Goal: Task Accomplishment & Management: Use online tool/utility

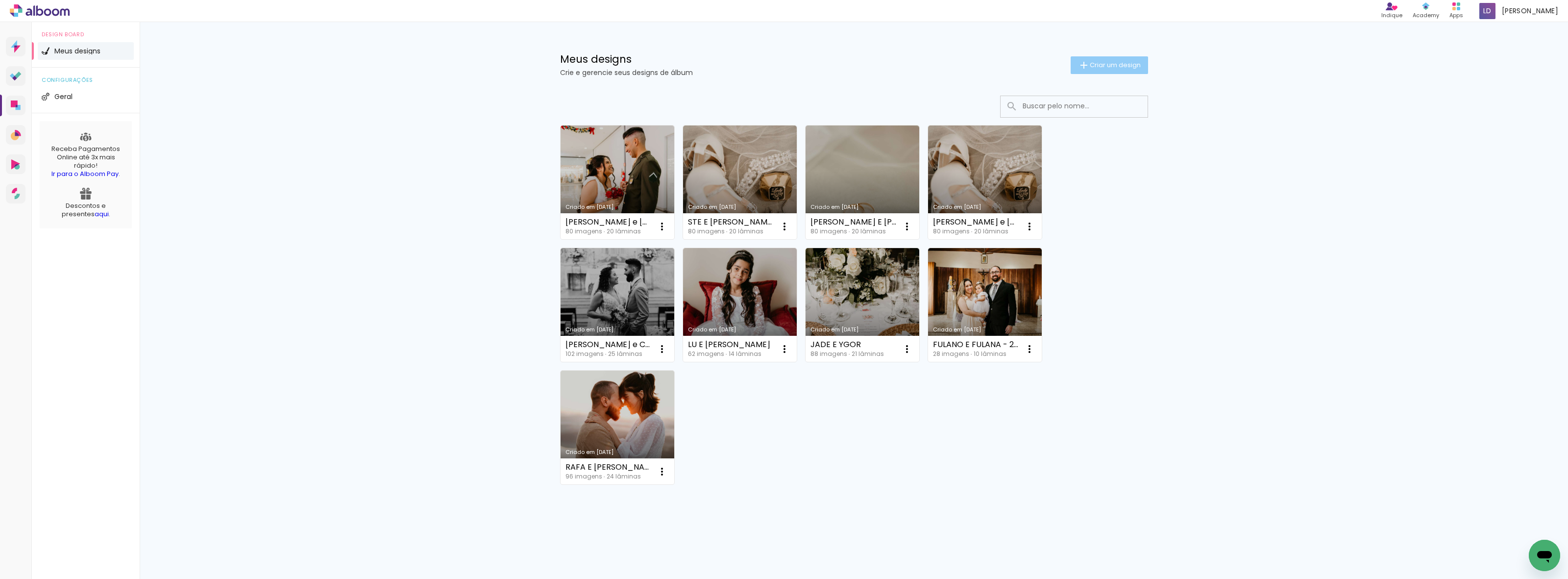
click at [1115, 57] on paper-button "Criar um design" at bounding box center [1109, 65] width 78 height 17
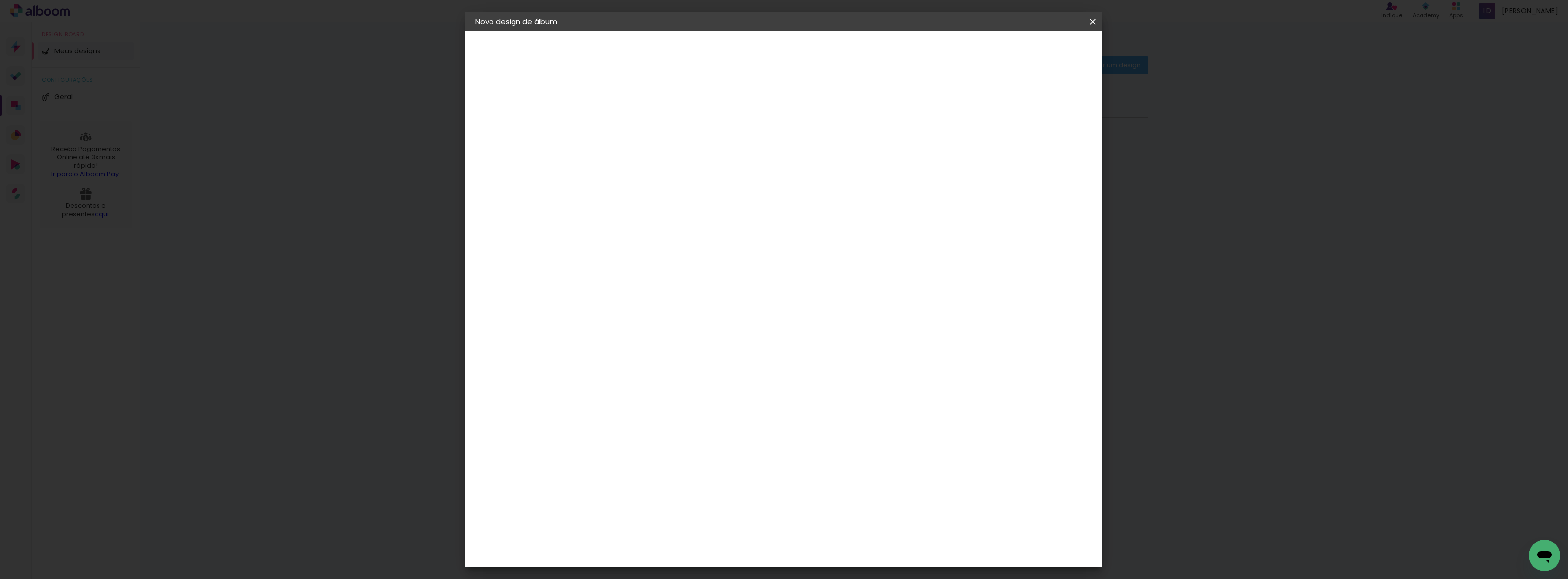
click at [636, 124] on input at bounding box center [636, 132] width 0 height 15
type input "LIVRO DE ASSINATURA - ISA E BILES"
type paper-input "LIVRO DE ASSINATURA - ISA E BILES"
click at [0, 0] on slot "Avançar" at bounding box center [0, 0] width 0 height 0
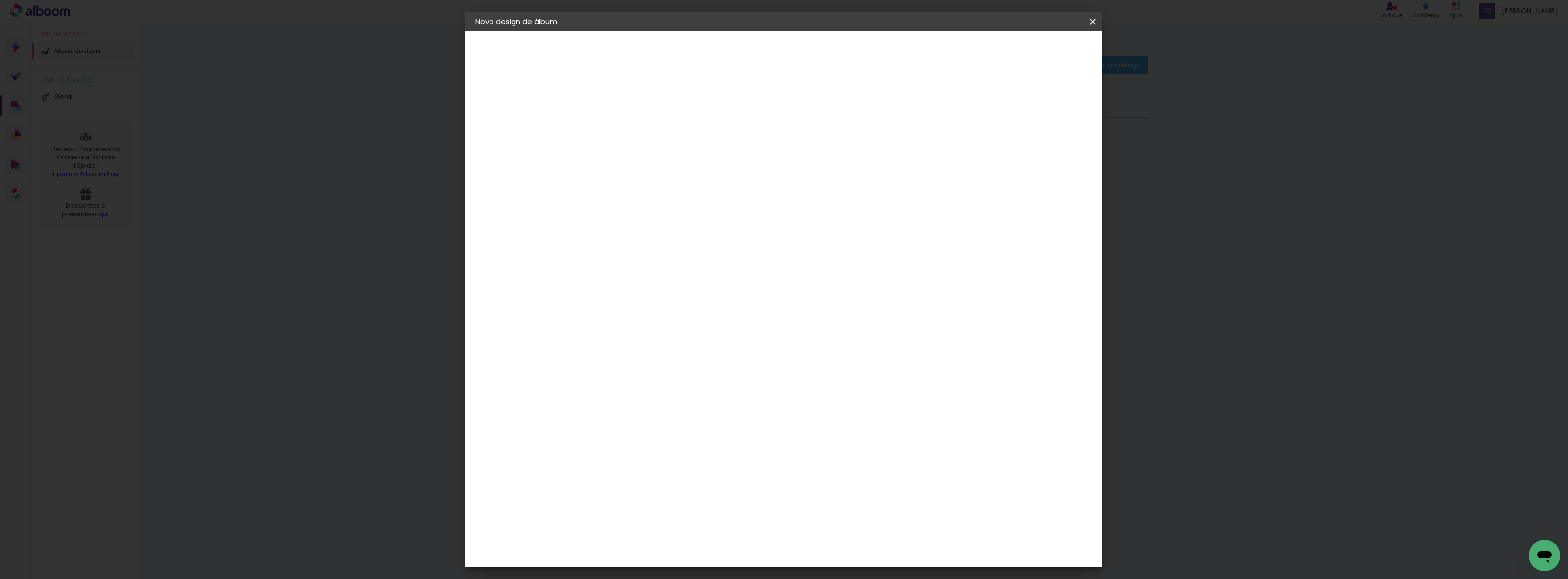
click at [660, 391] on paper-item "Go image" at bounding box center [660, 404] width 106 height 26
click at [0, 0] on slot "Avançar" at bounding box center [0, 0] width 0 height 0
click at [674, 165] on input "text" at bounding box center [655, 171] width 39 height 15
click at [0, 0] on slot "Fastbook 800g" at bounding box center [0, 0] width 0 height 0
type input "Fastbook 800g"
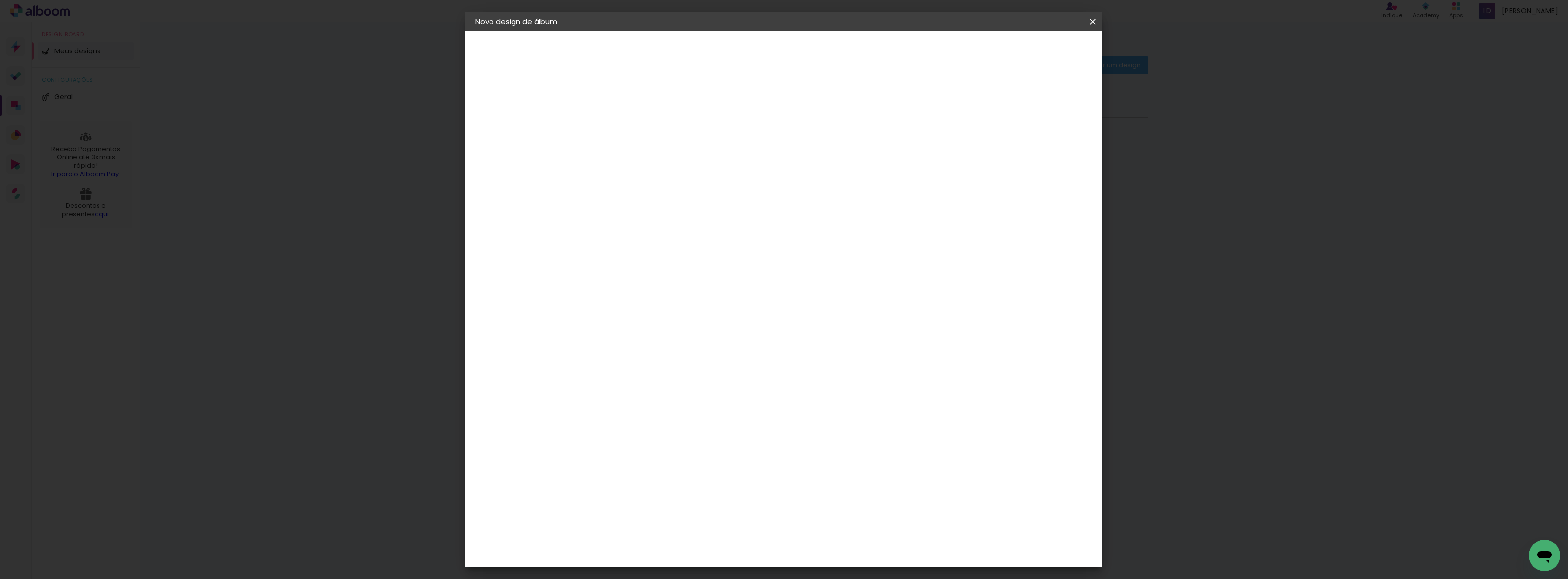
click at [796, 57] on paper-button "Avançar" at bounding box center [771, 52] width 48 height 17
click at [1029, 55] on span "Iniciar design" at bounding box center [1007, 52] width 44 height 7
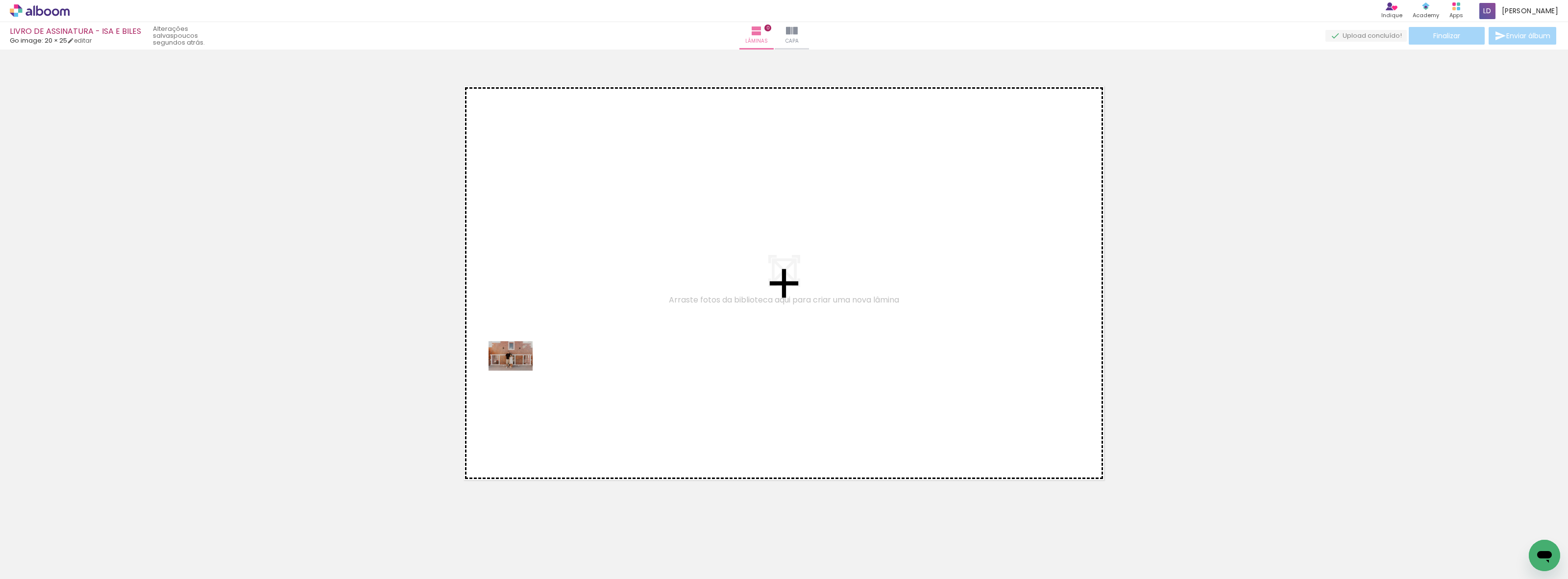
drag, startPoint x: 103, startPoint y: 557, endPoint x: 544, endPoint y: 358, distance: 483.8
click at [544, 358] on quentale-workspace at bounding box center [784, 289] width 1568 height 579
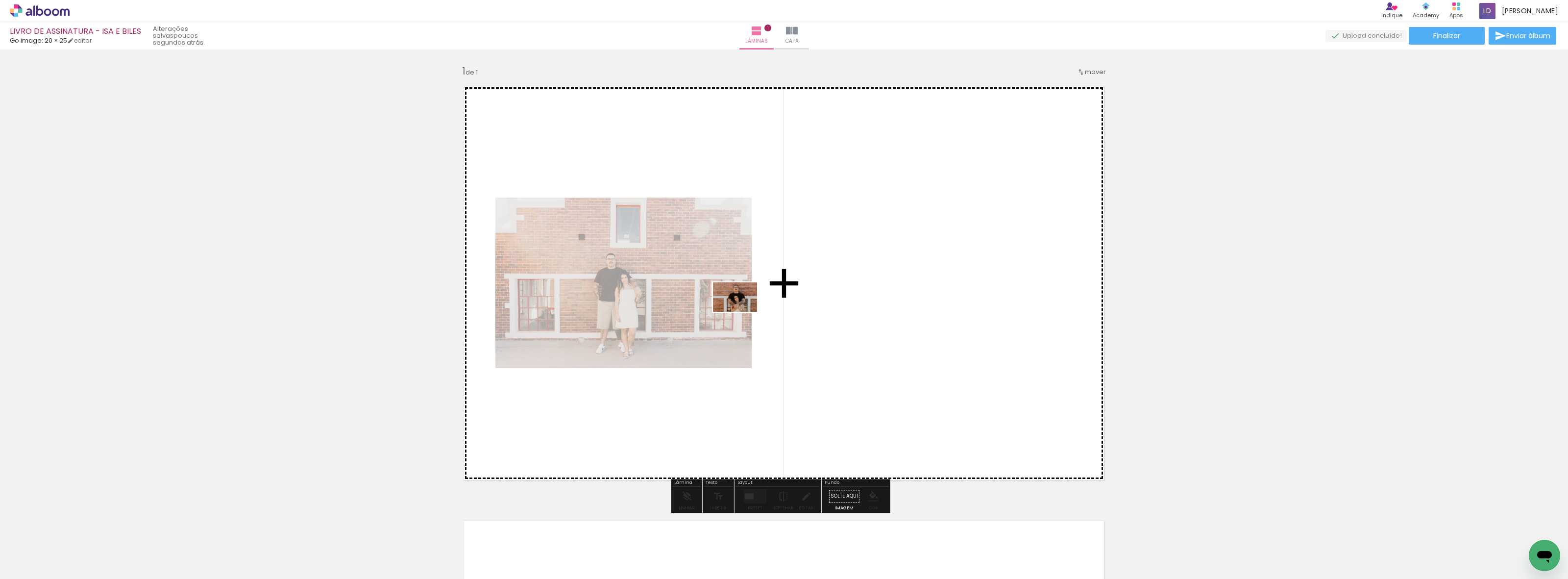
drag, startPoint x: 187, startPoint y: 530, endPoint x: 742, endPoint y: 312, distance: 596.3
click at [742, 312] on quentale-workspace at bounding box center [784, 289] width 1568 height 579
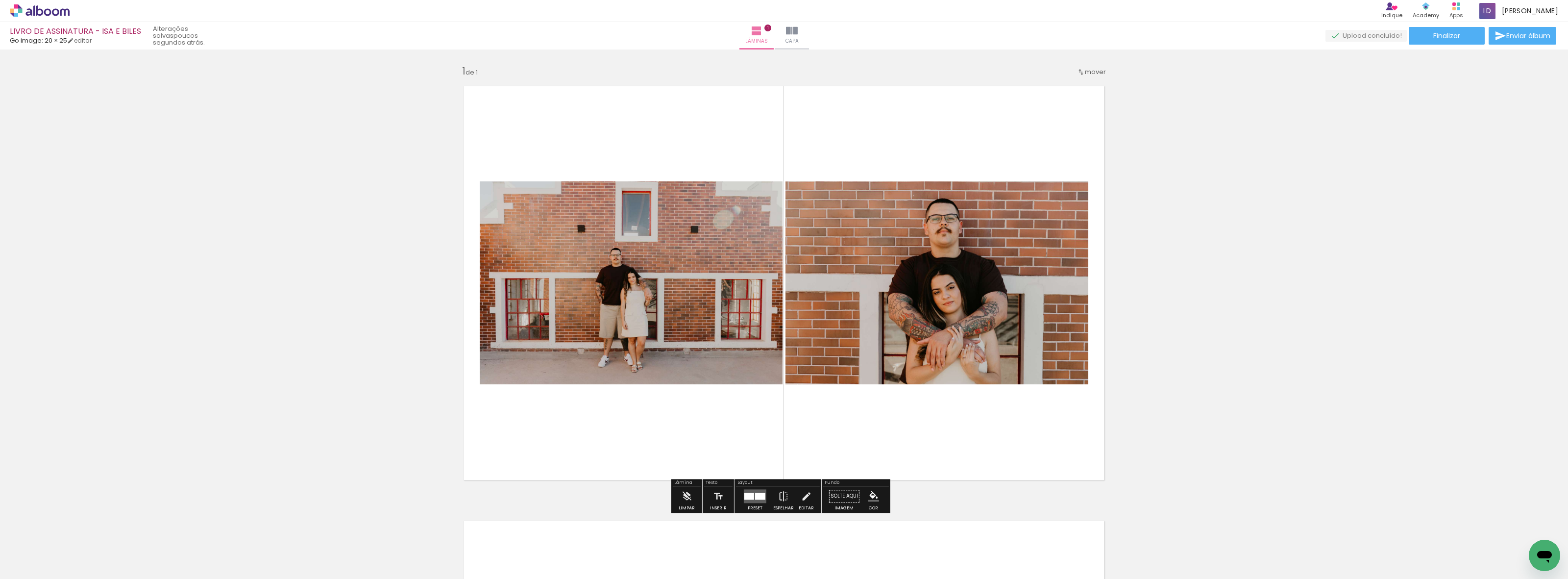
click at [755, 498] on div at bounding box center [760, 496] width 10 height 7
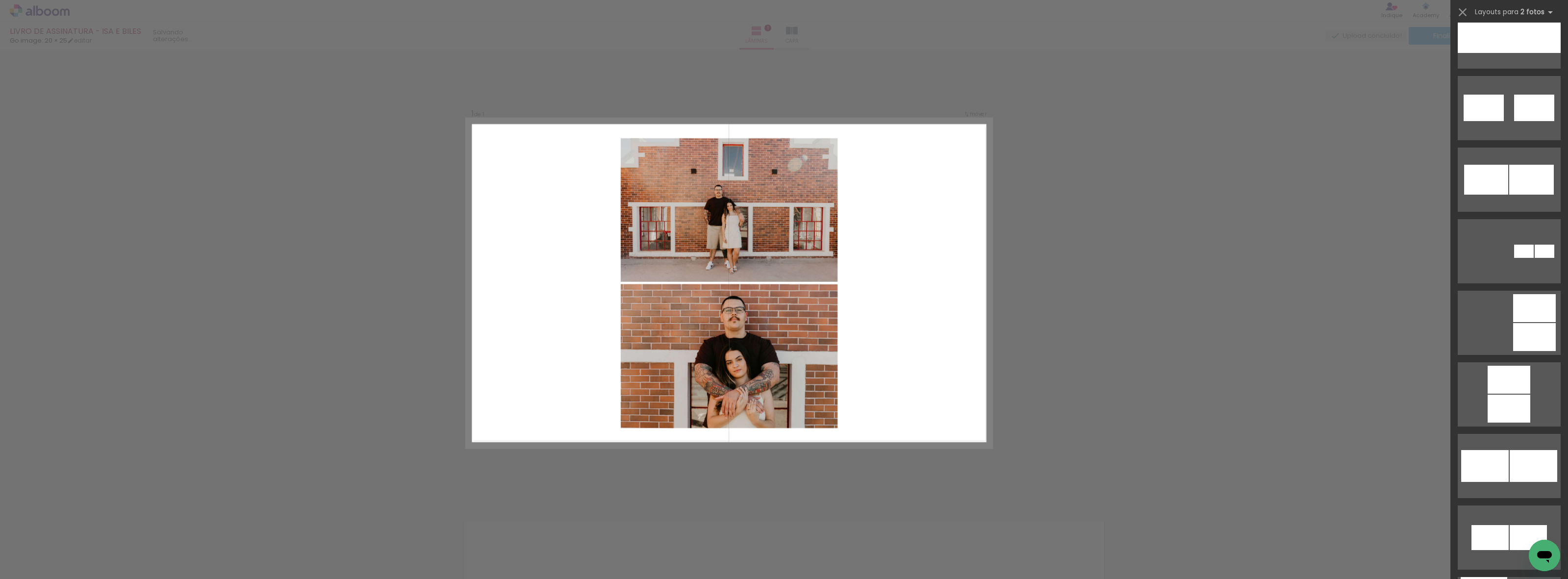
scroll to position [797, 0]
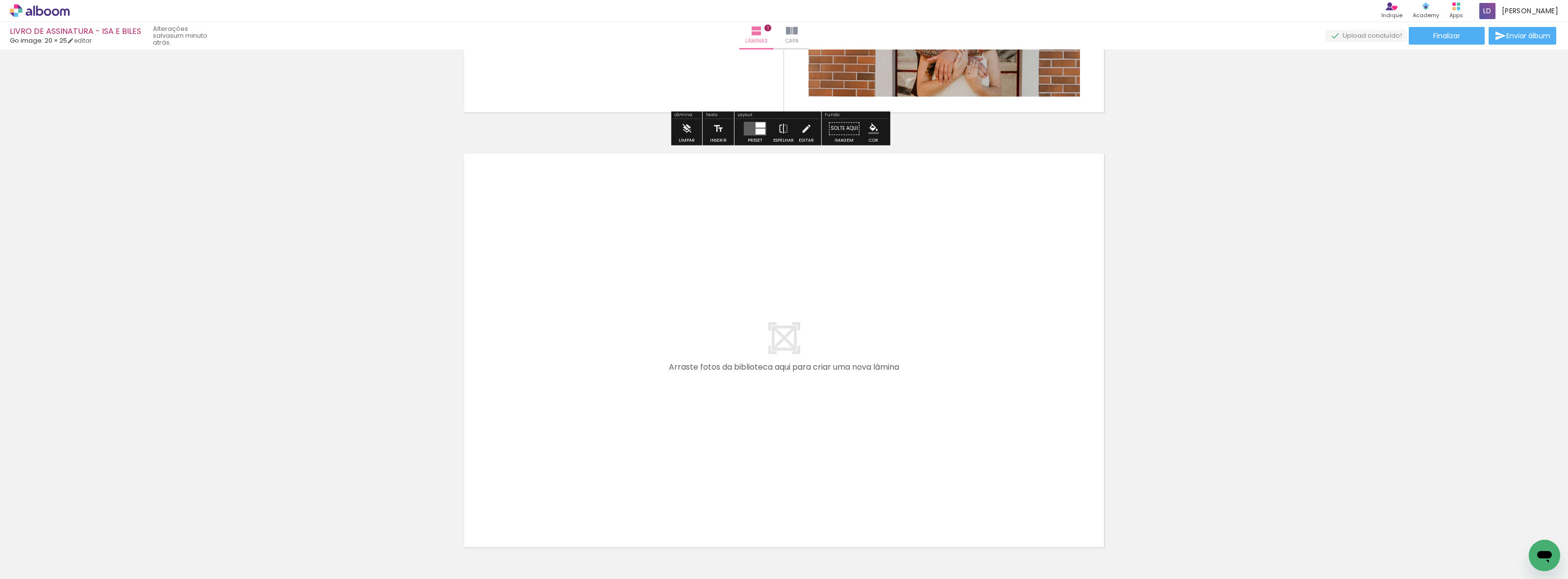
scroll to position [429, 0]
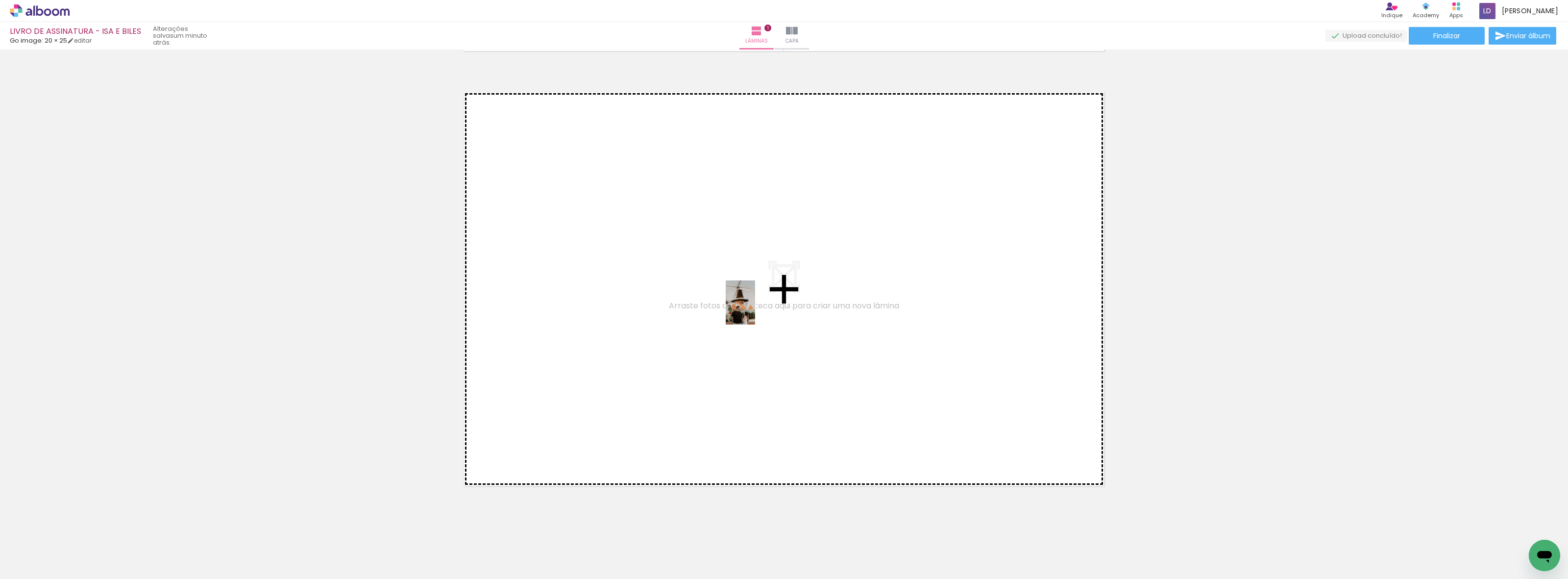
drag, startPoint x: 217, startPoint y: 558, endPoint x: 756, endPoint y: 309, distance: 593.7
click at [756, 309] on quentale-workspace at bounding box center [784, 289] width 1568 height 579
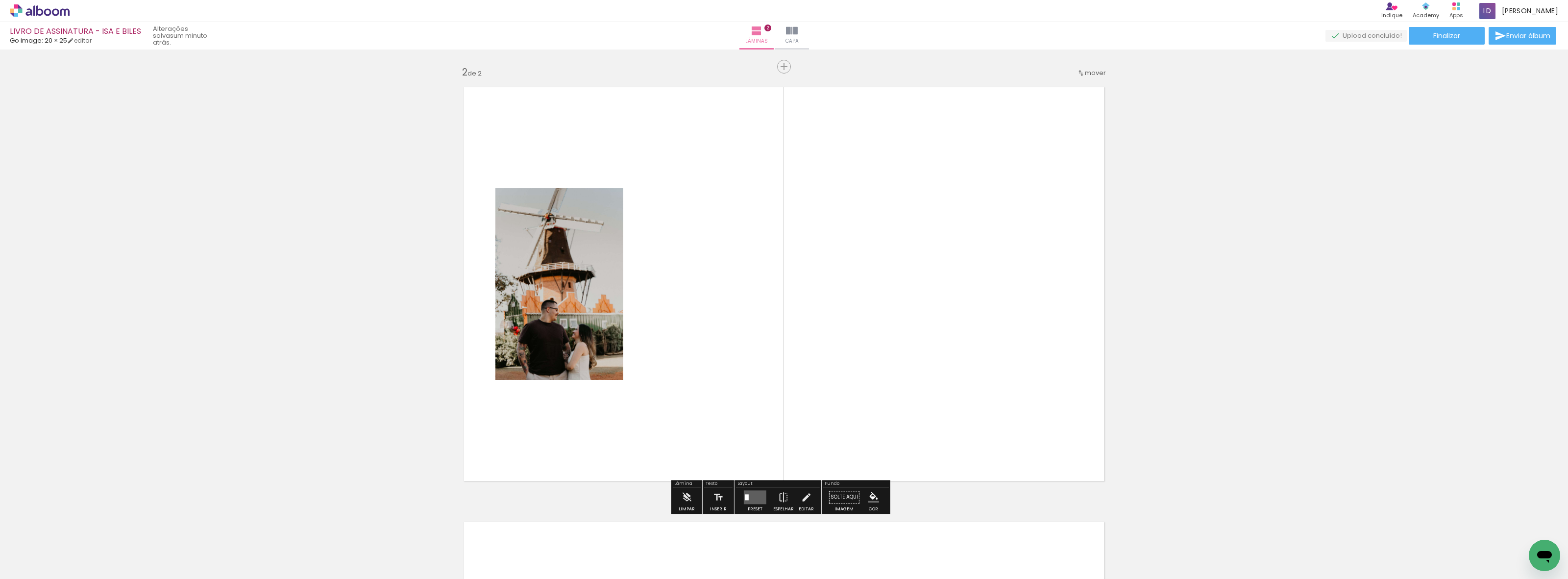
scroll to position [434, 0]
click at [757, 499] on quentale-layouter at bounding box center [754, 496] width 22 height 13
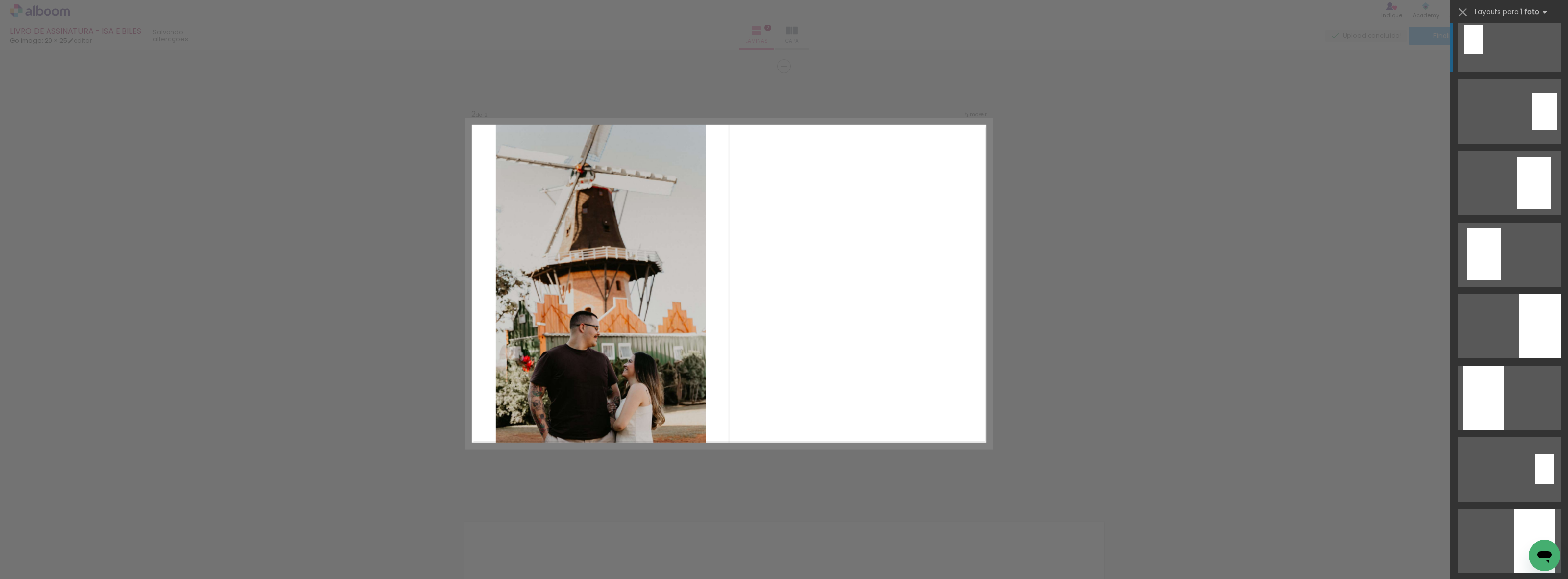
scroll to position [0, 0]
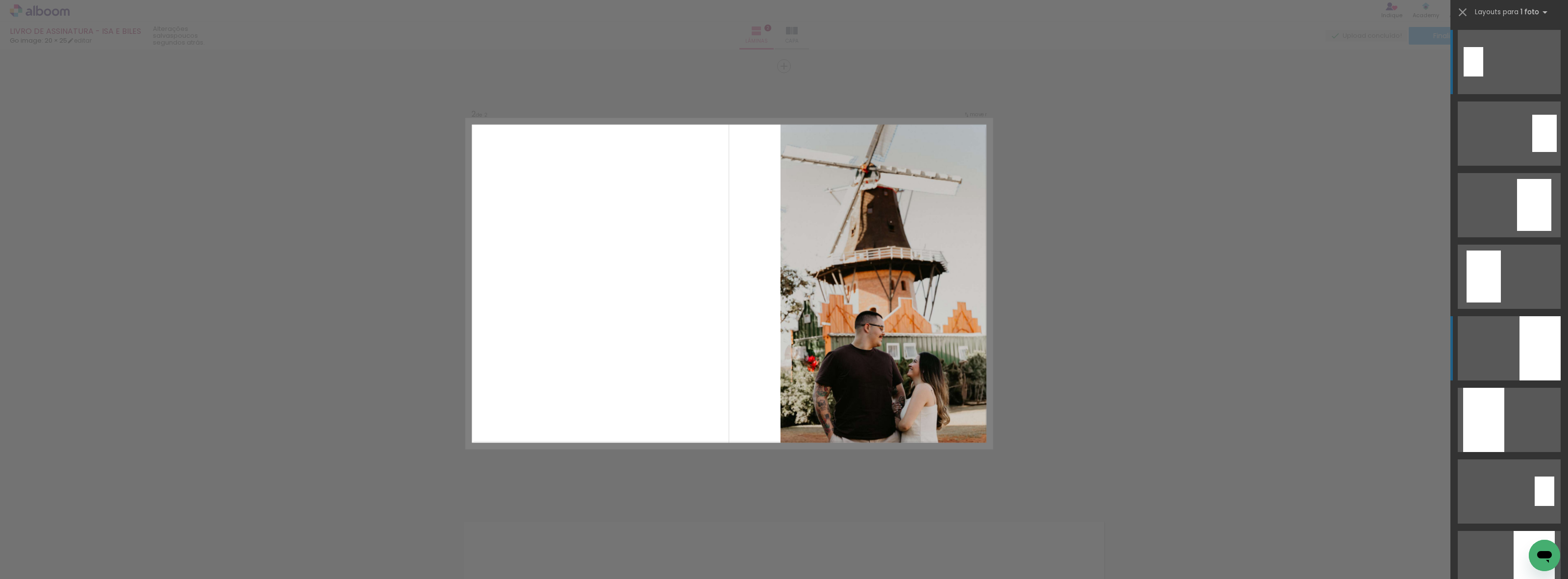
click at [1509, 166] on quentale-layouter at bounding box center [1509, 134] width 103 height 64
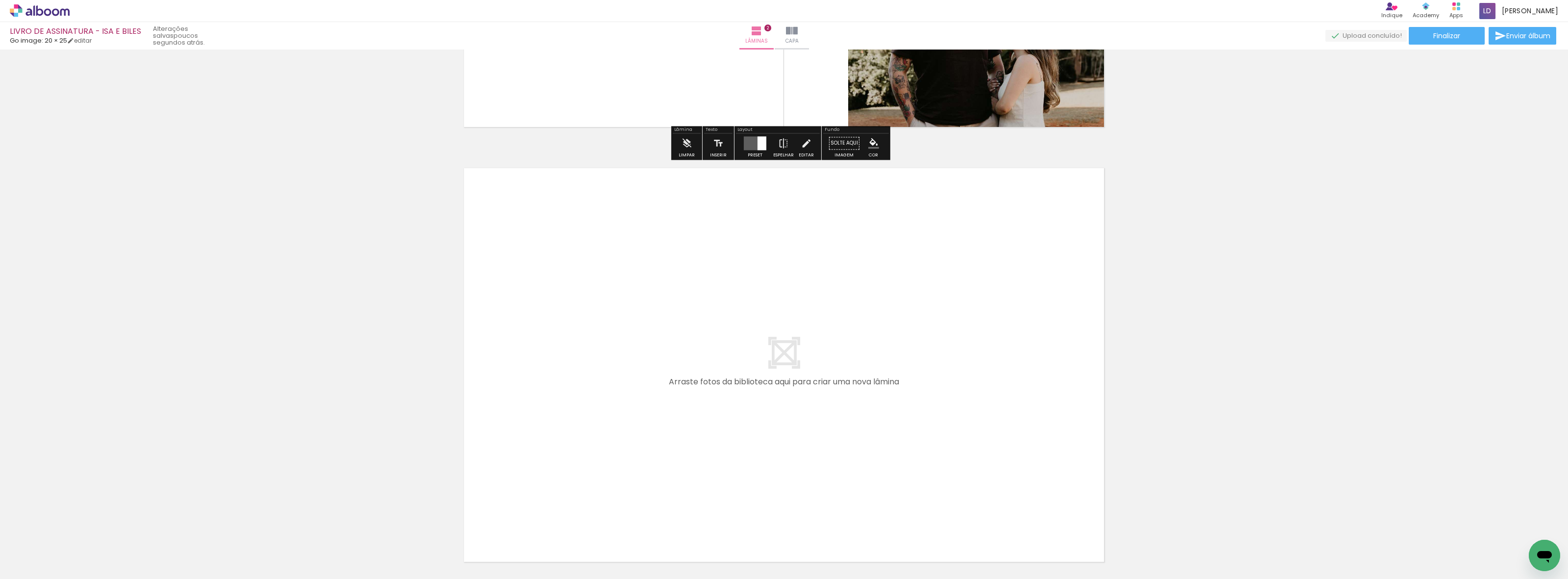
scroll to position [802, 0]
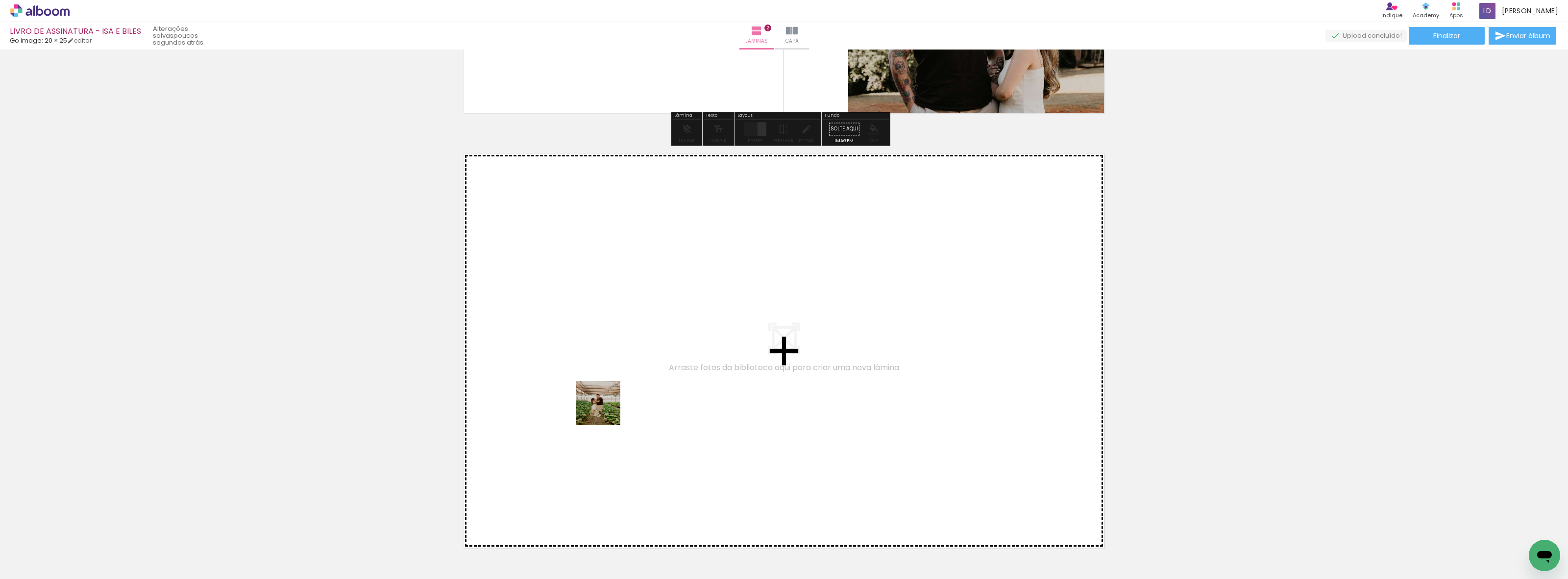
drag, startPoint x: 274, startPoint y: 556, endPoint x: 659, endPoint y: 386, distance: 420.9
click at [659, 386] on quentale-workspace at bounding box center [784, 289] width 1568 height 579
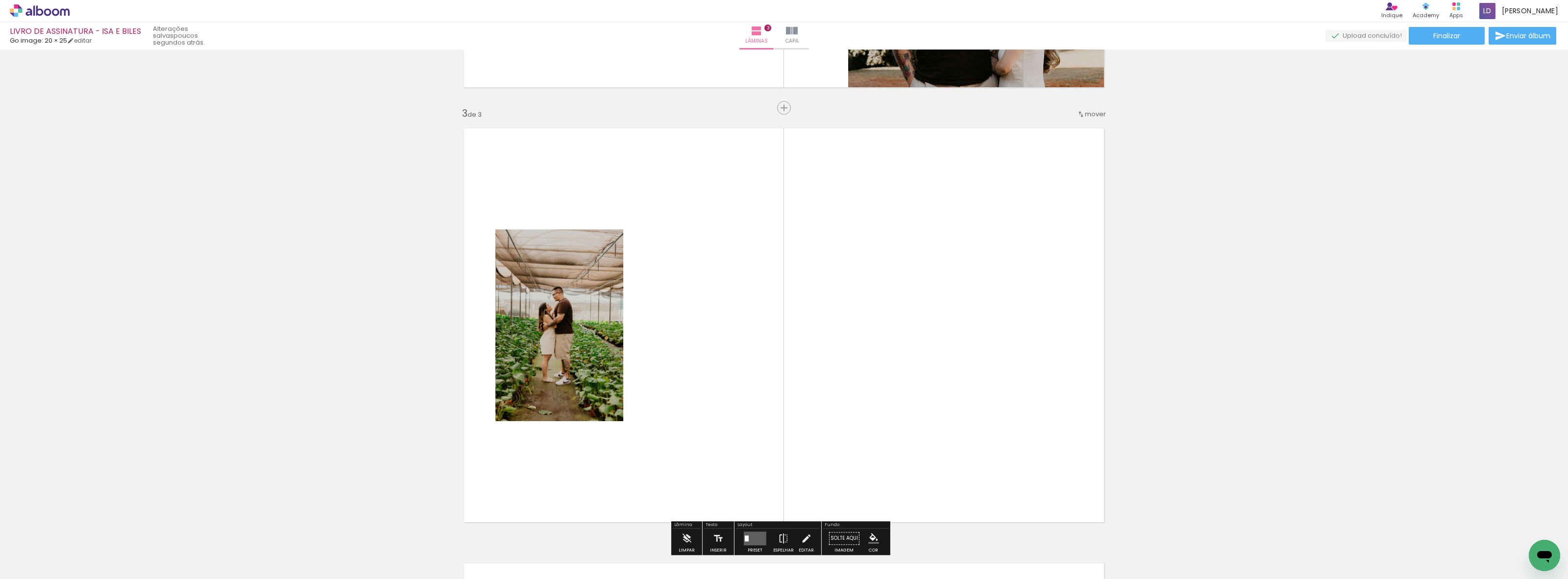
scroll to position [869, 0]
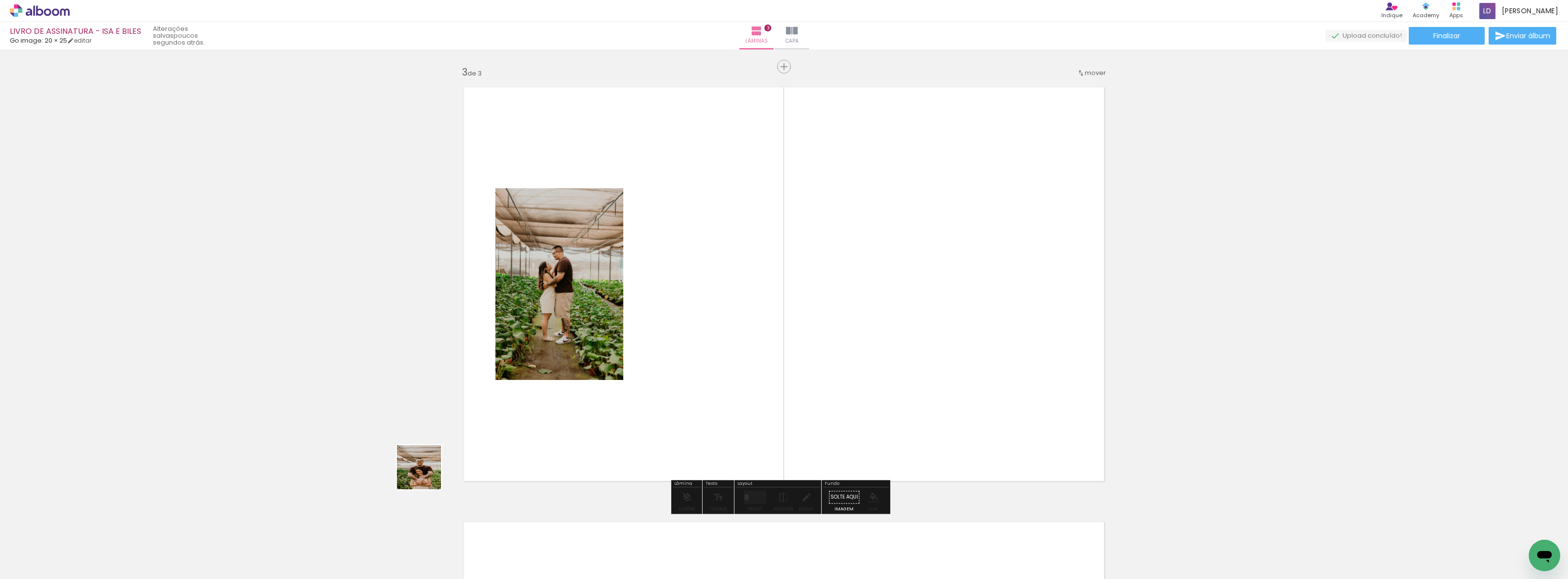
drag, startPoint x: 324, startPoint y: 545, endPoint x: 752, endPoint y: 293, distance: 496.7
click at [752, 293] on quentale-workspace at bounding box center [784, 289] width 1568 height 579
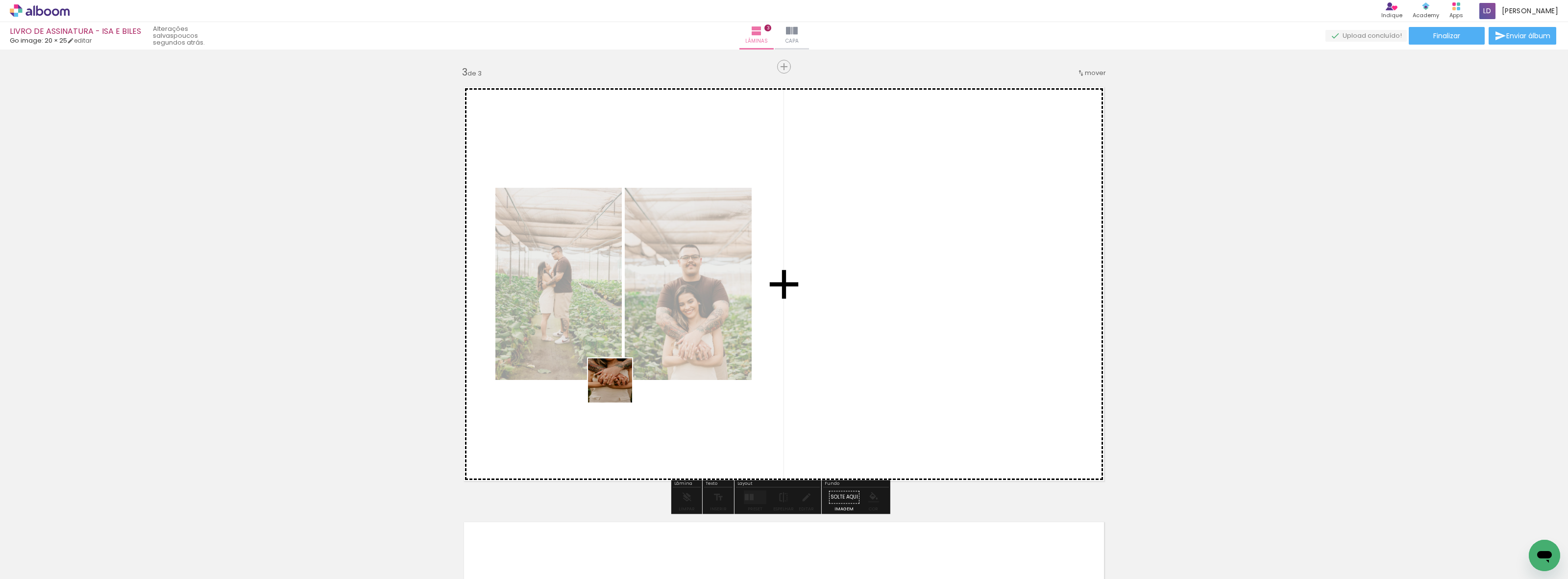
drag, startPoint x: 412, startPoint y: 516, endPoint x: 686, endPoint y: 341, distance: 325.1
click at [686, 341] on quentale-workspace at bounding box center [784, 289] width 1568 height 579
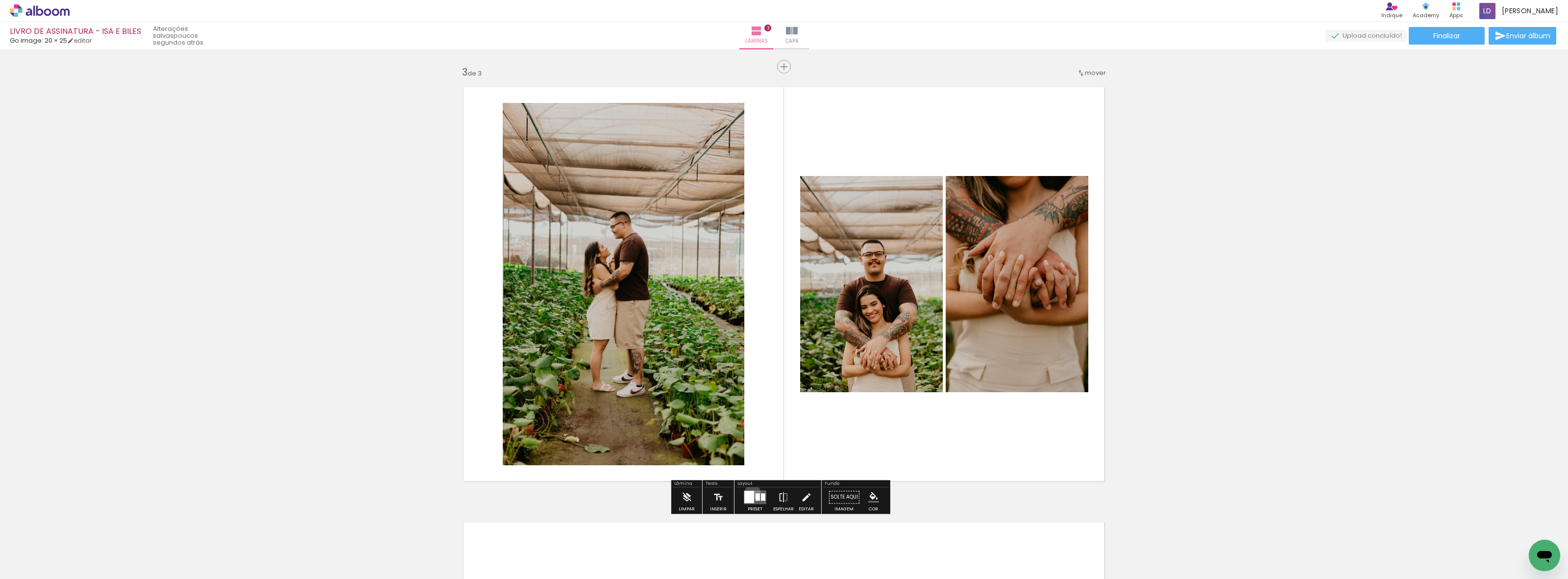
click at [750, 492] on div at bounding box center [749, 497] width 10 height 12
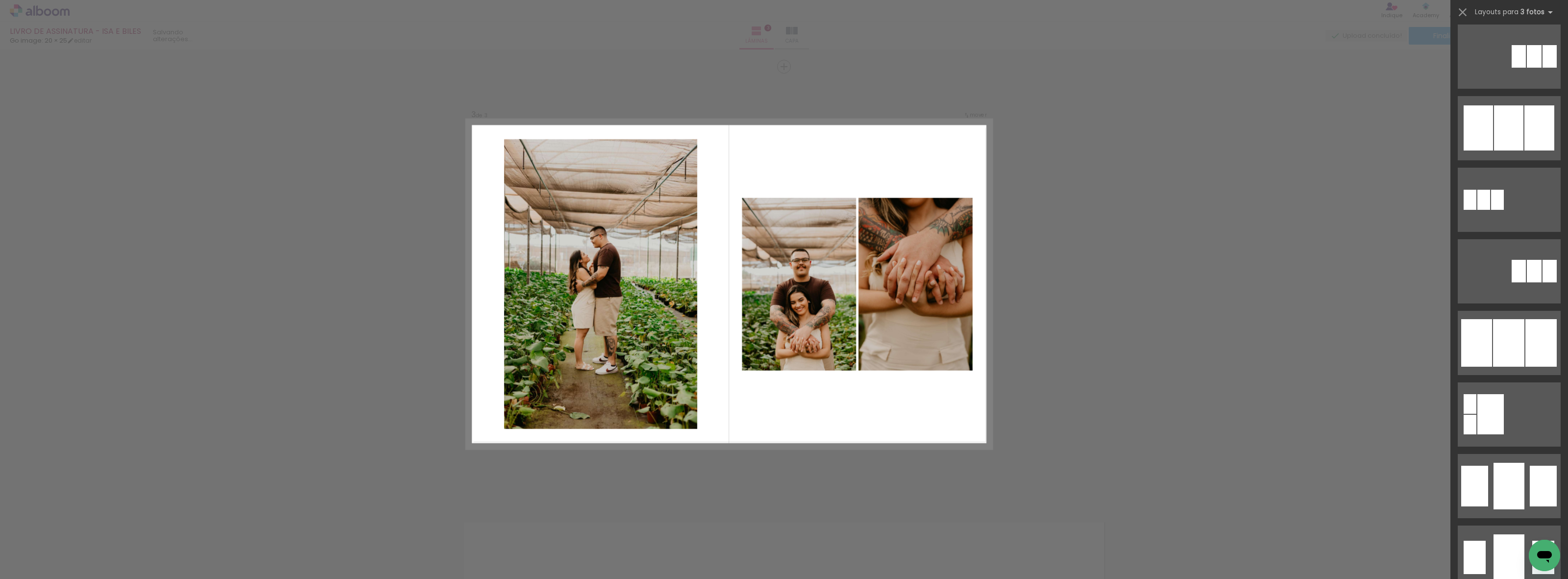
scroll to position [0, 0]
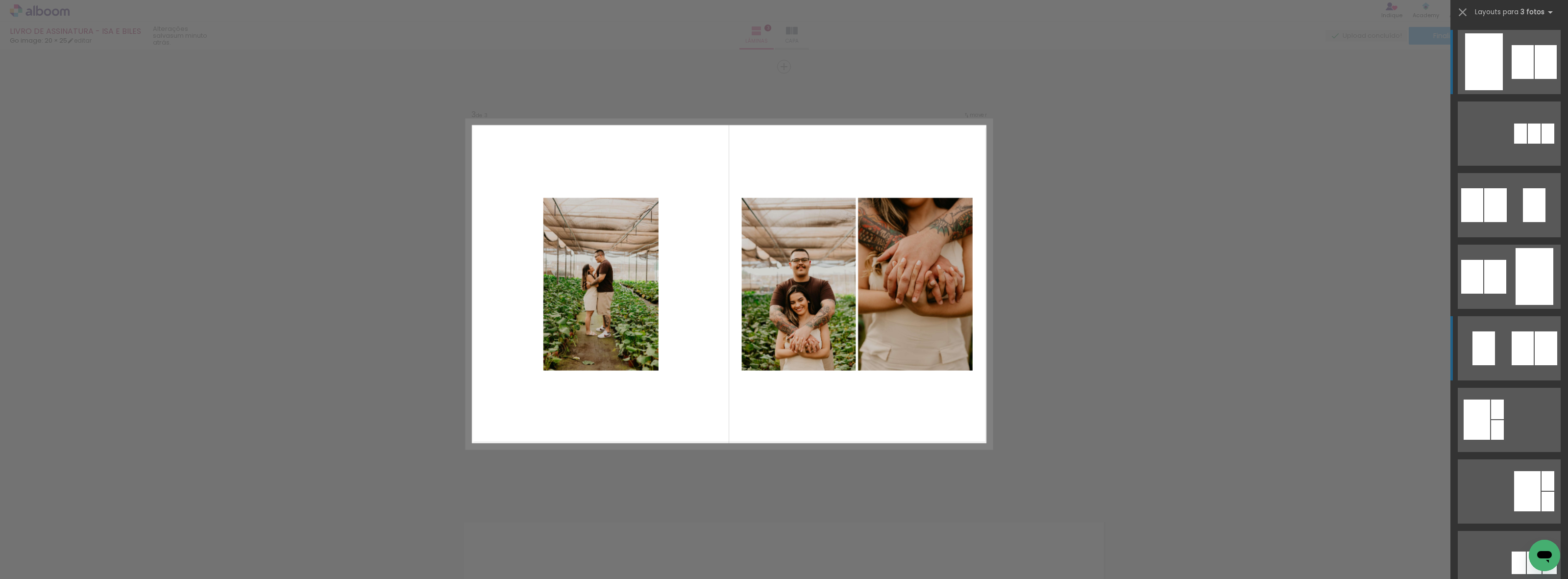
click at [1528, 144] on div at bounding box center [1534, 133] width 13 height 20
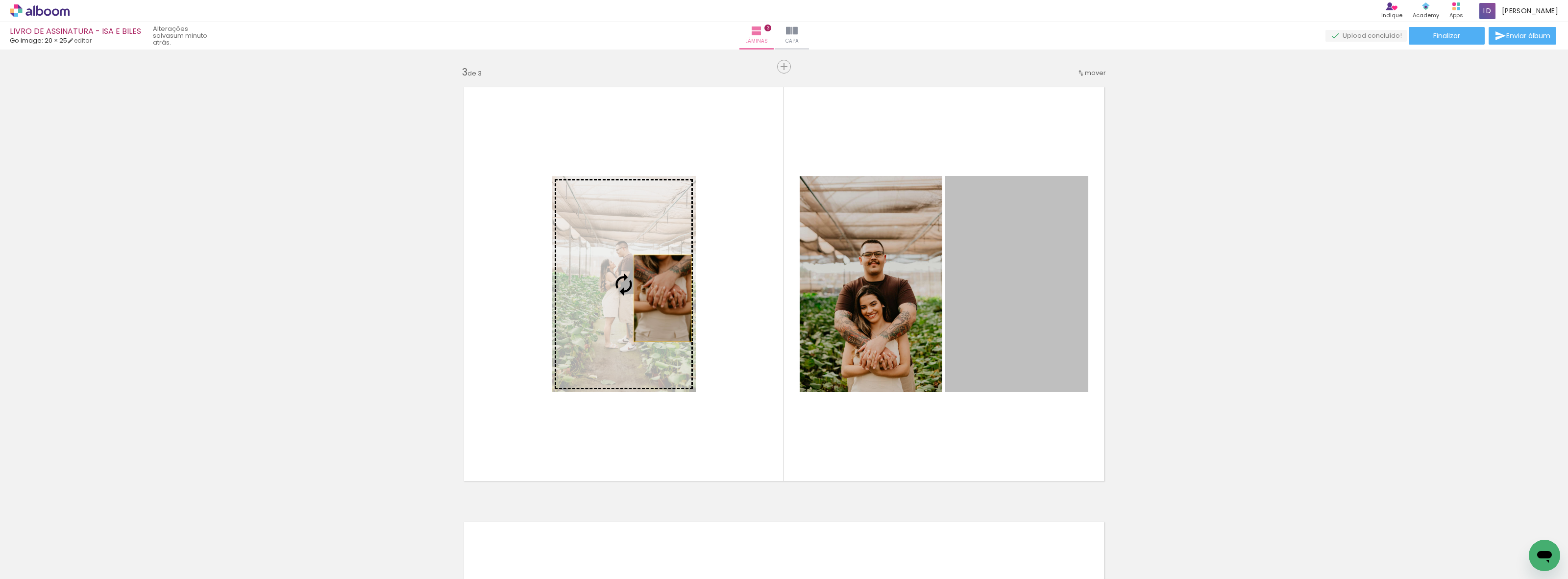
drag, startPoint x: 1004, startPoint y: 310, endPoint x: 658, endPoint y: 298, distance: 346.2
click at [0, 0] on slot at bounding box center [0, 0] width 0 height 0
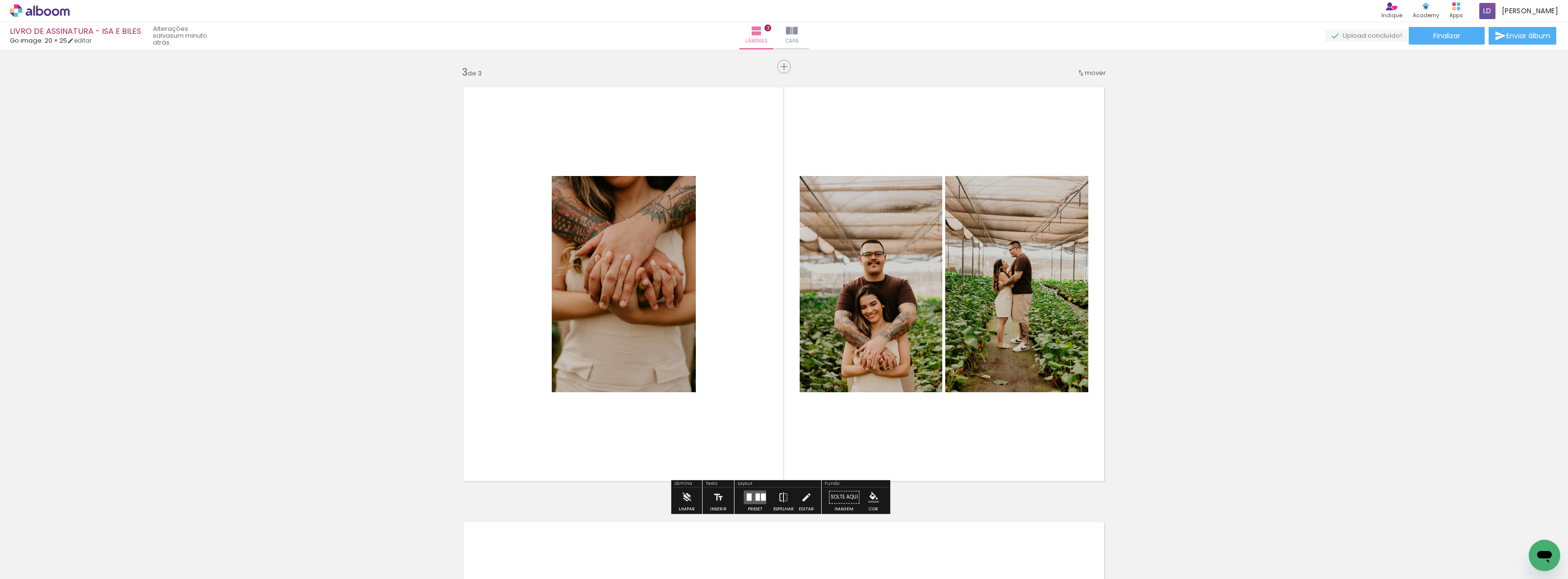
click at [1211, 310] on div "Inserir lâmina 1 de 3 Inserir lâmina 2 de 3 Inserir lâmina 3 de 3" at bounding box center [784, 54] width 1568 height 1740
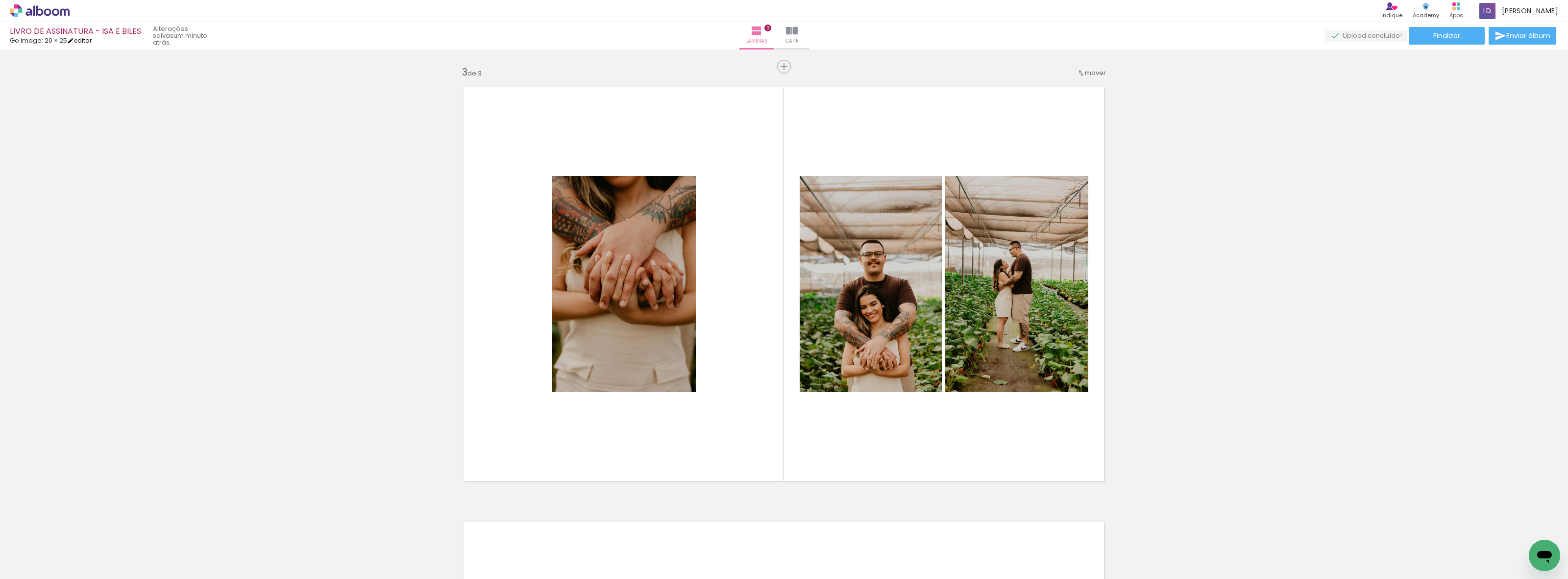
click at [86, 37] on link "editar" at bounding box center [80, 40] width 24 height 8
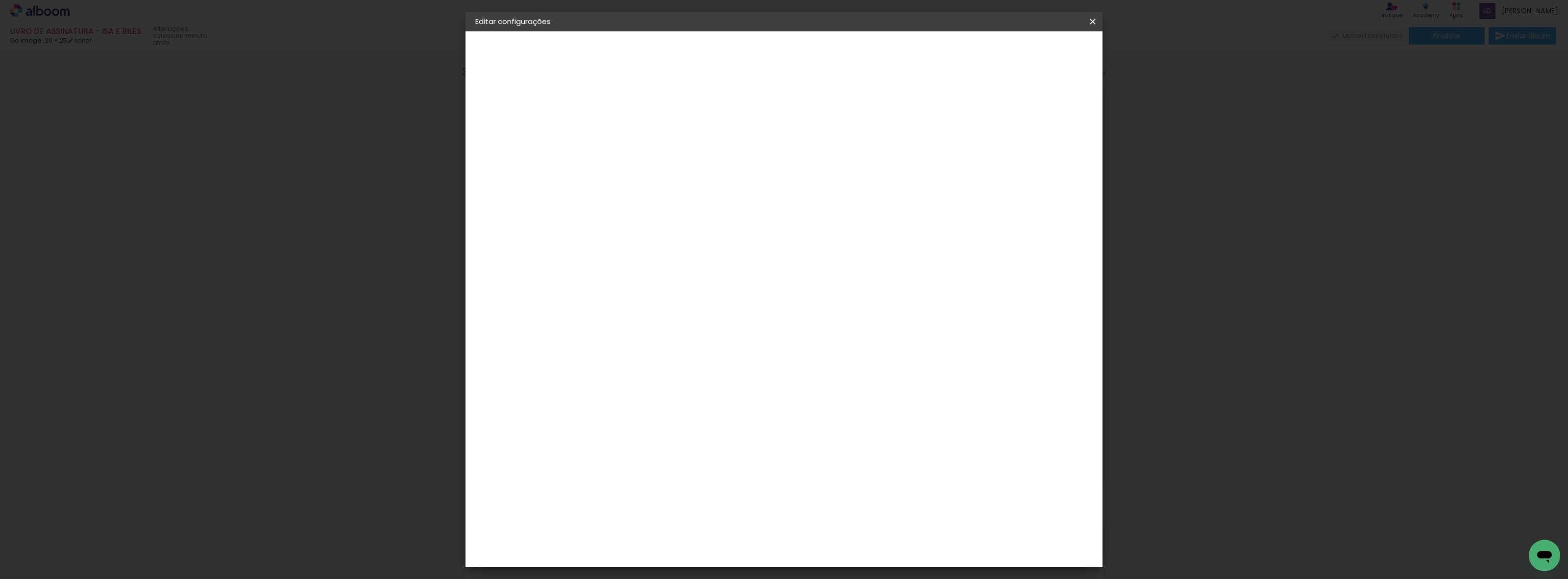
click at [512, 143] on small "25.4 × 40.64 cm" at bounding box center [527, 143] width 46 height 6
click at [689, 159] on div "Escolha o tamanho" at bounding box center [660, 181] width 57 height 46
click at [689, 167] on div "Escolha o tamanho" at bounding box center [660, 181] width 57 height 46
click at [689, 159] on div "Escolha o tamanho" at bounding box center [660, 181] width 57 height 46
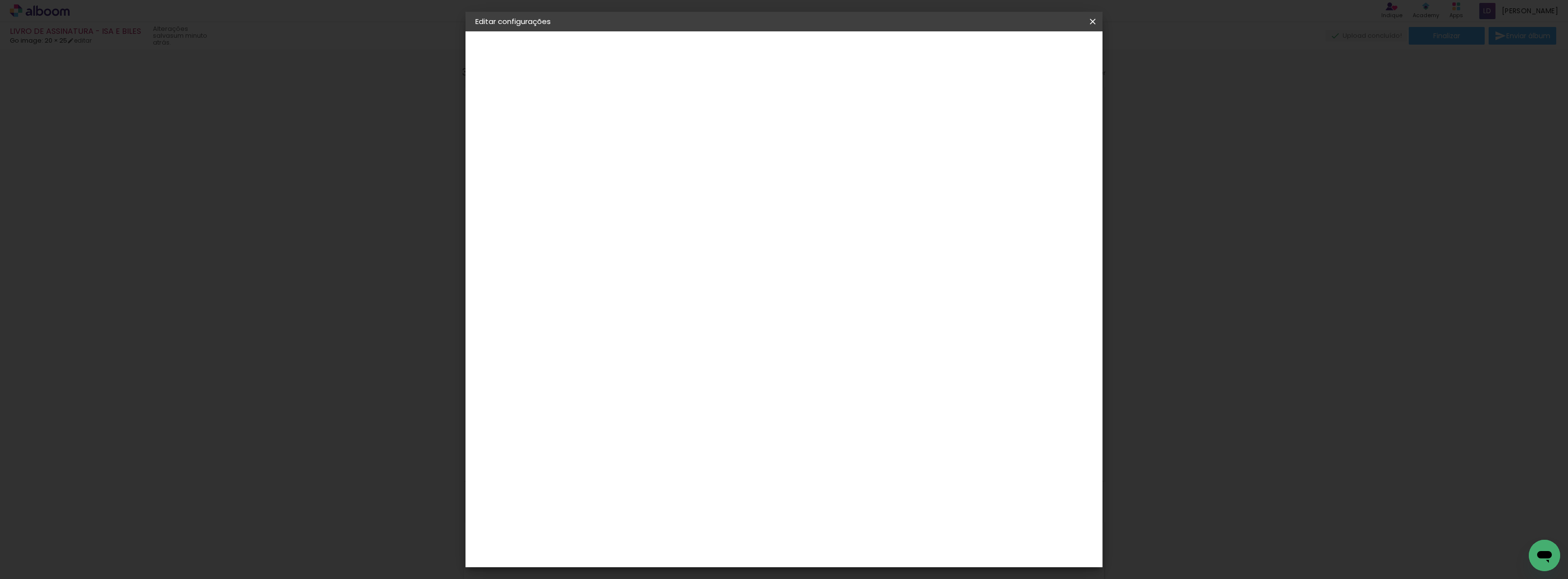
click at [0, 0] on slot "Voltar" at bounding box center [0, 0] width 0 height 0
click at [653, 396] on div "Go image" at bounding box center [641, 404] width 24 height 15
click at [0, 0] on slot "Avançar" at bounding box center [0, 0] width 0 height 0
click at [686, 179] on div at bounding box center [661, 179] width 50 height 1
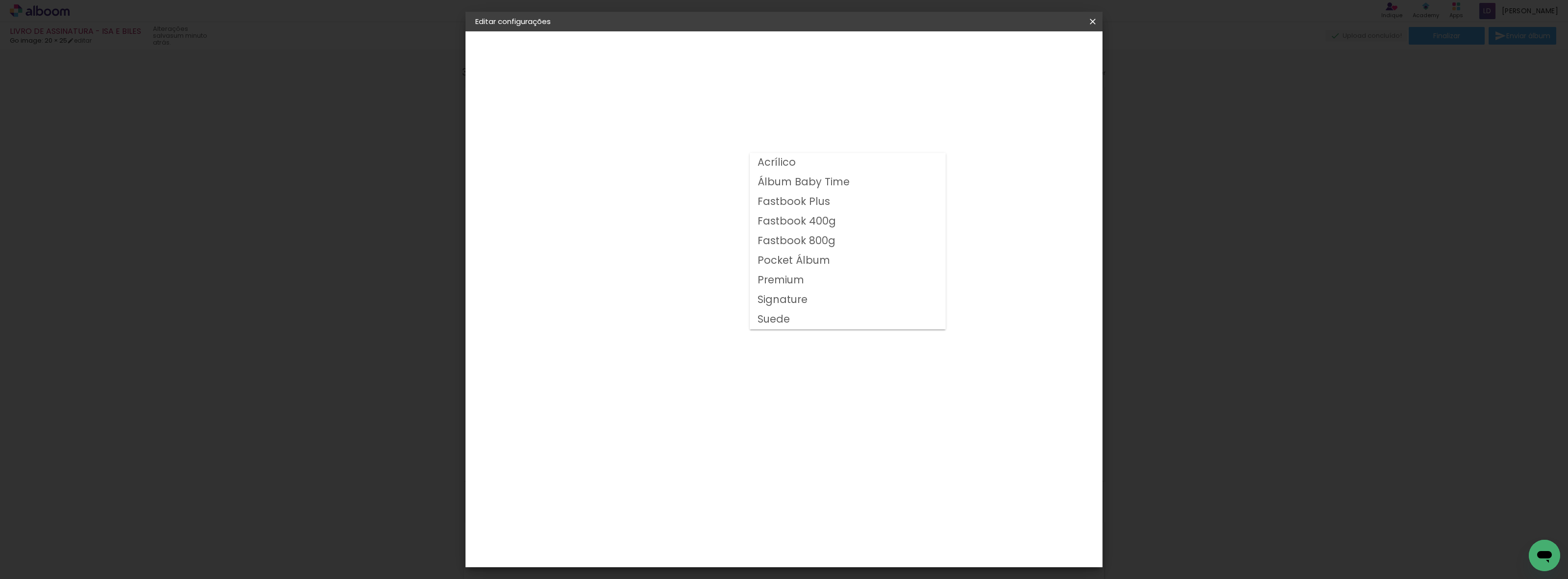
click at [0, 0] on slot "Fastbook 800g" at bounding box center [0, 0] width 0 height 0
type input "Fastbook 800g"
click at [738, 261] on span "20 × 25 cm" at bounding box center [720, 266] width 36 height 26
click at [810, 42] on header "Modelo Escolha o modelo do álbum. Voltar Avançar" at bounding box center [701, 60] width 217 height 58
click at [0, 0] on slot "Avançar" at bounding box center [0, 0] width 0 height 0
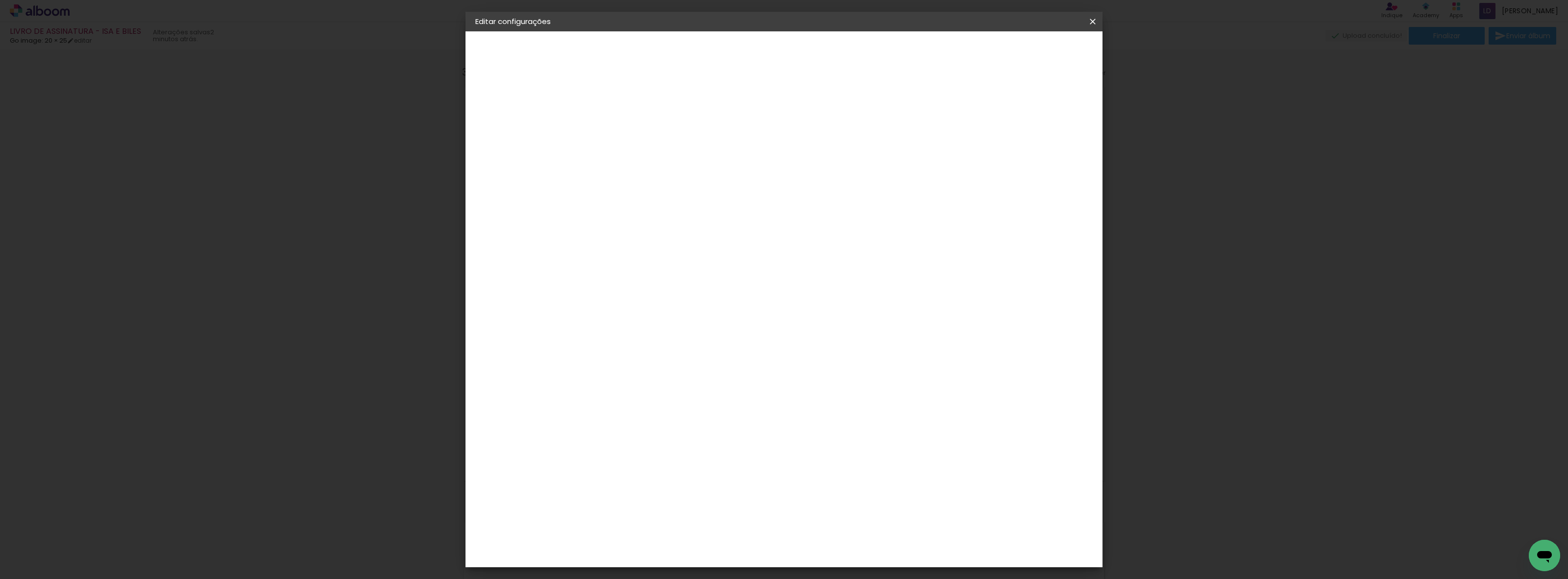
click at [1041, 42] on header "Revisão Verifique as configurações do seu álbum. Voltar Salvar configurações" at bounding box center [823, 57] width 461 height 51
click at [1029, 49] on span "Salvar configurações" at bounding box center [993, 52] width 73 height 7
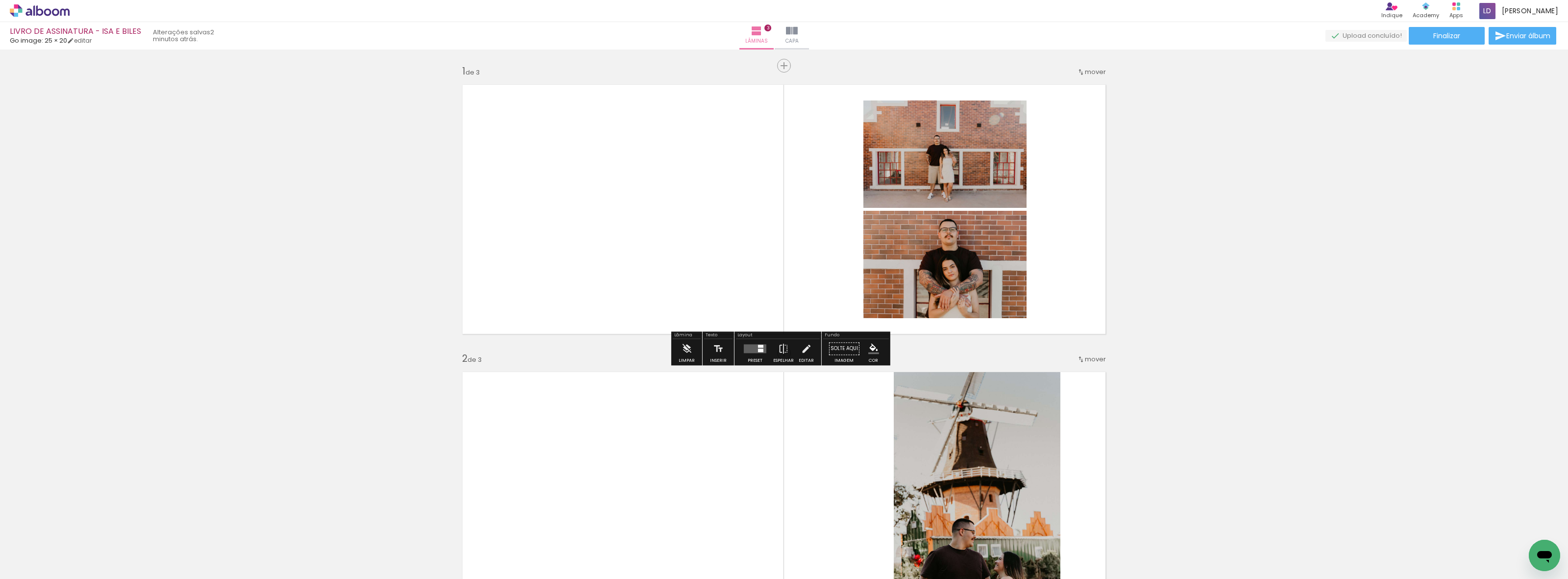
click at [756, 359] on div at bounding box center [754, 348] width 26 height 20
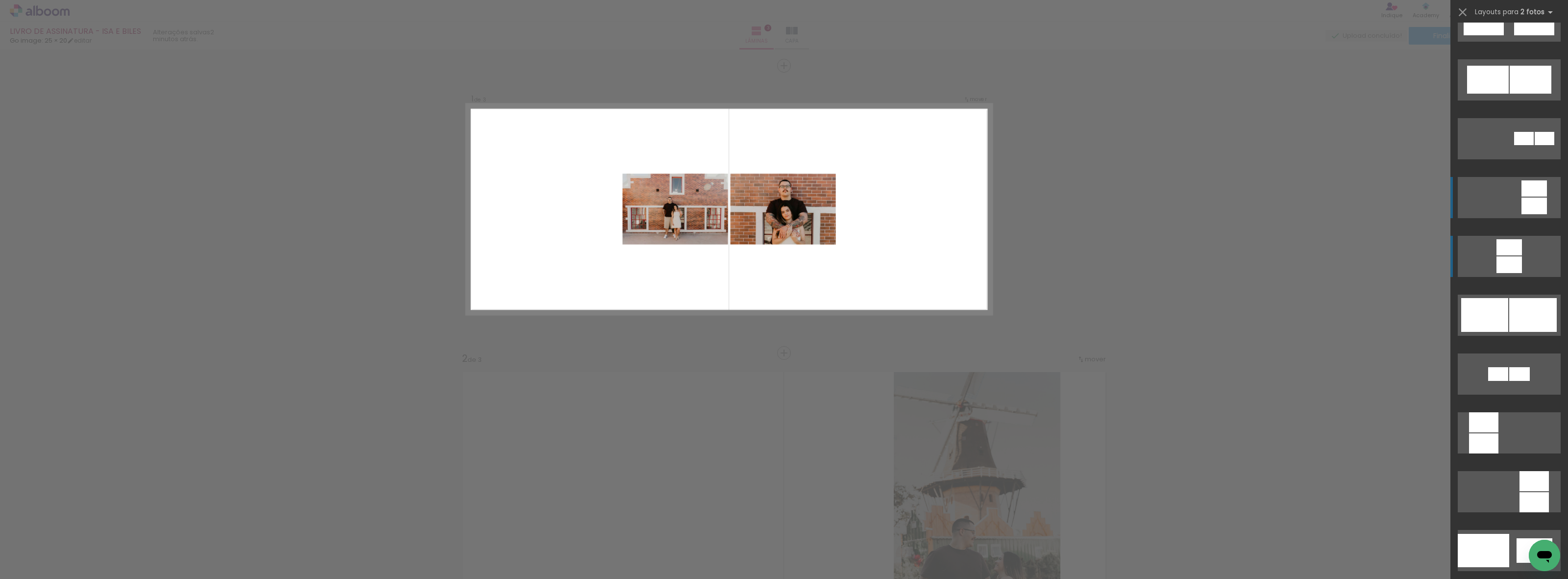
scroll to position [920, 0]
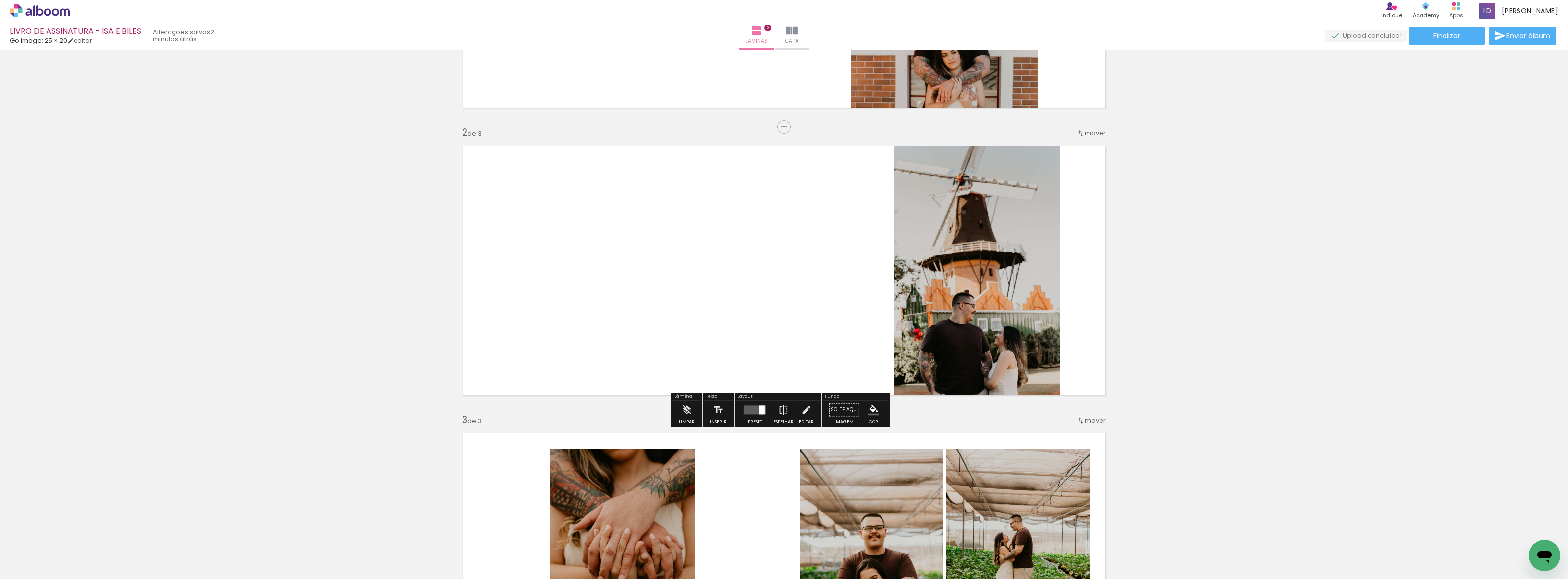
scroll to position [245, 0]
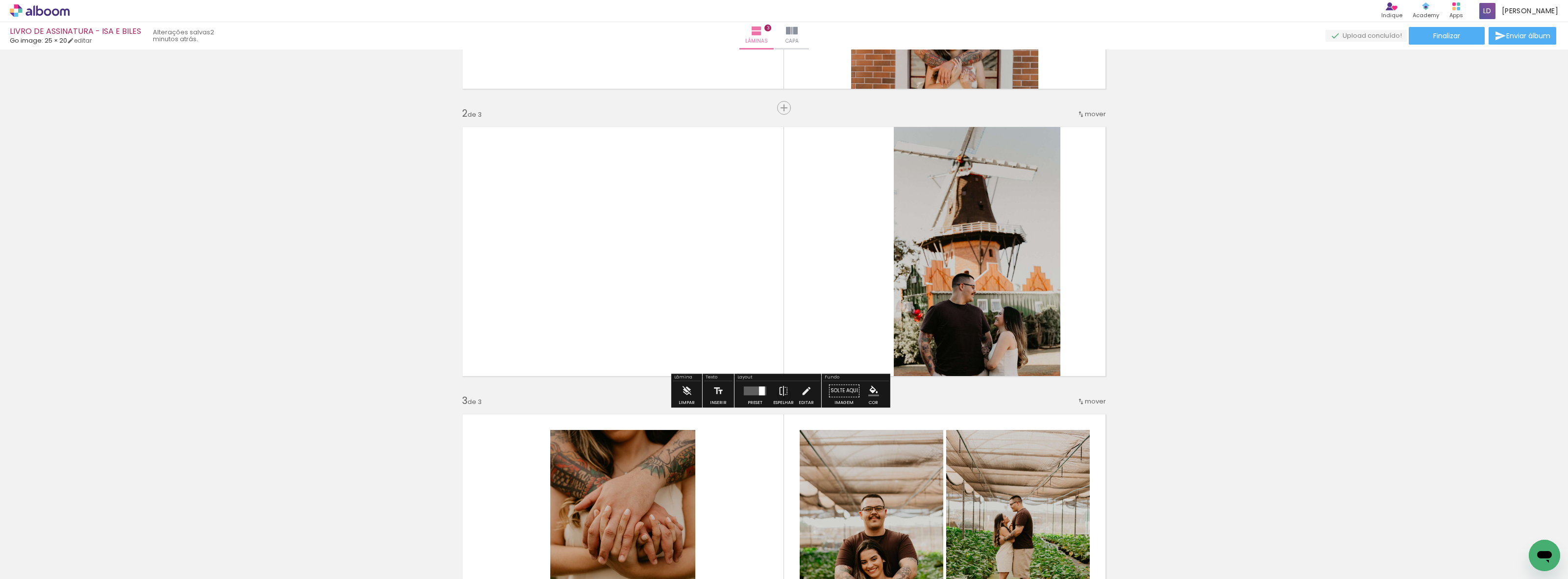
click at [754, 388] on quentale-layouter at bounding box center [754, 391] width 22 height 9
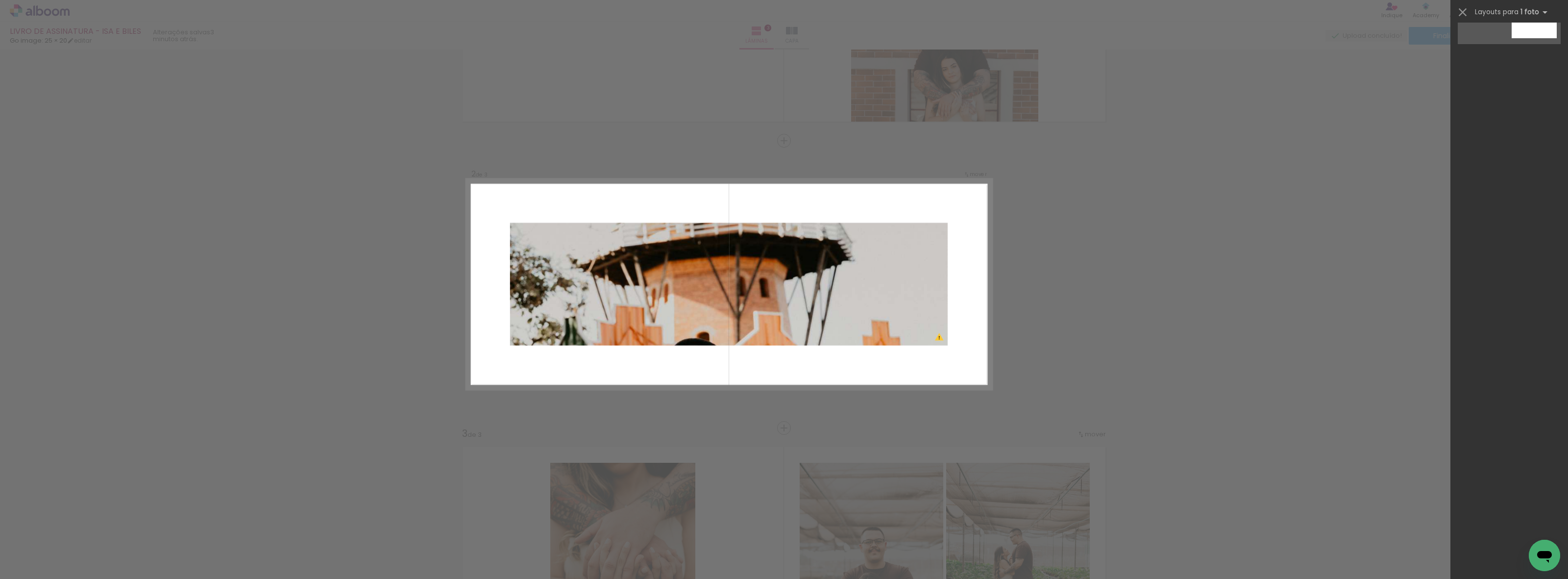
scroll to position [0, 0]
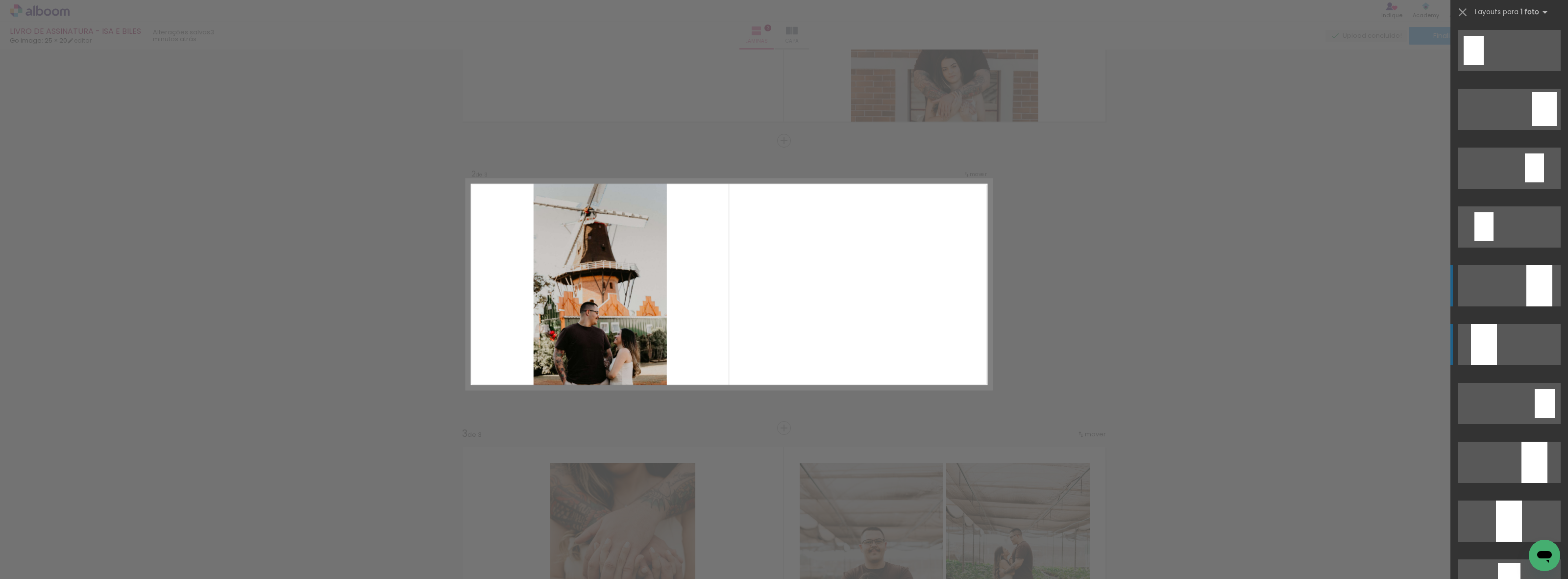
click at [1493, 130] on quentale-layouter at bounding box center [1509, 109] width 103 height 41
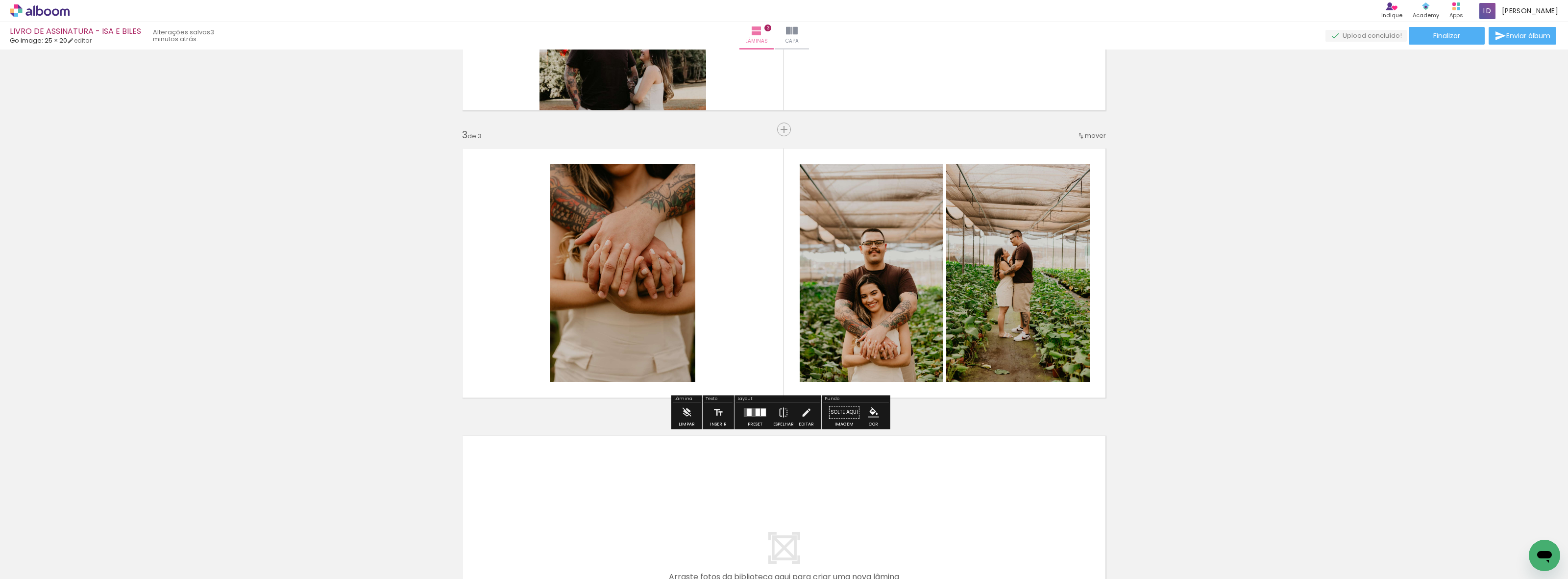
scroll to position [552, 0]
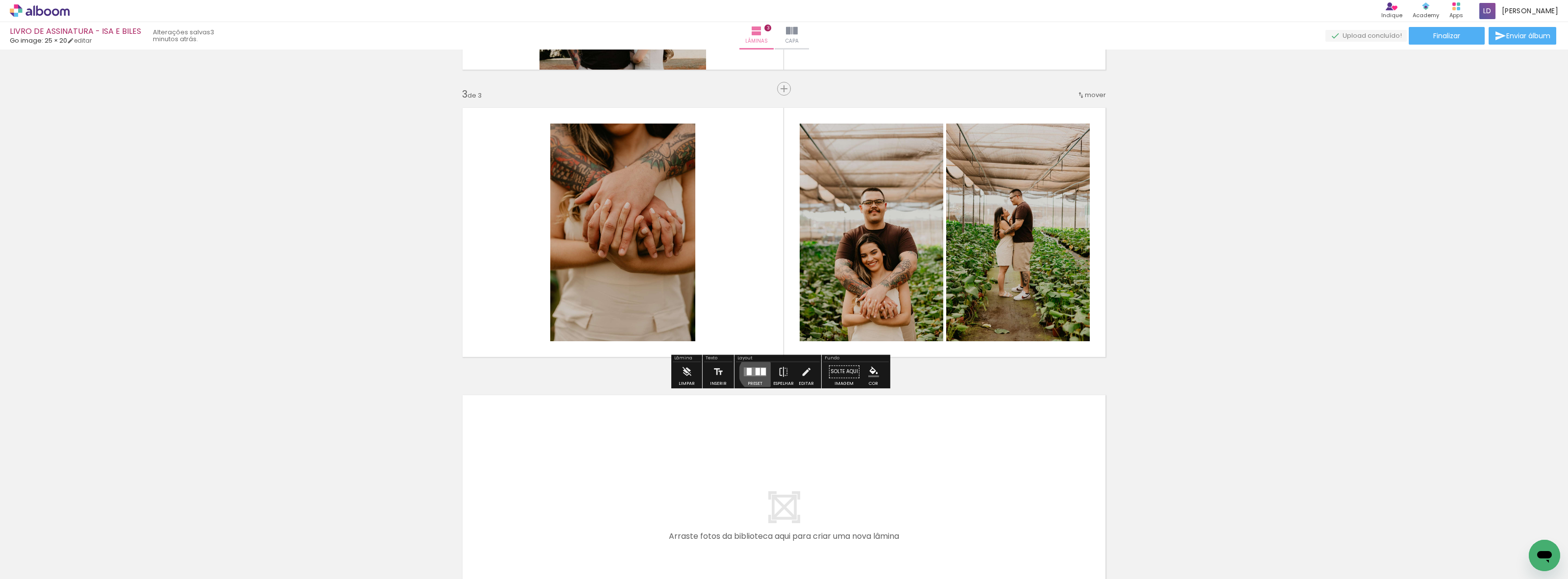
click at [756, 373] on div at bounding box center [758, 371] width 4 height 7
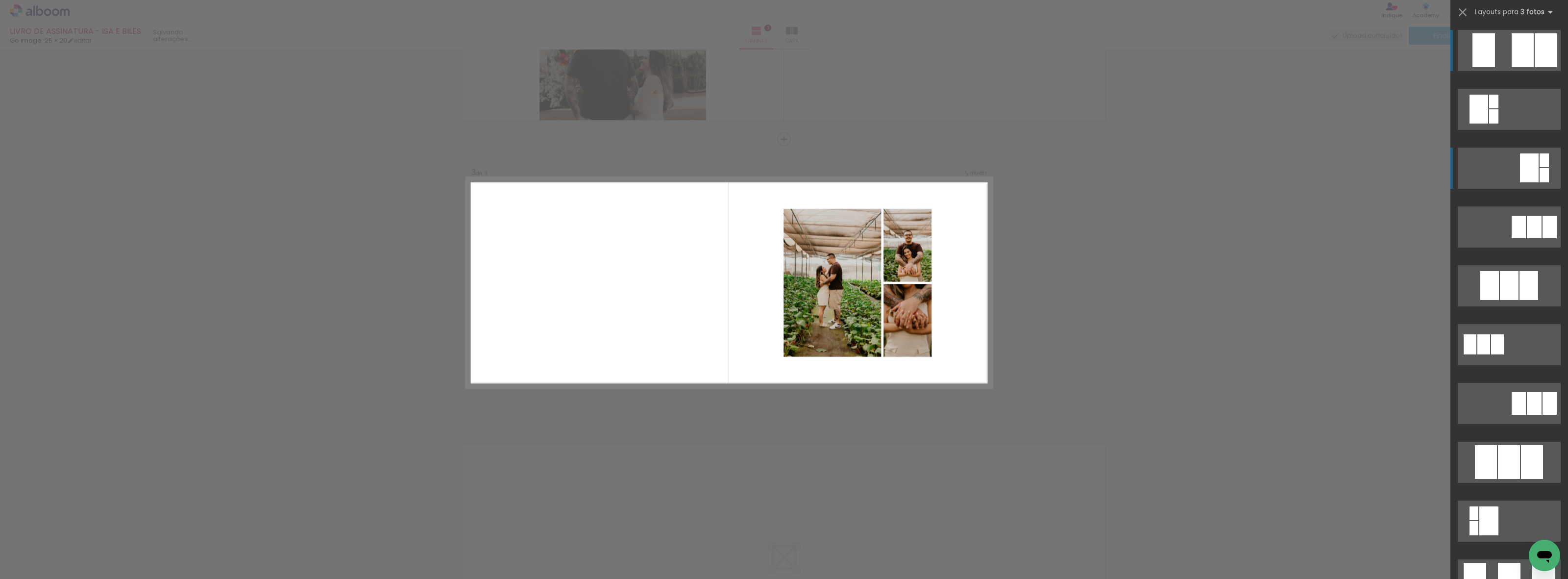
scroll to position [500, 0]
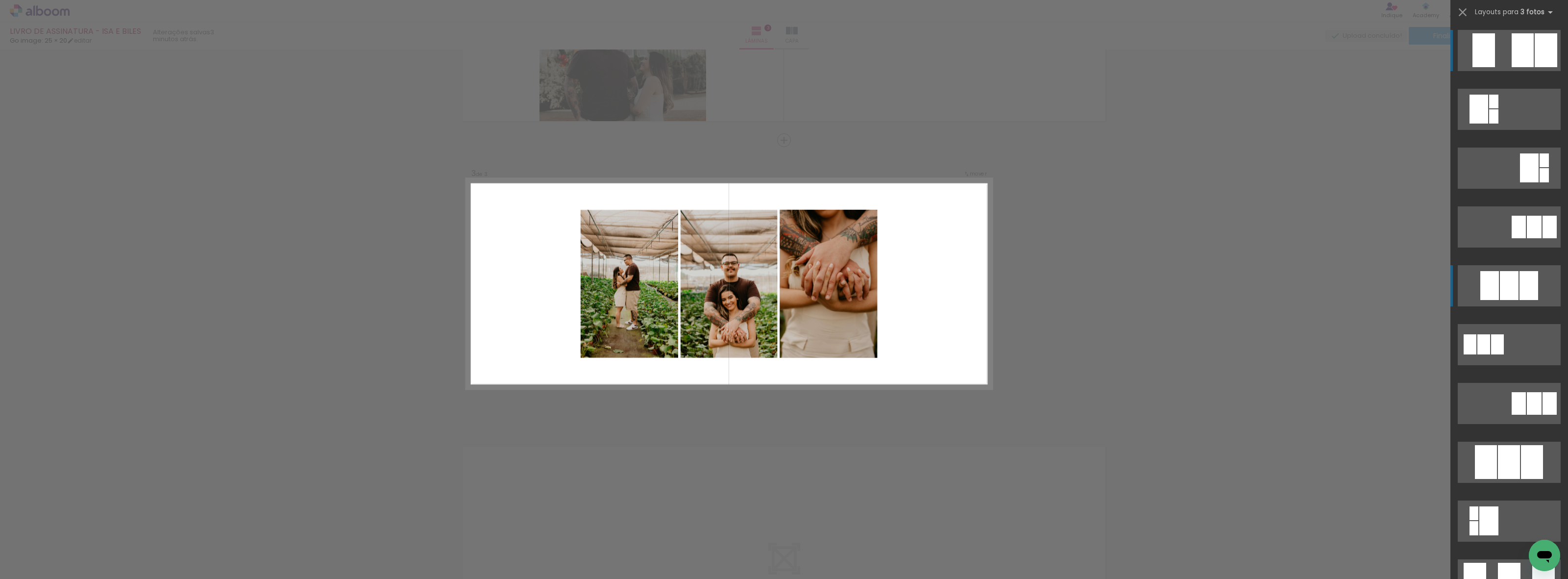
click at [1511, 278] on div at bounding box center [1509, 285] width 19 height 29
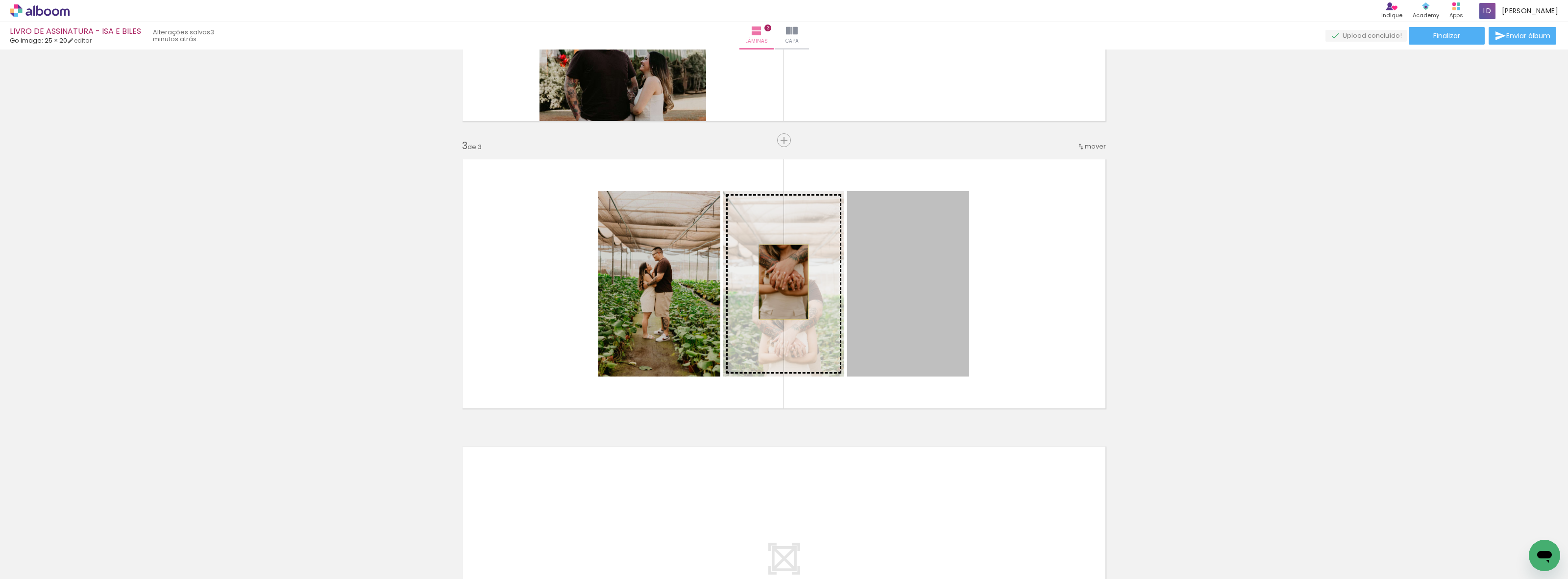
drag, startPoint x: 891, startPoint y: 287, endPoint x: 779, endPoint y: 282, distance: 112.1
click at [0, 0] on slot at bounding box center [0, 0] width 0 height 0
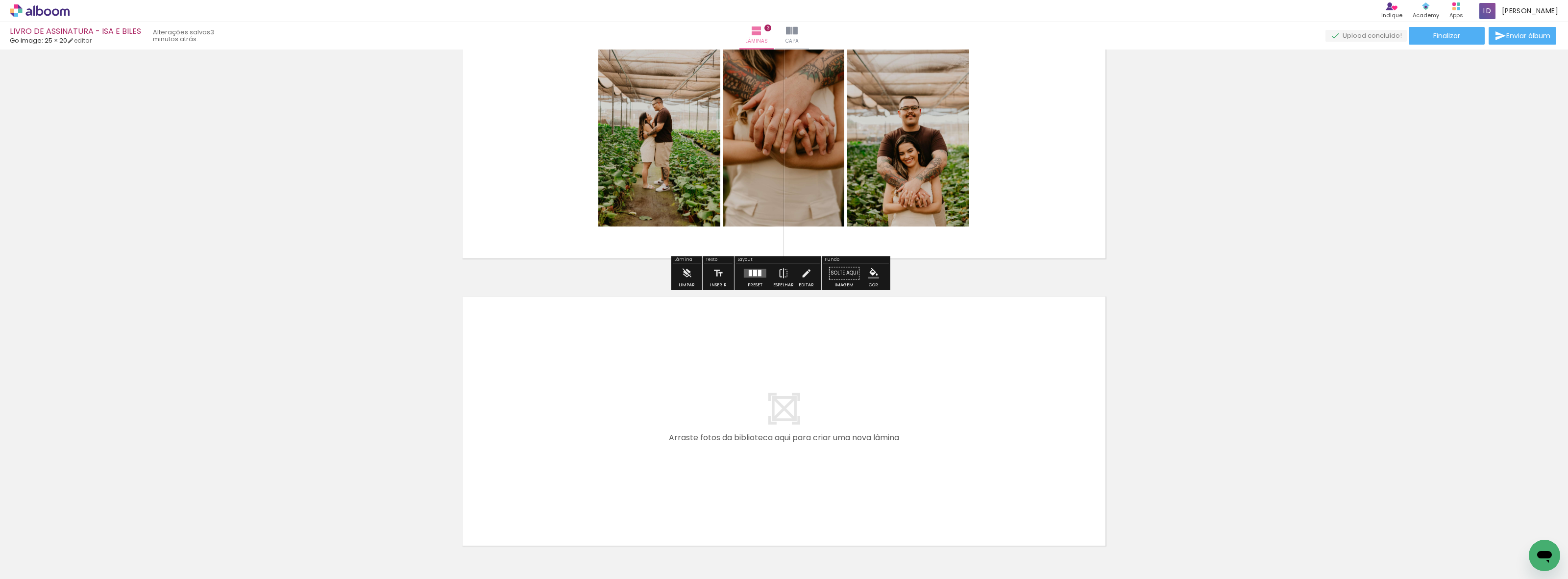
scroll to position [719, 0]
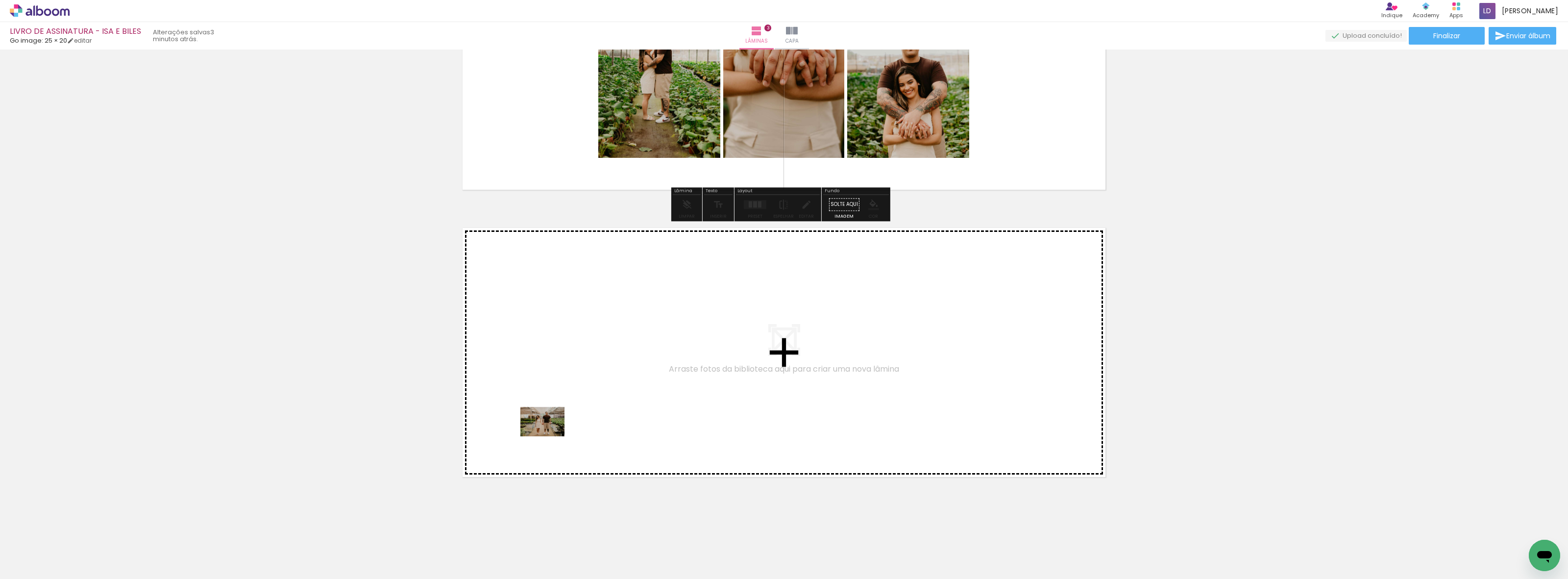
drag, startPoint x: 444, startPoint y: 554, endPoint x: 550, endPoint y: 436, distance: 158.6
click at [550, 436] on quentale-workspace at bounding box center [784, 289] width 1568 height 579
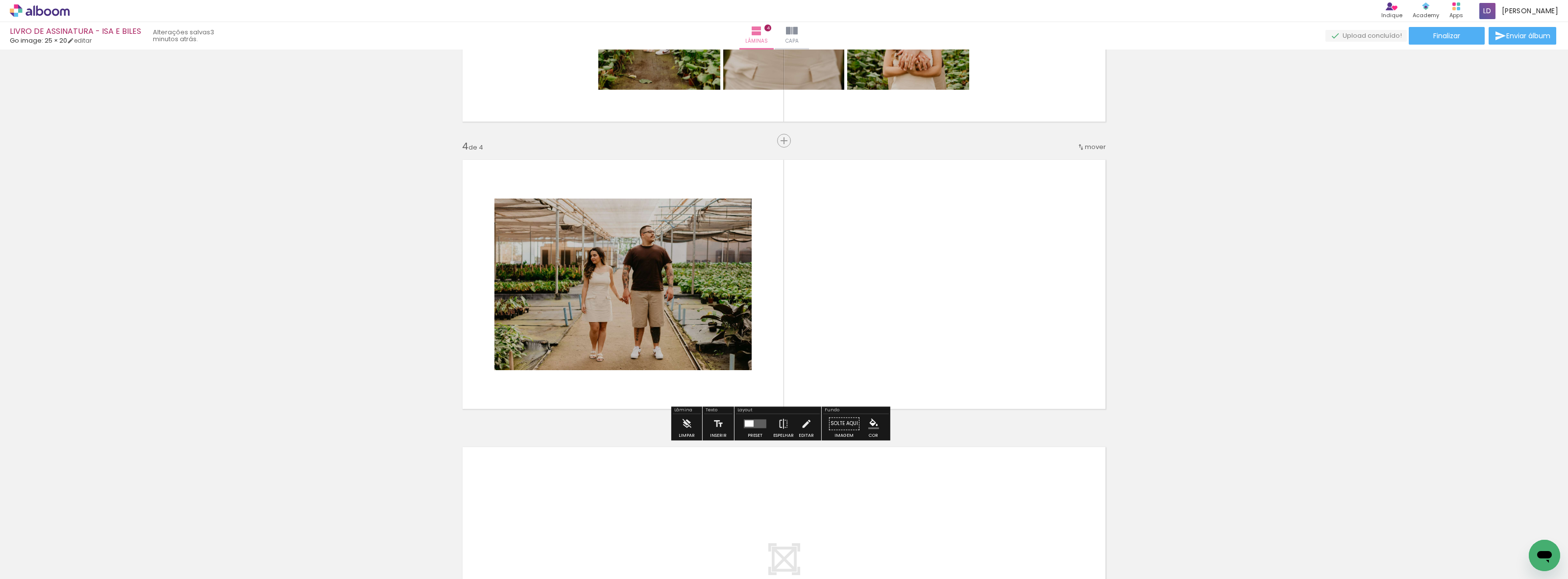
scroll to position [788, 0]
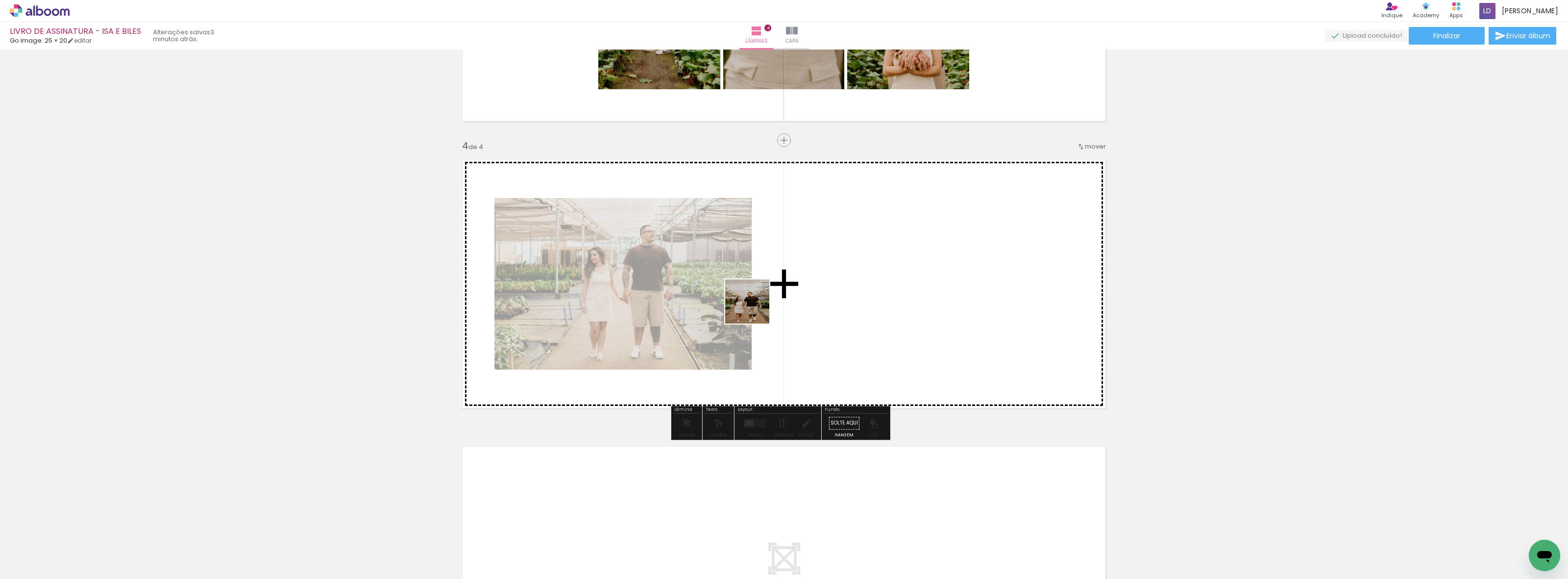
drag, startPoint x: 496, startPoint y: 548, endPoint x: 763, endPoint y: 301, distance: 363.7
click at [763, 301] on quentale-workspace at bounding box center [784, 289] width 1568 height 579
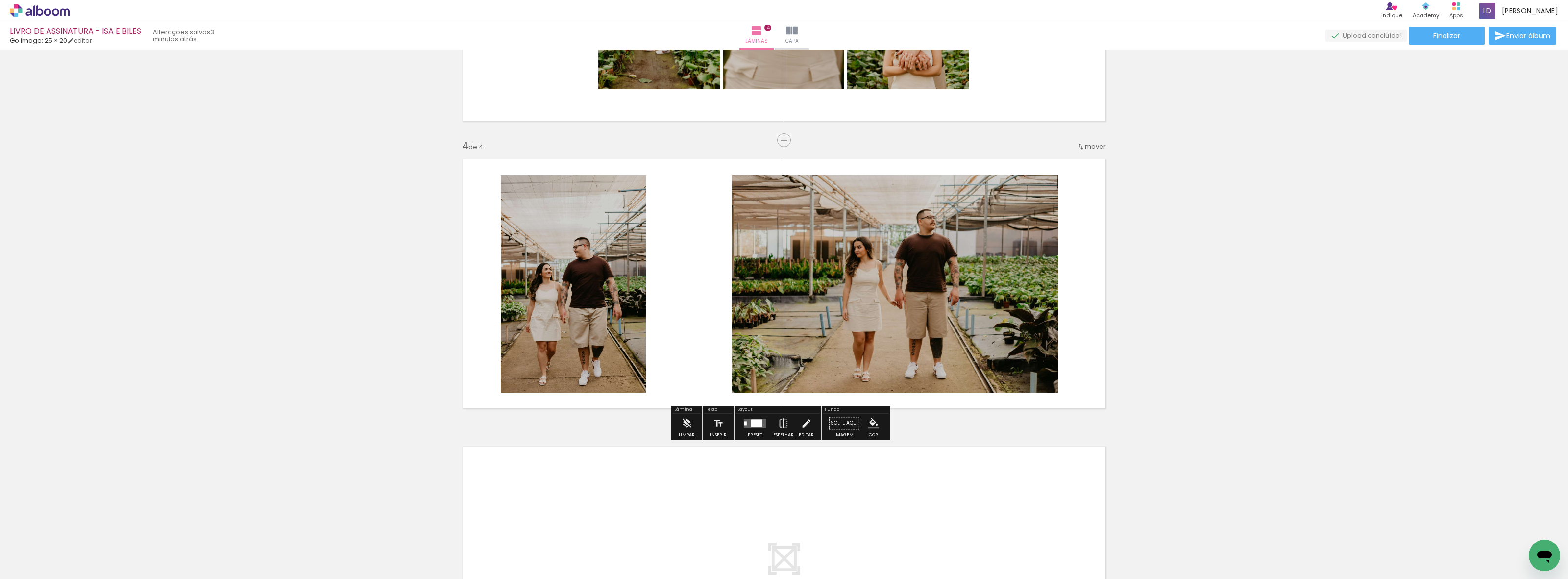
click at [751, 425] on div at bounding box center [757, 422] width 12 height 7
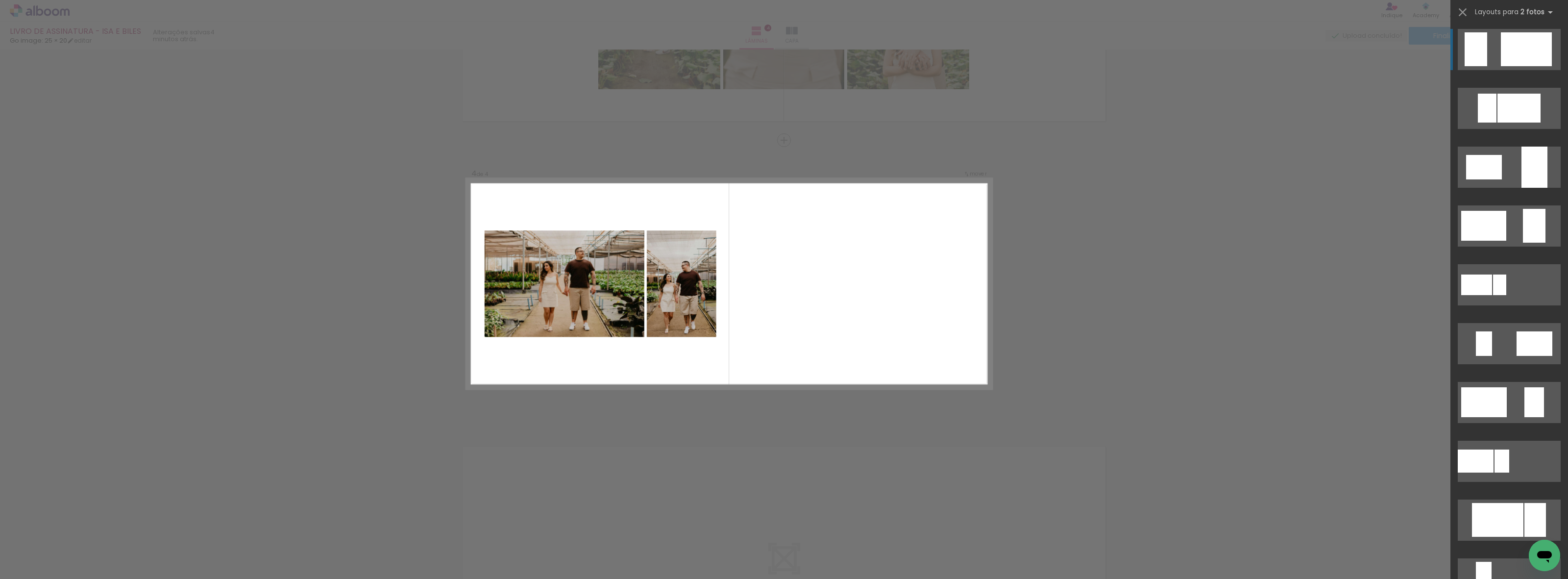
scroll to position [0, 0]
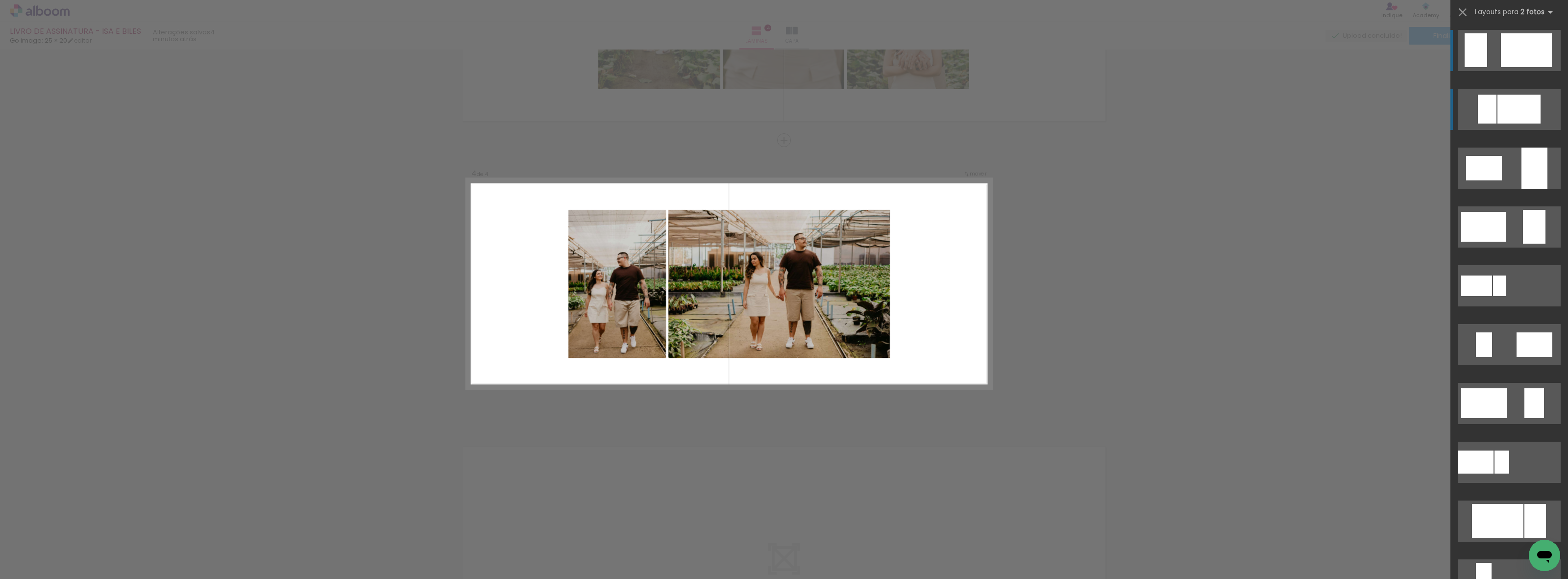
click at [1520, 116] on div at bounding box center [1519, 109] width 43 height 29
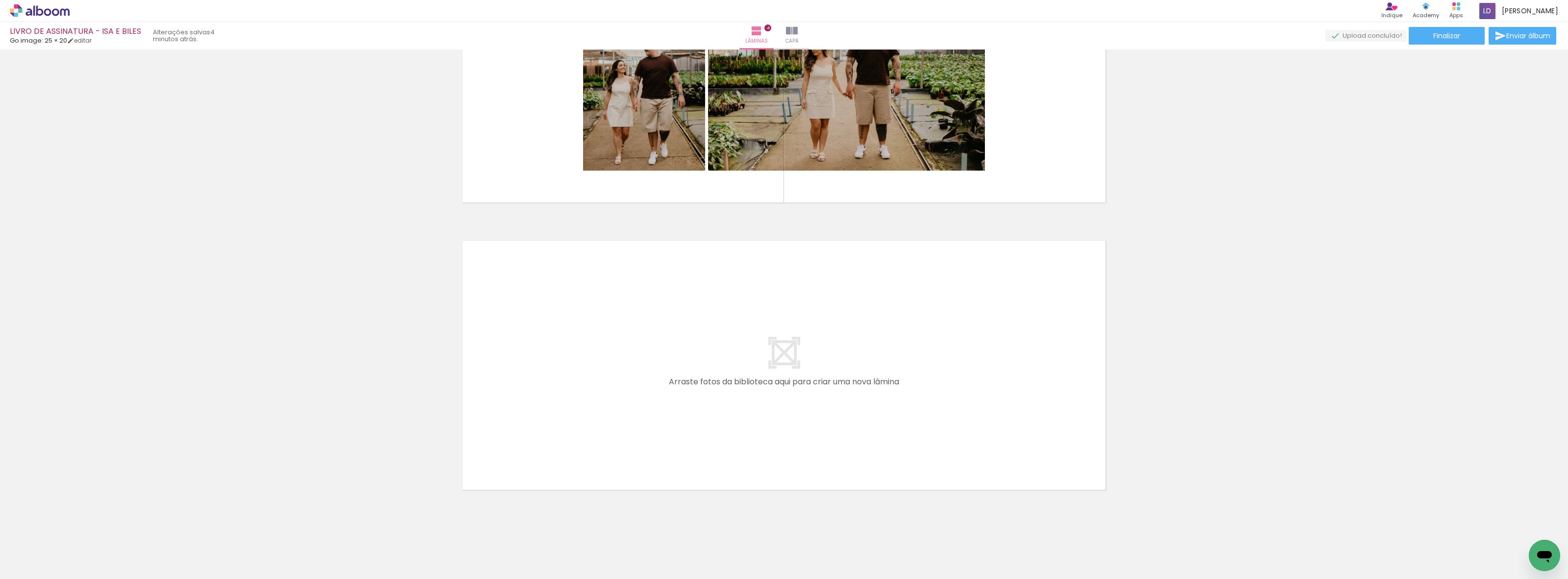
scroll to position [1006, 0]
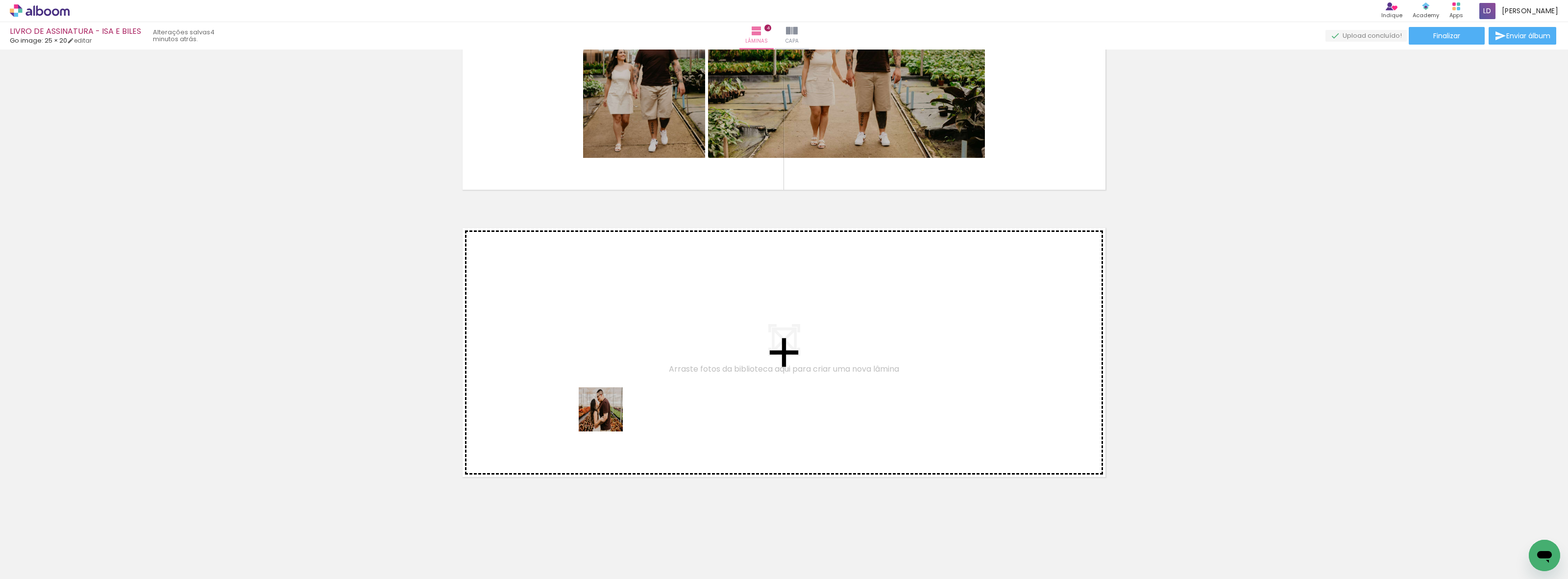
drag, startPoint x: 547, startPoint y: 557, endPoint x: 608, endPoint y: 417, distance: 152.7
click at [608, 417] on quentale-workspace at bounding box center [784, 289] width 1568 height 579
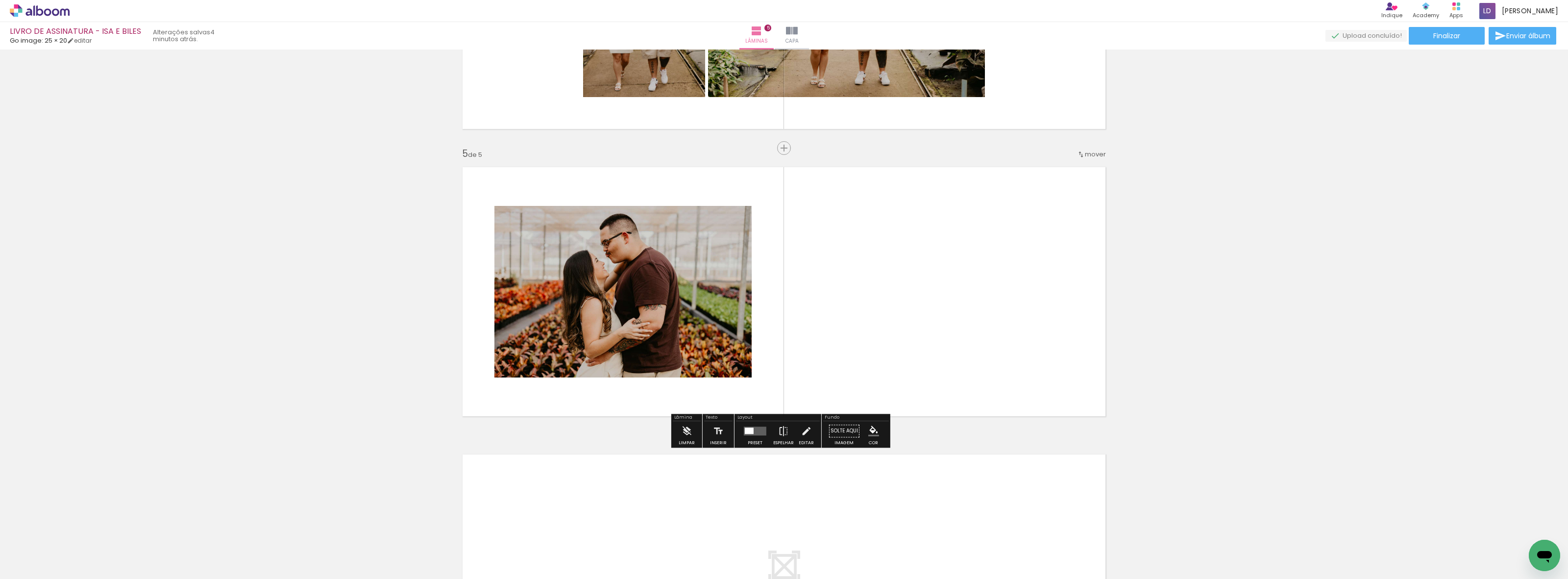
scroll to position [1075, 0]
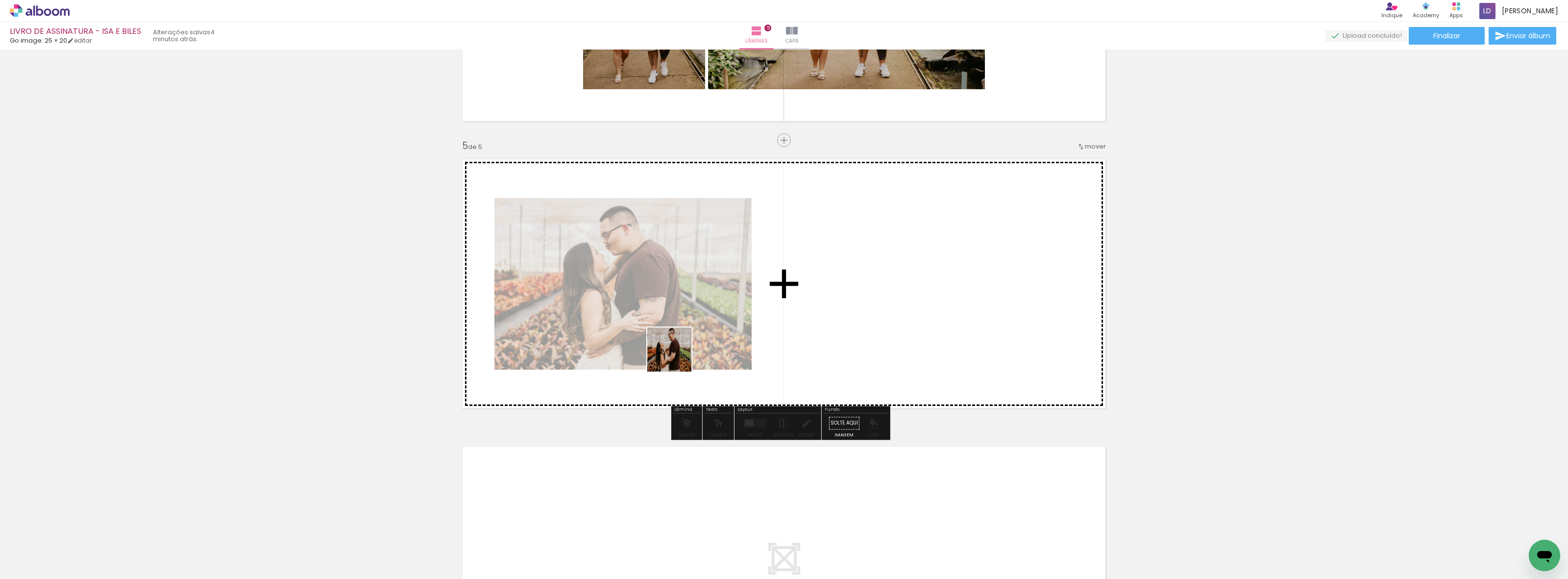
drag, startPoint x: 607, startPoint y: 535, endPoint x: 682, endPoint y: 361, distance: 189.5
click at [681, 347] on quentale-workspace at bounding box center [784, 289] width 1568 height 579
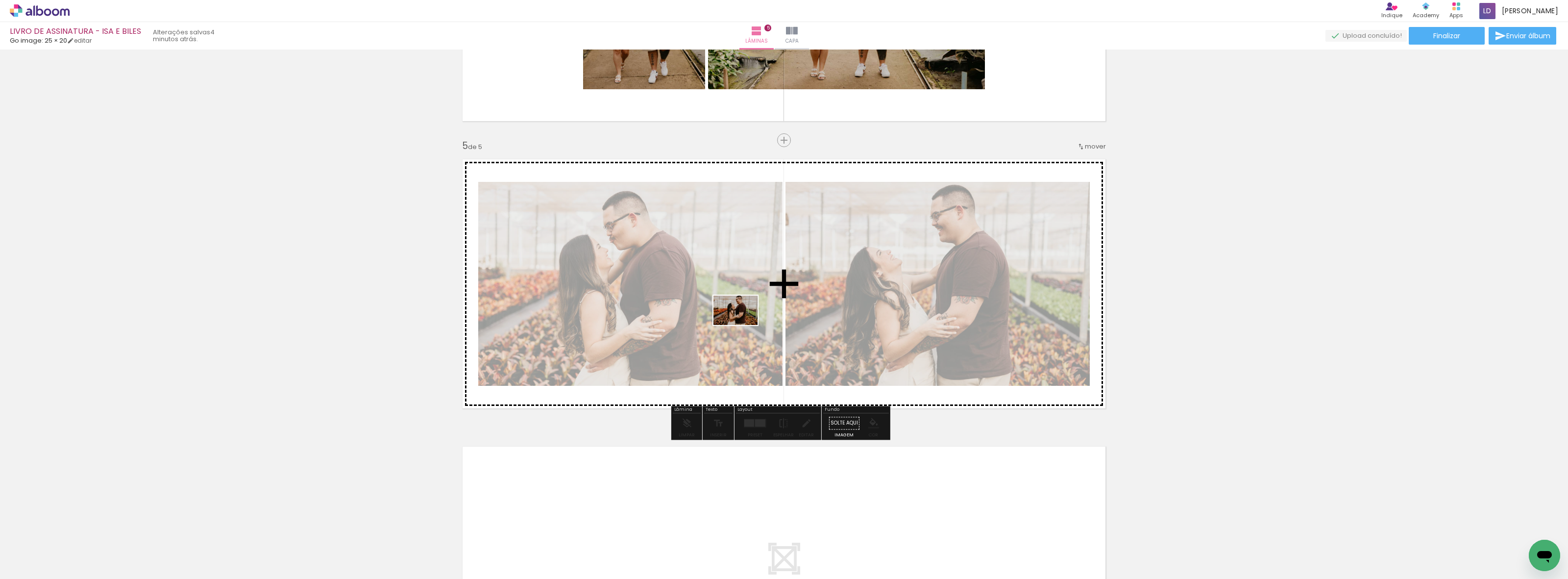
drag, startPoint x: 652, startPoint y: 541, endPoint x: 743, endPoint y: 325, distance: 234.4
click at [743, 325] on quentale-workspace at bounding box center [784, 289] width 1568 height 579
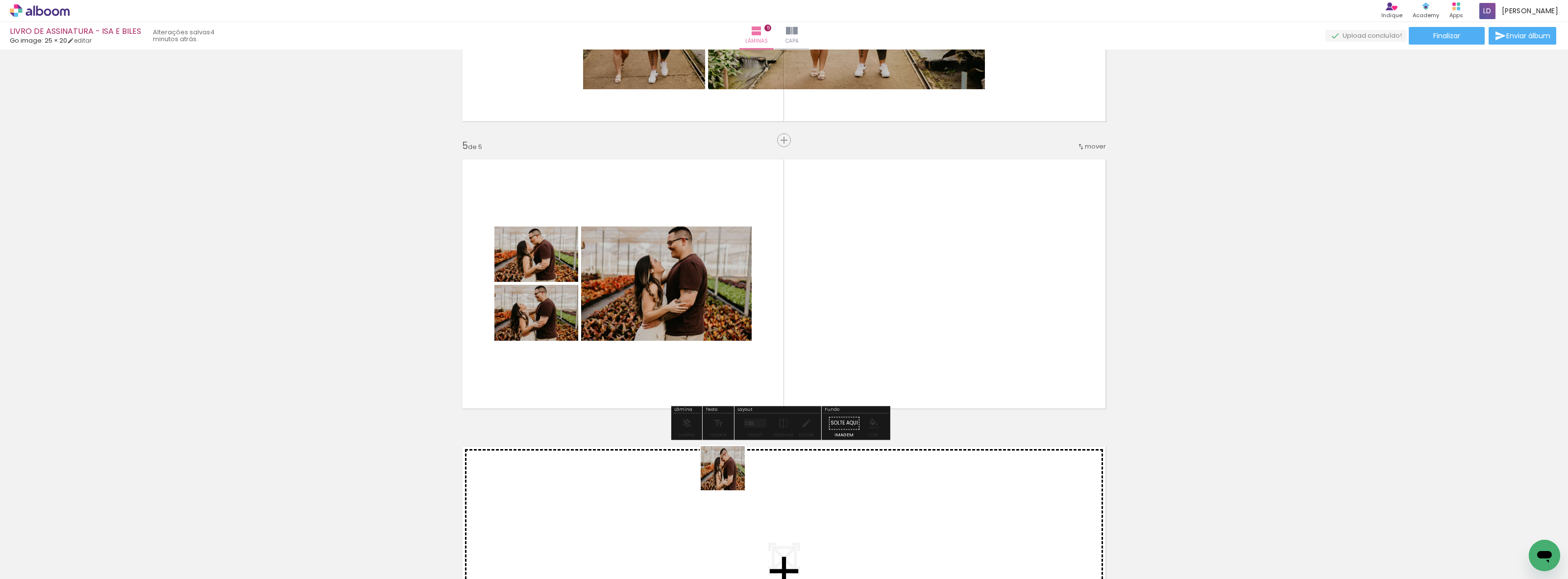
drag, startPoint x: 718, startPoint y: 544, endPoint x: 754, endPoint y: 314, distance: 232.8
click at [754, 314] on quentale-workspace at bounding box center [784, 289] width 1568 height 579
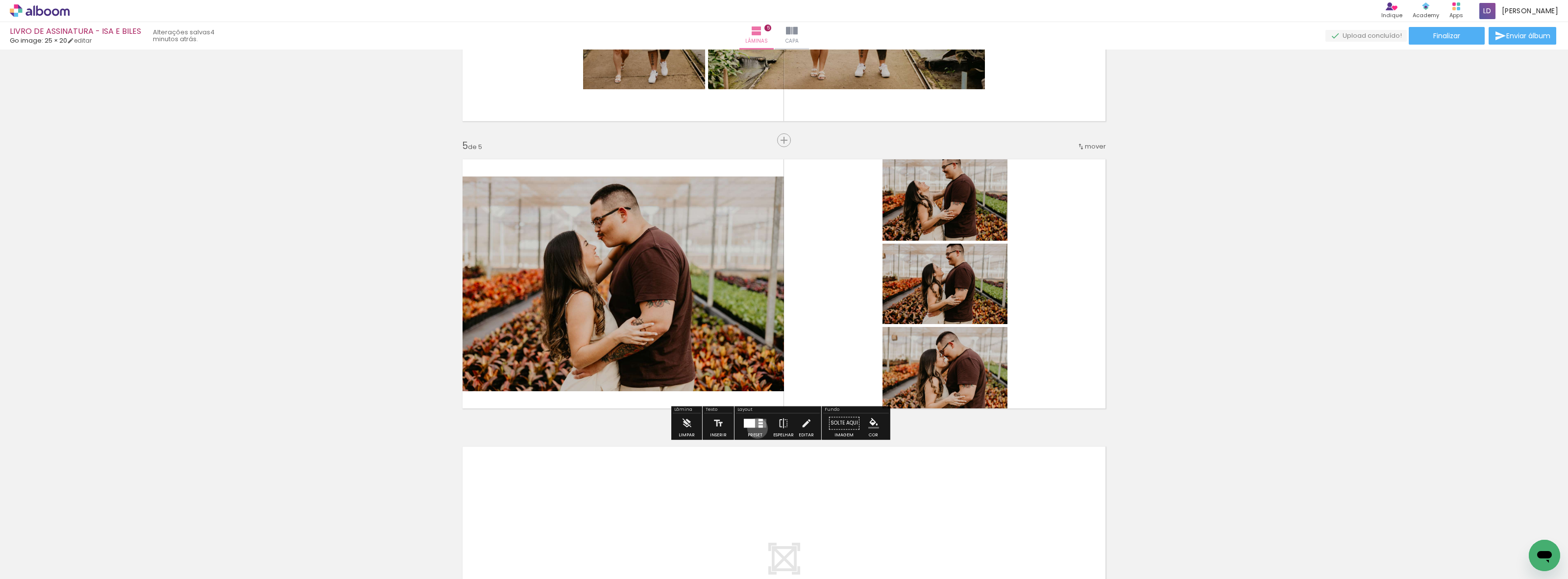
click at [755, 428] on div at bounding box center [754, 423] width 26 height 20
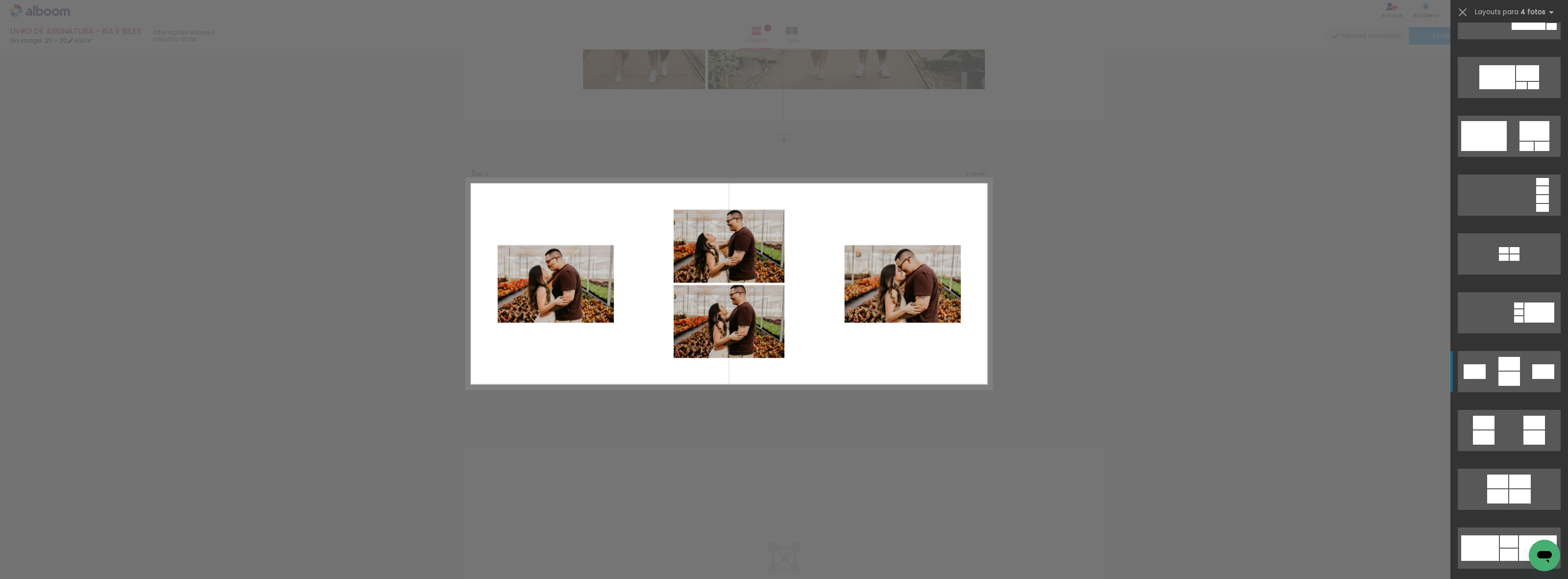
scroll to position [552, 0]
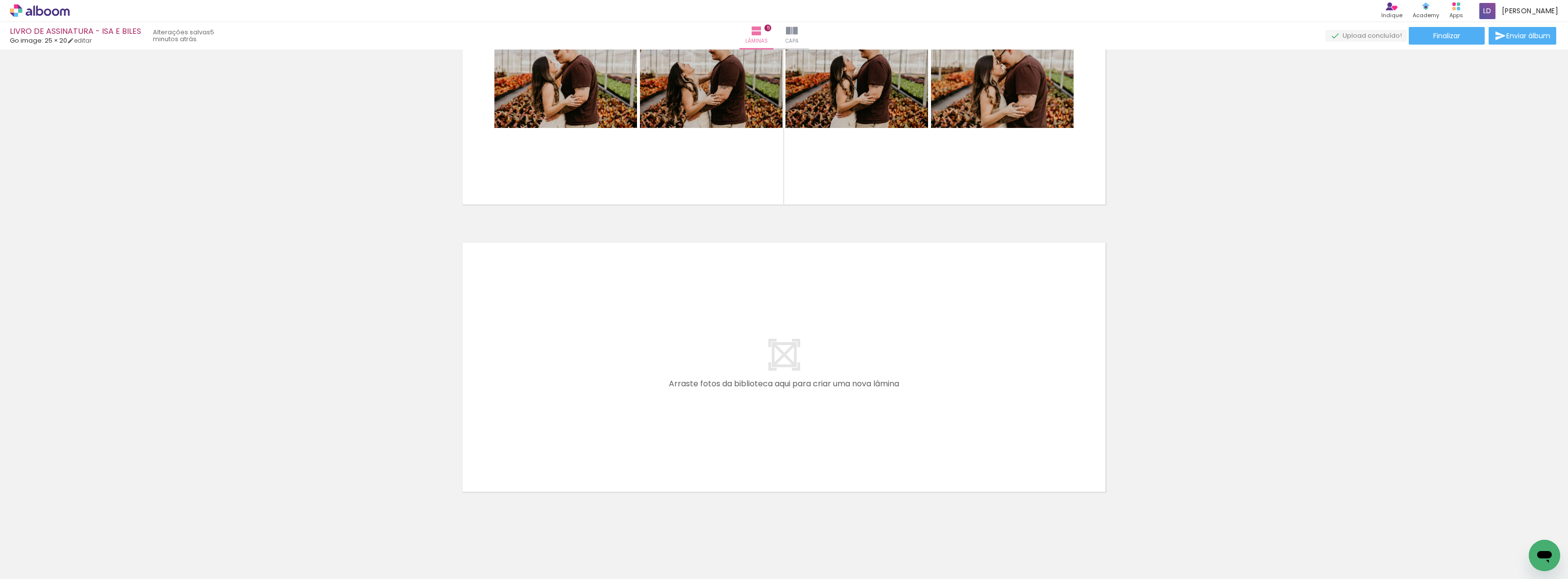
scroll to position [1294, 0]
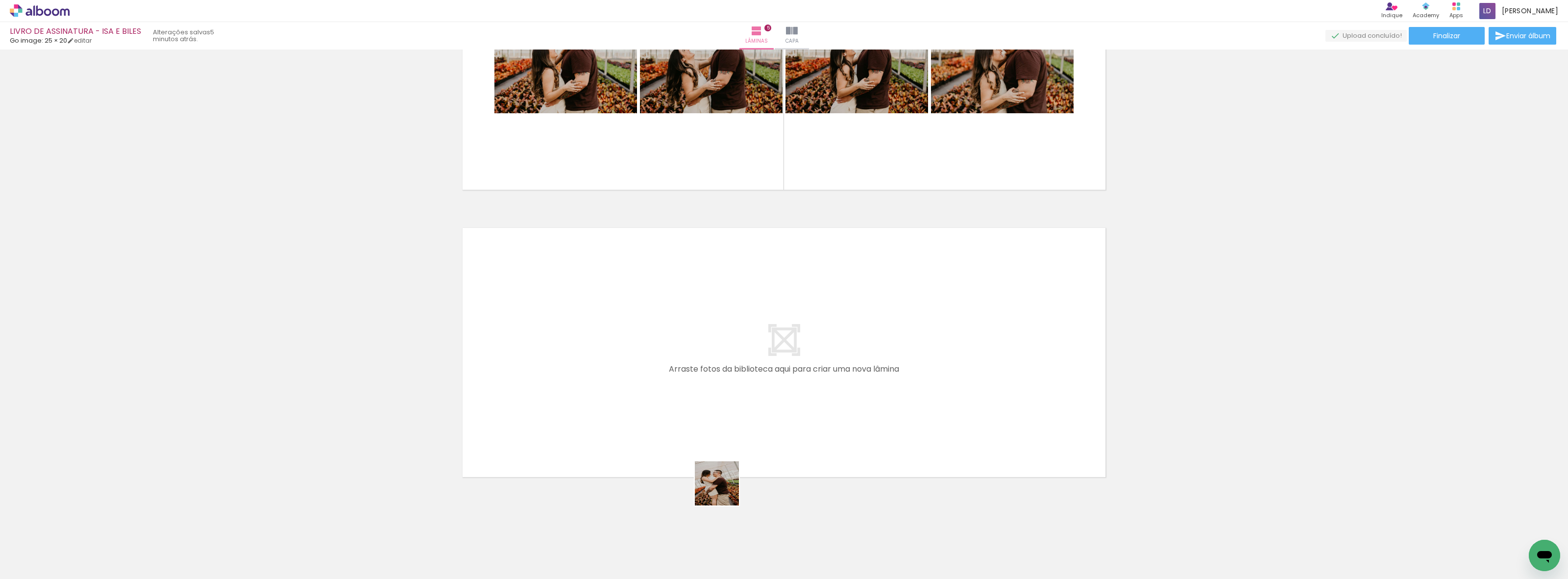
drag, startPoint x: 750, startPoint y: 527, endPoint x: 693, endPoint y: 448, distance: 97.4
click at [693, 448] on quentale-workspace at bounding box center [784, 289] width 1568 height 579
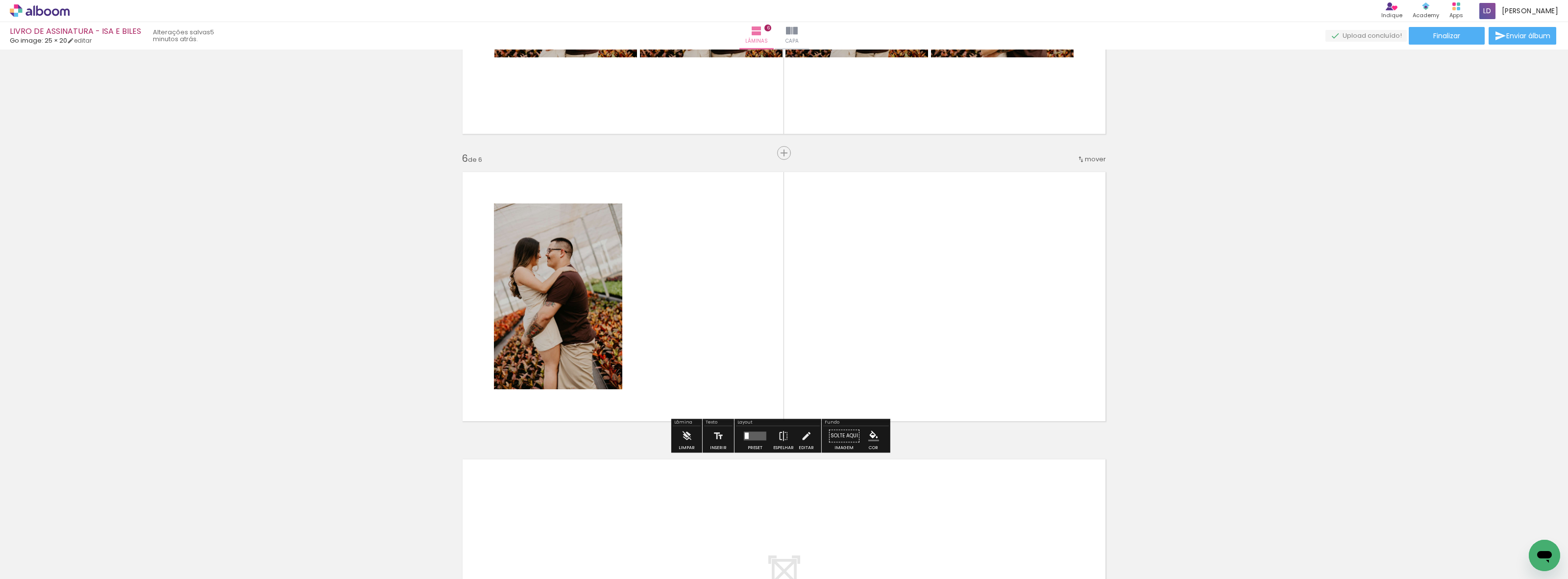
scroll to position [1362, 0]
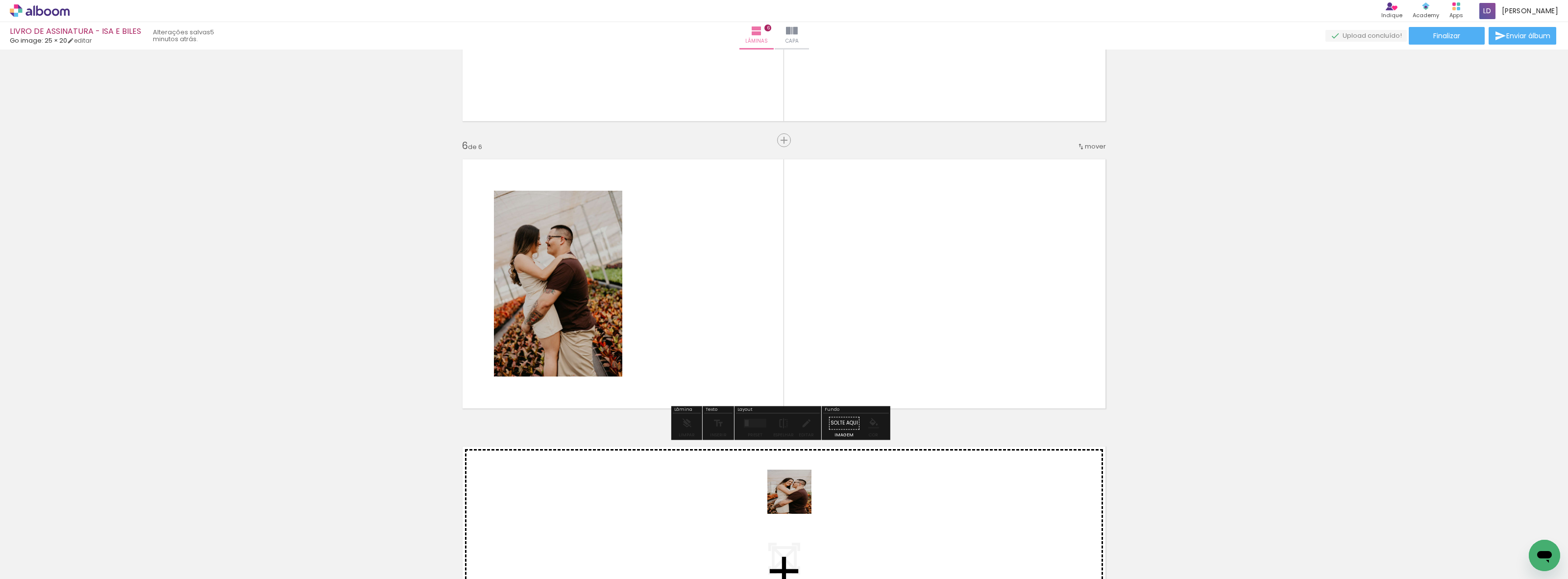
drag, startPoint x: 807, startPoint y: 538, endPoint x: 719, endPoint y: 343, distance: 213.9
click at [719, 343] on quentale-workspace at bounding box center [784, 289] width 1568 height 579
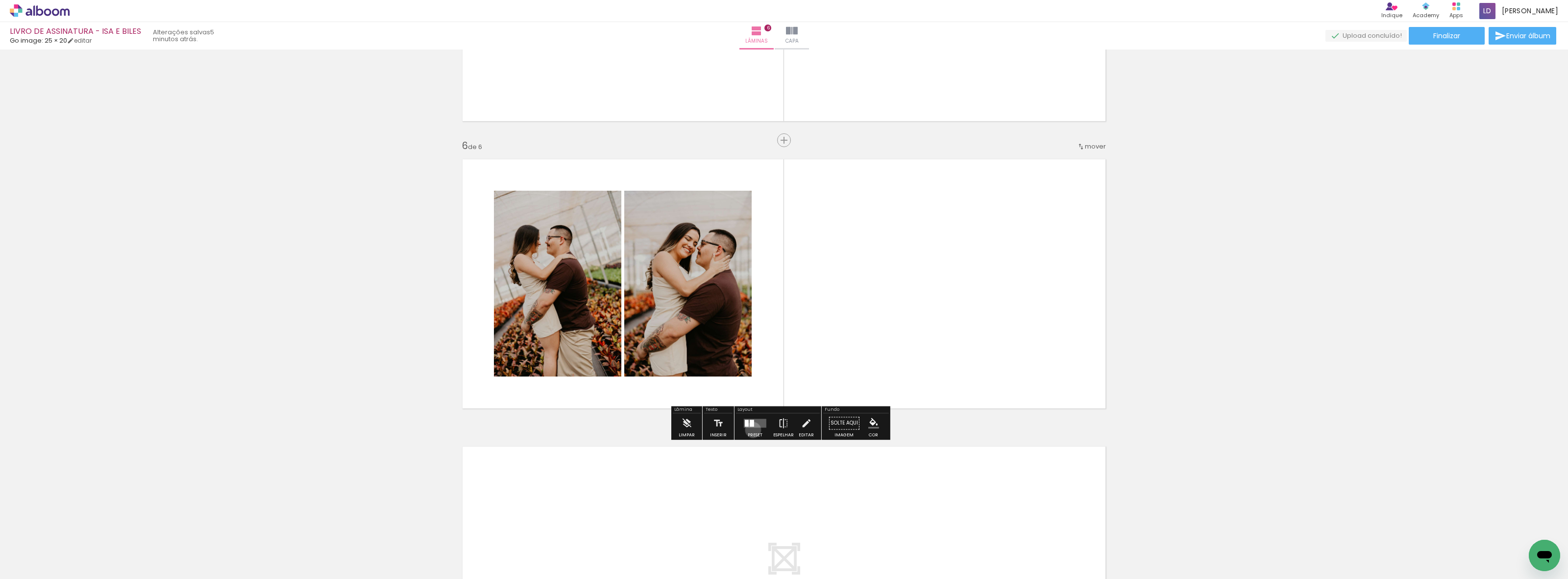
click at [751, 430] on div at bounding box center [754, 423] width 26 height 20
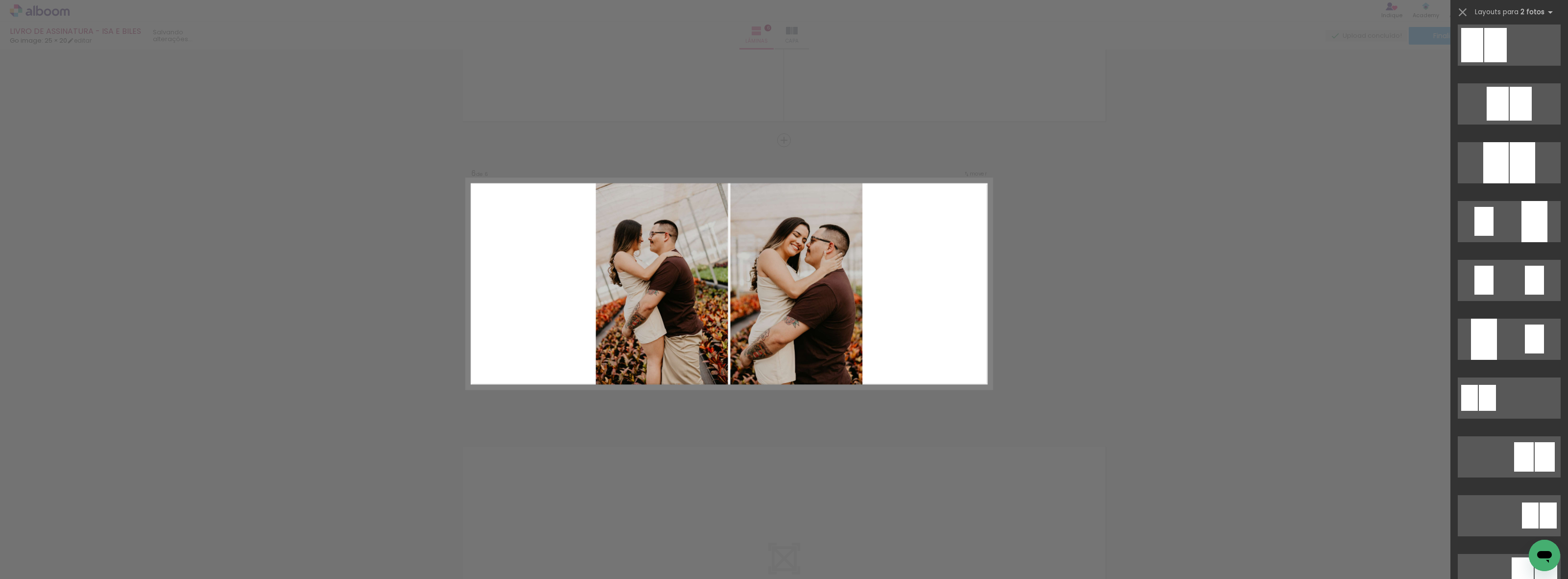
scroll to position [0, 0]
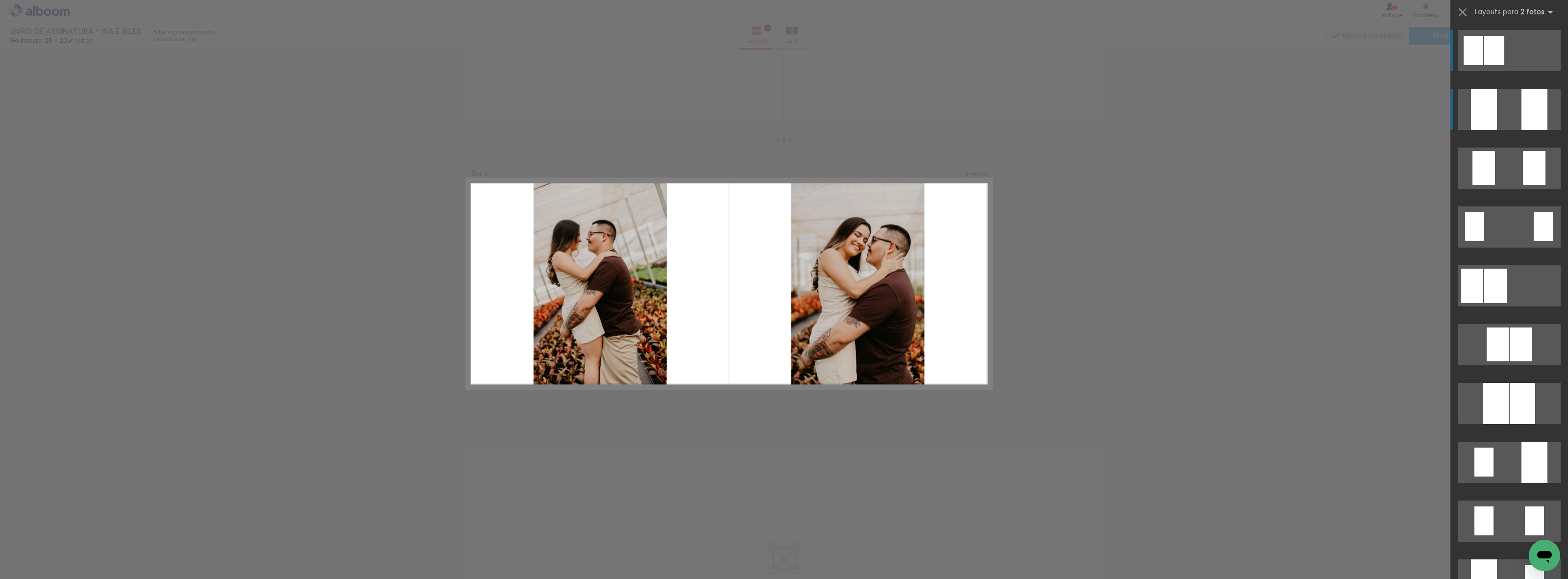
click at [1508, 107] on quentale-layouter at bounding box center [1509, 109] width 103 height 41
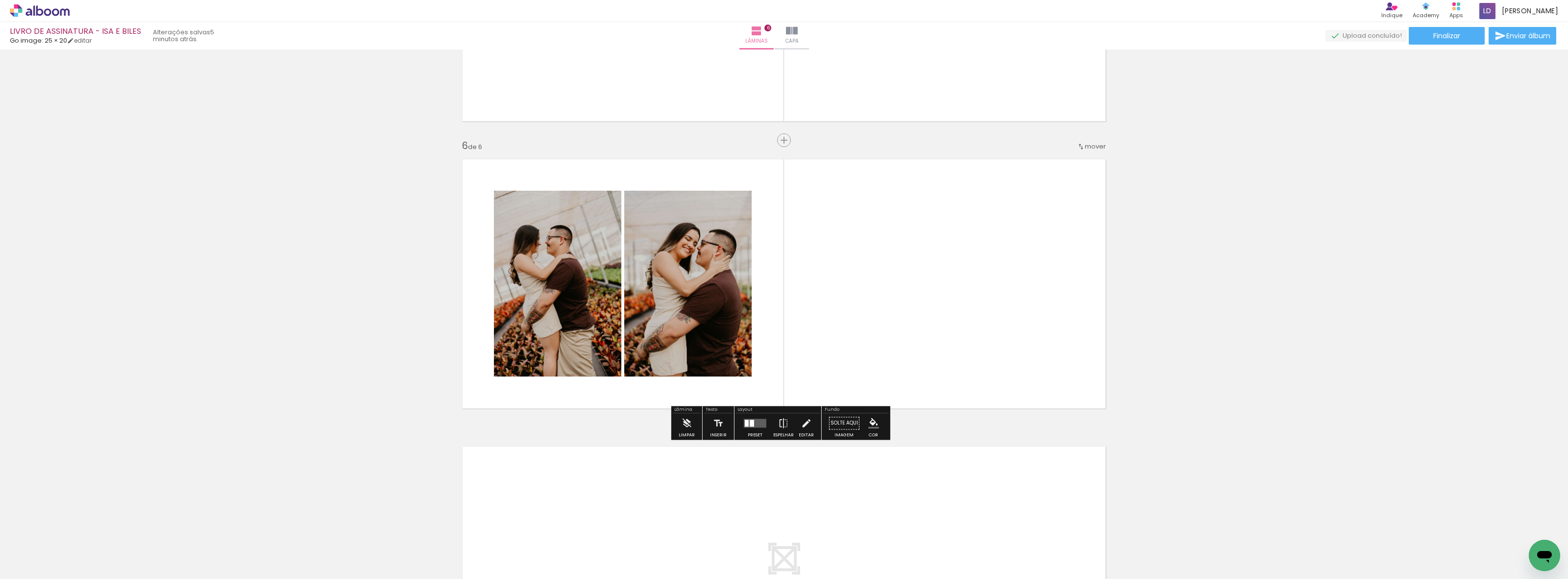
click at [742, 425] on div at bounding box center [754, 423] width 26 height 20
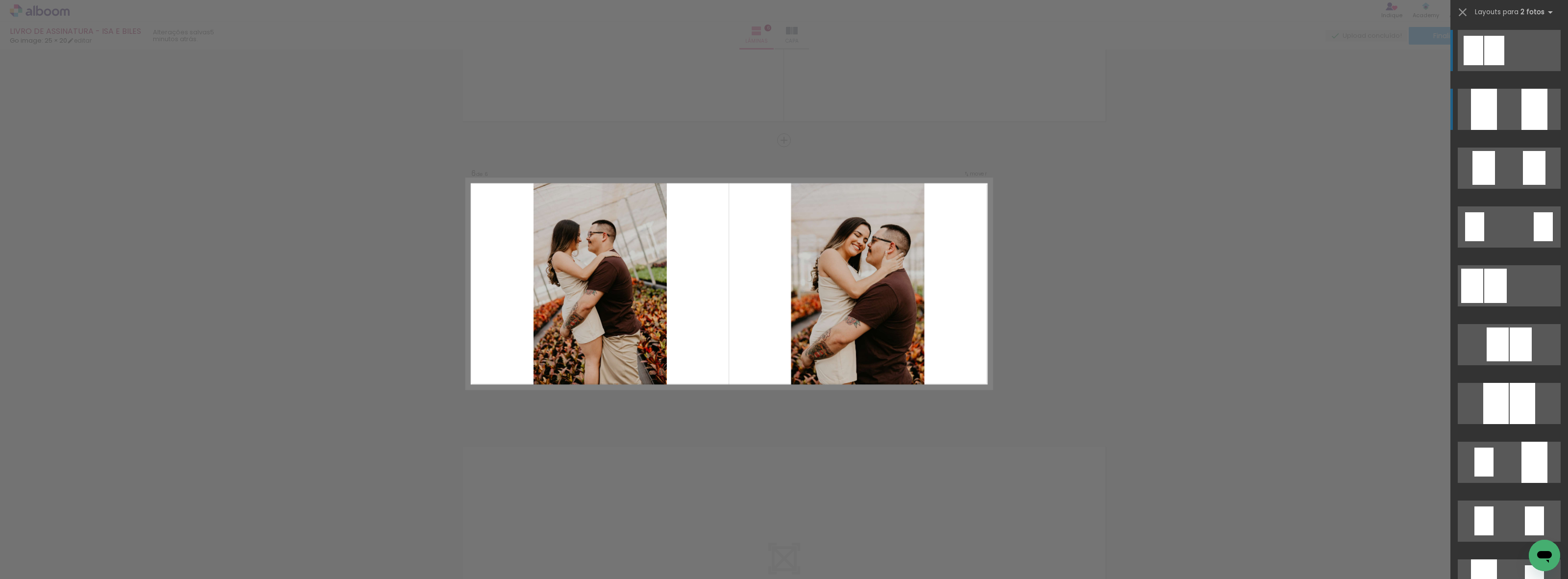
click at [1509, 113] on quentale-layouter at bounding box center [1509, 109] width 103 height 41
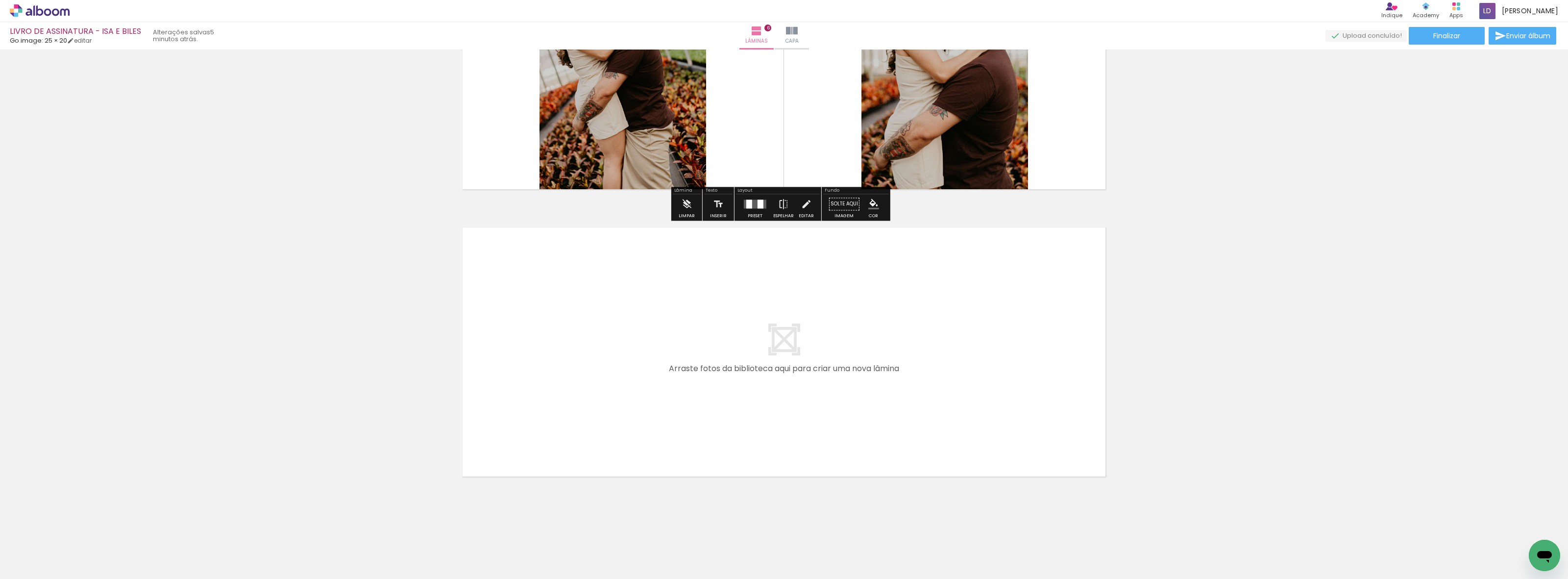
scroll to position [0, 397]
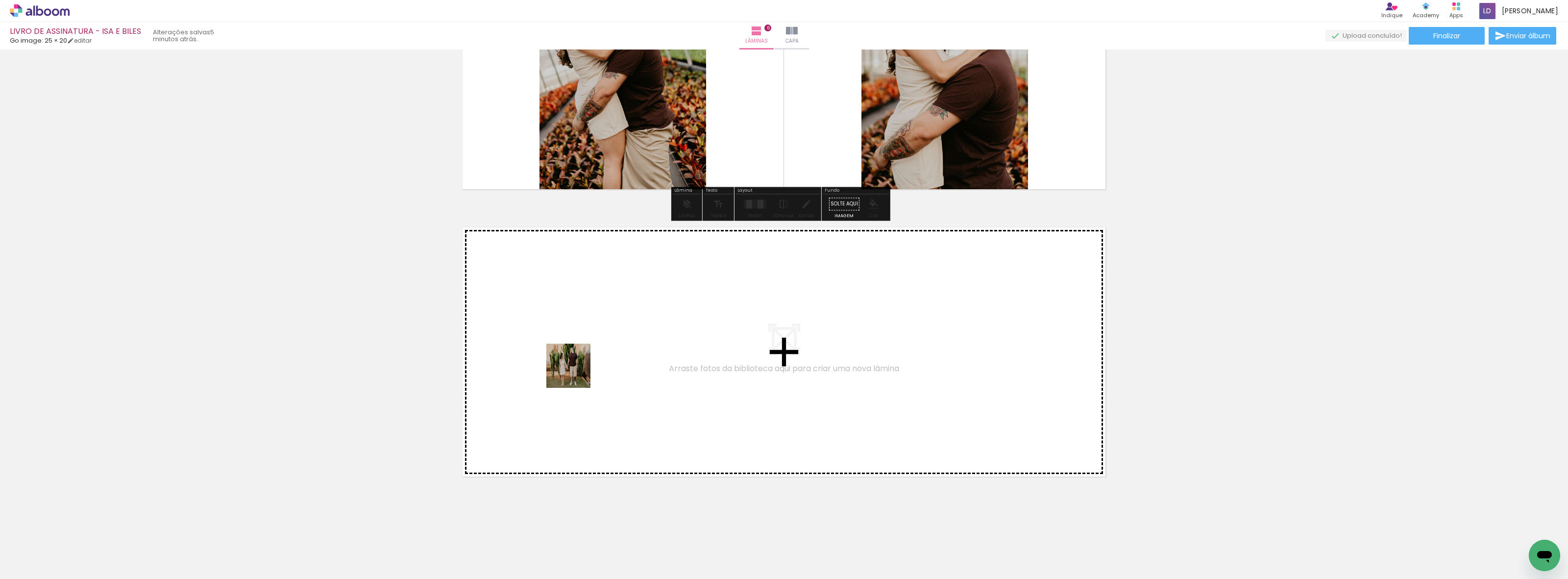
drag, startPoint x: 459, startPoint y: 550, endPoint x: 577, endPoint y: 371, distance: 214.4
click at [577, 371] on quentale-workspace at bounding box center [784, 289] width 1568 height 579
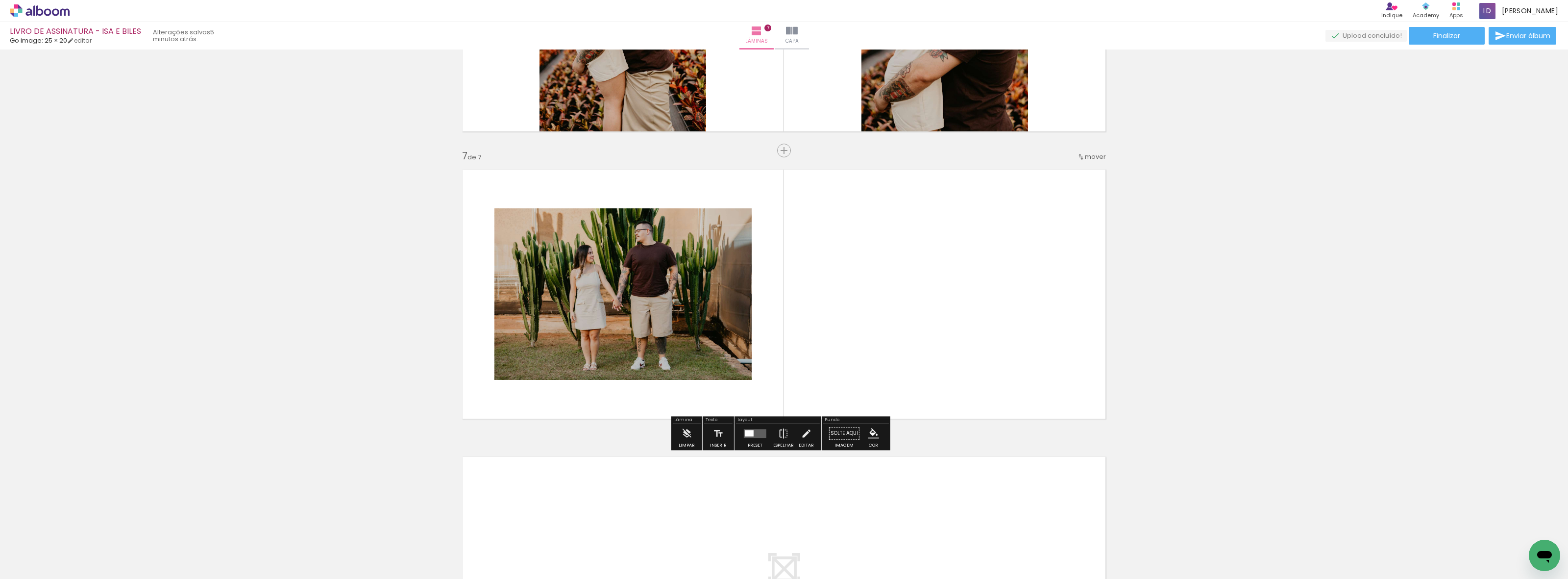
scroll to position [1649, 0]
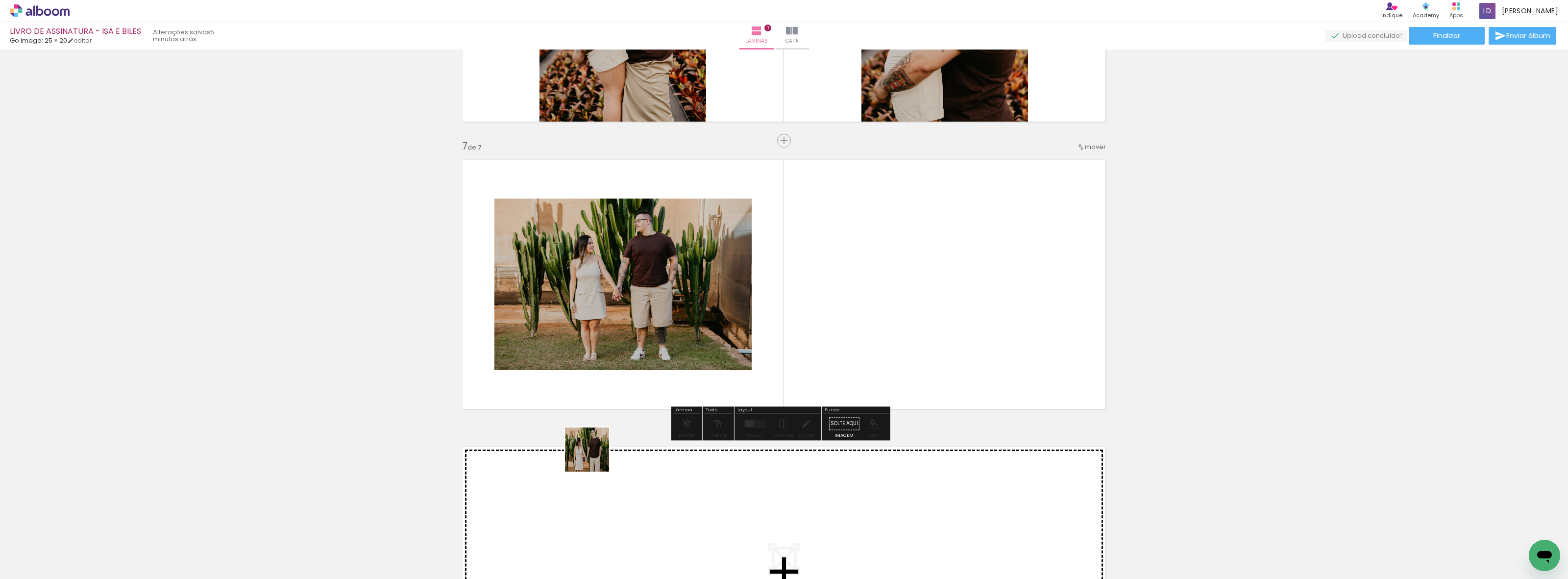
drag, startPoint x: 553, startPoint y: 525, endPoint x: 754, endPoint y: 287, distance: 311.5
click at [754, 287] on quentale-workspace at bounding box center [784, 289] width 1568 height 579
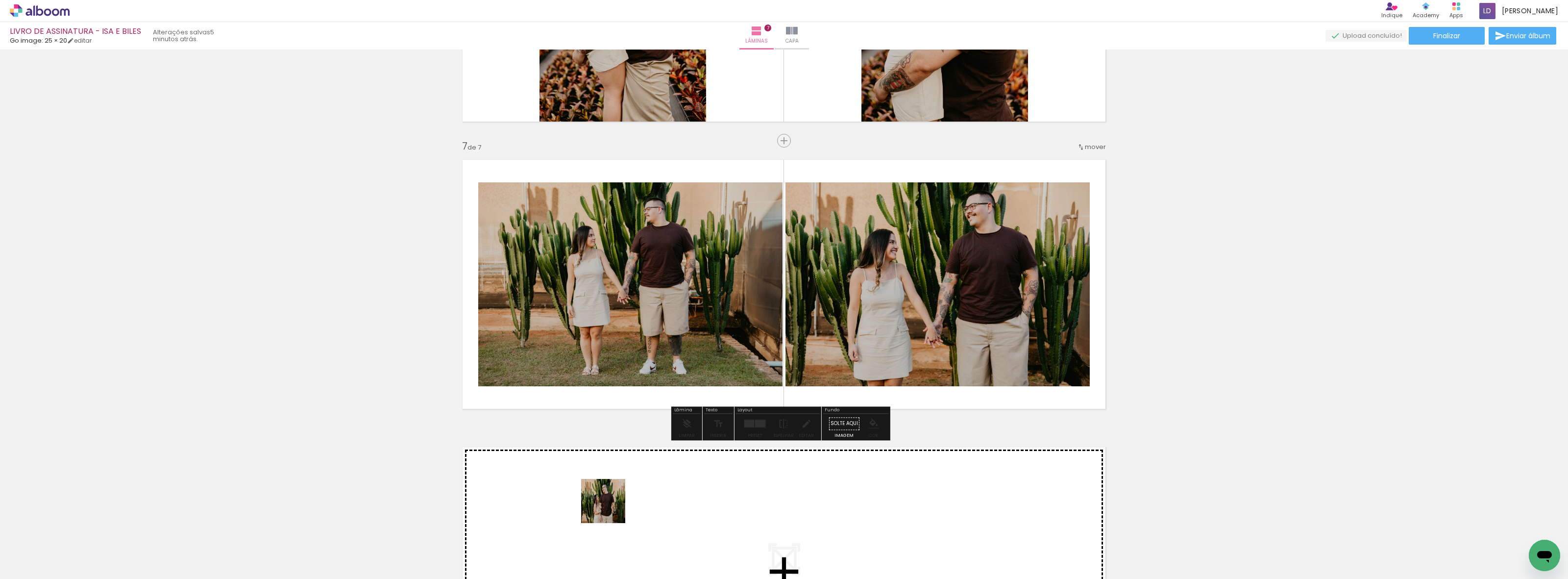
drag, startPoint x: 597, startPoint y: 537, endPoint x: 712, endPoint y: 350, distance: 219.5
click at [710, 339] on quentale-workspace at bounding box center [784, 289] width 1568 height 579
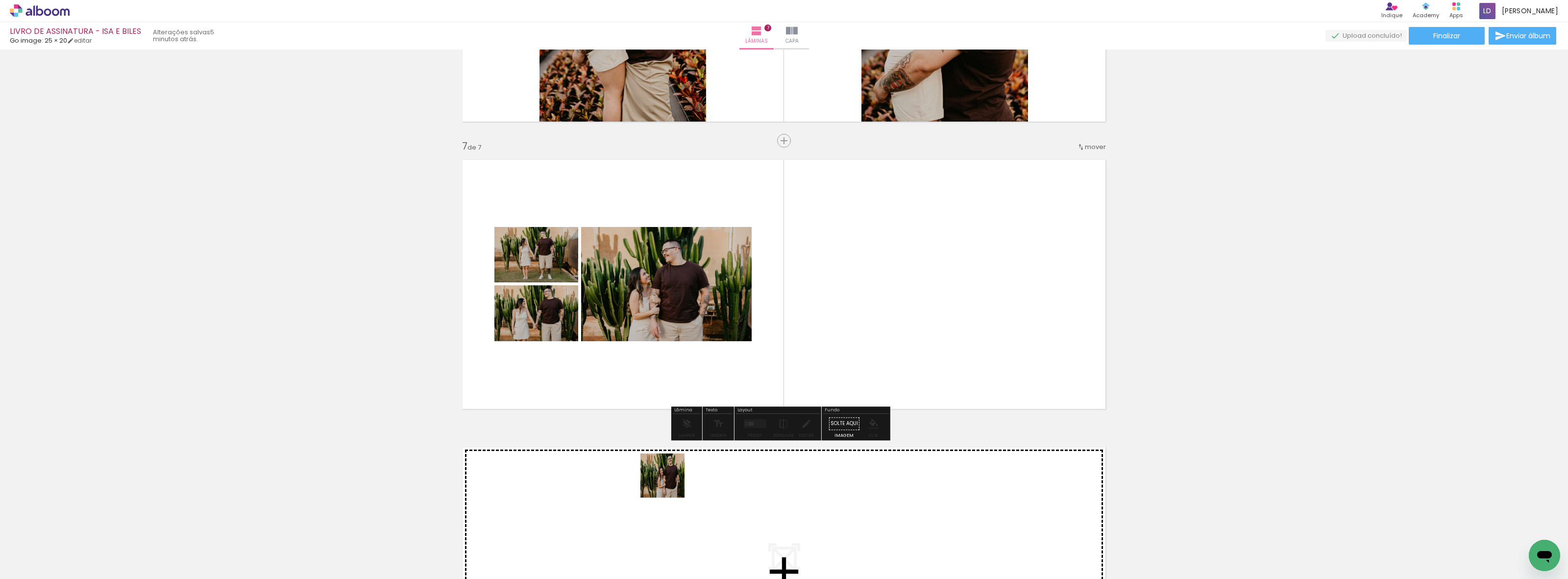
drag, startPoint x: 642, startPoint y: 539, endPoint x: 738, endPoint y: 313, distance: 245.5
click at [738, 313] on quentale-workspace at bounding box center [784, 289] width 1568 height 579
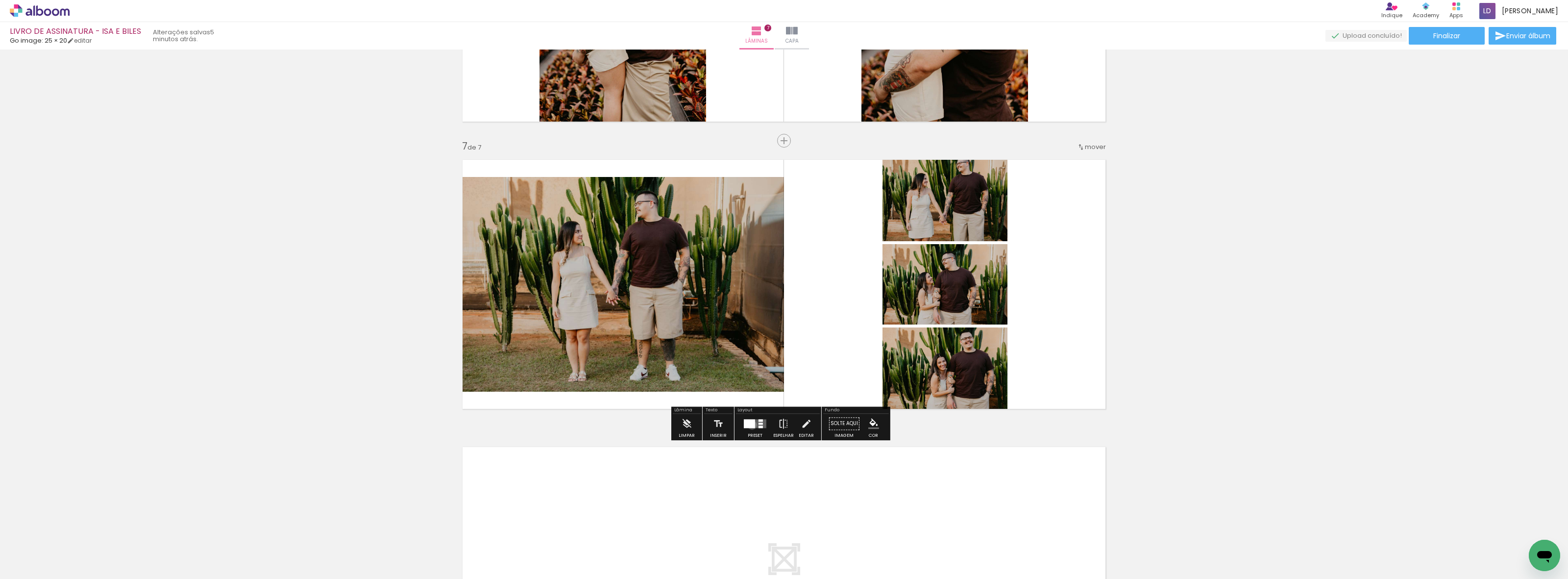
click at [750, 425] on div at bounding box center [749, 423] width 12 height 9
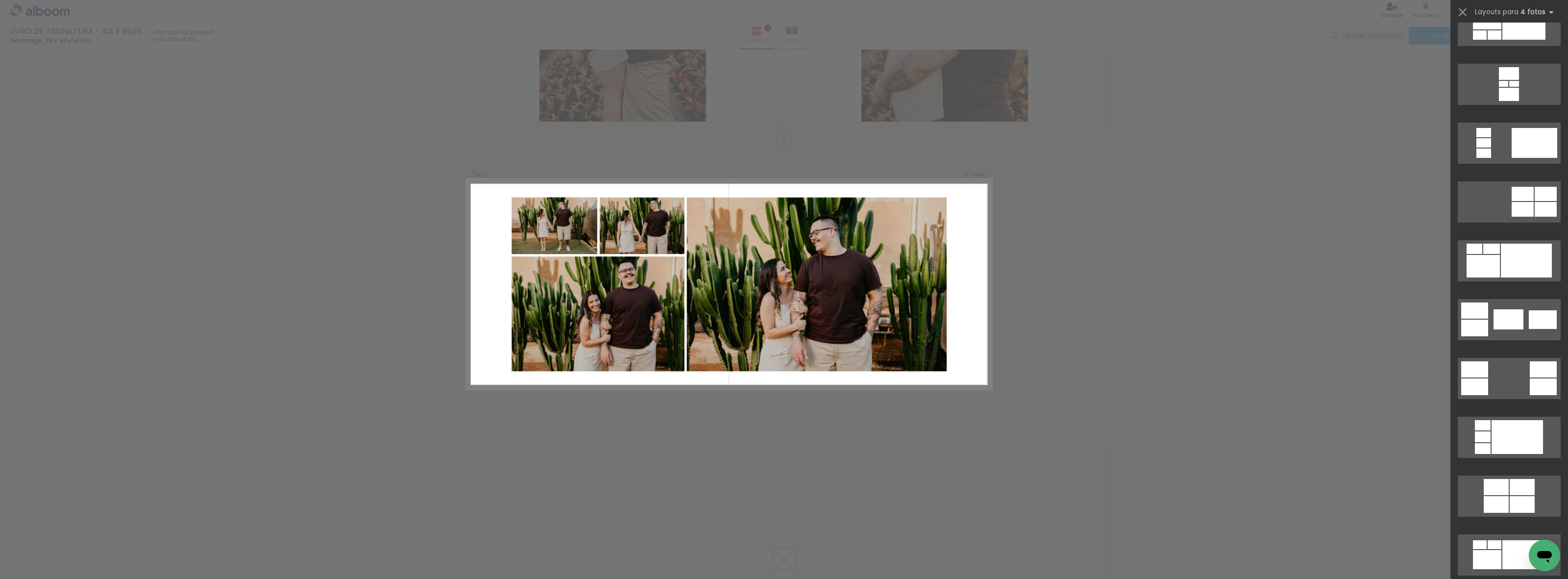
scroll to position [123, 0]
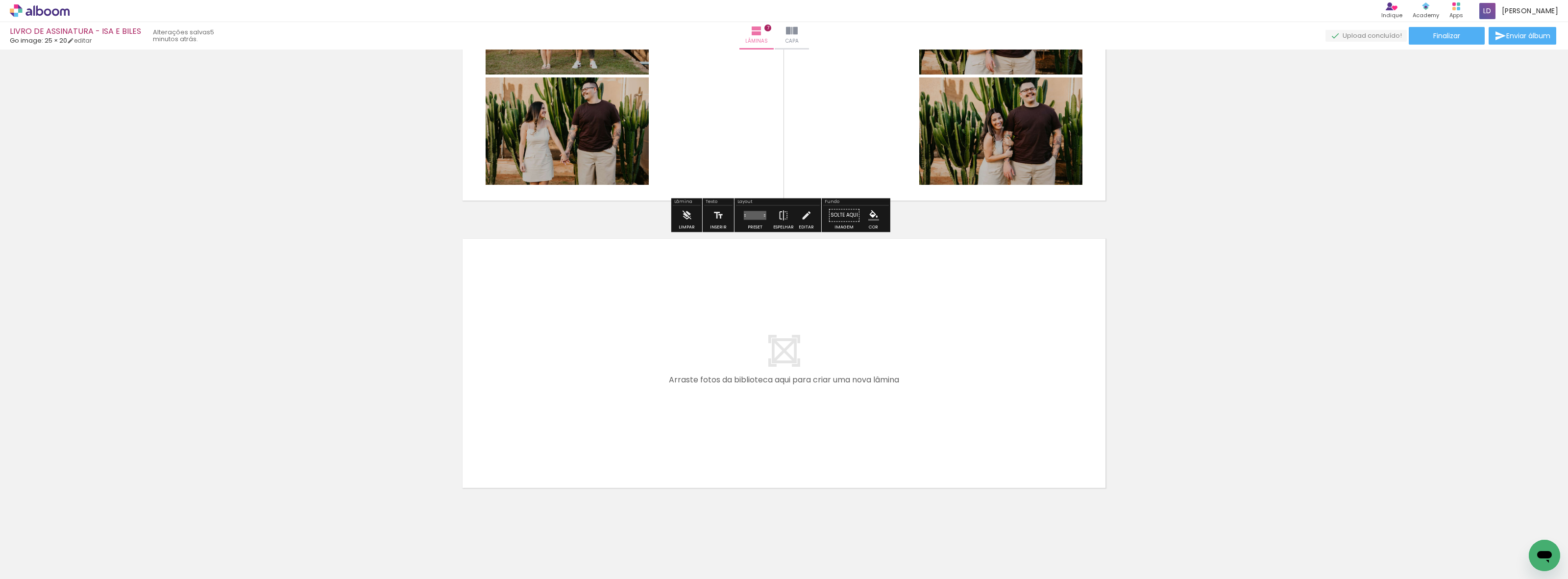
scroll to position [1869, 0]
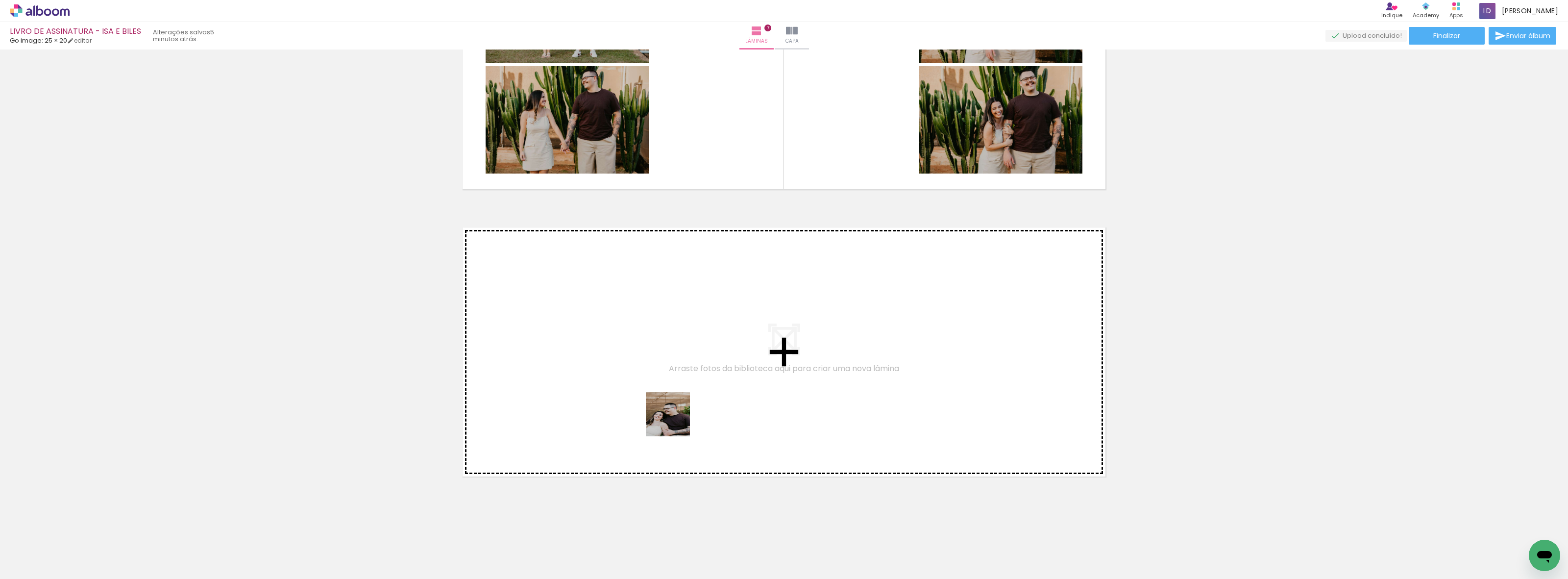
drag, startPoint x: 696, startPoint y: 533, endPoint x: 673, endPoint y: 391, distance: 143.9
click at [673, 391] on quentale-workspace at bounding box center [784, 289] width 1568 height 579
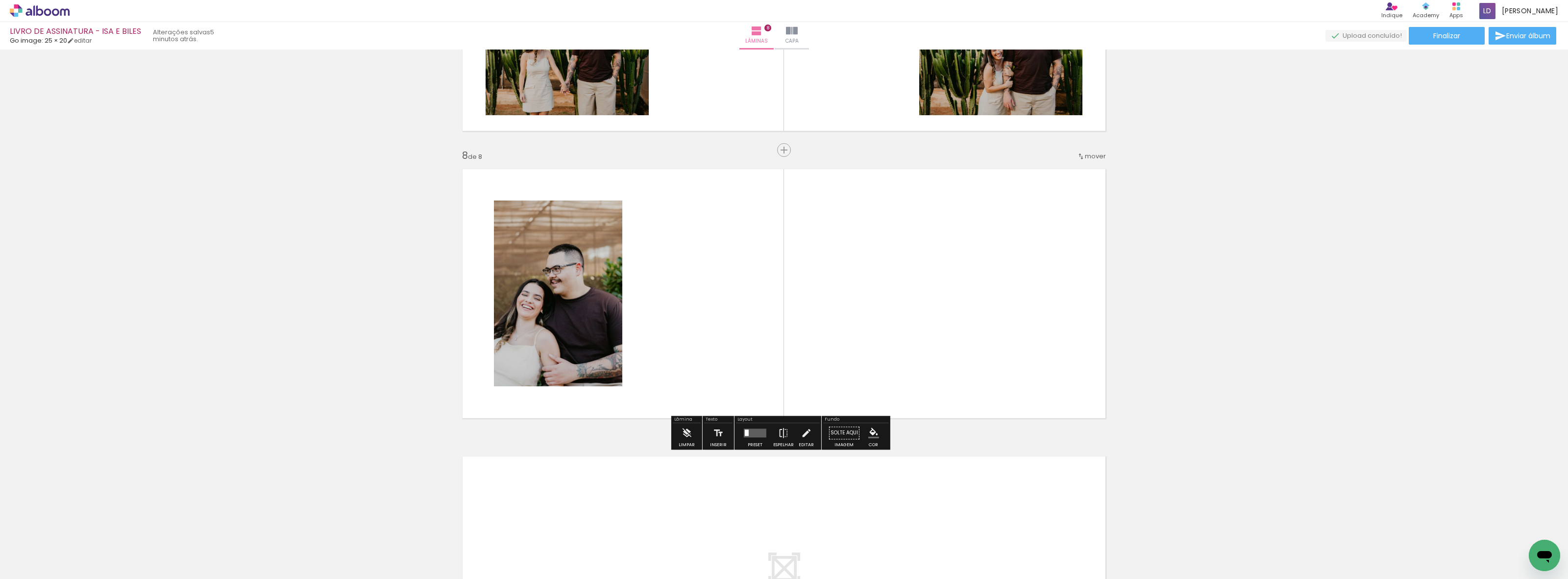
scroll to position [1937, 0]
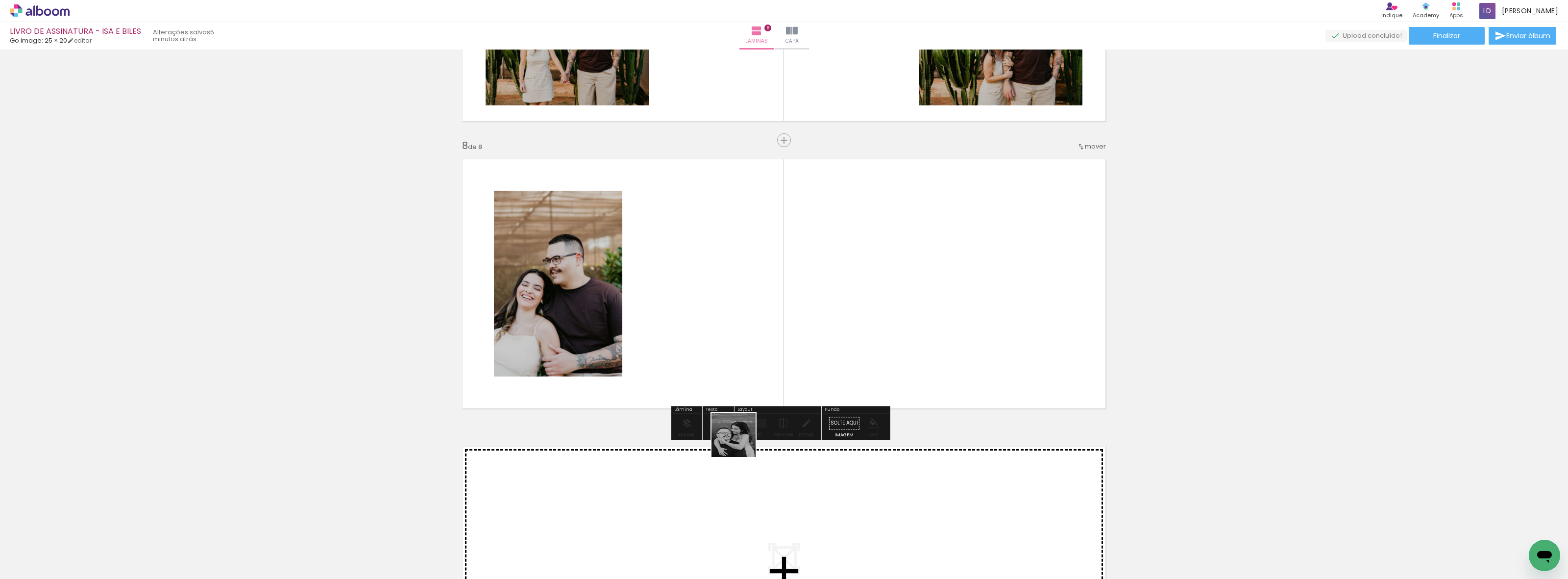
drag, startPoint x: 741, startPoint y: 442, endPoint x: 707, endPoint y: 293, distance: 152.8
click at [707, 293] on quentale-workspace at bounding box center [784, 289] width 1568 height 579
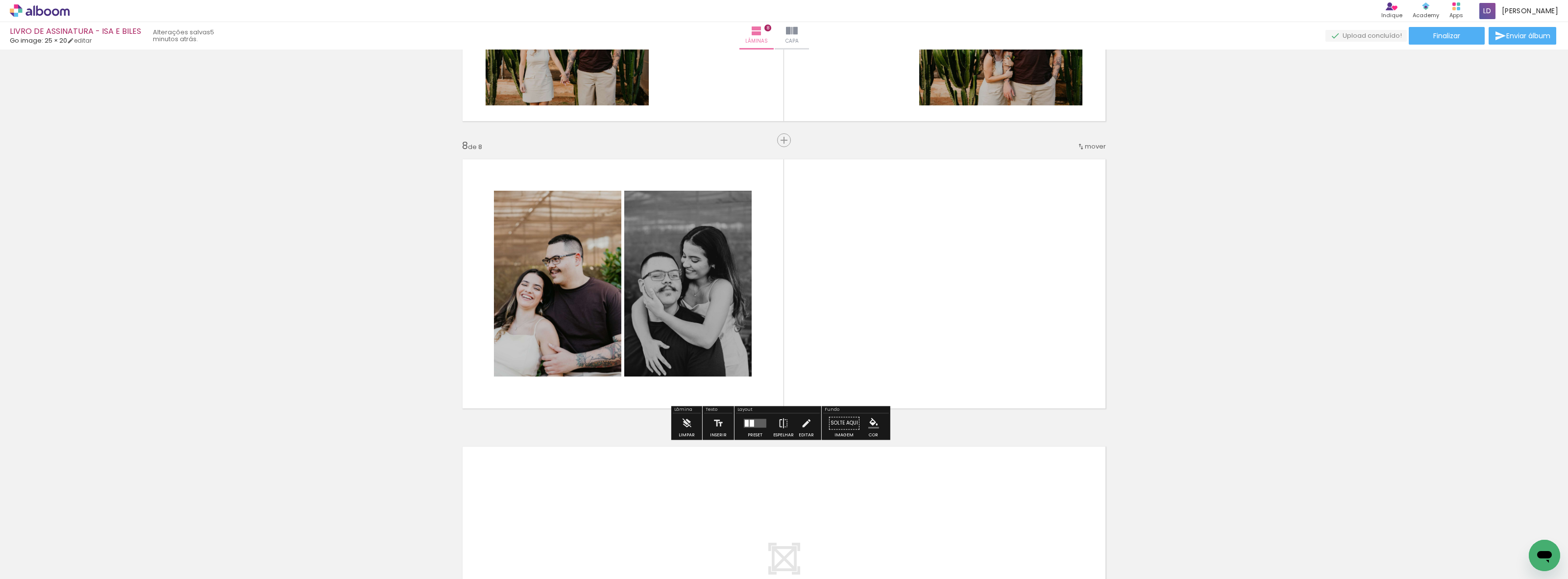
click at [745, 420] on div at bounding box center [747, 423] width 4 height 7
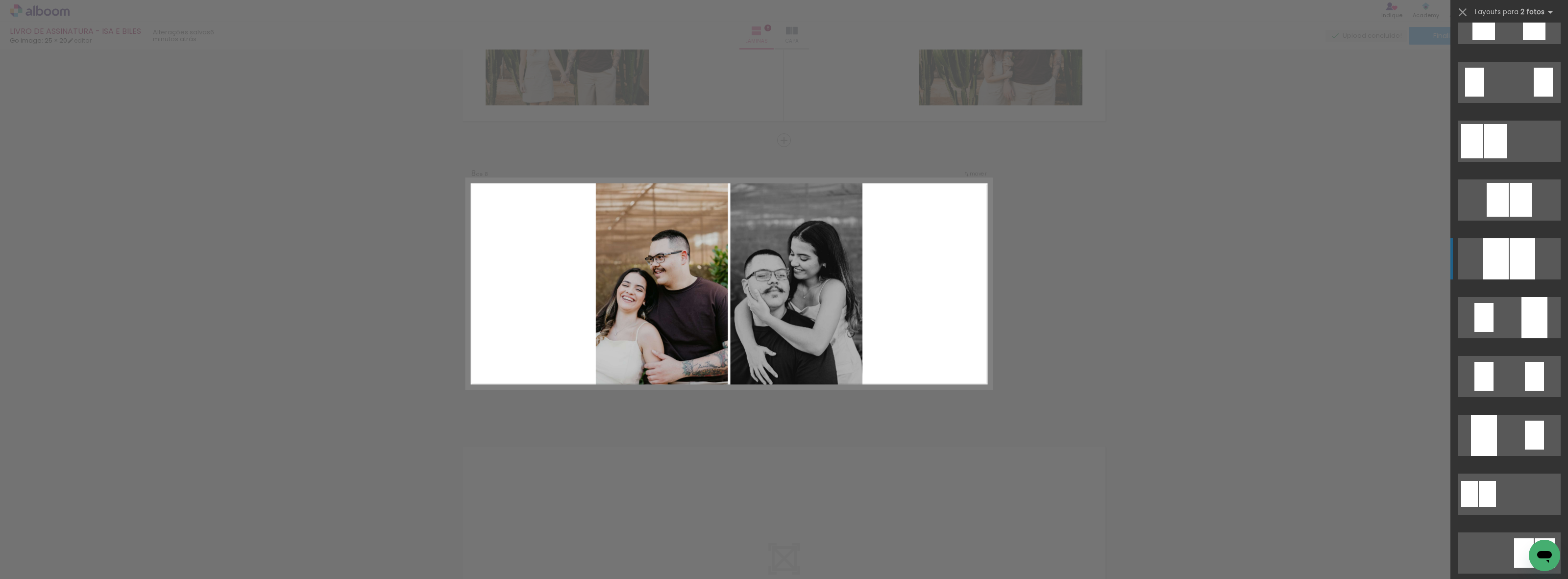
scroll to position [184, 0]
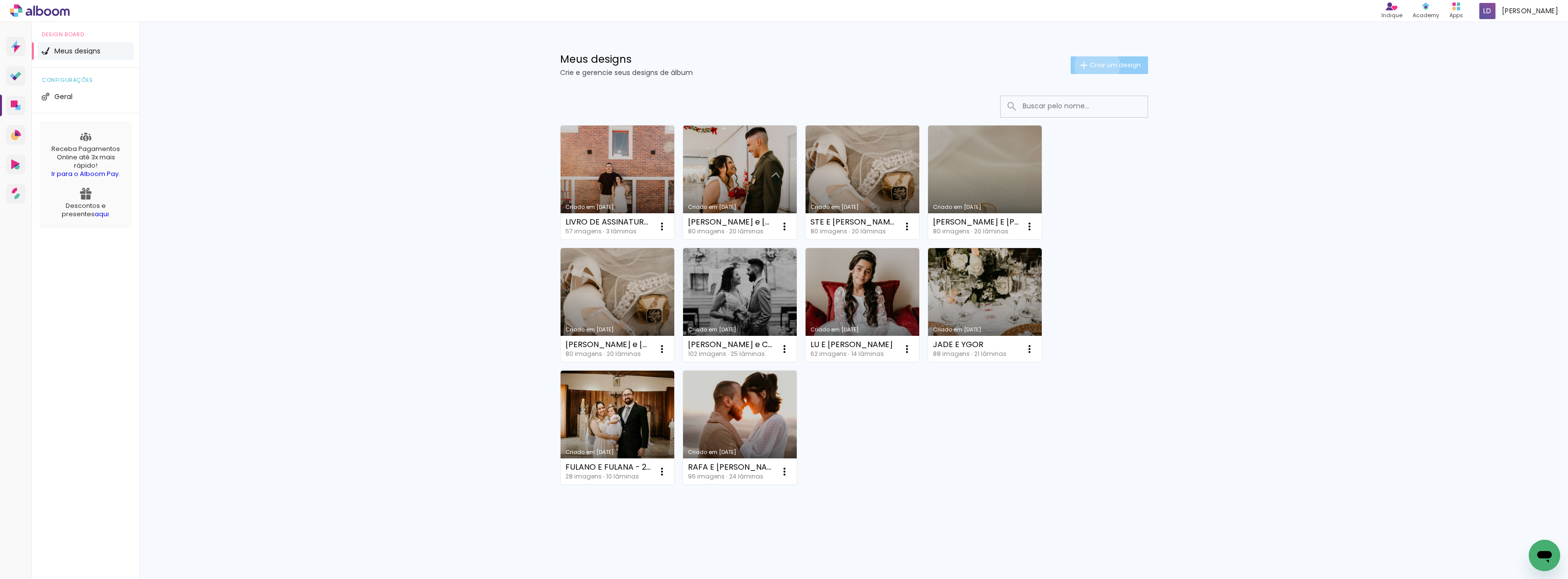
click at [1095, 65] on span "Criar um design" at bounding box center [1115, 65] width 51 height 6
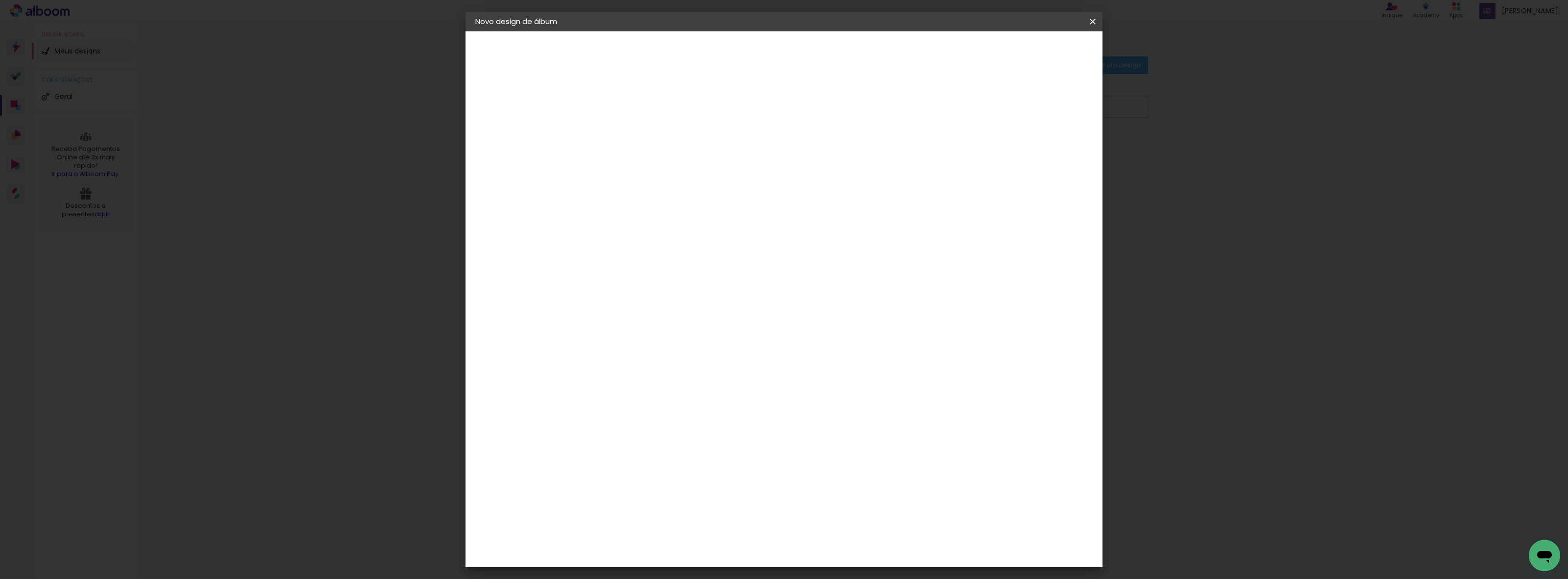
click at [636, 129] on input at bounding box center [636, 132] width 0 height 15
click at [636, 129] on input at bounding box center [636, 132] width 0 height 15
type input "LIVRO DE ASSINATURA"
type paper-input "LIVRO DE ASSINATURA"
click at [0, 0] on slot "Avançar" at bounding box center [0, 0] width 0 height 0
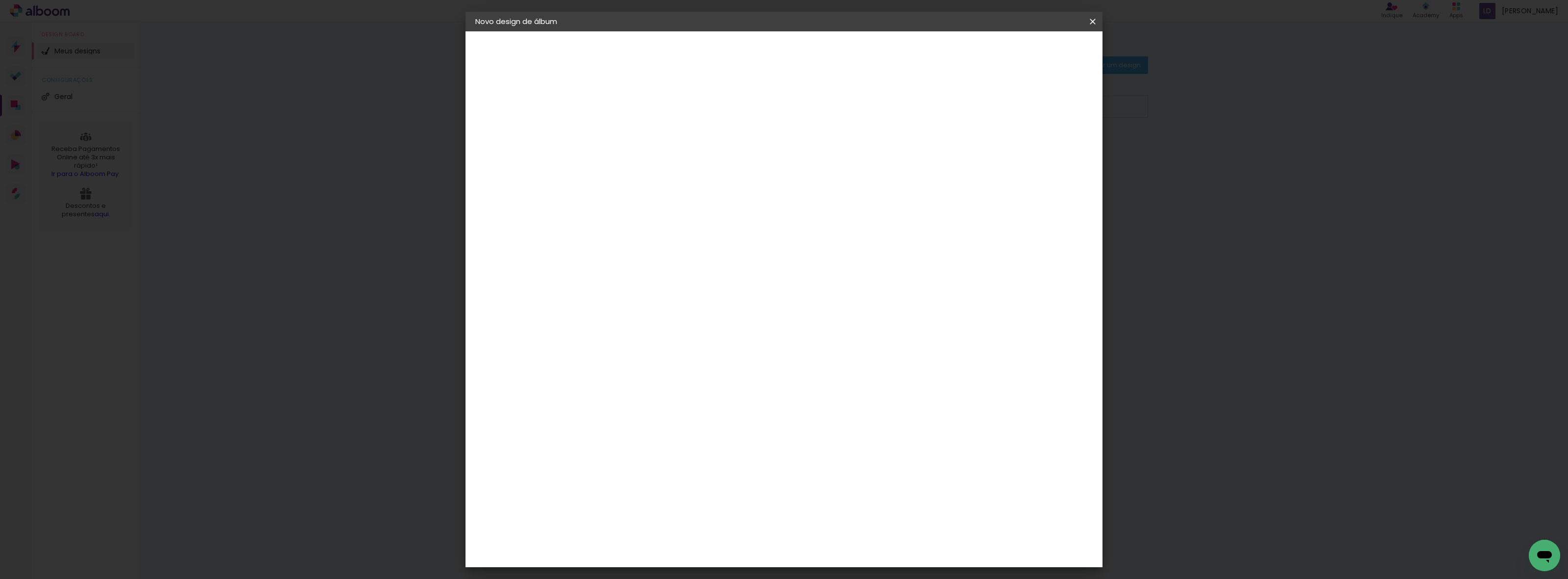
scroll to position [920, 0]
click at [653, 335] on div "Go image" at bounding box center [641, 343] width 24 height 15
click at [0, 0] on slot "Avançar" at bounding box center [0, 0] width 0 height 0
click at [674, 165] on input "text" at bounding box center [655, 171] width 39 height 15
click at [0, 0] on slot "Fastbook 800g" at bounding box center [0, 0] width 0 height 0
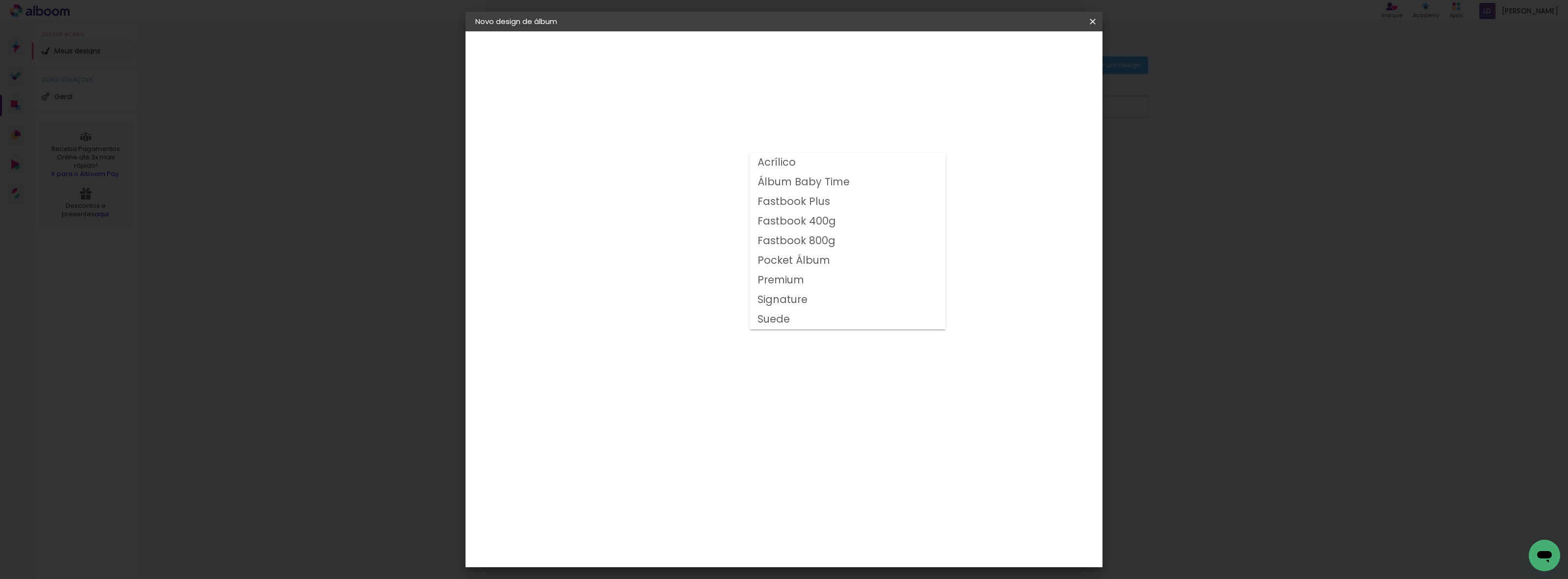
type input "Fastbook 800g"
click at [738, 262] on span "20 × 25 cm" at bounding box center [720, 266] width 36 height 26
click at [0, 0] on slot "Avançar" at bounding box center [0, 0] width 0 height 0
click at [1029, 55] on span "Iniciar design" at bounding box center [1007, 52] width 44 height 7
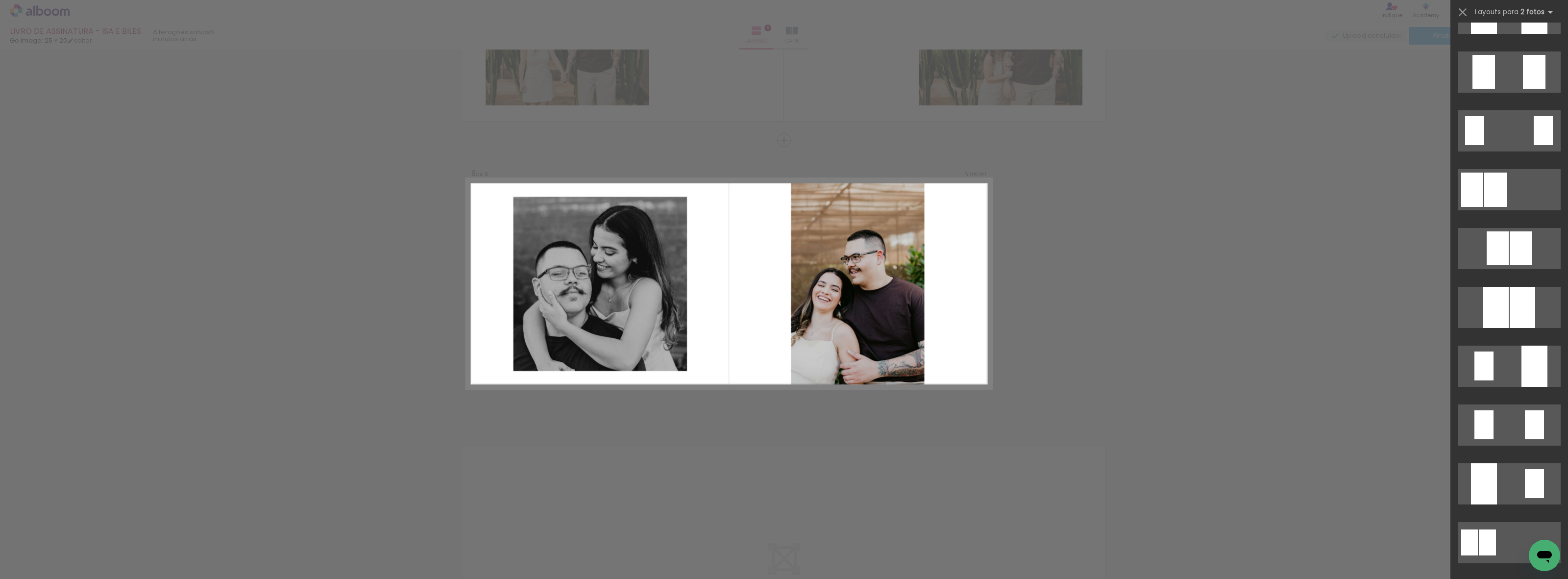
scroll to position [61, 0]
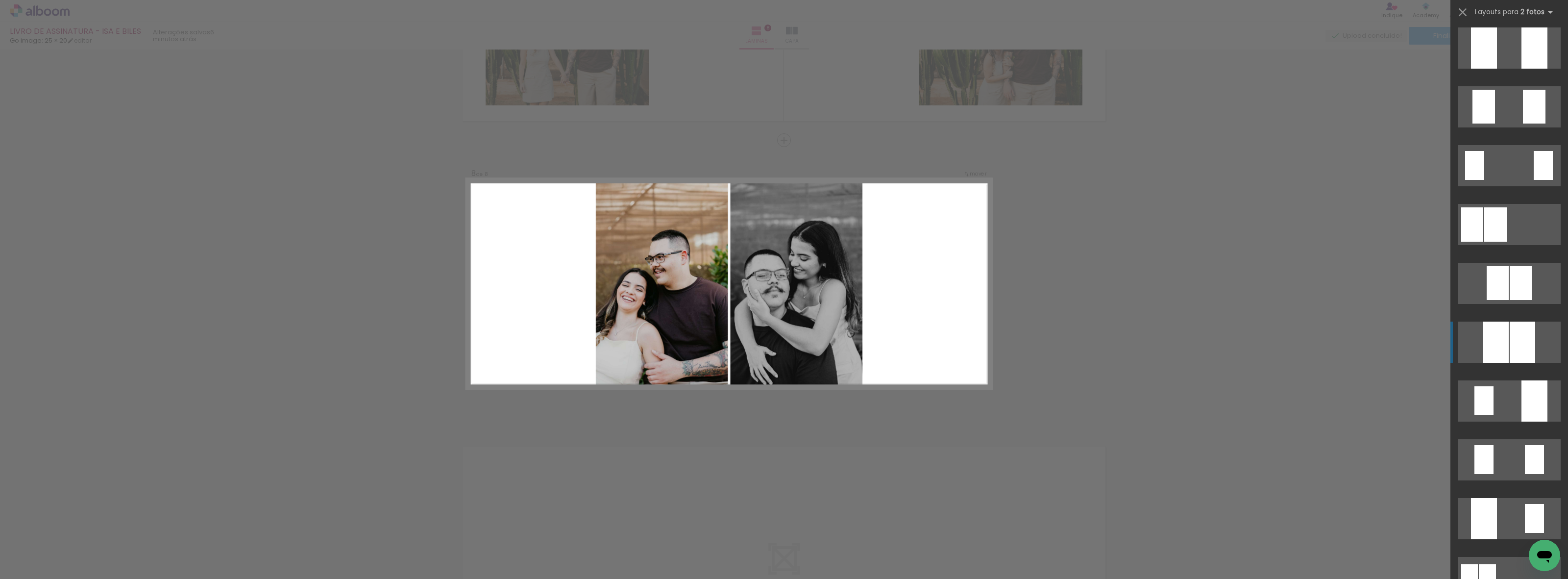
click at [1522, 69] on div at bounding box center [1535, 48] width 26 height 41
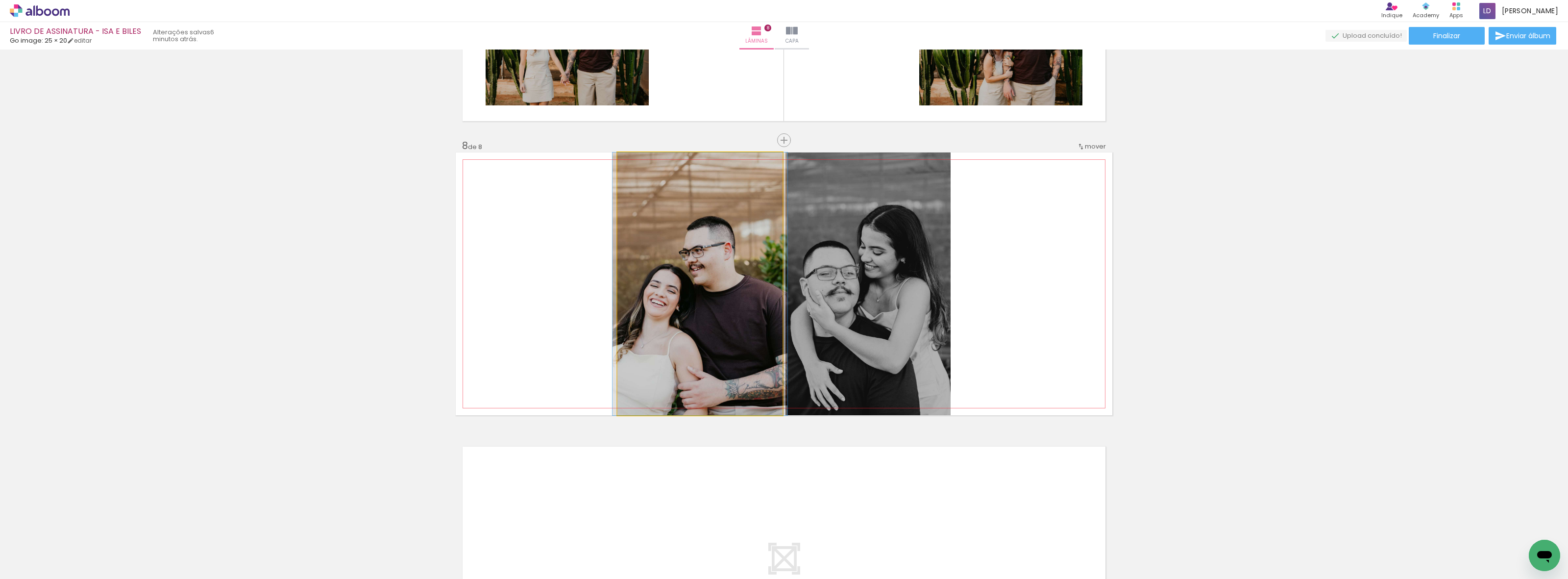
click at [718, 271] on quentale-photo at bounding box center [700, 283] width 165 height 263
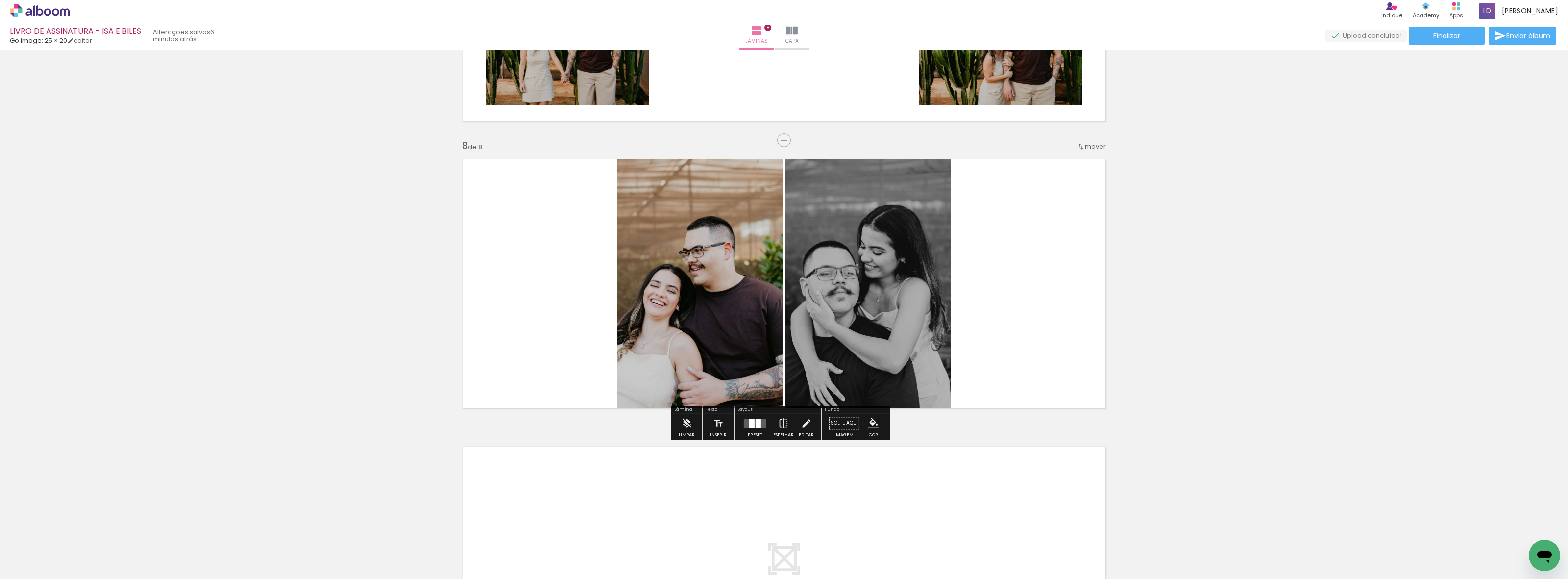
click at [717, 241] on quentale-photo at bounding box center [700, 283] width 165 height 263
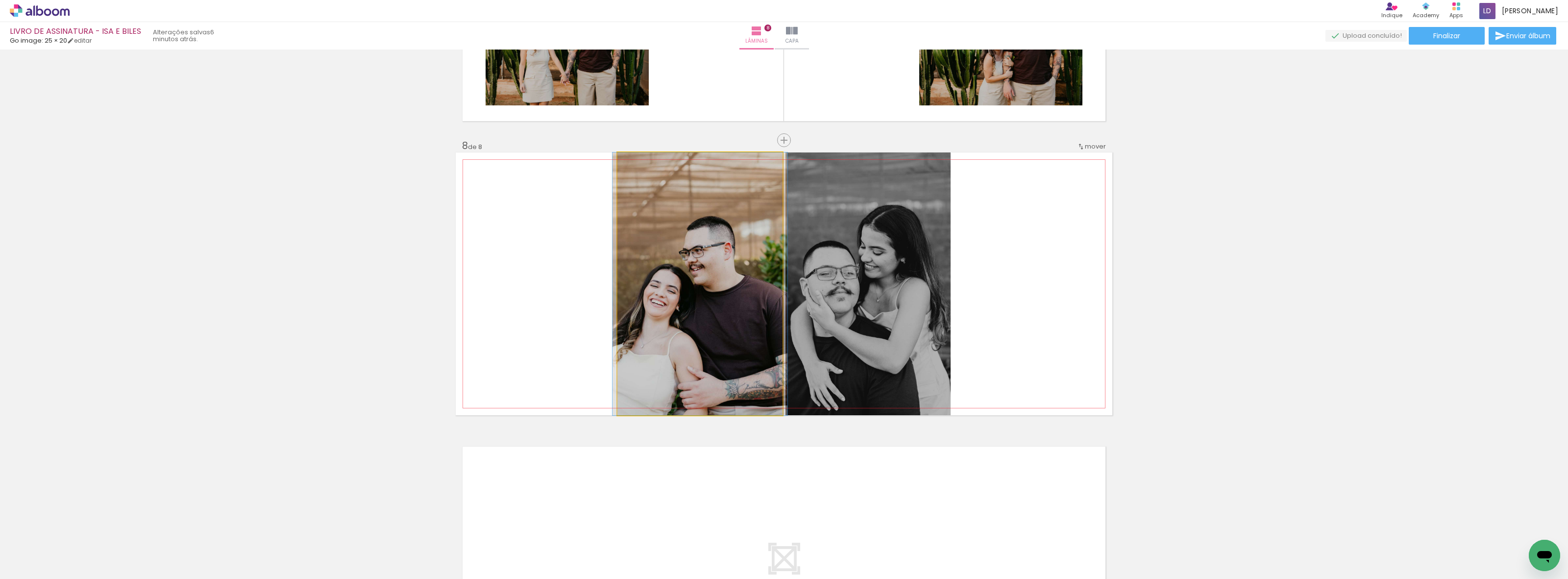
click at [717, 241] on quentale-photo at bounding box center [700, 283] width 165 height 263
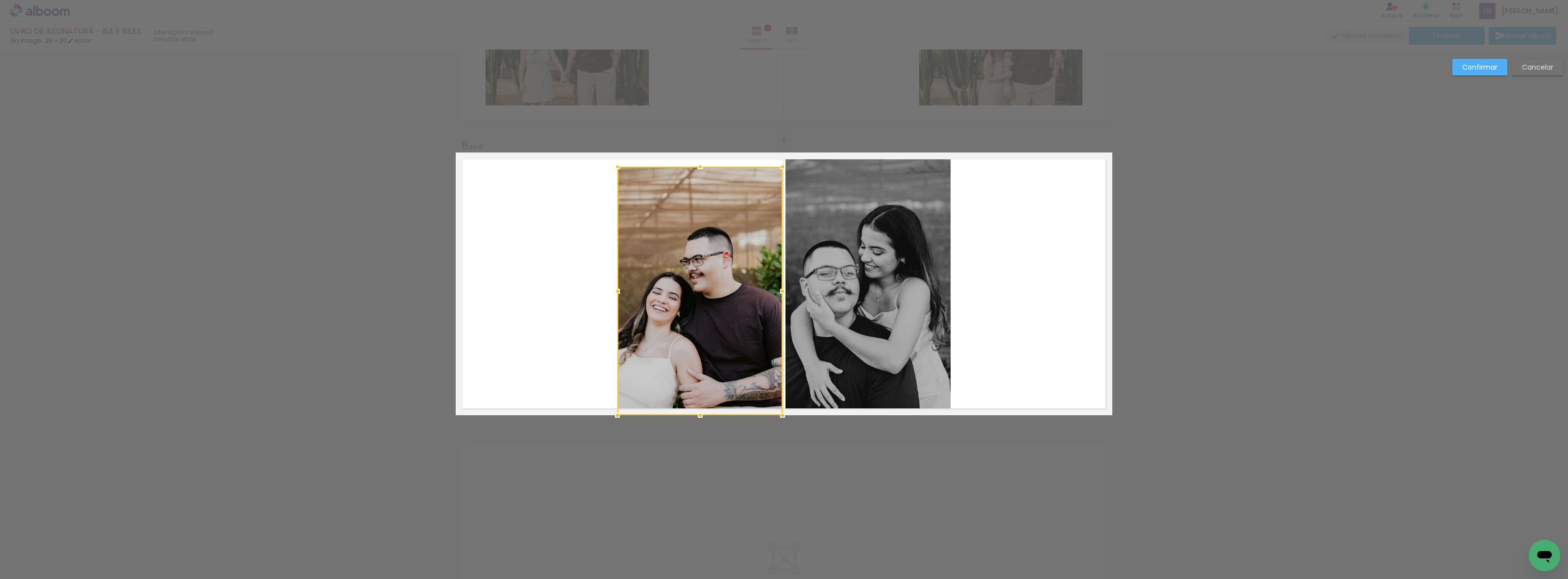
drag, startPoint x: 700, startPoint y: 148, endPoint x: 700, endPoint y: 162, distance: 14.0
click at [700, 162] on div at bounding box center [700, 166] width 20 height 20
click at [699, 376] on quentale-photo at bounding box center [700, 290] width 165 height 249
click at [699, 376] on div at bounding box center [700, 290] width 165 height 249
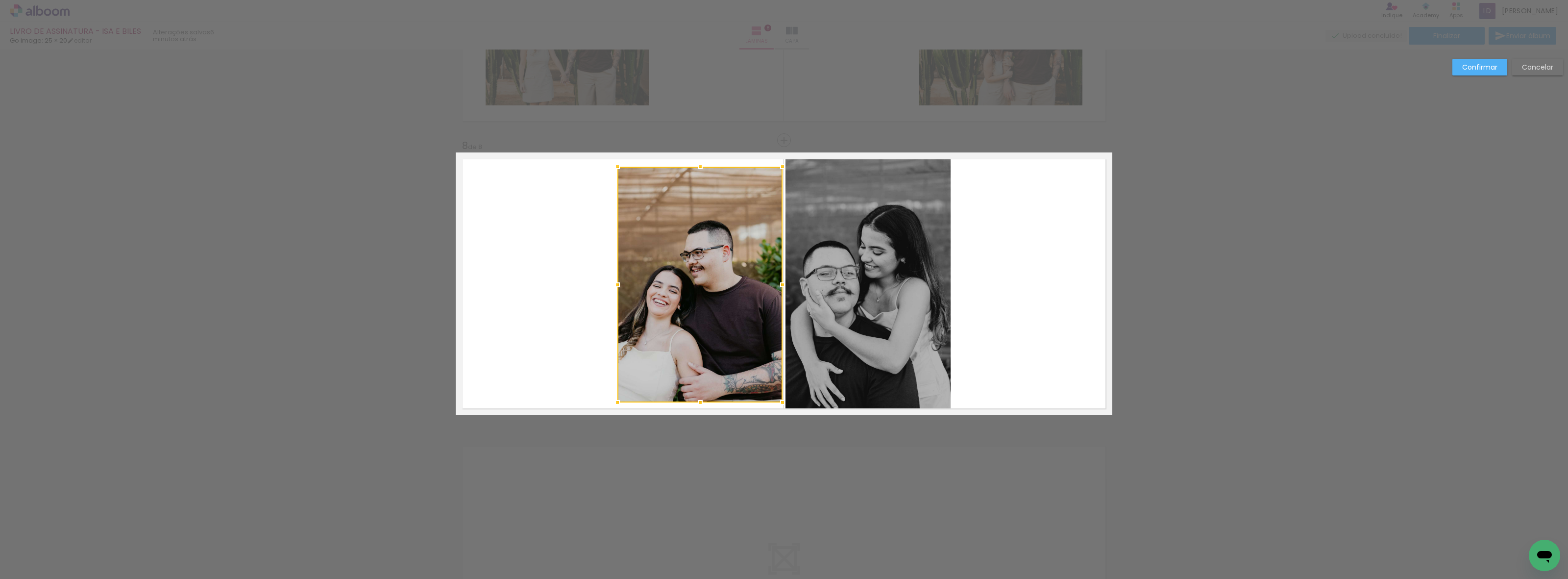
drag, startPoint x: 697, startPoint y: 415, endPoint x: 702, endPoint y: 402, distance: 13.9
click at [702, 402] on div at bounding box center [700, 402] width 20 height 20
click at [1063, 376] on quentale-layouter at bounding box center [784, 283] width 657 height 263
click at [833, 273] on quentale-photo at bounding box center [867, 283] width 165 height 263
click at [833, 273] on div at bounding box center [867, 283] width 165 height 263
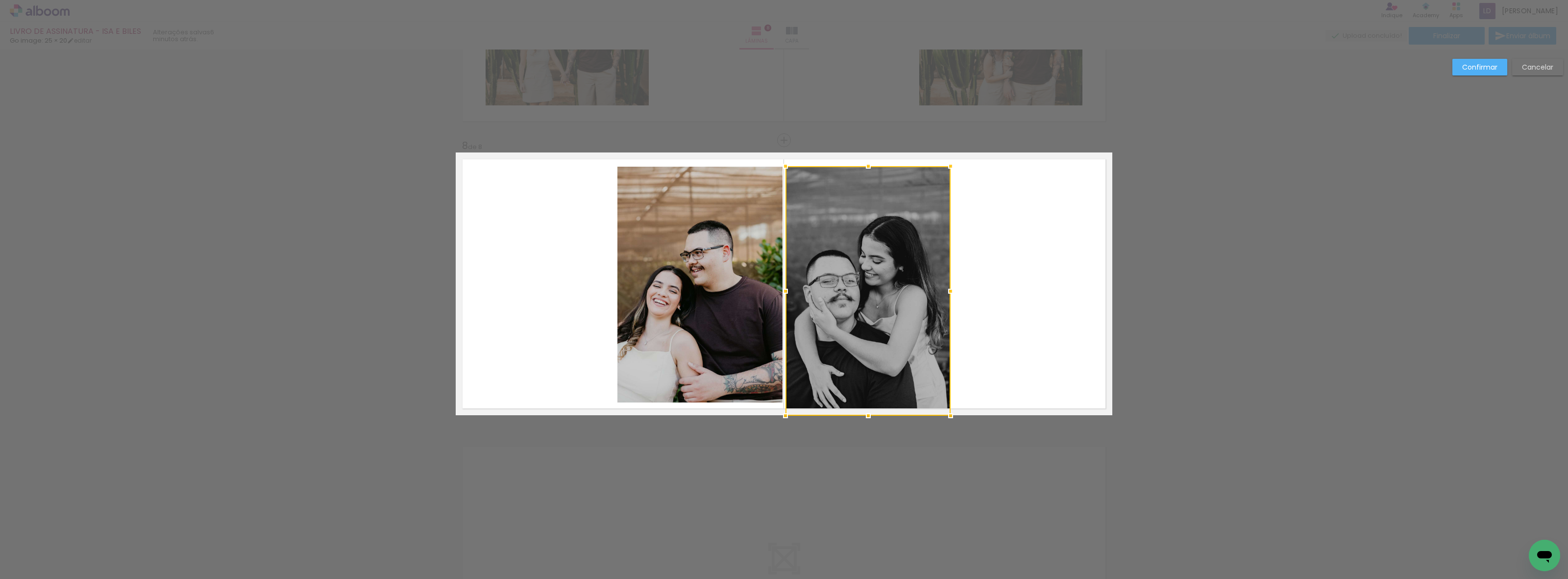
drag, startPoint x: 862, startPoint y: 154, endPoint x: 863, endPoint y: 167, distance: 13.0
click at [863, 167] on div at bounding box center [868, 166] width 20 height 20
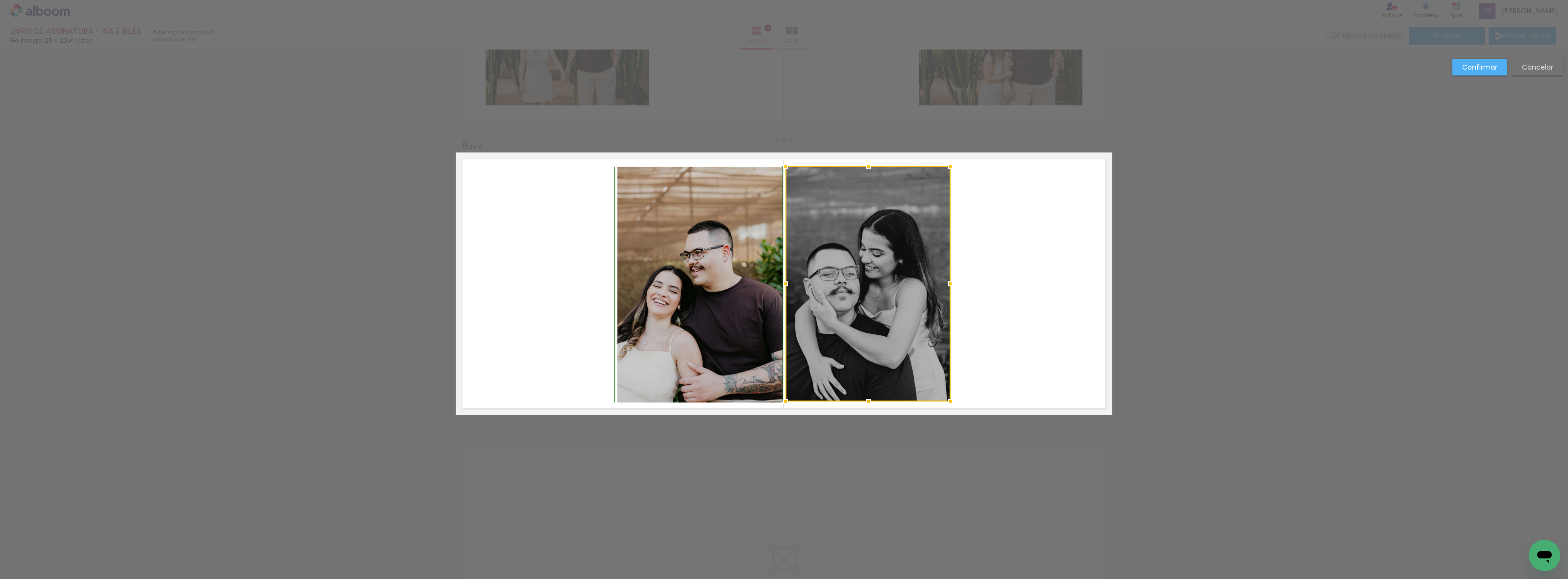
drag, startPoint x: 865, startPoint y: 417, endPoint x: 866, endPoint y: 407, distance: 10.0
click at [866, 407] on div at bounding box center [868, 402] width 20 height 20
click at [1476, 71] on paper-button "Confirmar" at bounding box center [1479, 67] width 55 height 17
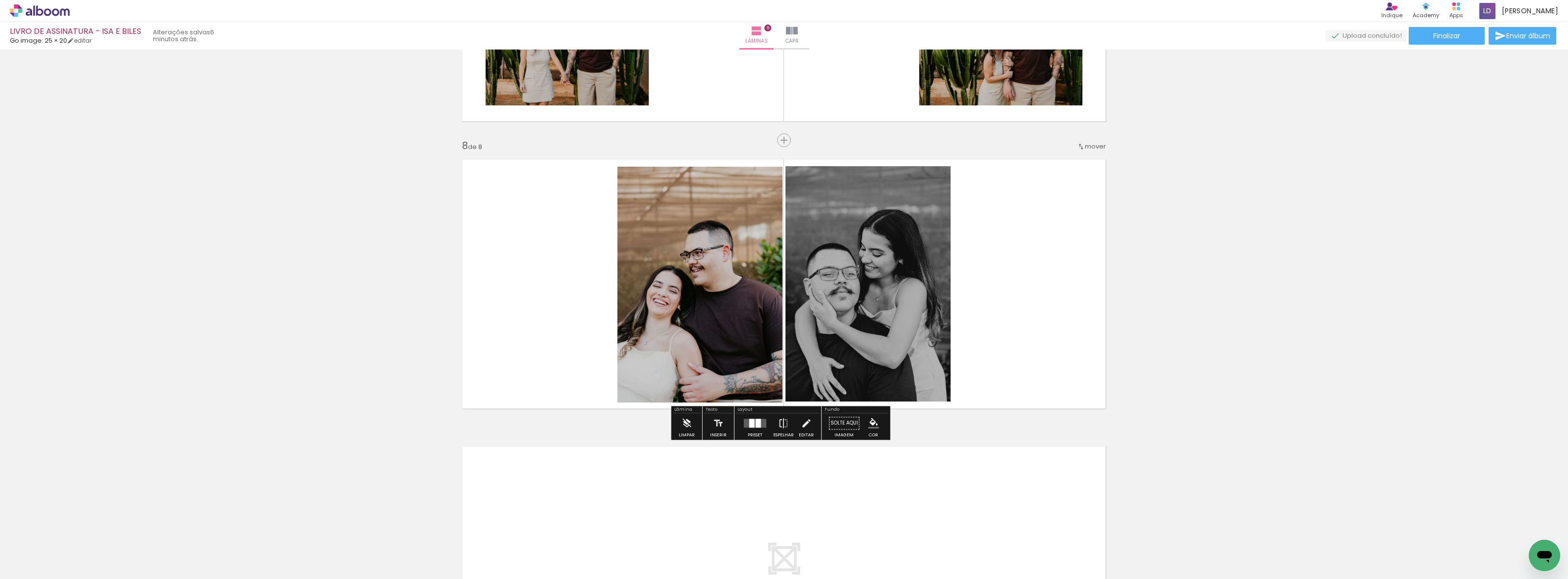
click at [708, 280] on quentale-photo at bounding box center [700, 284] width 165 height 236
click at [721, 381] on quentale-photo at bounding box center [700, 284] width 165 height 236
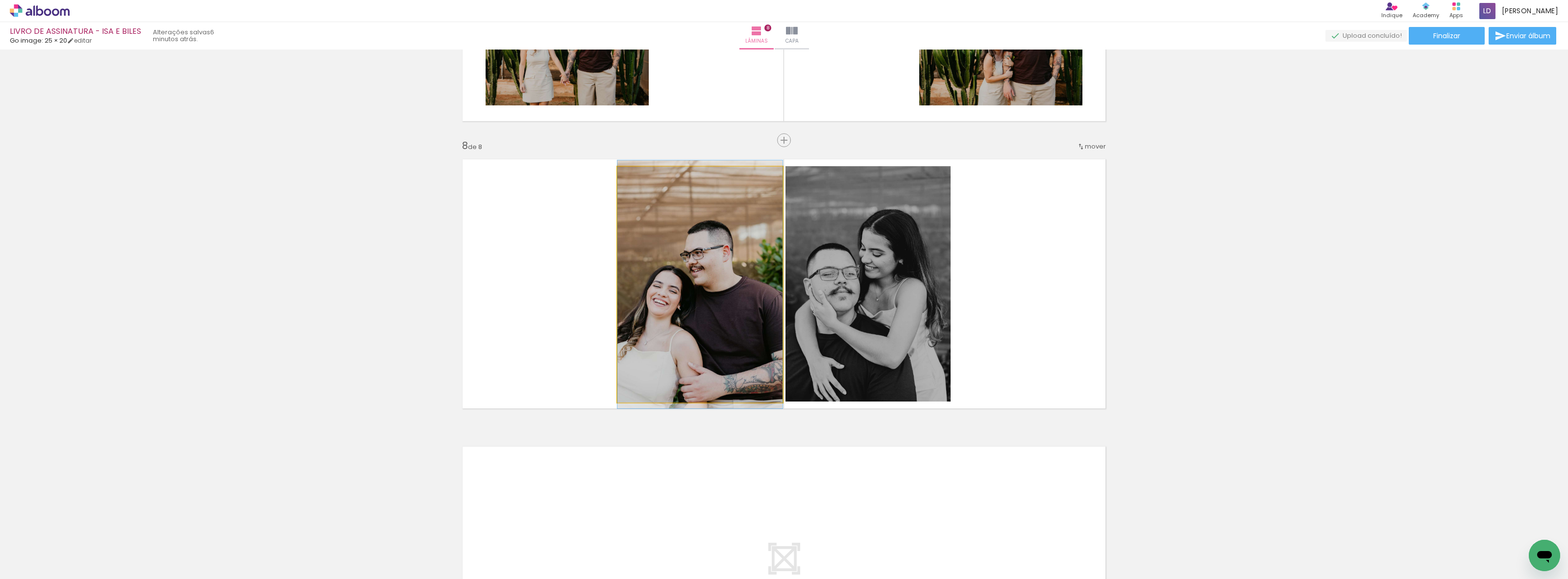
click at [721, 381] on quentale-photo at bounding box center [700, 284] width 165 height 236
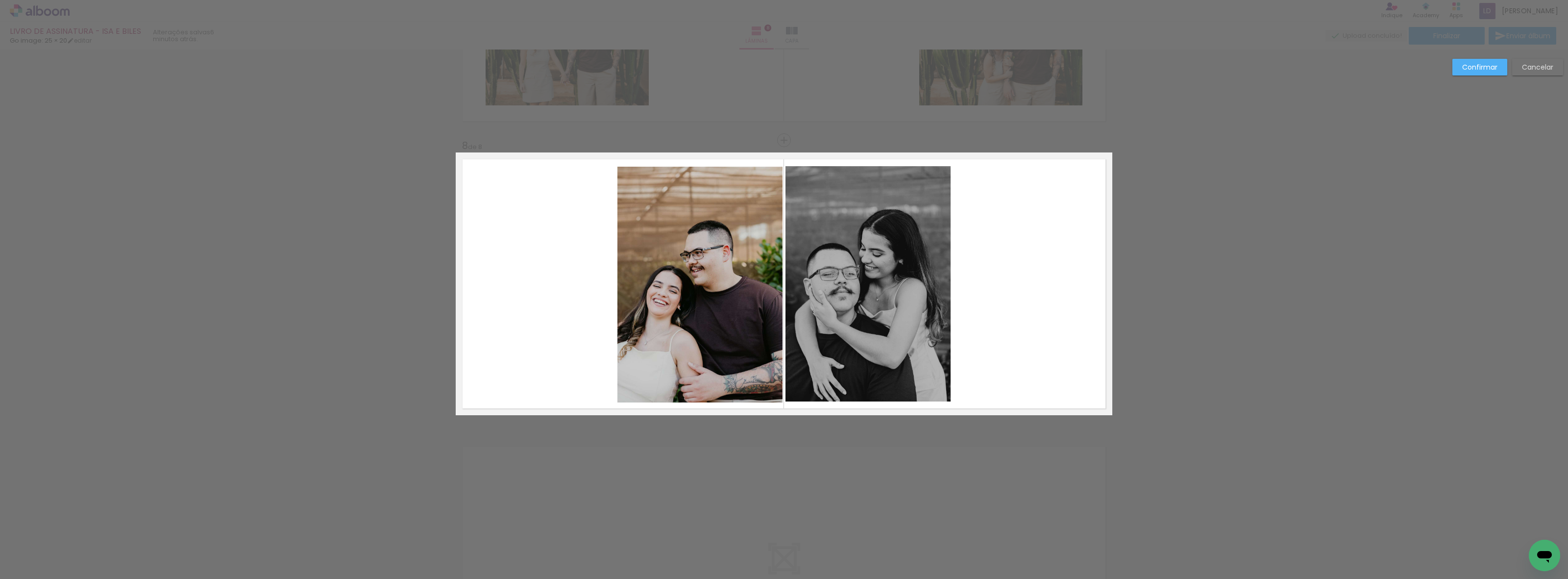
click at [709, 380] on quentale-photo at bounding box center [700, 284] width 165 height 236
click at [709, 380] on div at bounding box center [700, 284] width 165 height 236
drag, startPoint x: 694, startPoint y: 402, endPoint x: 702, endPoint y: 396, distance: 10.0
click at [702, 396] on div at bounding box center [700, 400] width 20 height 20
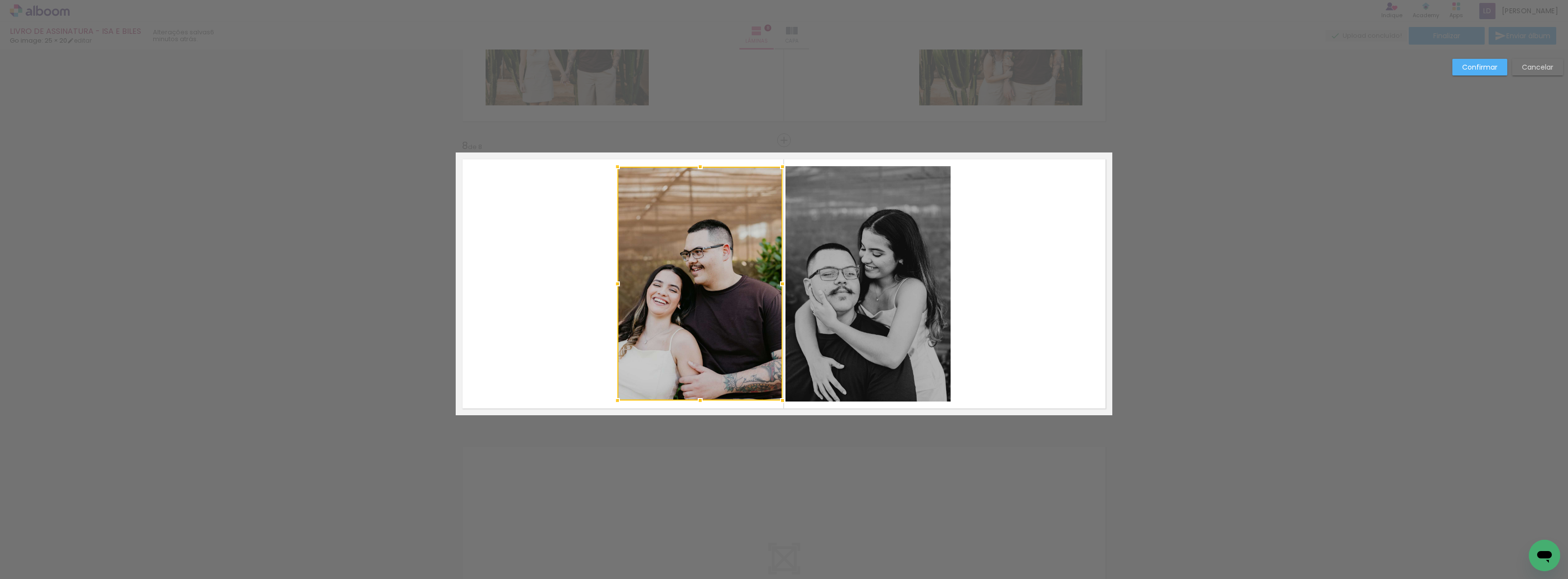
click at [1499, 75] on paper-button "Confirmar" at bounding box center [1479, 67] width 55 height 17
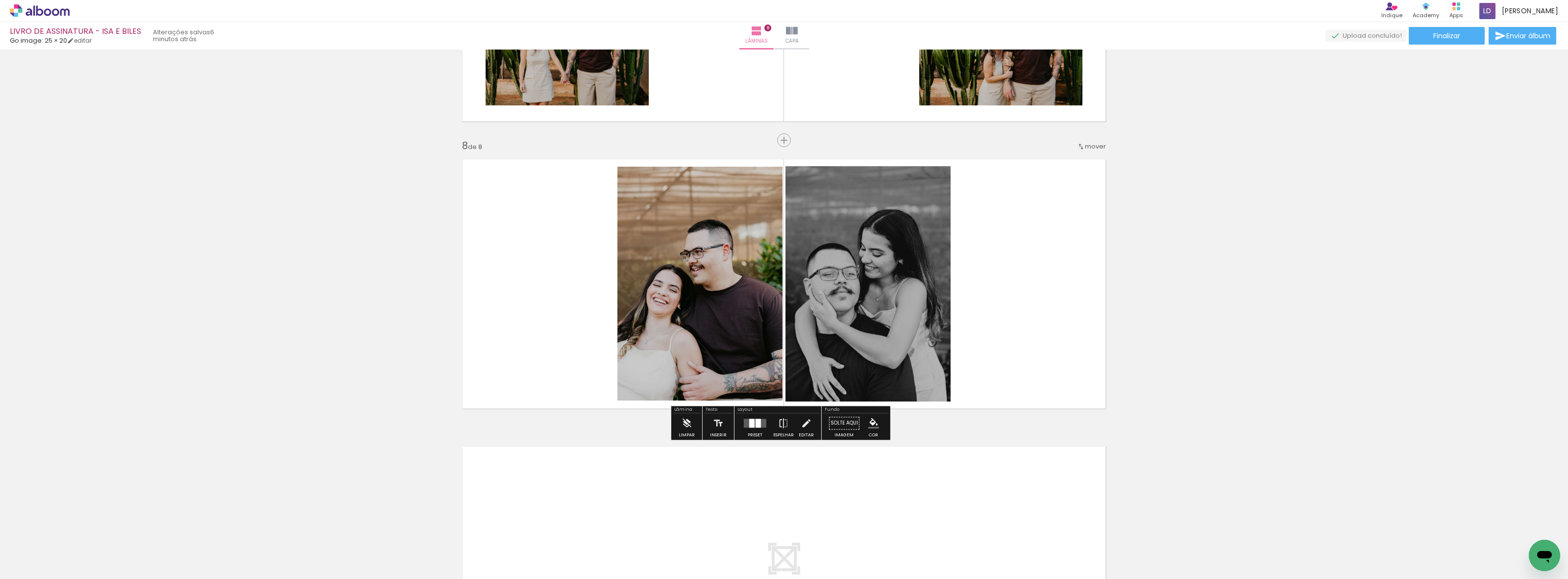
click at [872, 359] on quentale-photo at bounding box center [867, 284] width 165 height 235
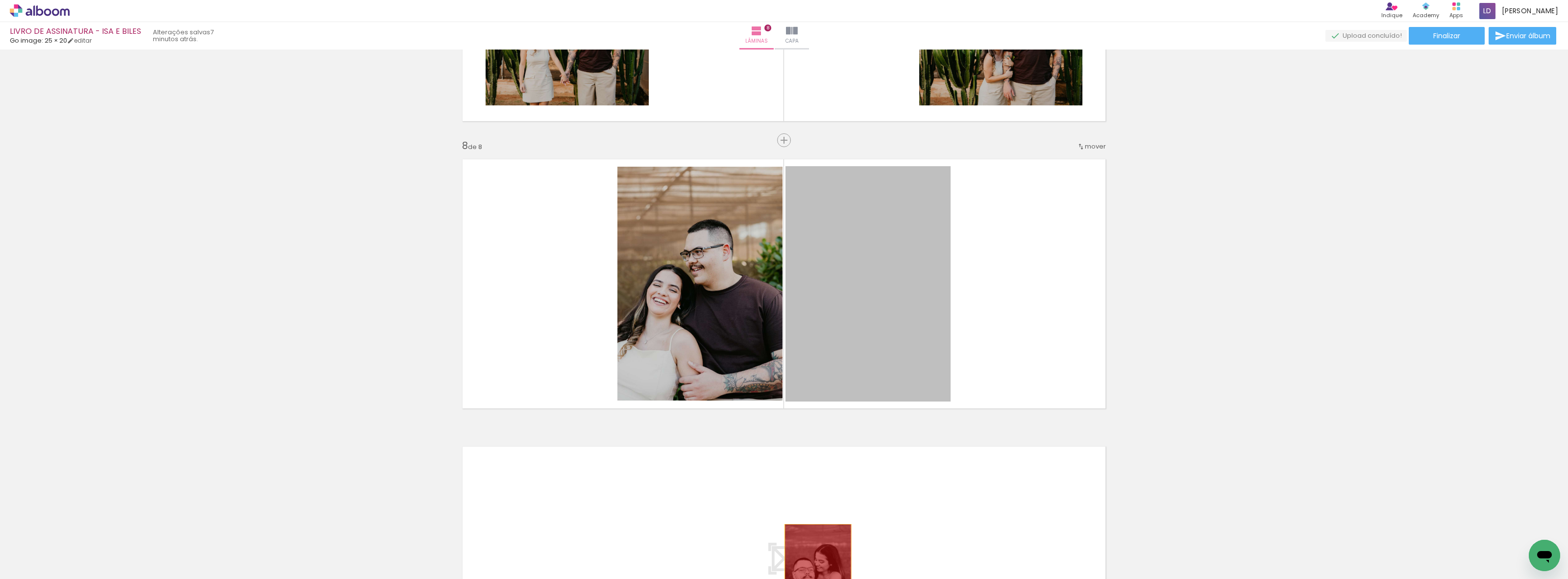
drag, startPoint x: 889, startPoint y: 332, endPoint x: 814, endPoint y: 571, distance: 250.5
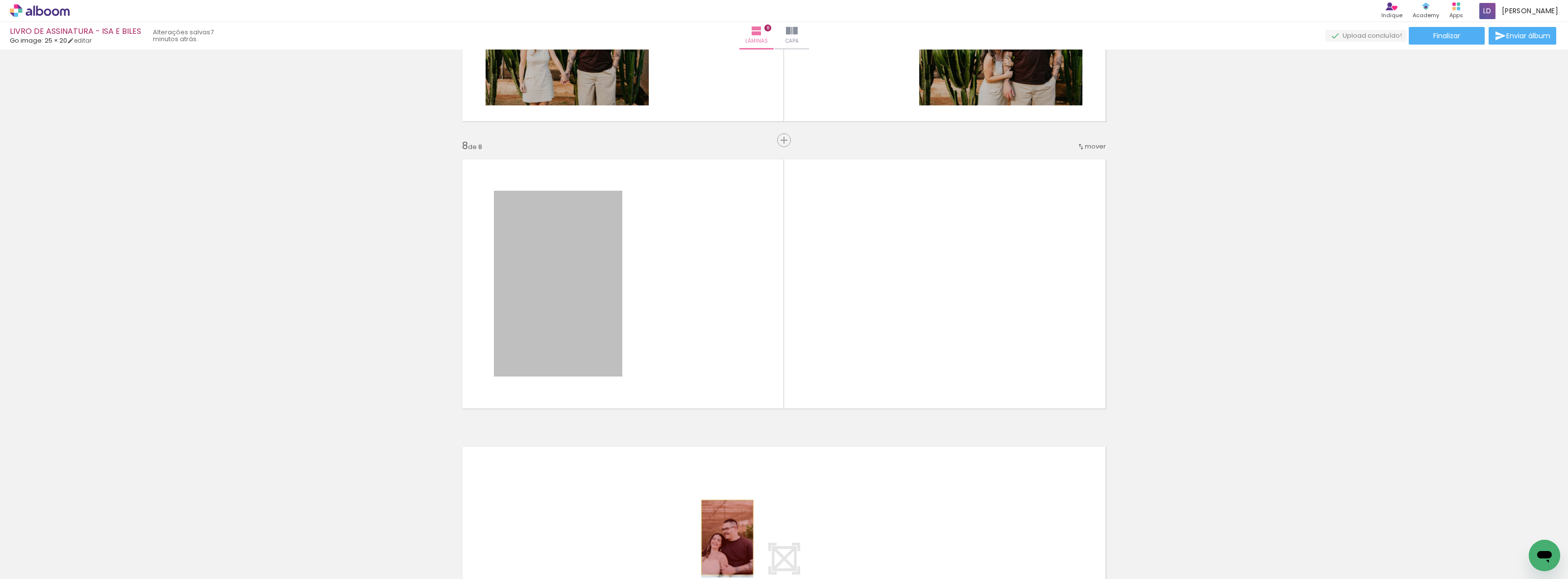
drag, startPoint x: 574, startPoint y: 286, endPoint x: 723, endPoint y: 540, distance: 294.5
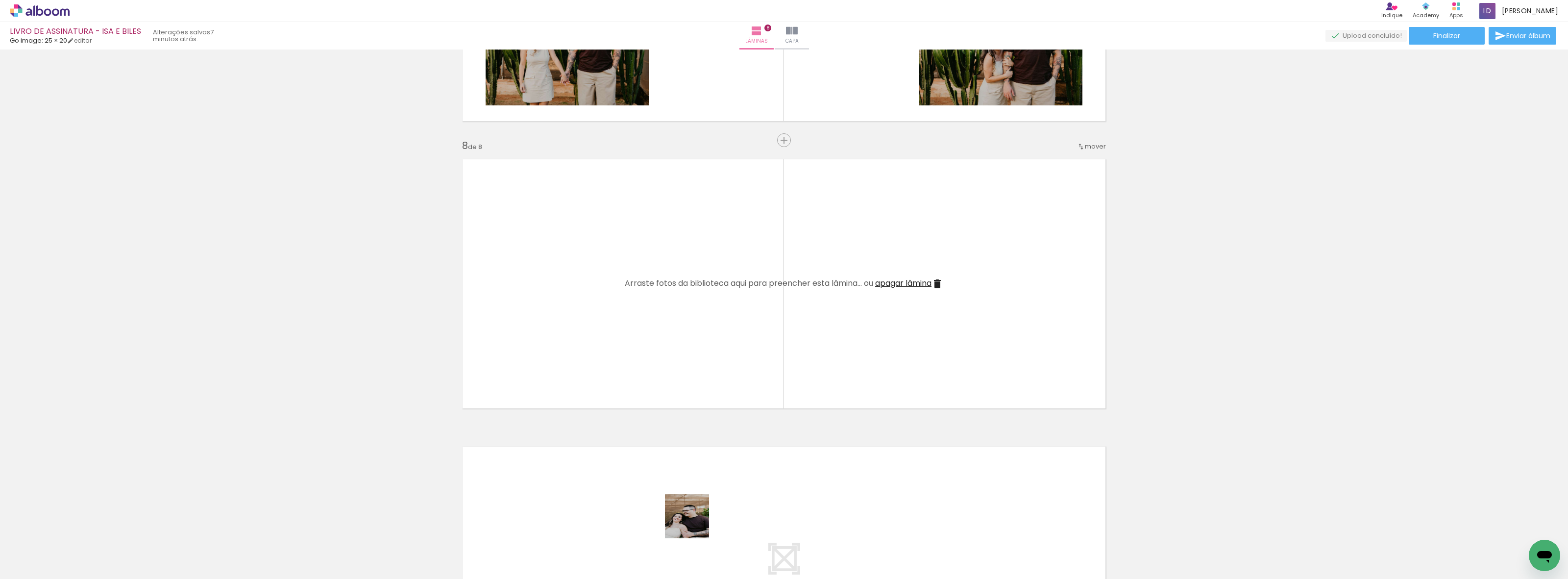
drag, startPoint x: 694, startPoint y: 553, endPoint x: 727, endPoint y: 415, distance: 141.9
click at [684, 330] on quentale-workspace at bounding box center [784, 289] width 1568 height 579
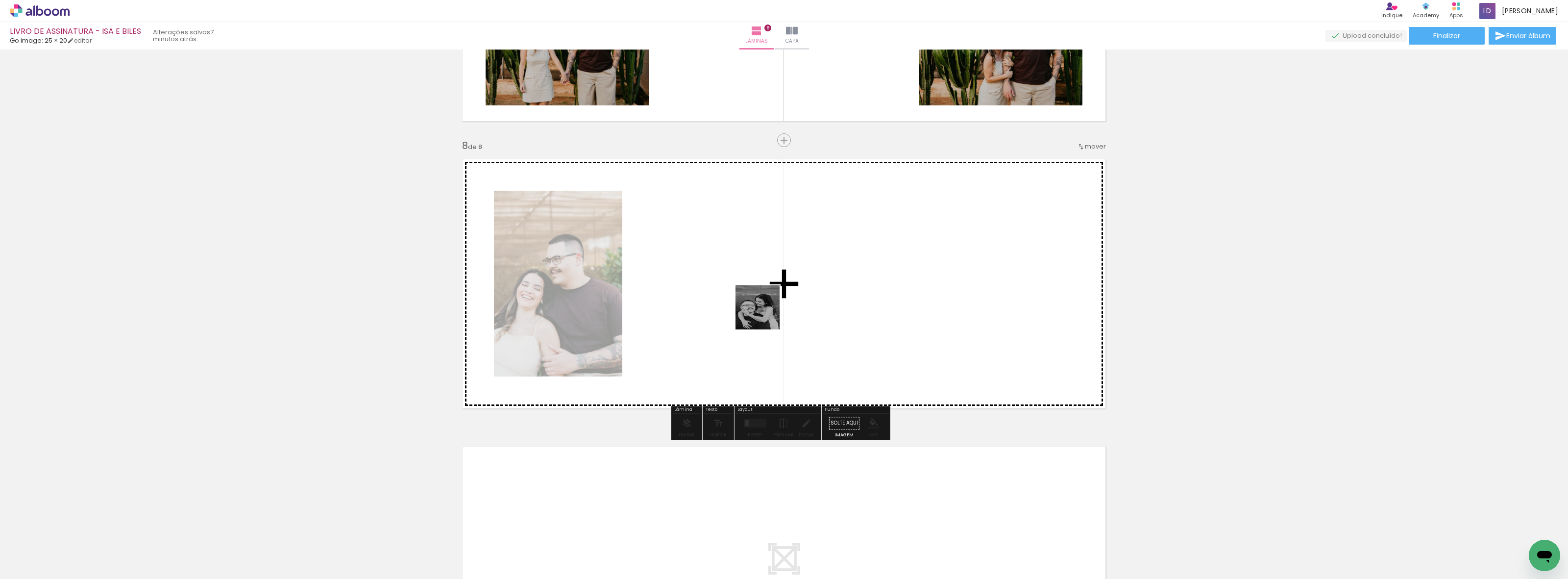
drag, startPoint x: 756, startPoint y: 504, endPoint x: 769, endPoint y: 326, distance: 178.5
click at [765, 305] on quentale-workspace at bounding box center [784, 289] width 1568 height 579
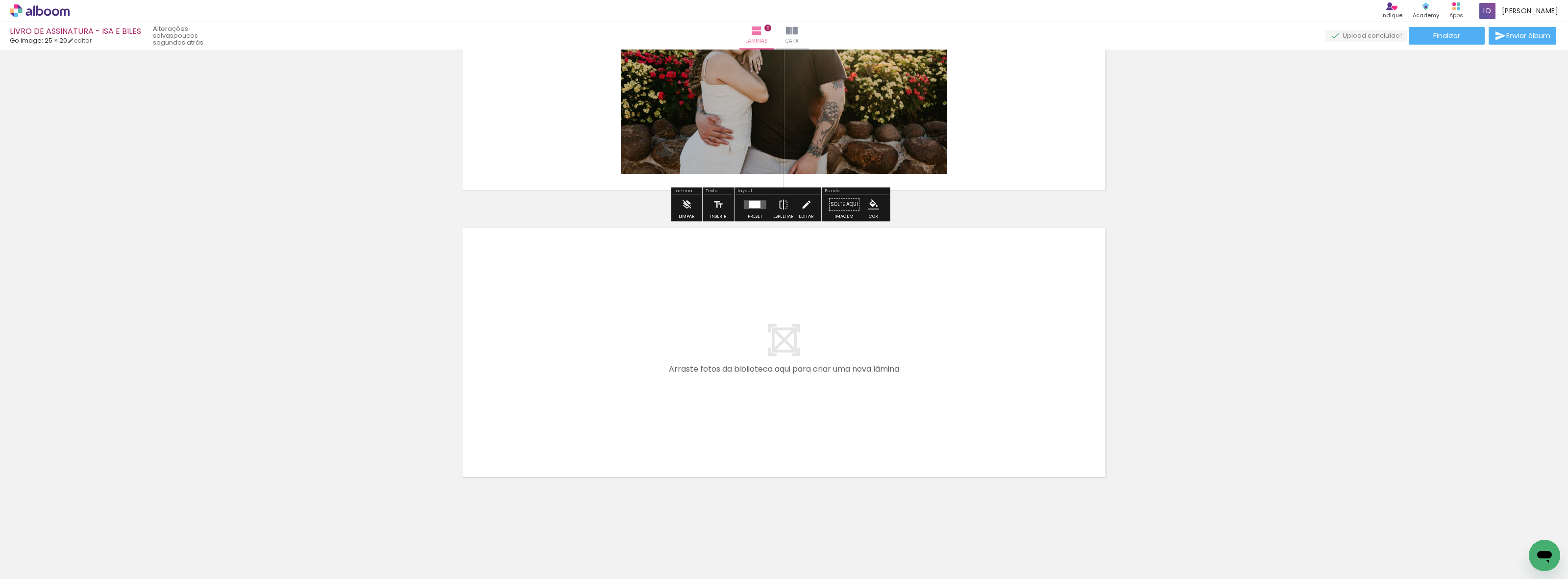
scroll to position [0, 397]
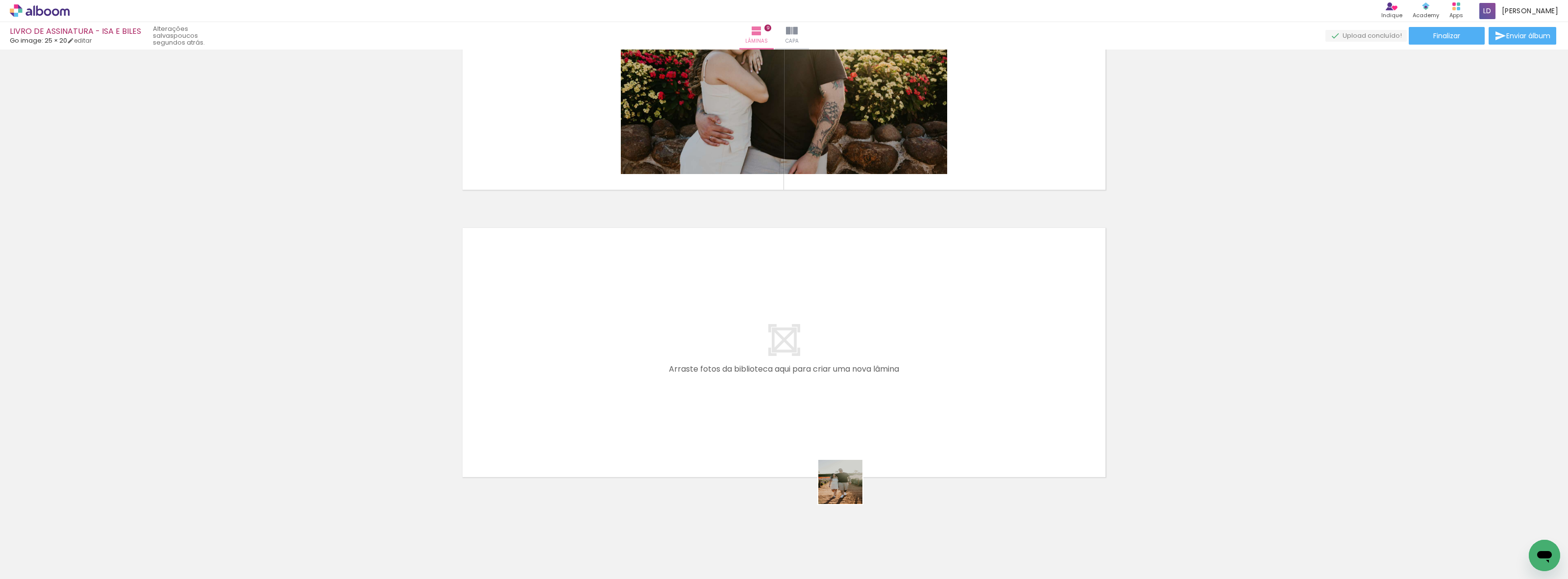
drag, startPoint x: 969, startPoint y: 559, endPoint x: 684, endPoint y: 411, distance: 321.1
click at [684, 411] on quentale-workspace at bounding box center [784, 289] width 1568 height 579
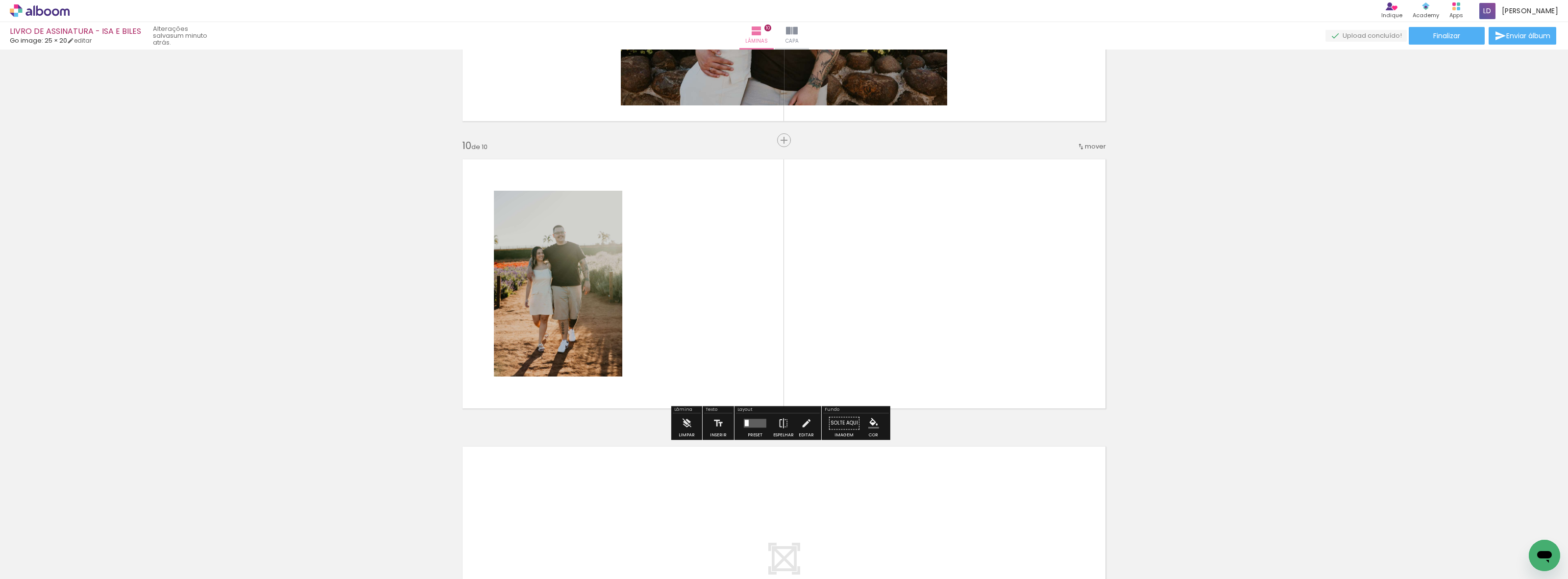
scroll to position [2328, 0]
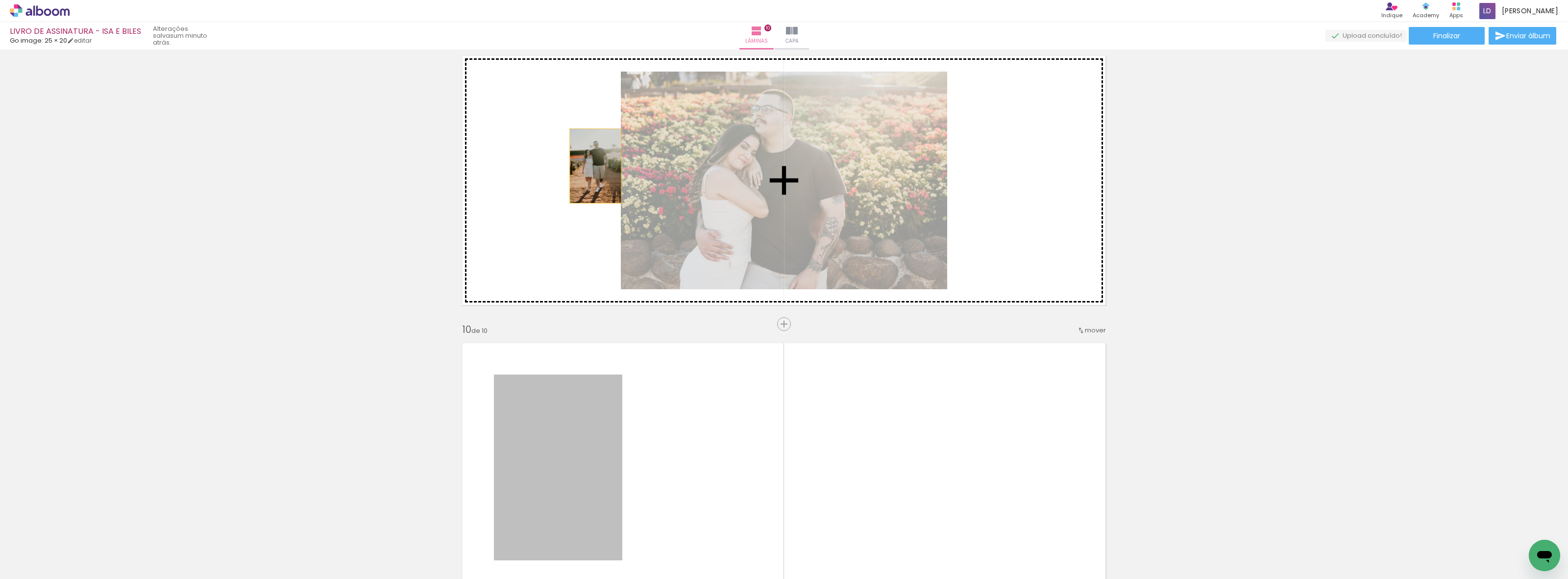
drag, startPoint x: 557, startPoint y: 421, endPoint x: 592, endPoint y: 148, distance: 275.2
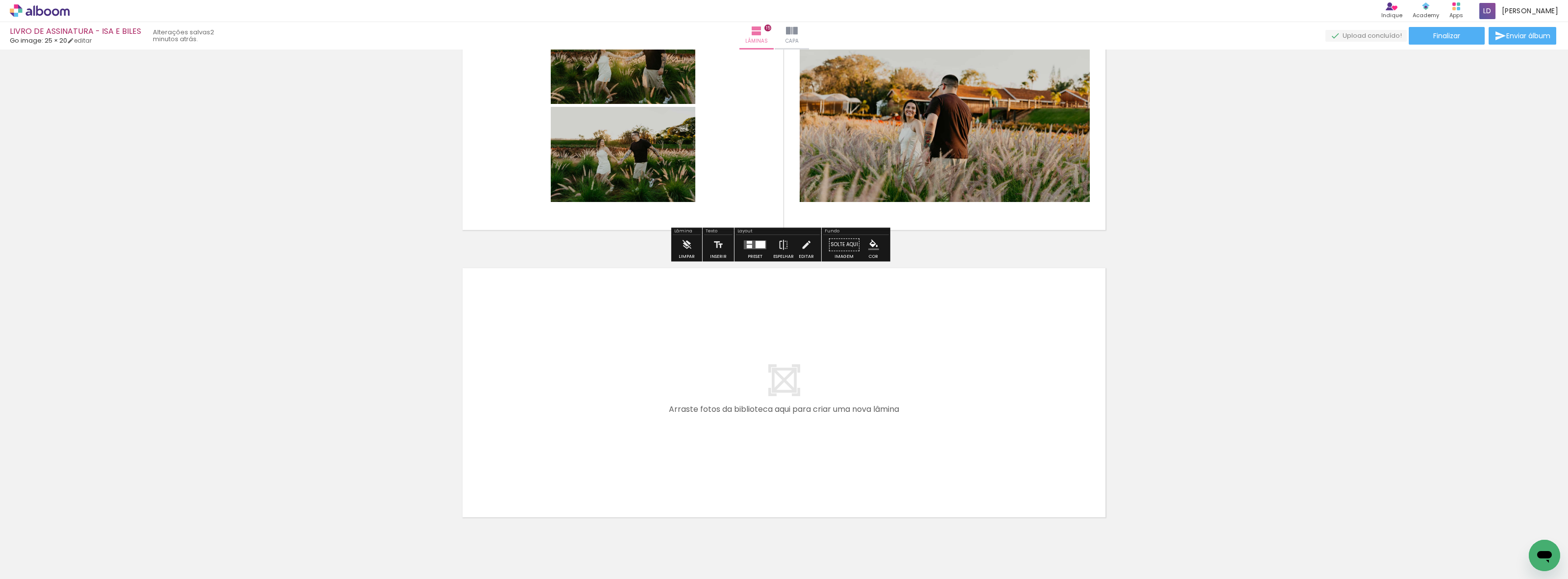
scroll to position [4167, 0]
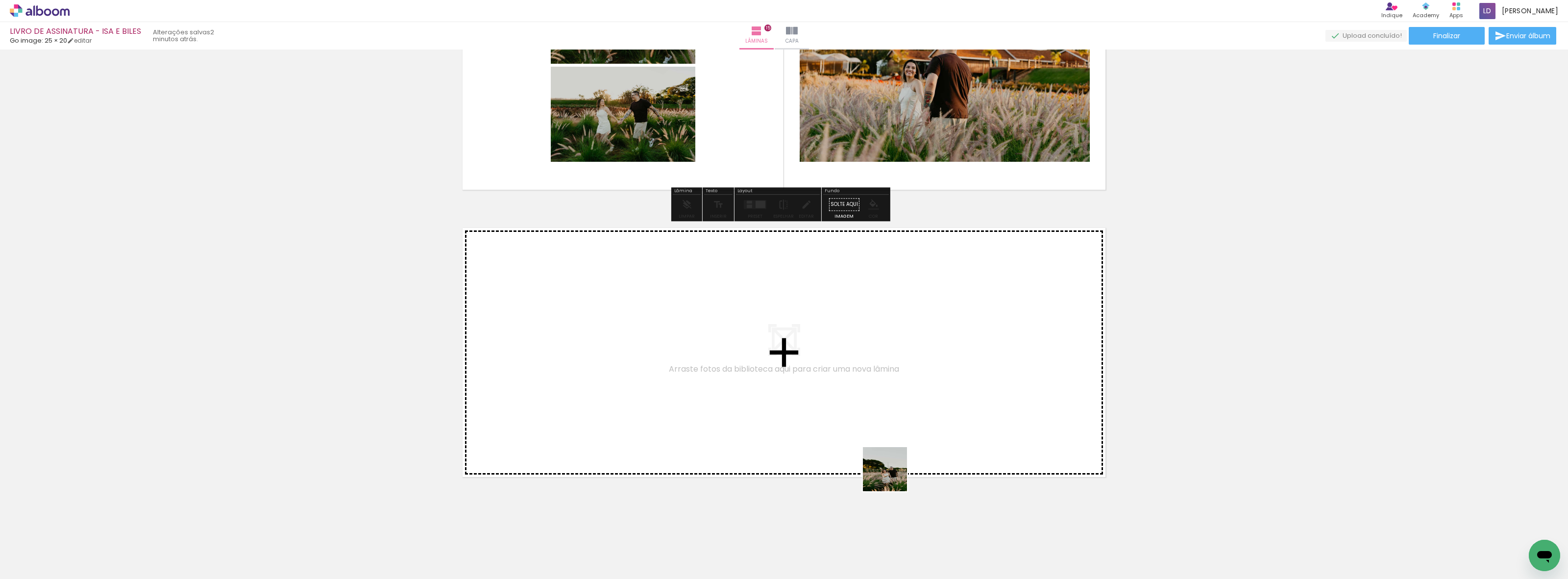
drag, startPoint x: 1036, startPoint y: 567, endPoint x: 801, endPoint y: 413, distance: 281.0
click at [801, 413] on quentale-workspace at bounding box center [784, 289] width 1568 height 579
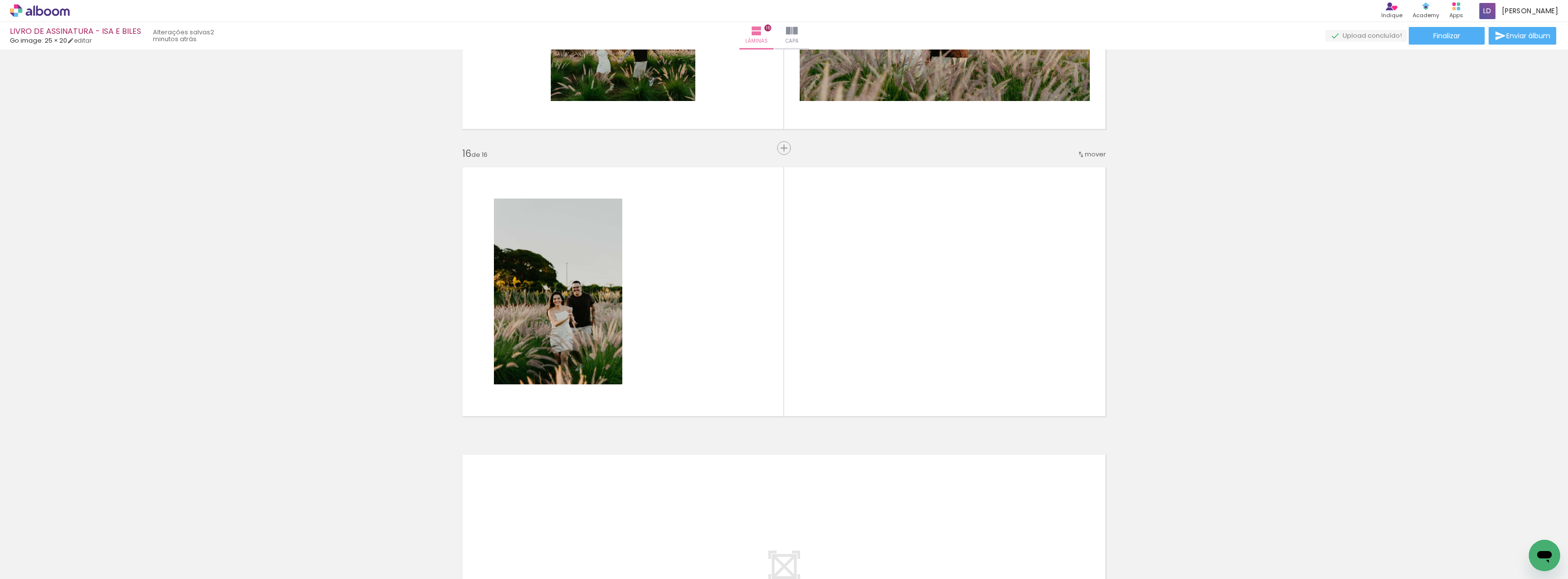
scroll to position [4236, 0]
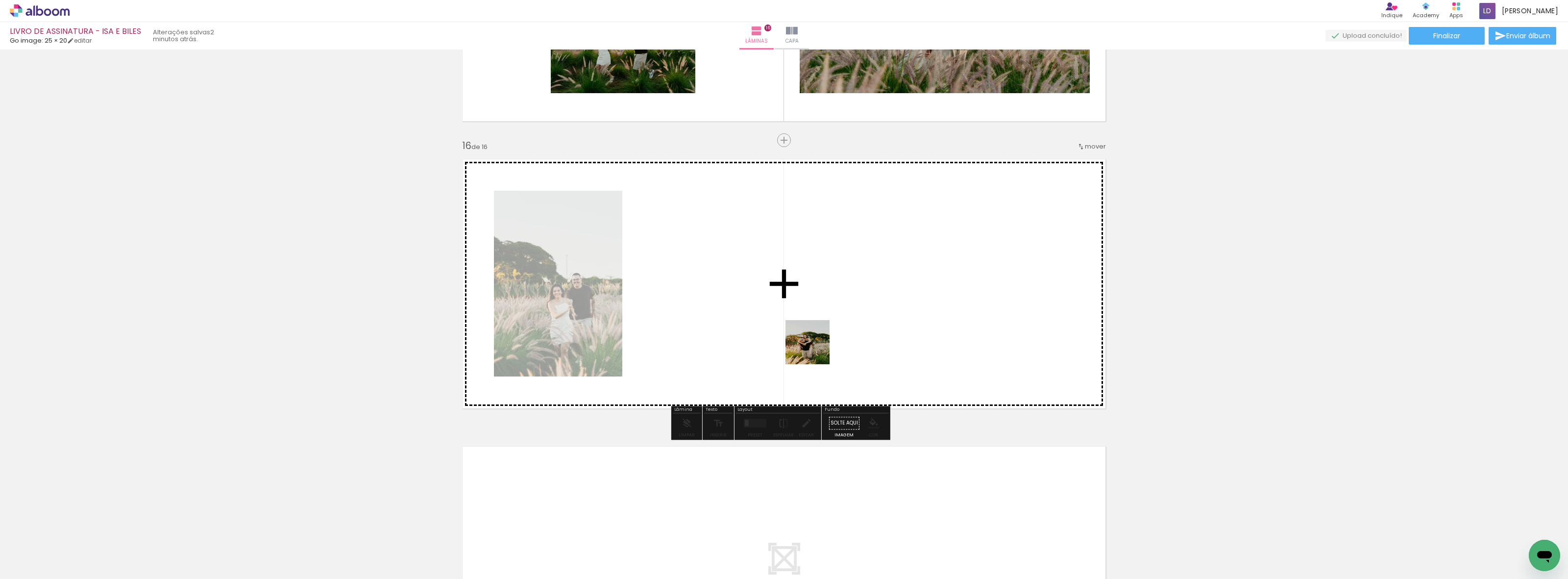
drag, startPoint x: 1084, startPoint y: 549, endPoint x: 770, endPoint y: 316, distance: 391.0
click at [770, 316] on quentale-workspace at bounding box center [784, 289] width 1568 height 579
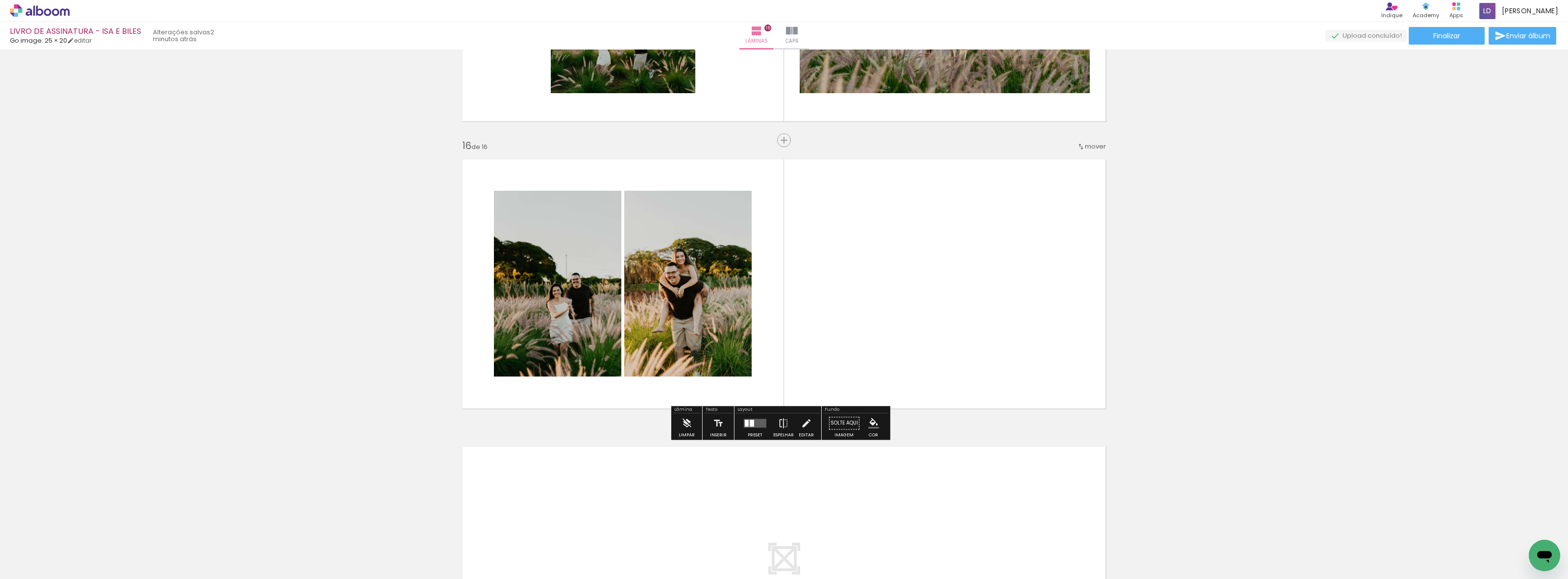
click at [752, 425] on quentale-layouter at bounding box center [754, 423] width 22 height 9
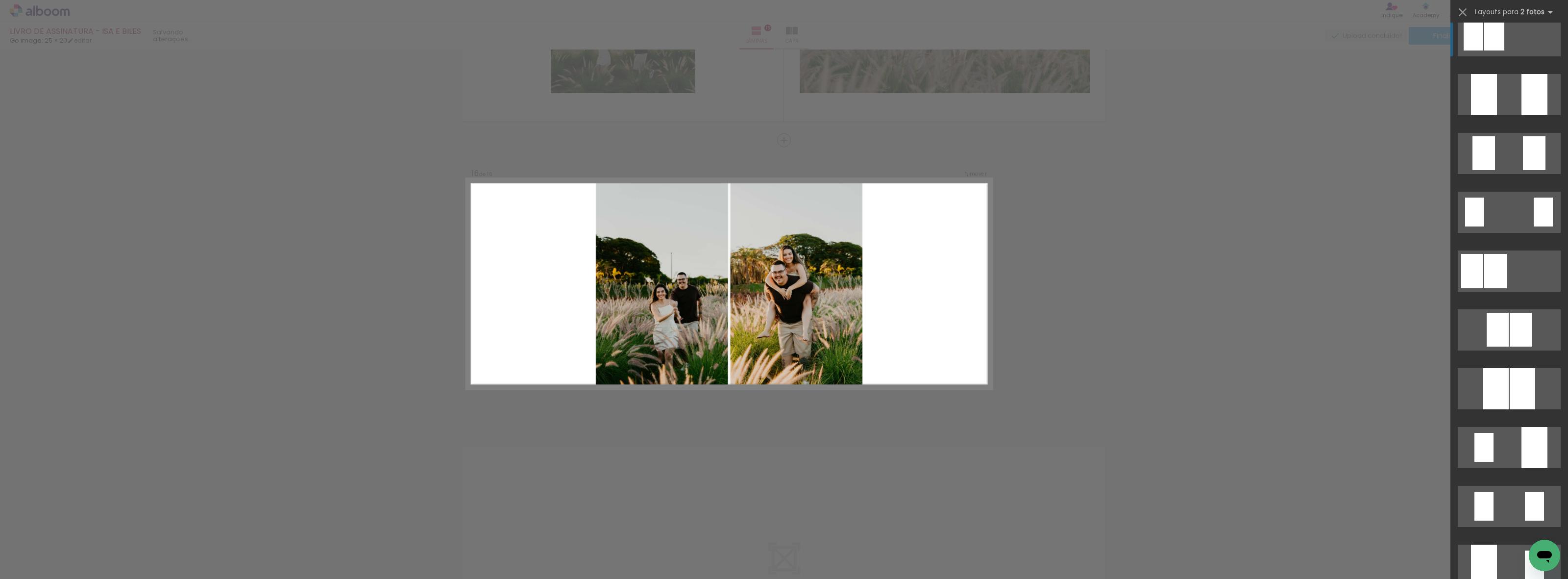
scroll to position [0, 0]
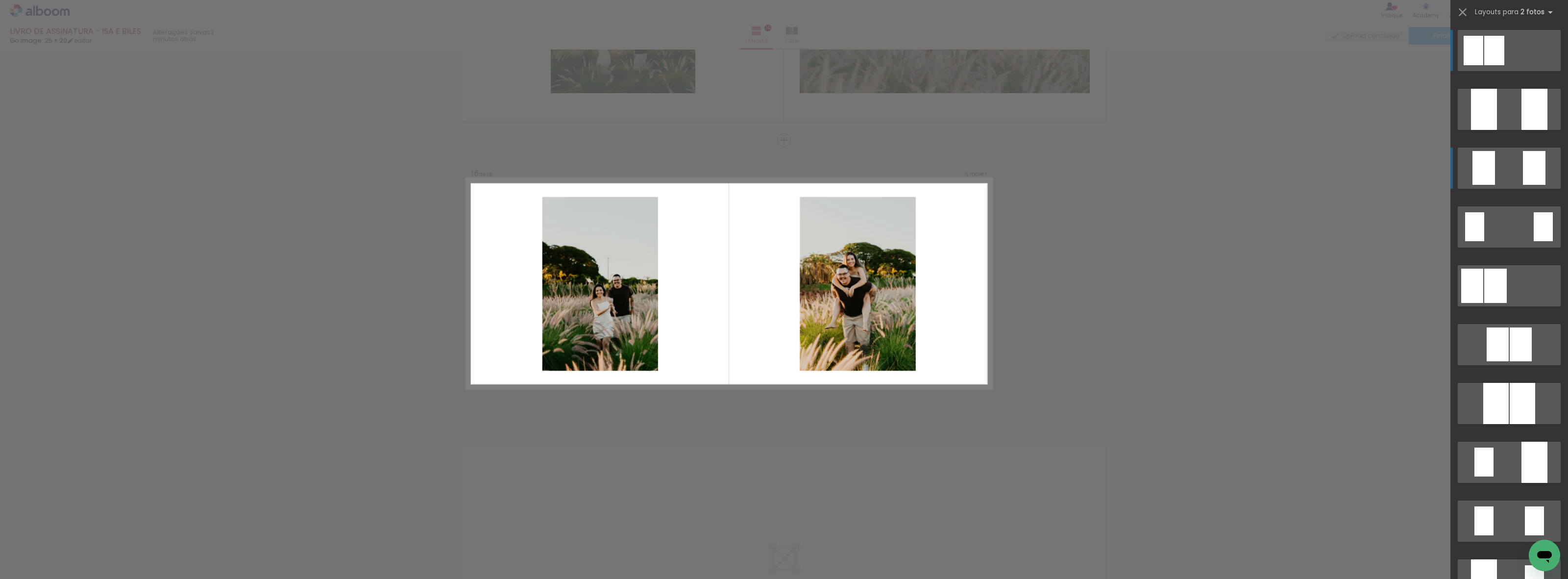
click at [1522, 130] on div at bounding box center [1535, 109] width 26 height 41
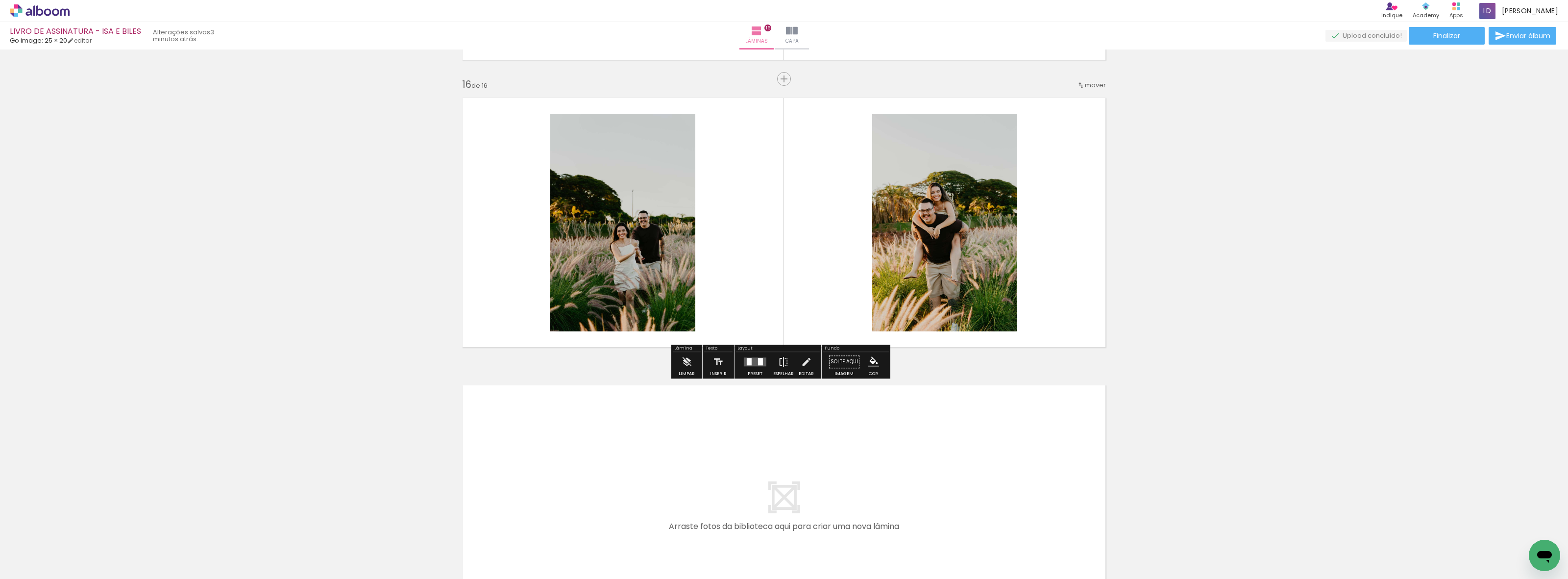
scroll to position [4455, 0]
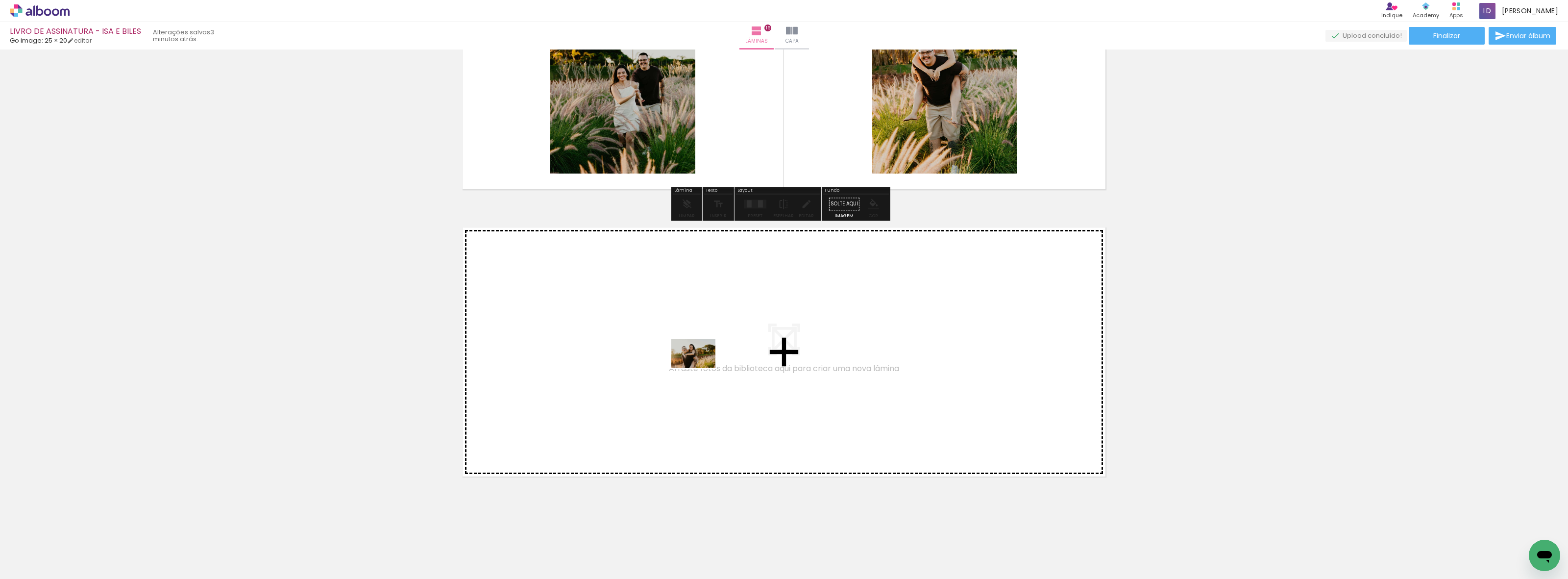
drag, startPoint x: 1146, startPoint y: 548, endPoint x: 701, endPoint y: 368, distance: 480.0
click at [701, 368] on quentale-workspace at bounding box center [784, 289] width 1568 height 579
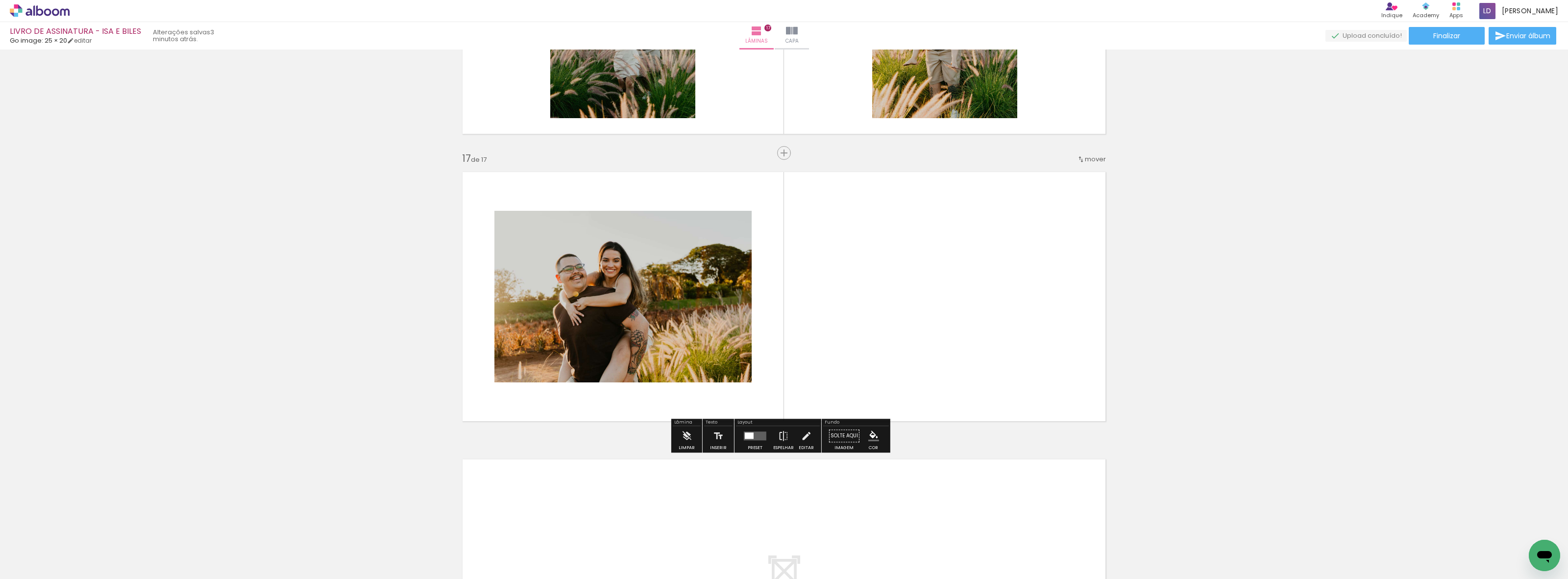
scroll to position [4523, 0]
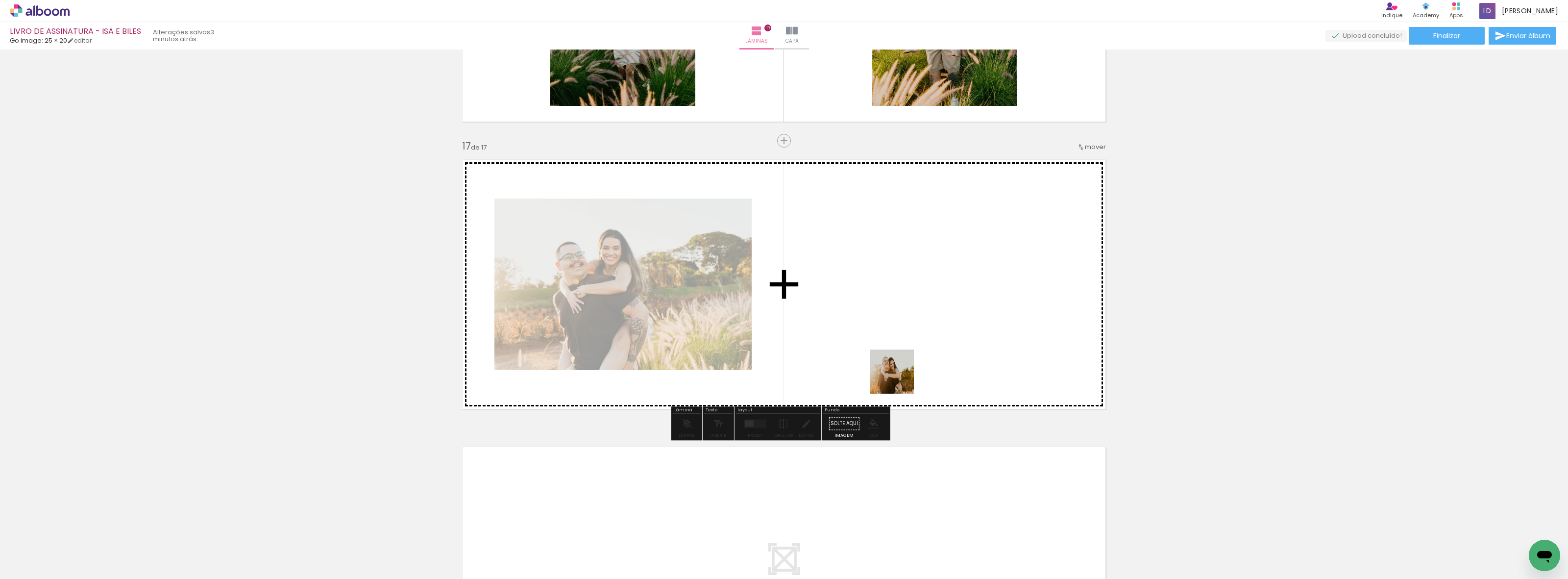
drag, startPoint x: 1199, startPoint y: 550, endPoint x: 821, endPoint y: 334, distance: 435.4
click at [821, 334] on quentale-workspace at bounding box center [784, 289] width 1568 height 579
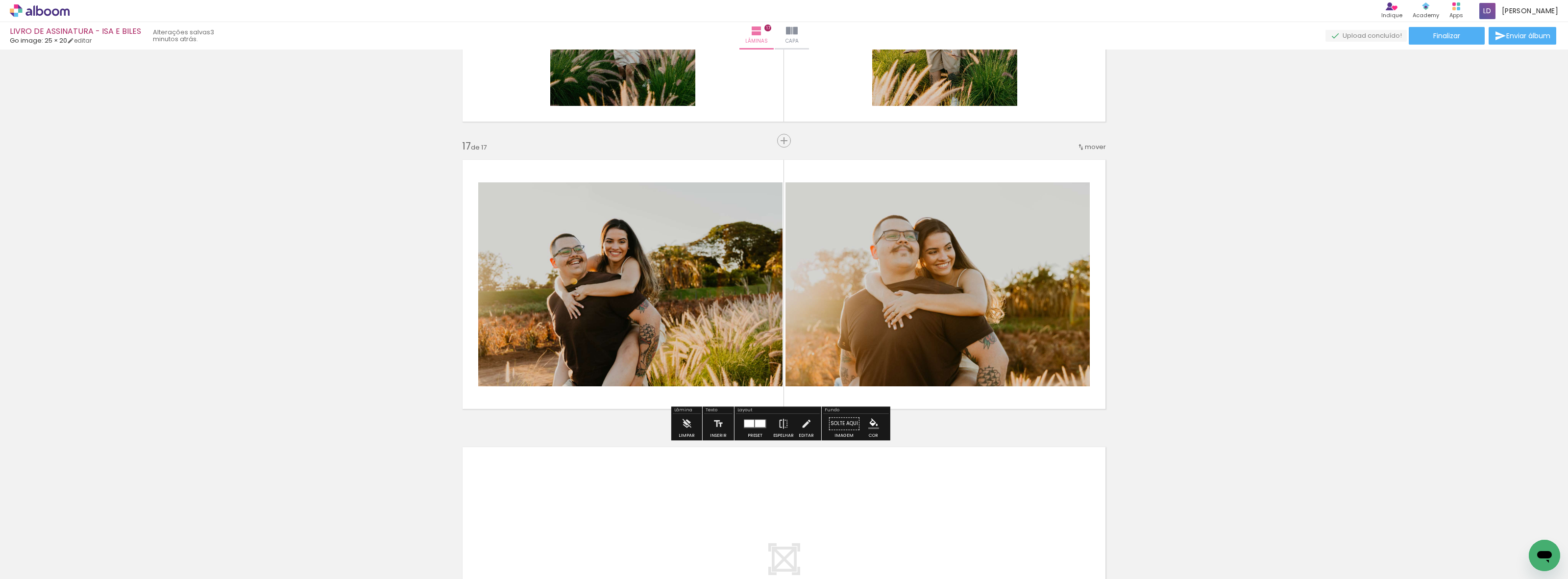
click at [748, 418] on div at bounding box center [754, 423] width 26 height 20
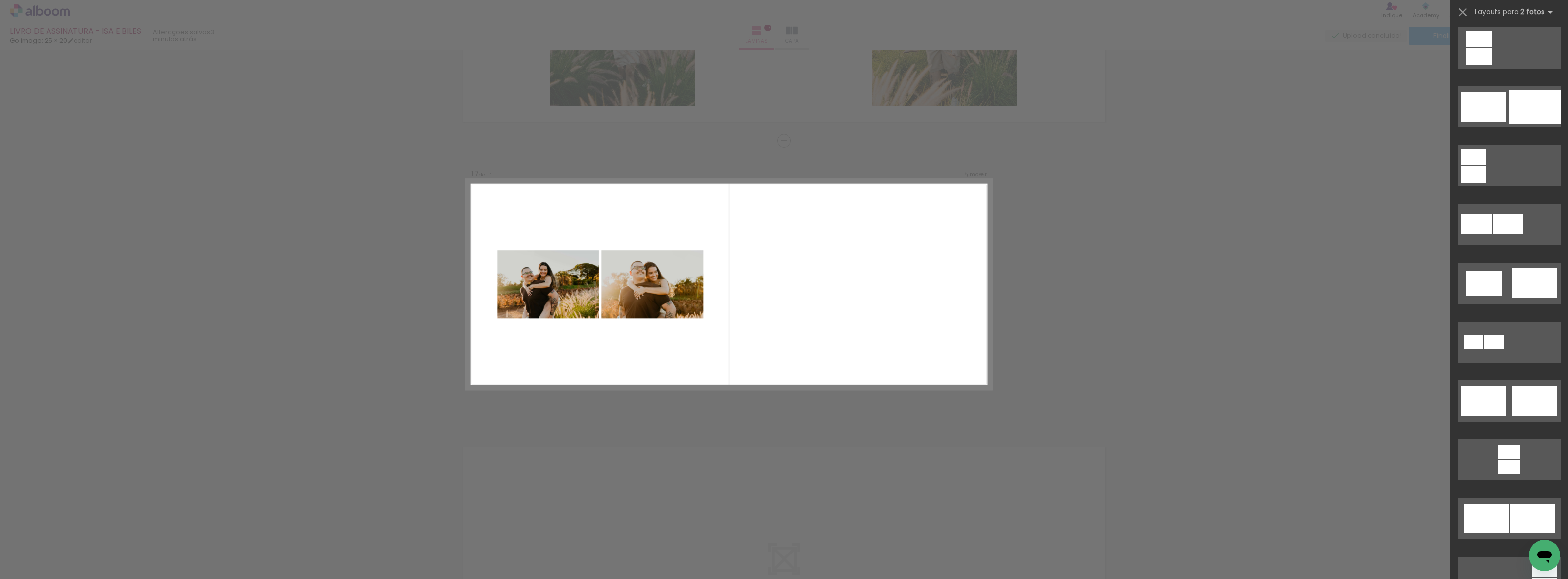
scroll to position [0, 0]
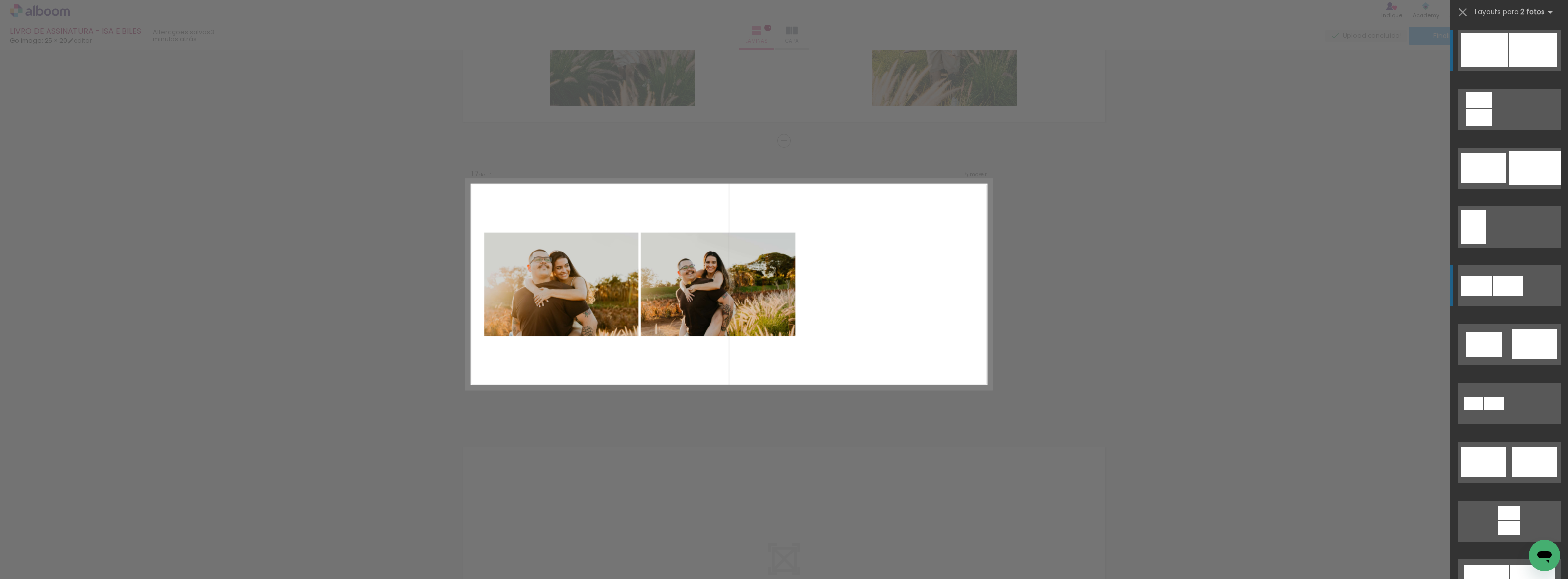
click at [1507, 285] on div at bounding box center [1508, 285] width 30 height 20
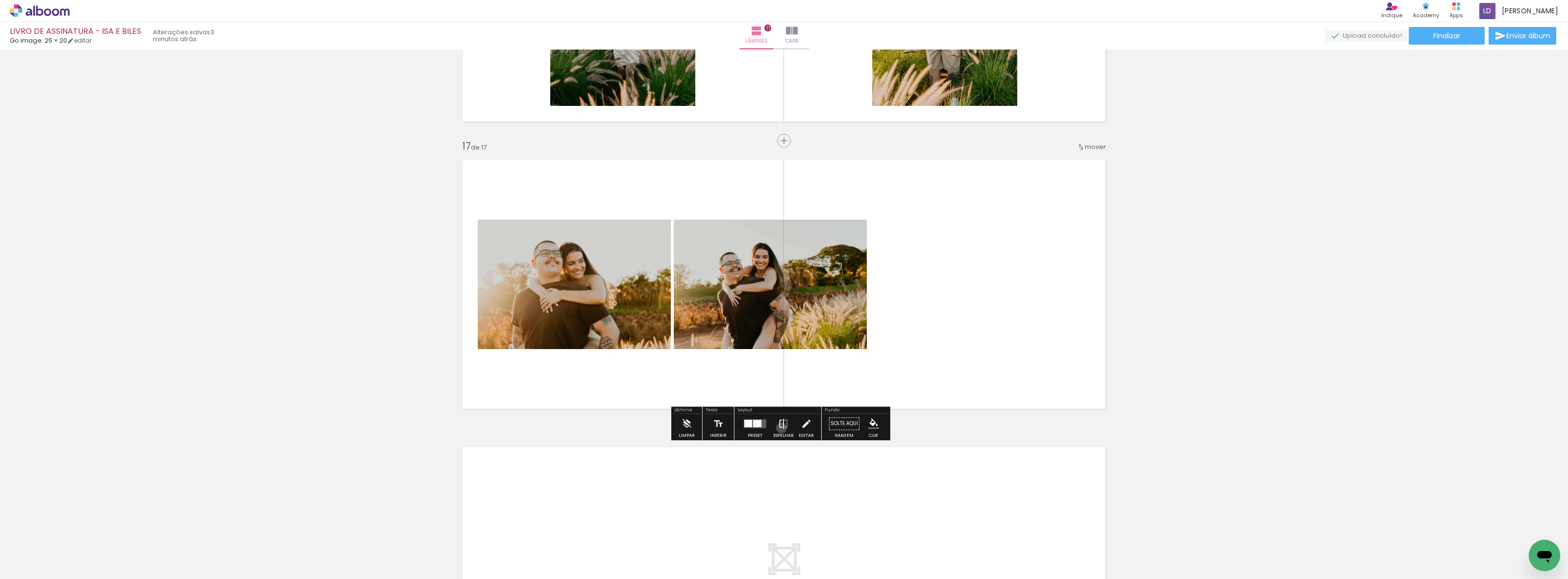
click at [779, 427] on iron-icon at bounding box center [783, 423] width 11 height 20
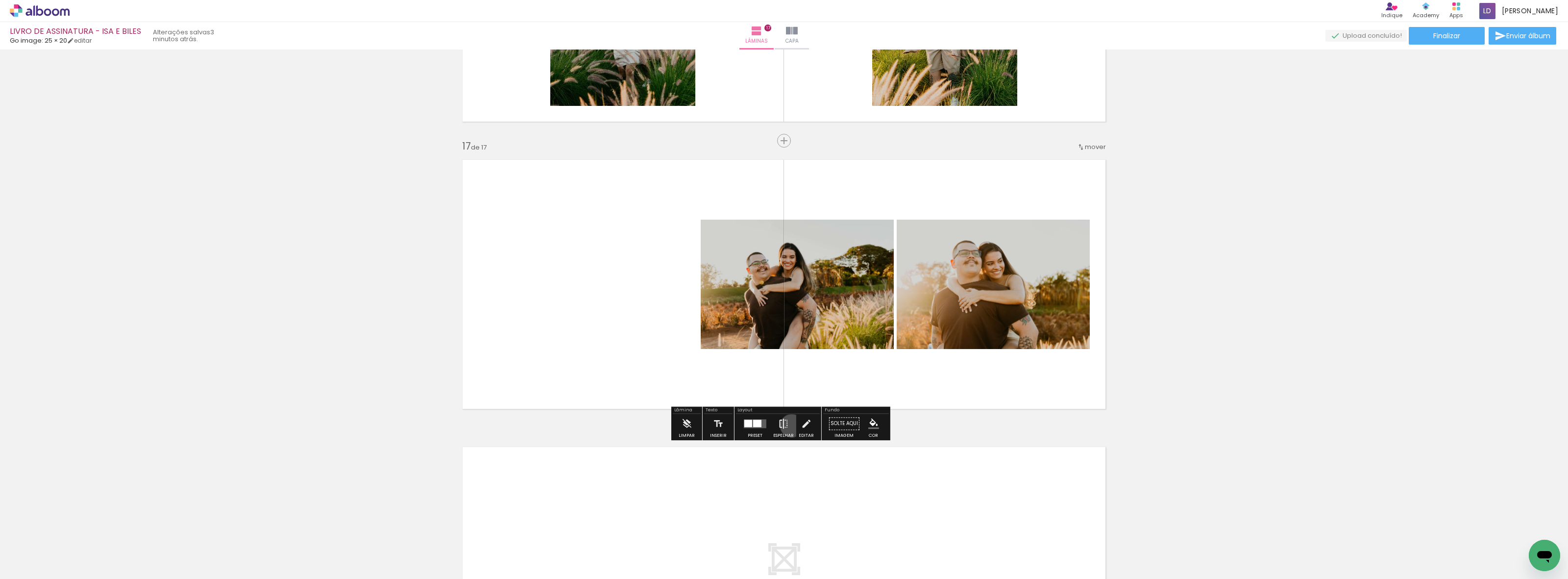
click at [789, 425] on paper-button "Espelhar" at bounding box center [783, 426] width 26 height 25
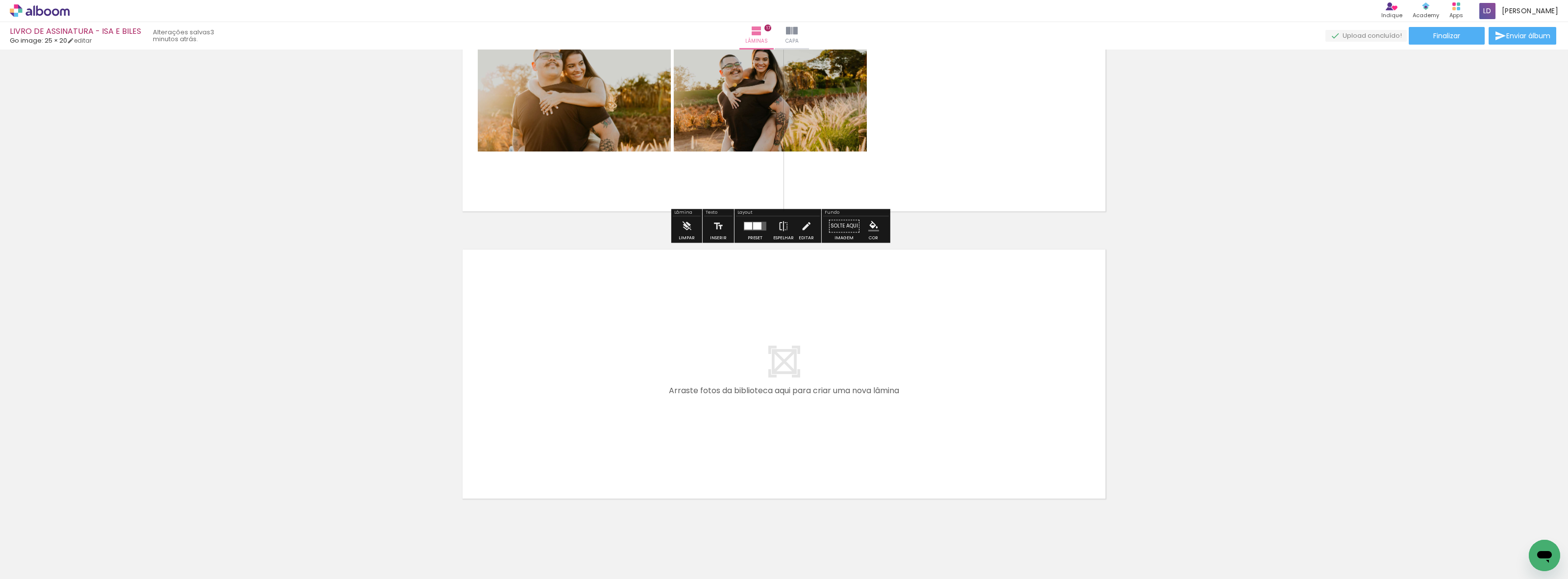
scroll to position [4743, 0]
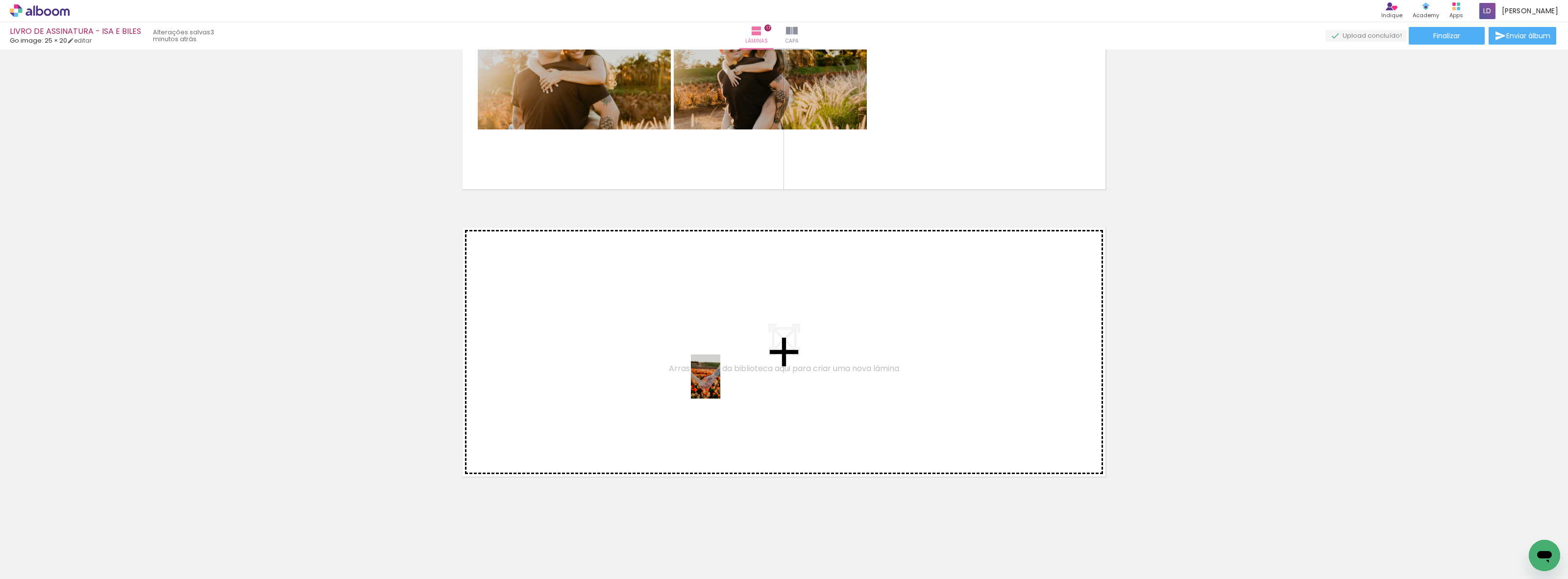
drag, startPoint x: 1263, startPoint y: 563, endPoint x: 720, endPoint y: 384, distance: 571.7
click at [720, 384] on quentale-workspace at bounding box center [784, 289] width 1568 height 579
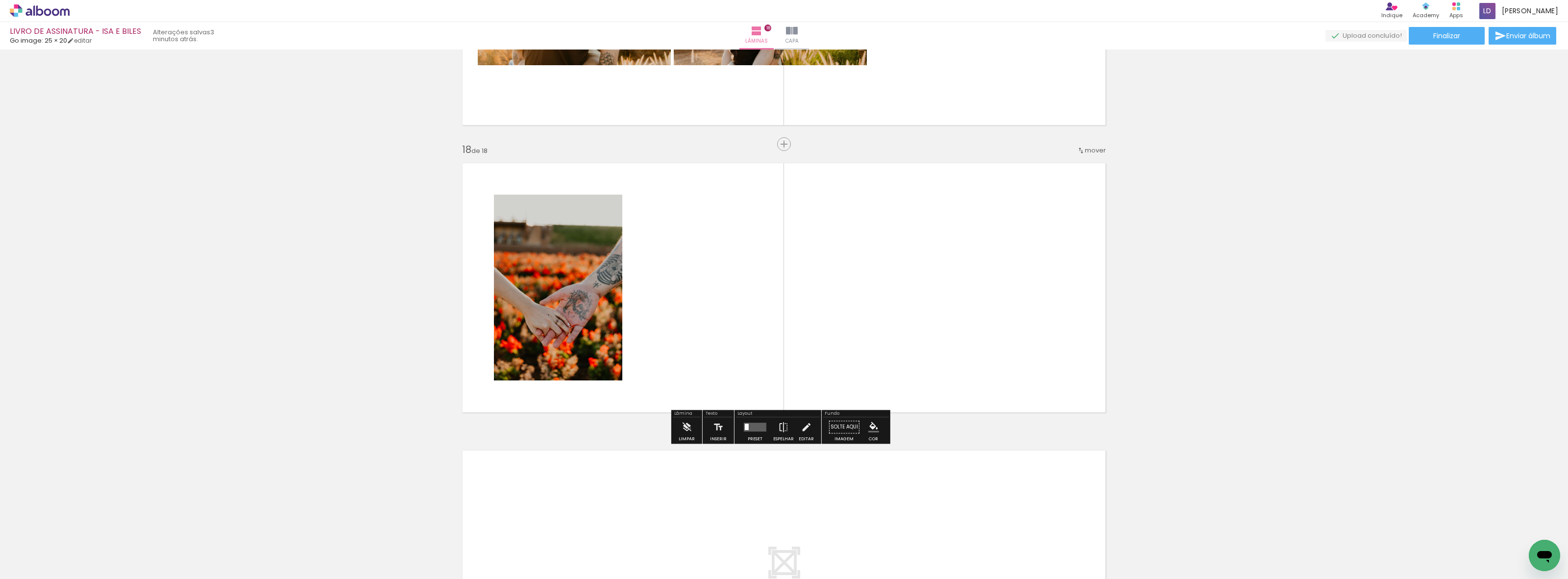
scroll to position [4811, 0]
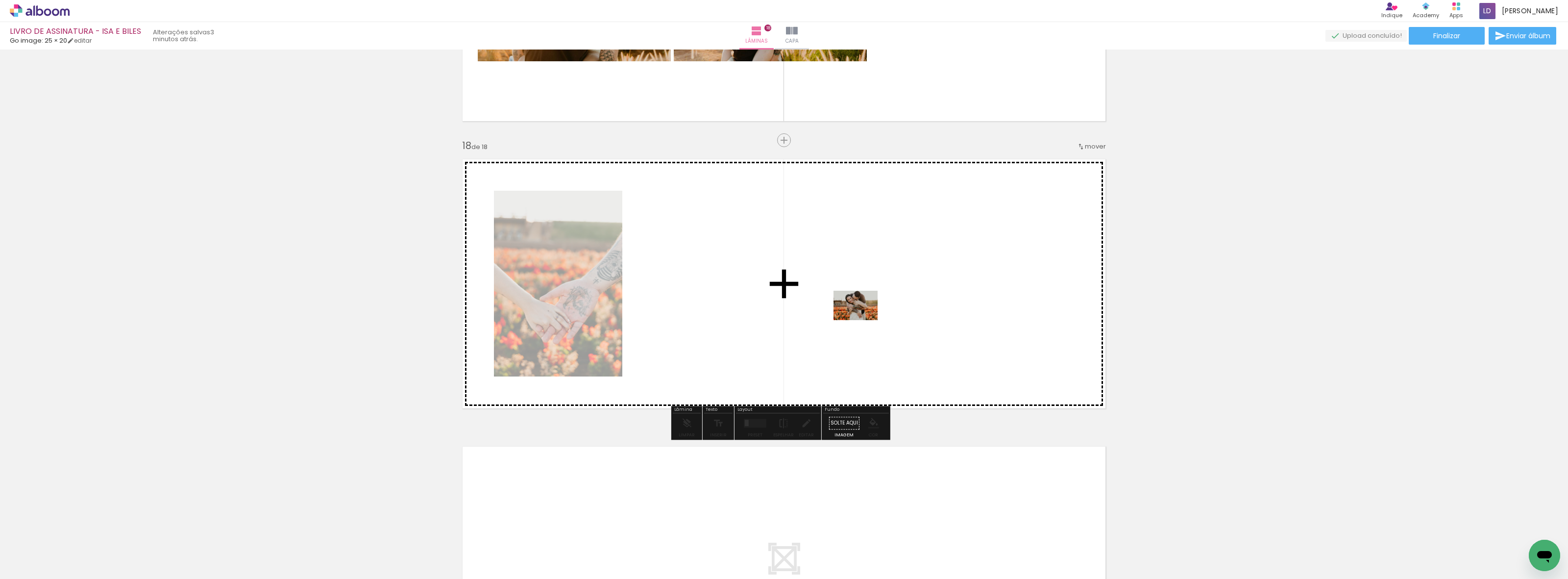
drag, startPoint x: 1380, startPoint y: 548, endPoint x: 862, endPoint y: 320, distance: 566.0
click at [862, 320] on quentale-workspace at bounding box center [784, 289] width 1568 height 579
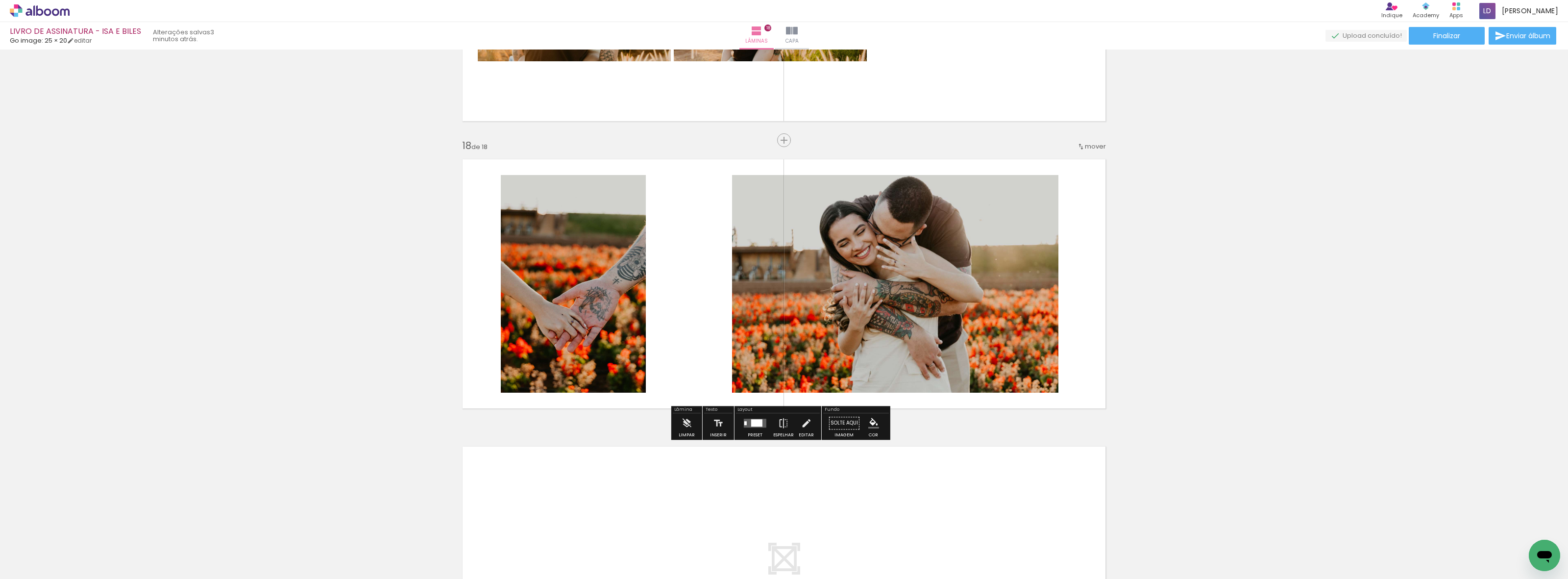
scroll to position [0, 1643]
click at [756, 425] on div at bounding box center [757, 422] width 12 height 7
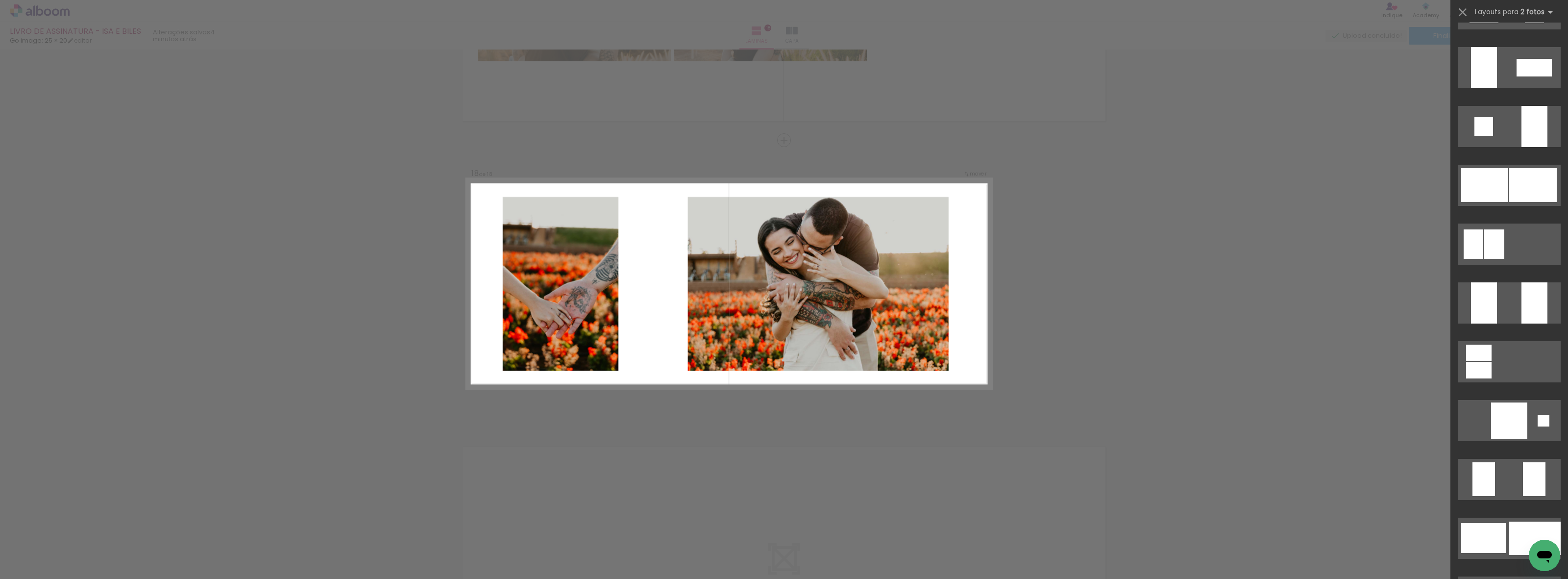
scroll to position [0, 0]
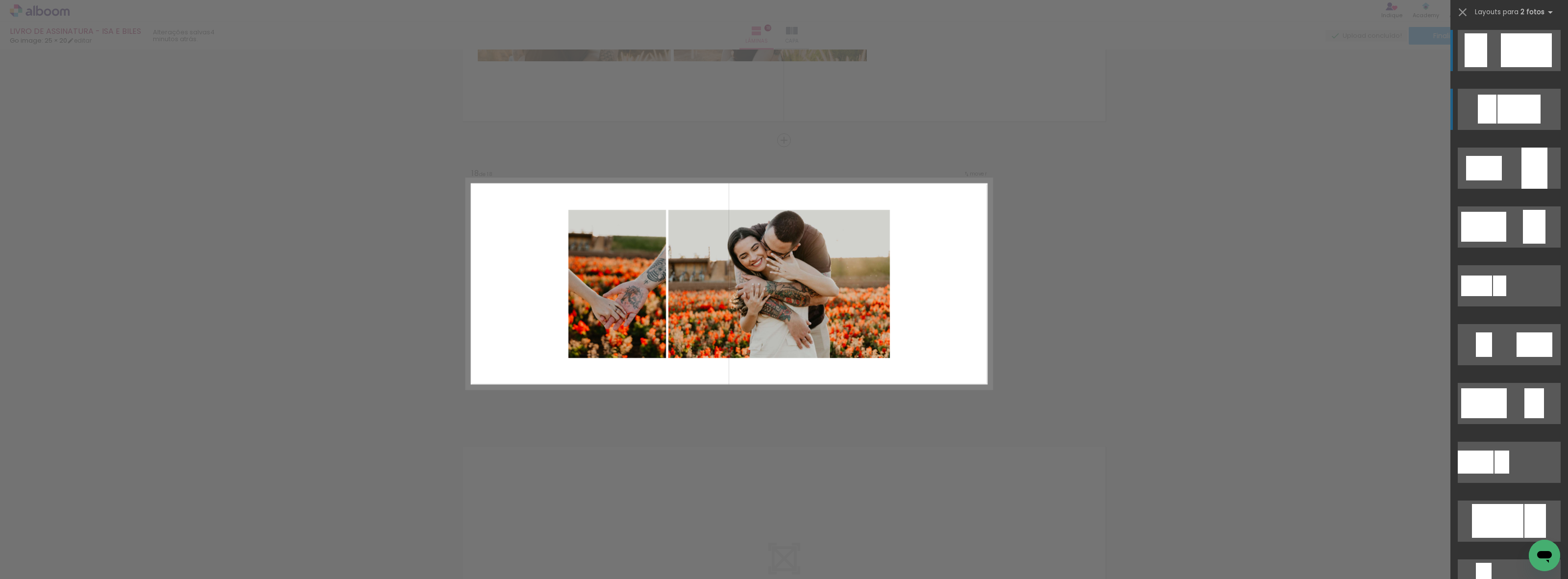
click at [1517, 107] on div at bounding box center [1519, 109] width 43 height 29
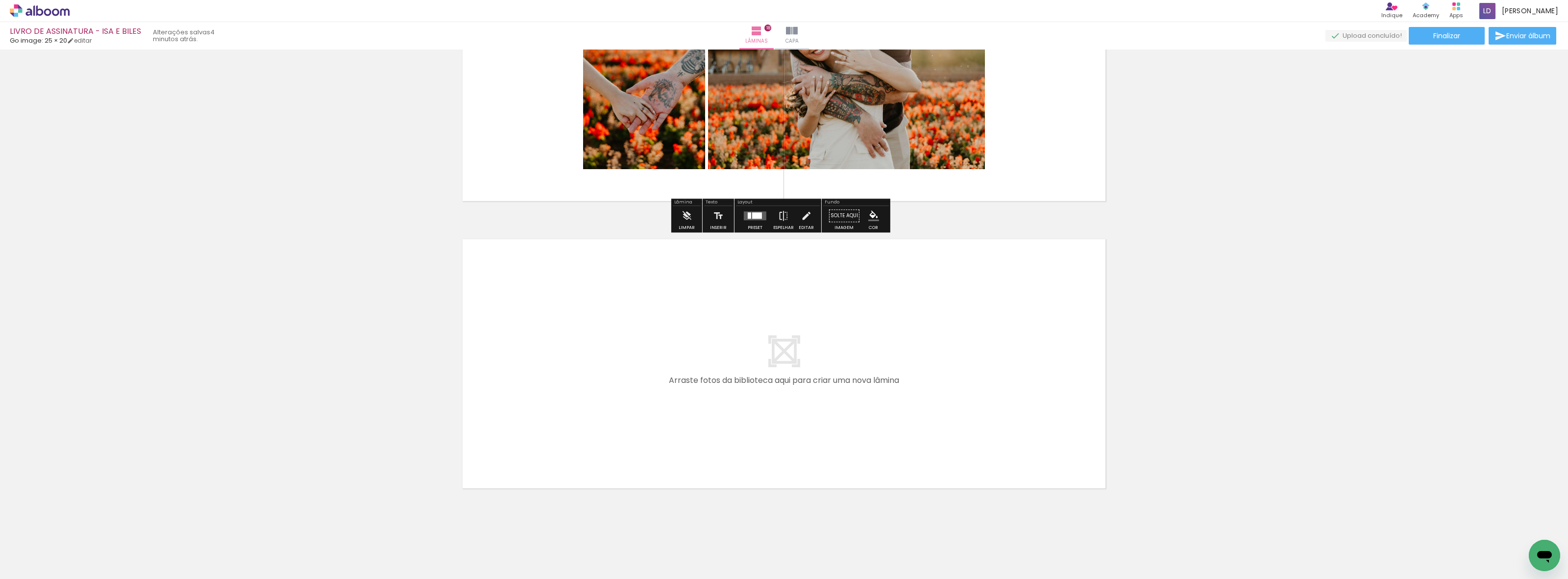
scroll to position [5030, 0]
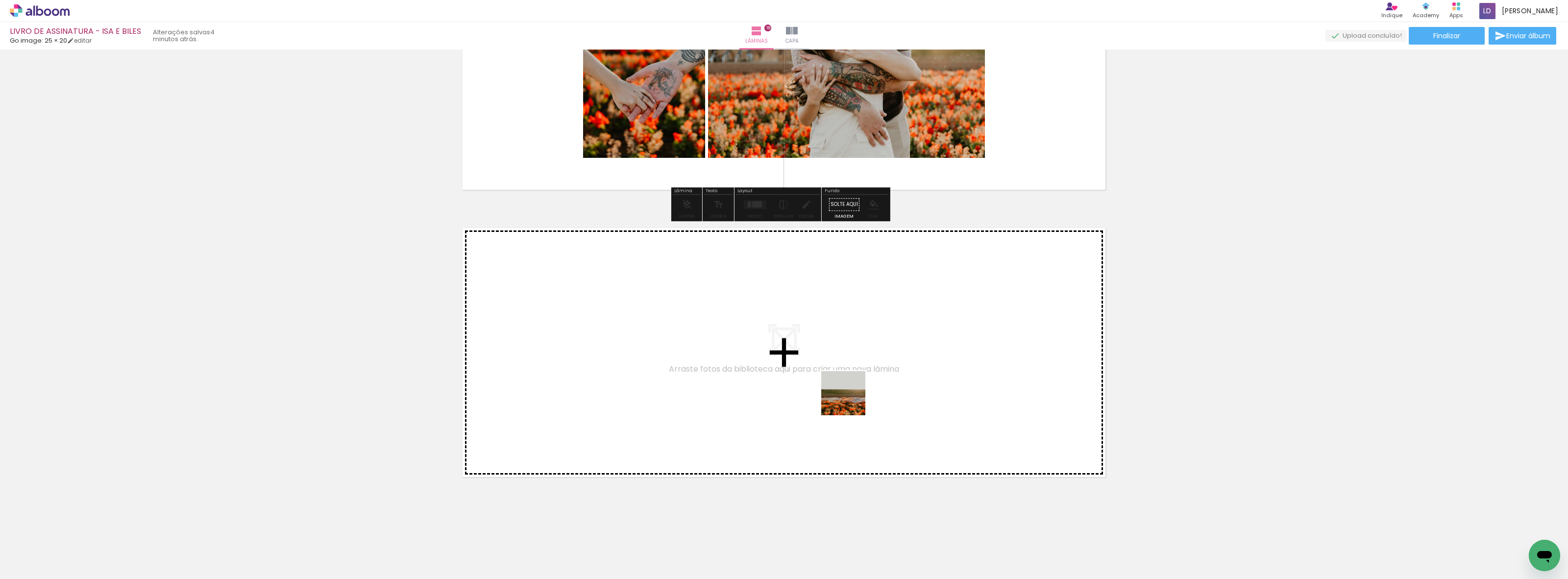
drag, startPoint x: 988, startPoint y: 564, endPoint x: 849, endPoint y: 397, distance: 217.3
click at [849, 397] on quentale-workspace at bounding box center [784, 289] width 1568 height 579
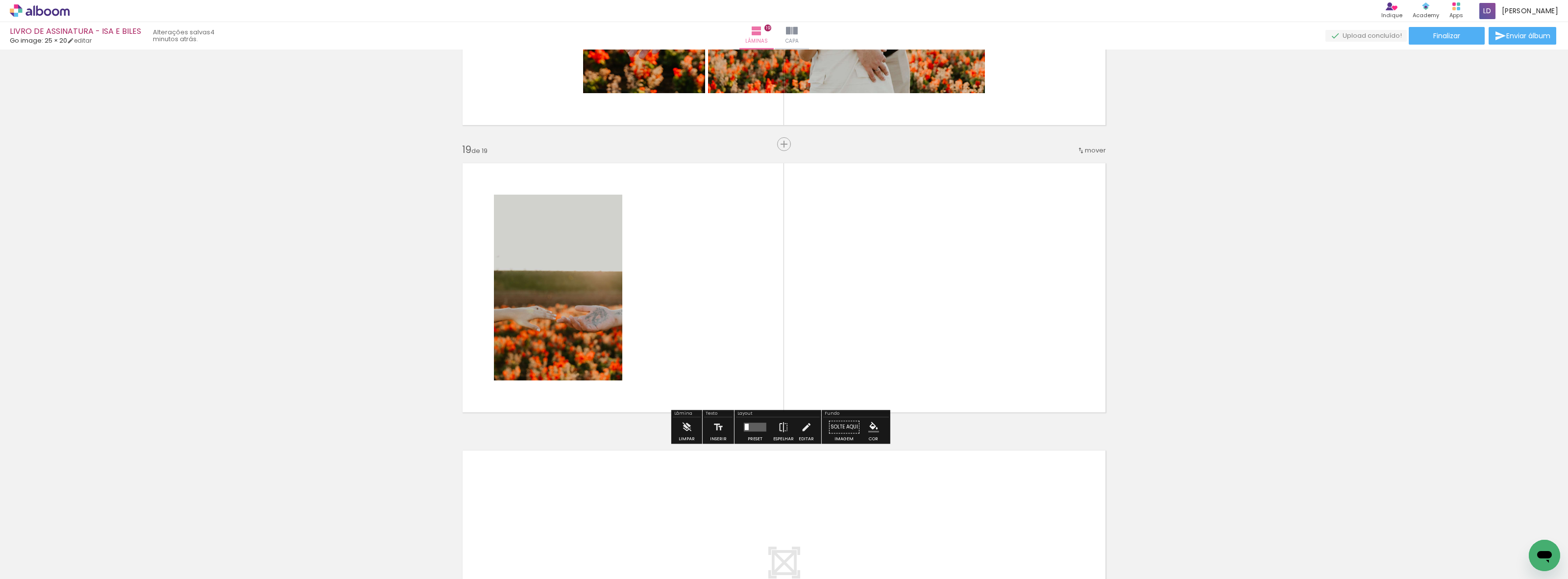
scroll to position [5099, 0]
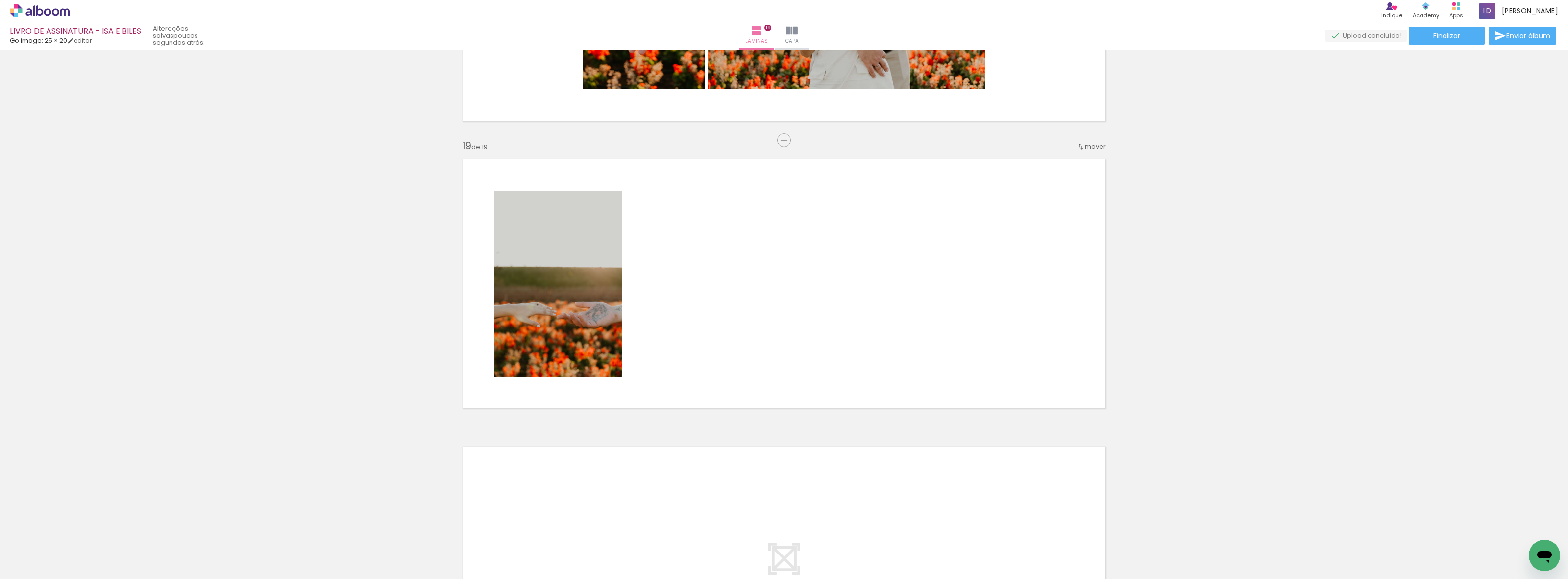
scroll to position [0, 1643]
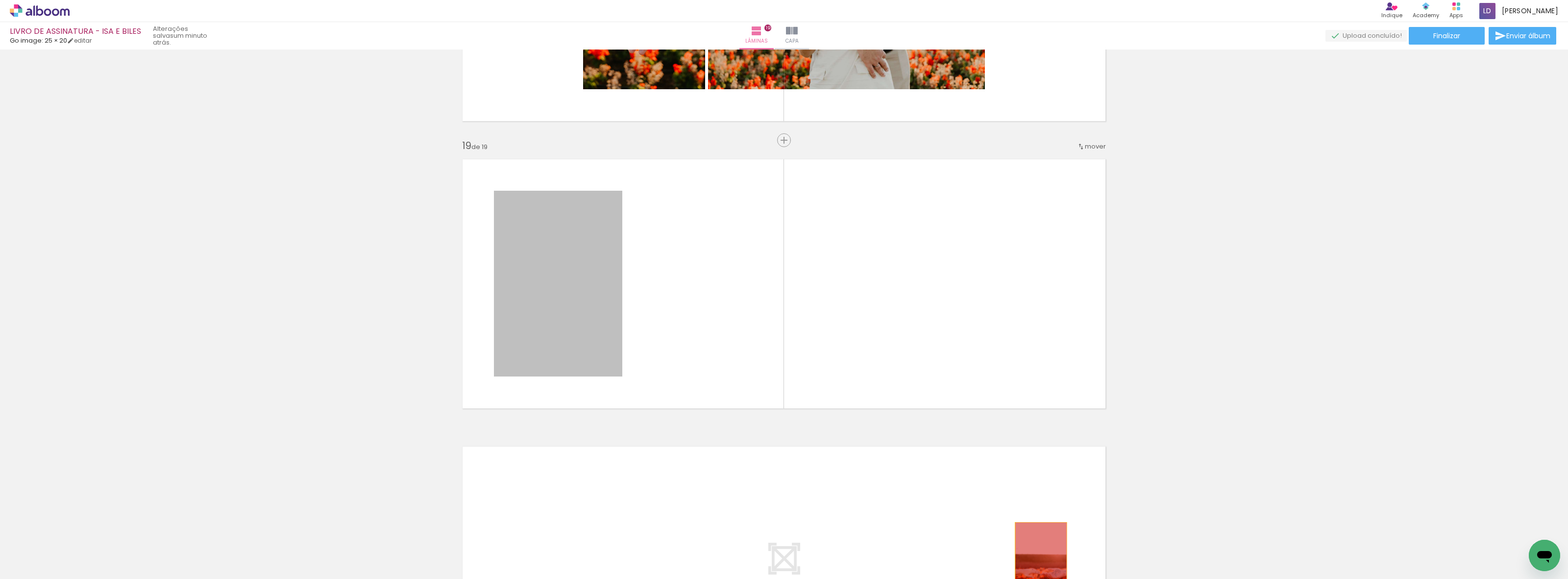
drag, startPoint x: 507, startPoint y: 313, endPoint x: 988, endPoint y: 564, distance: 542.6
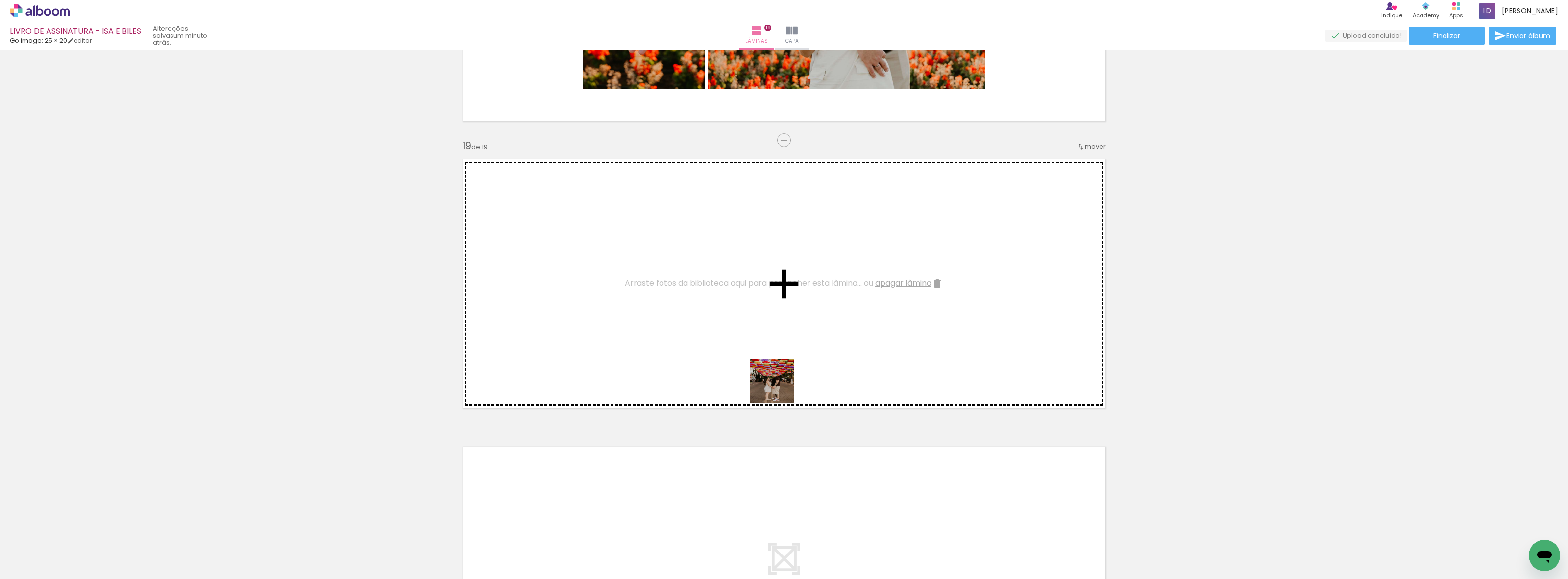
drag, startPoint x: 1093, startPoint y: 560, endPoint x: 679, endPoint y: 322, distance: 477.5
click at [679, 322] on quentale-workspace at bounding box center [784, 289] width 1568 height 579
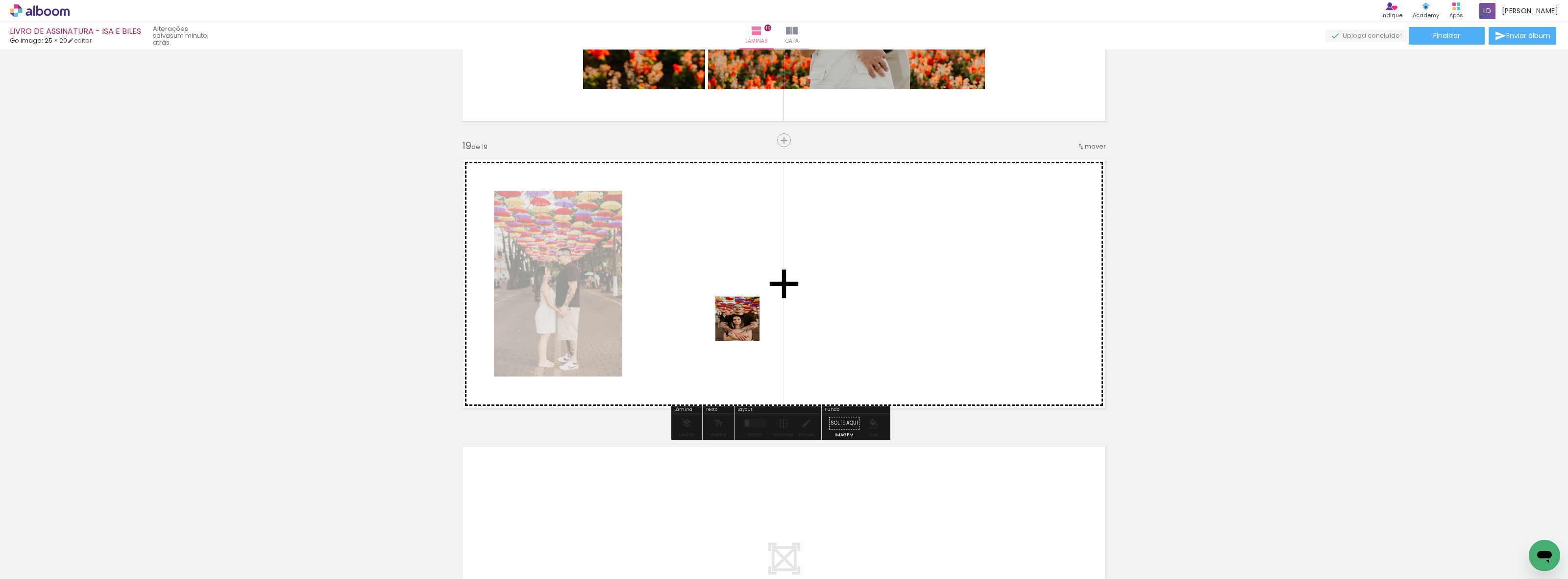
drag, startPoint x: 1149, startPoint y: 555, endPoint x: 736, endPoint y: 317, distance: 476.7
click at [736, 317] on quentale-workspace at bounding box center [784, 289] width 1568 height 579
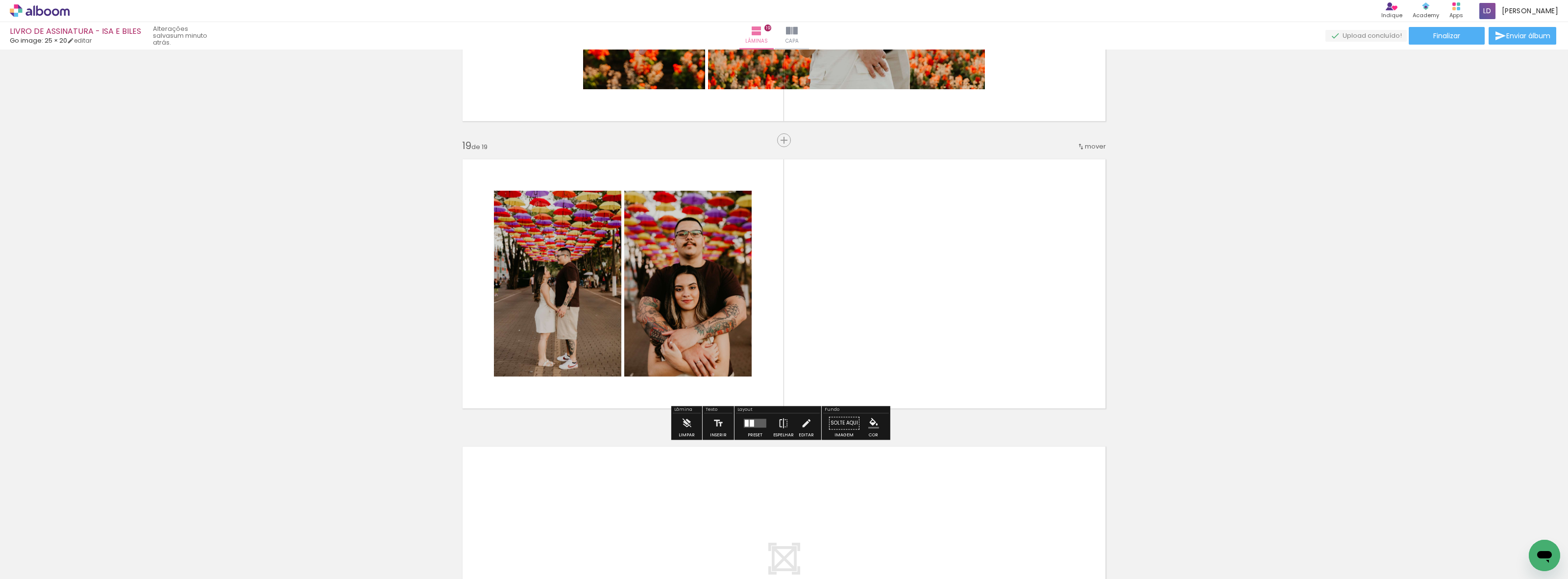
click at [760, 419] on quentale-layouter at bounding box center [754, 423] width 22 height 9
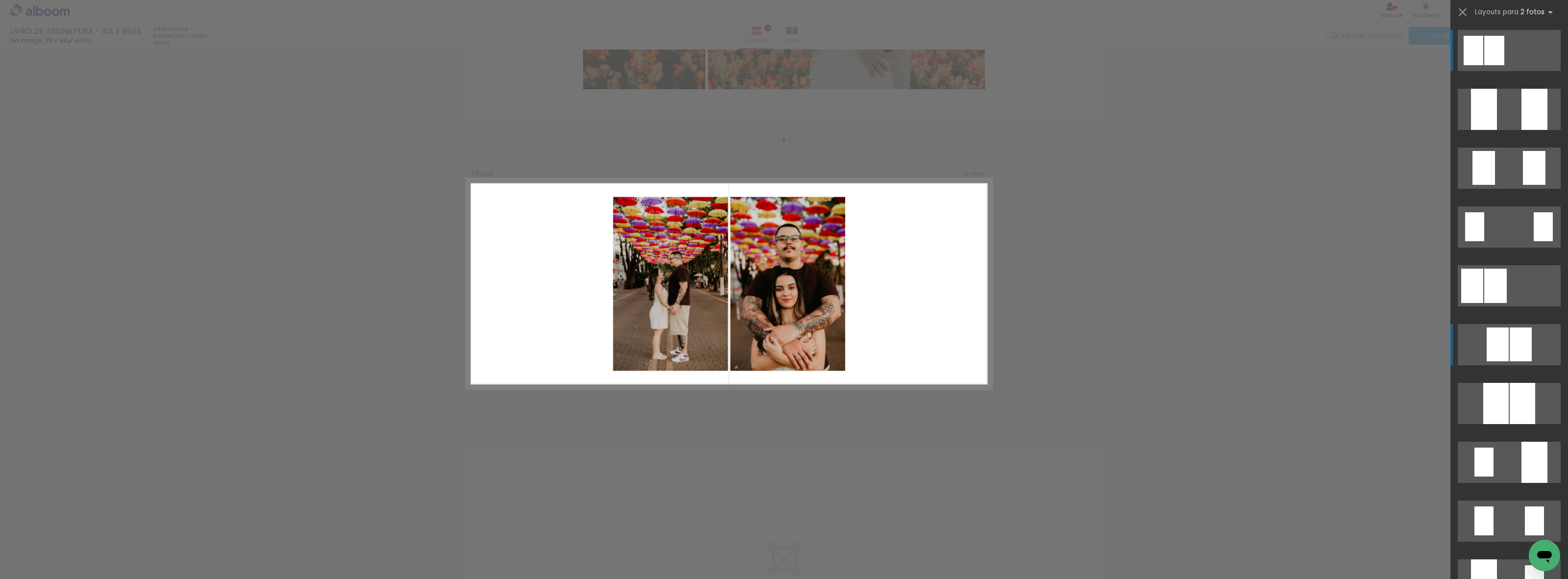
click at [1522, 130] on div at bounding box center [1535, 109] width 26 height 41
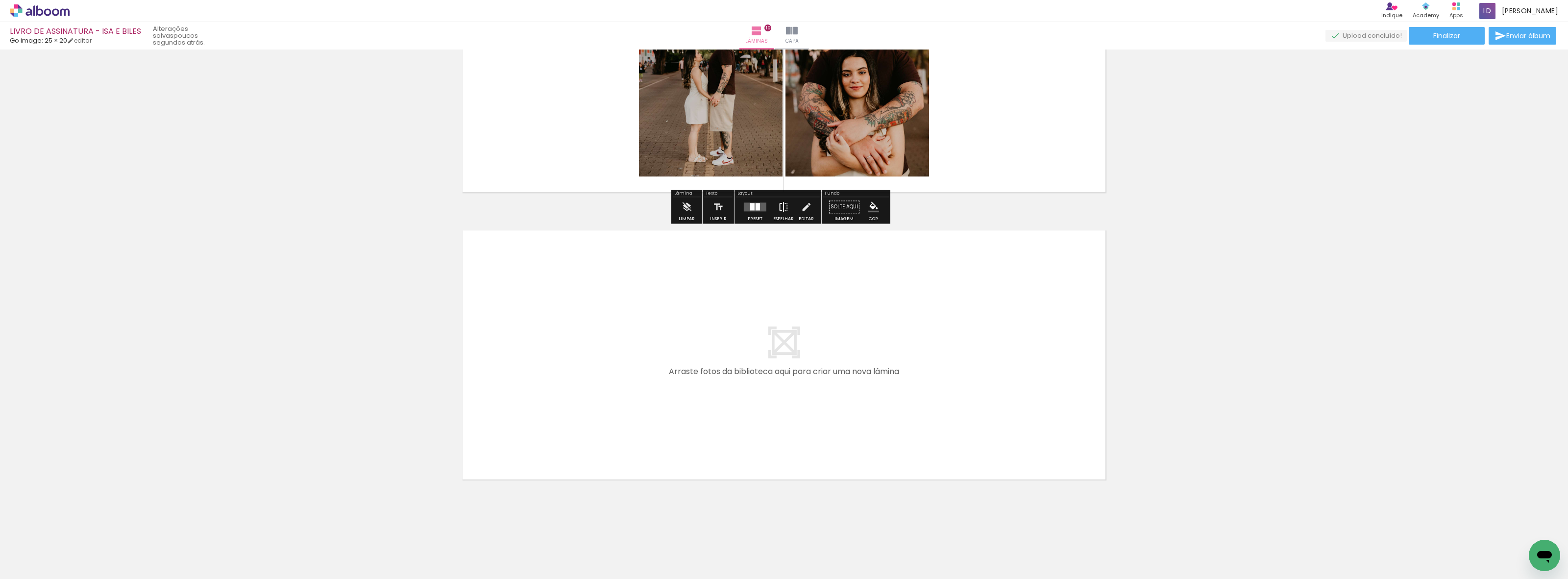
scroll to position [5317, 0]
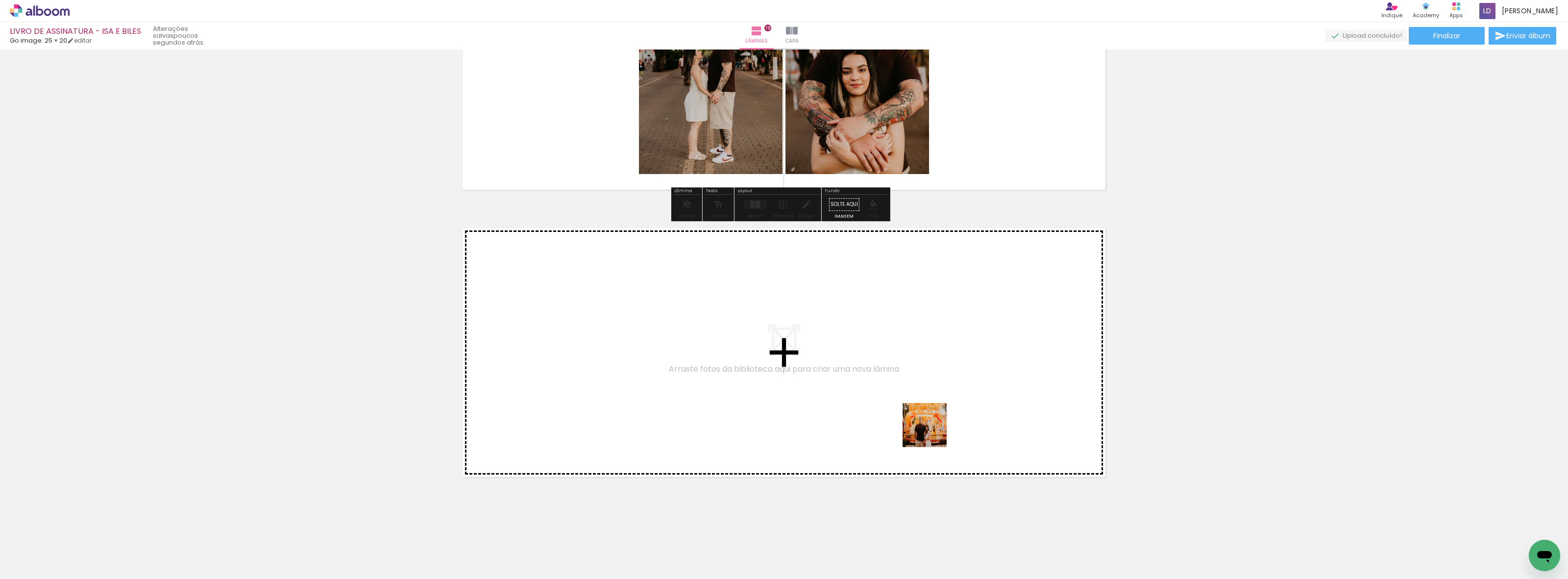
drag, startPoint x: 1199, startPoint y: 549, endPoint x: 765, endPoint y: 366, distance: 471.0
click at [765, 366] on quentale-workspace at bounding box center [784, 289] width 1568 height 579
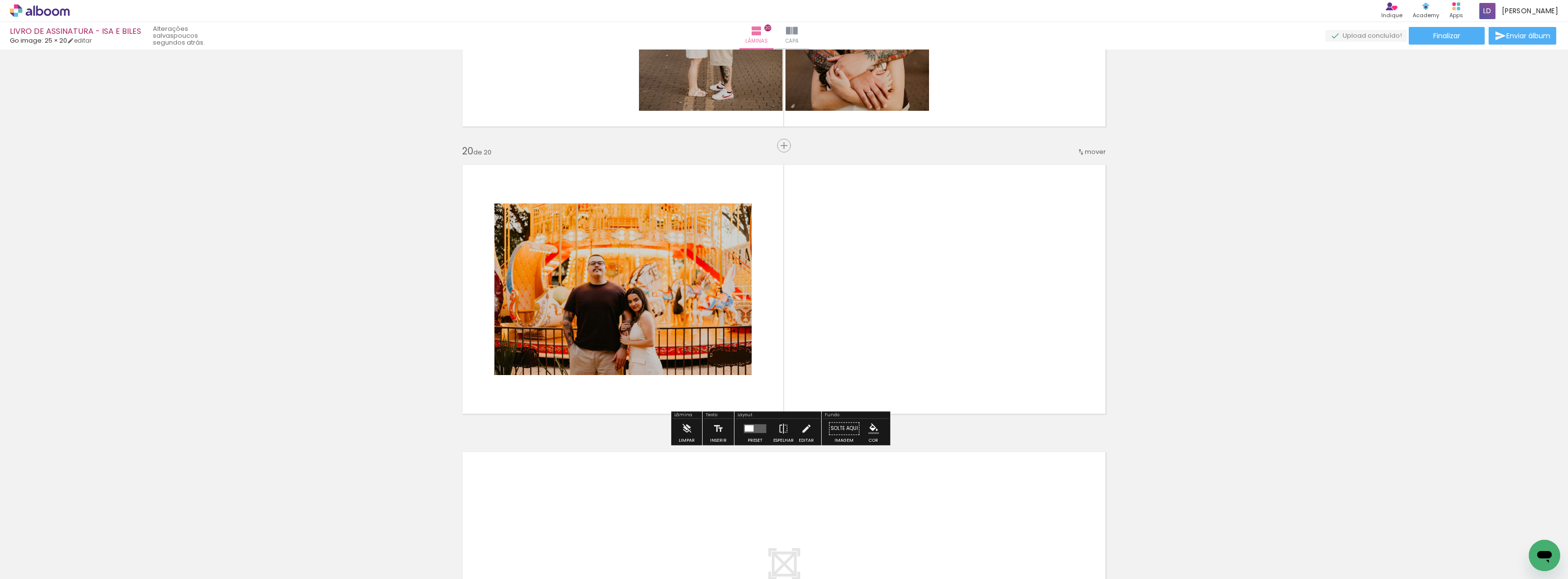
scroll to position [5386, 0]
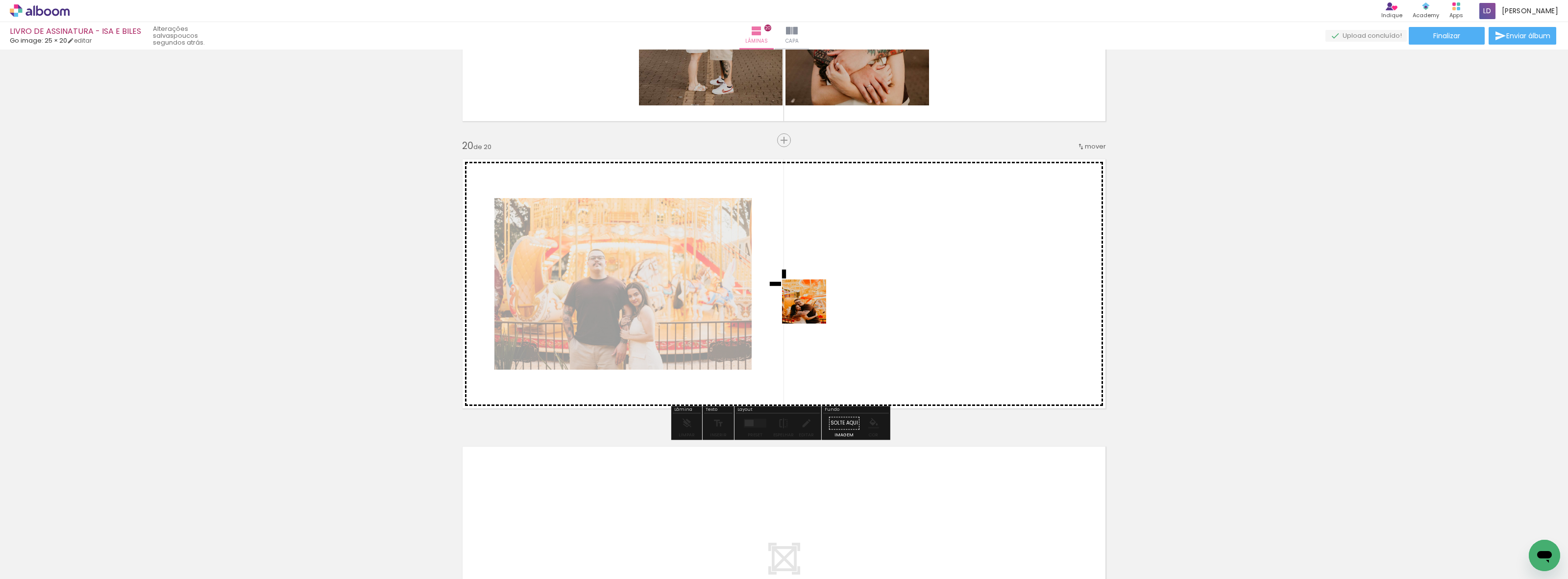
drag, startPoint x: 1260, startPoint y: 552, endPoint x: 781, endPoint y: 291, distance: 545.5
click at [781, 291] on quentale-workspace at bounding box center [784, 289] width 1568 height 579
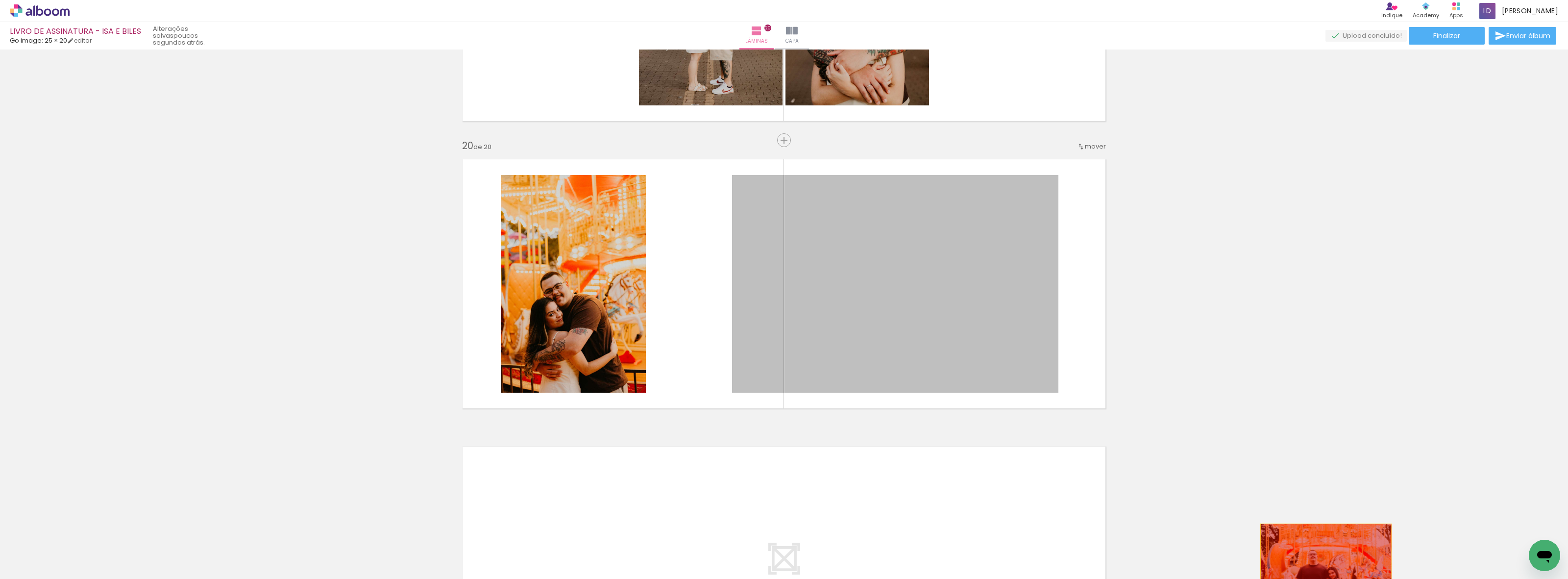
drag, startPoint x: 875, startPoint y: 314, endPoint x: 1275, endPoint y: 557, distance: 468.0
click at [1319, 567] on quentale-workspace at bounding box center [784, 289] width 1568 height 579
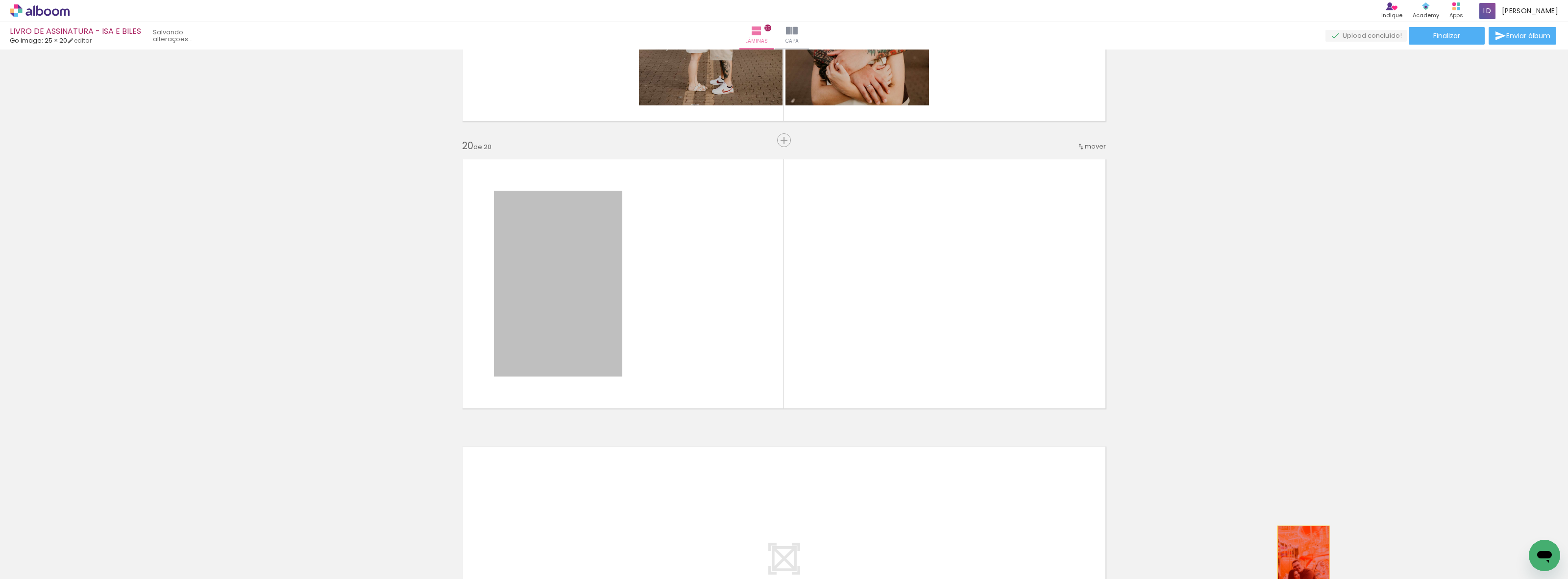
drag, startPoint x: 519, startPoint y: 286, endPoint x: 1291, endPoint y: 562, distance: 819.9
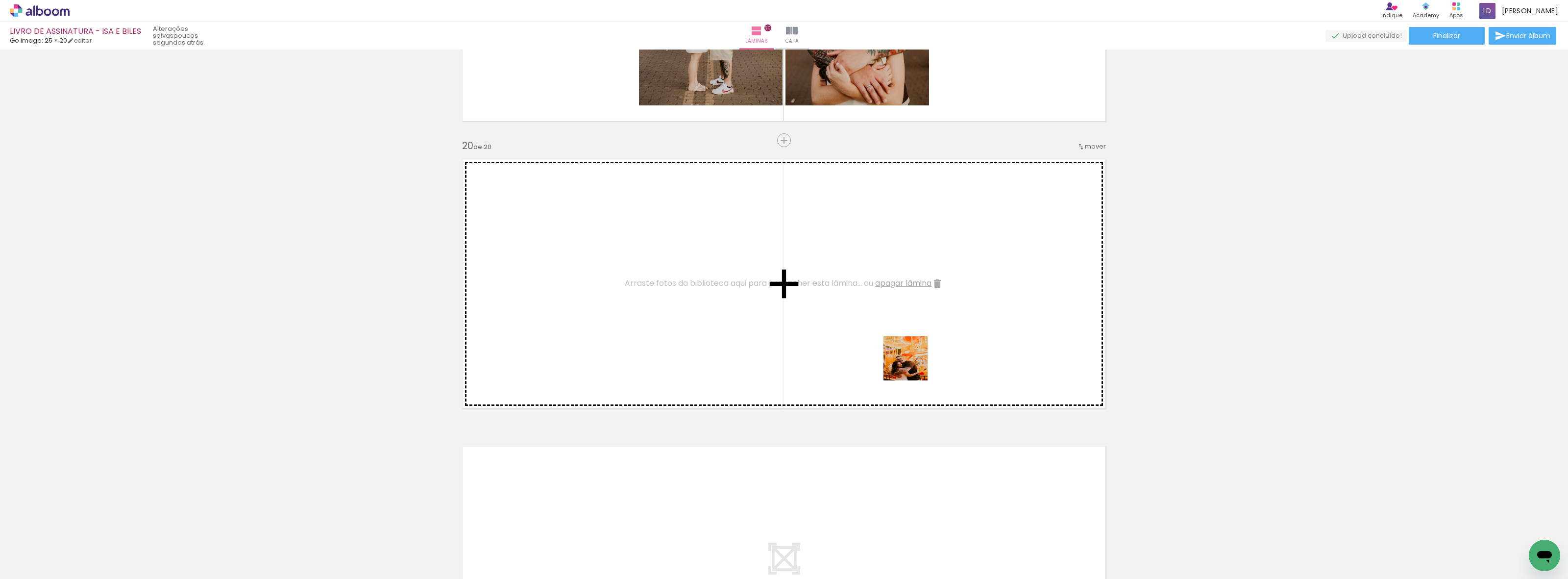
drag, startPoint x: 1250, startPoint y: 557, endPoint x: 785, endPoint y: 305, distance: 528.9
click at [785, 305] on quentale-workspace at bounding box center [784, 289] width 1568 height 579
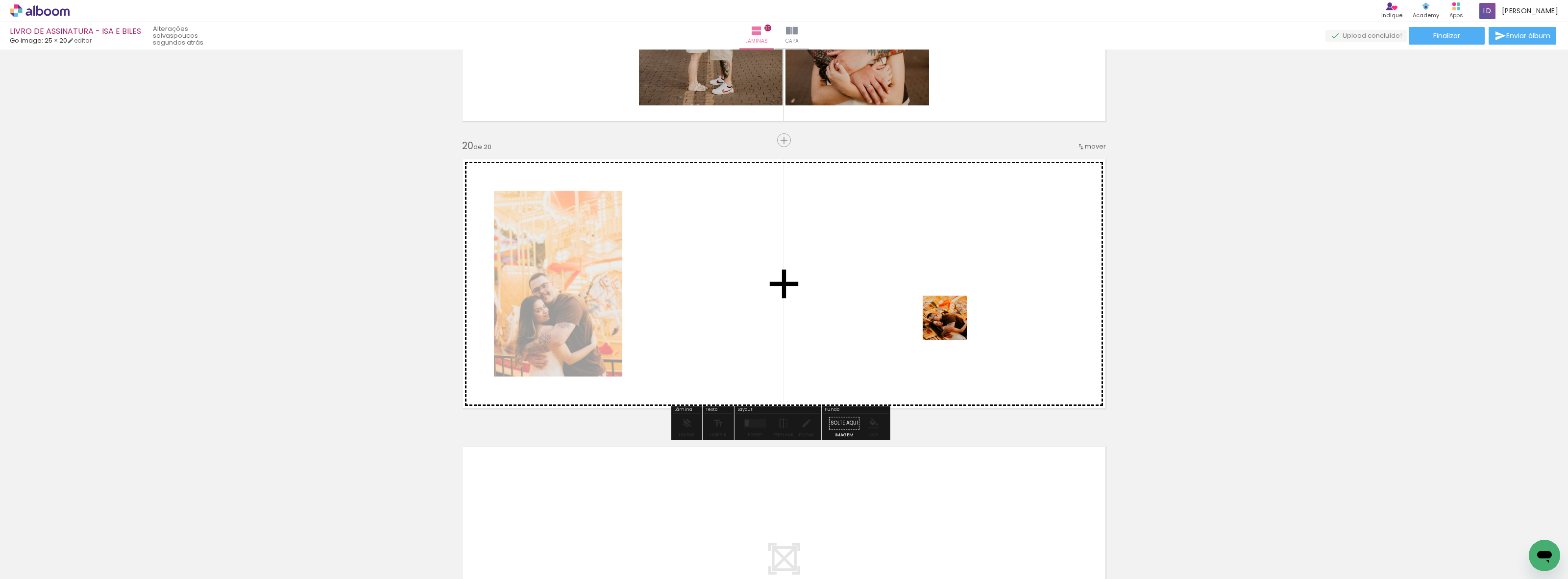
drag, startPoint x: 1316, startPoint y: 548, endPoint x: 1316, endPoint y: 487, distance: 61.0
click at [952, 325] on quentale-workspace at bounding box center [784, 289] width 1568 height 579
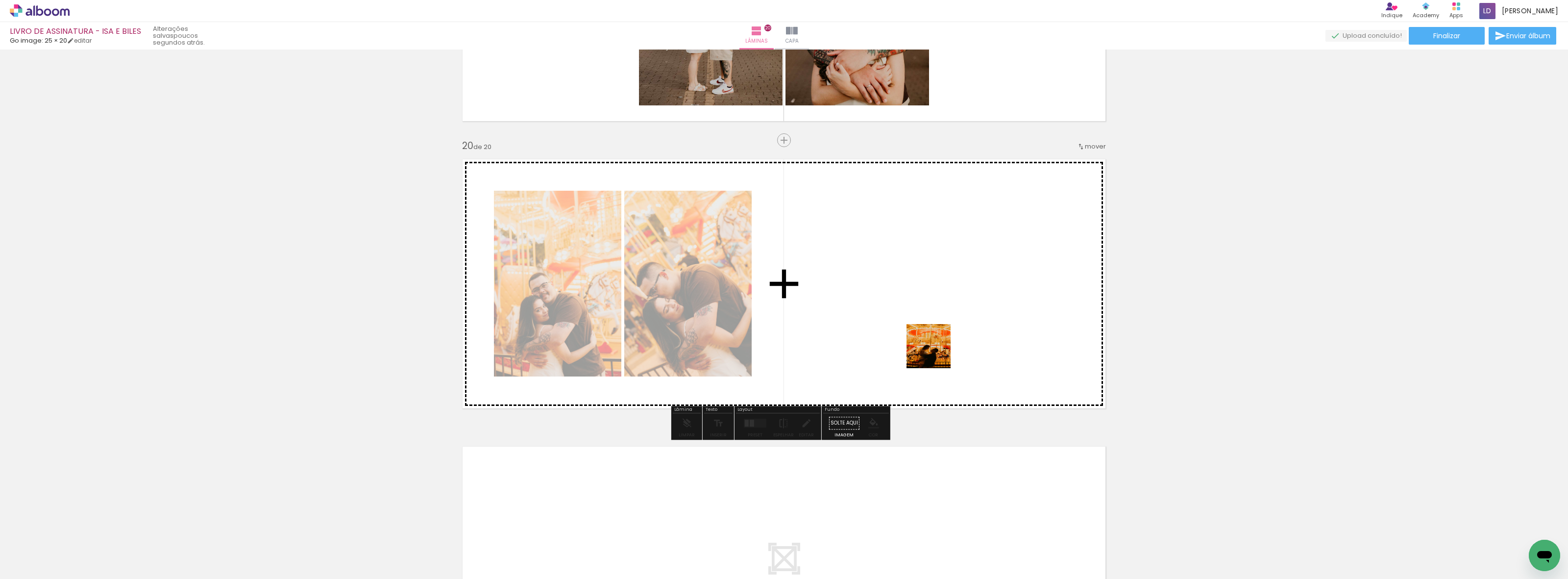
drag, startPoint x: 1478, startPoint y: 540, endPoint x: 885, endPoint y: 332, distance: 628.4
click at [885, 332] on quentale-workspace at bounding box center [784, 289] width 1568 height 579
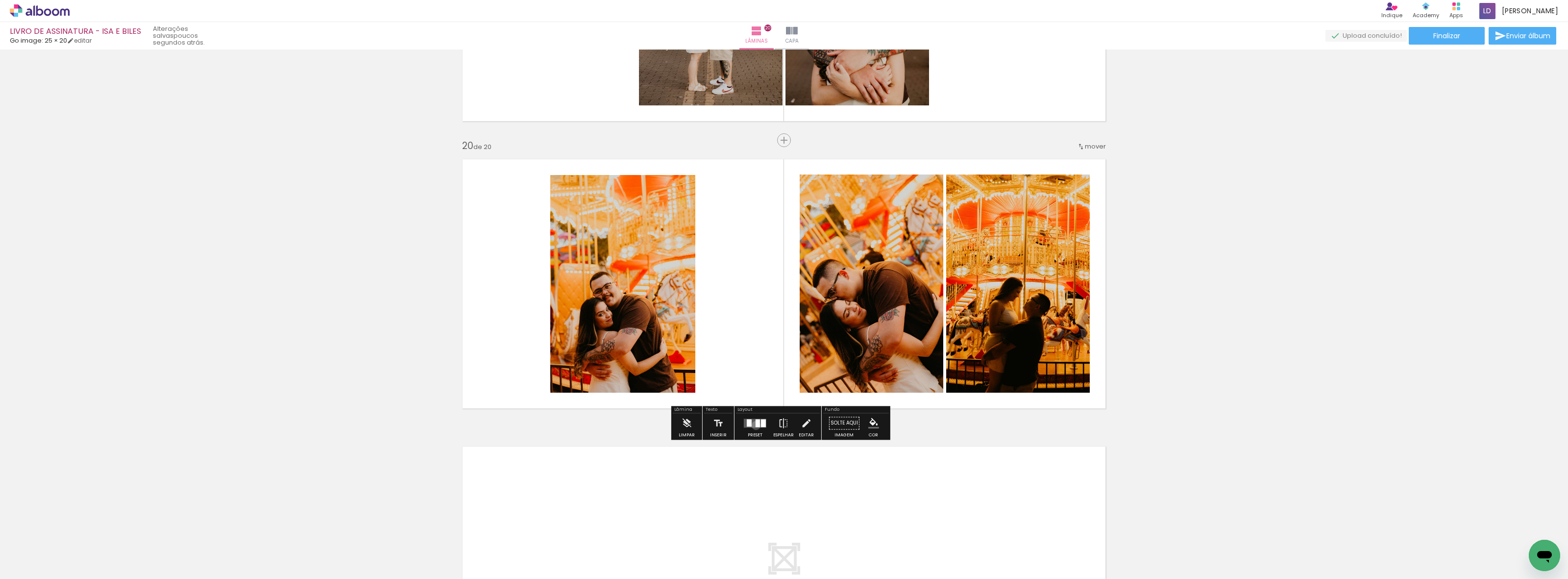
click at [756, 425] on div at bounding box center [758, 423] width 4 height 8
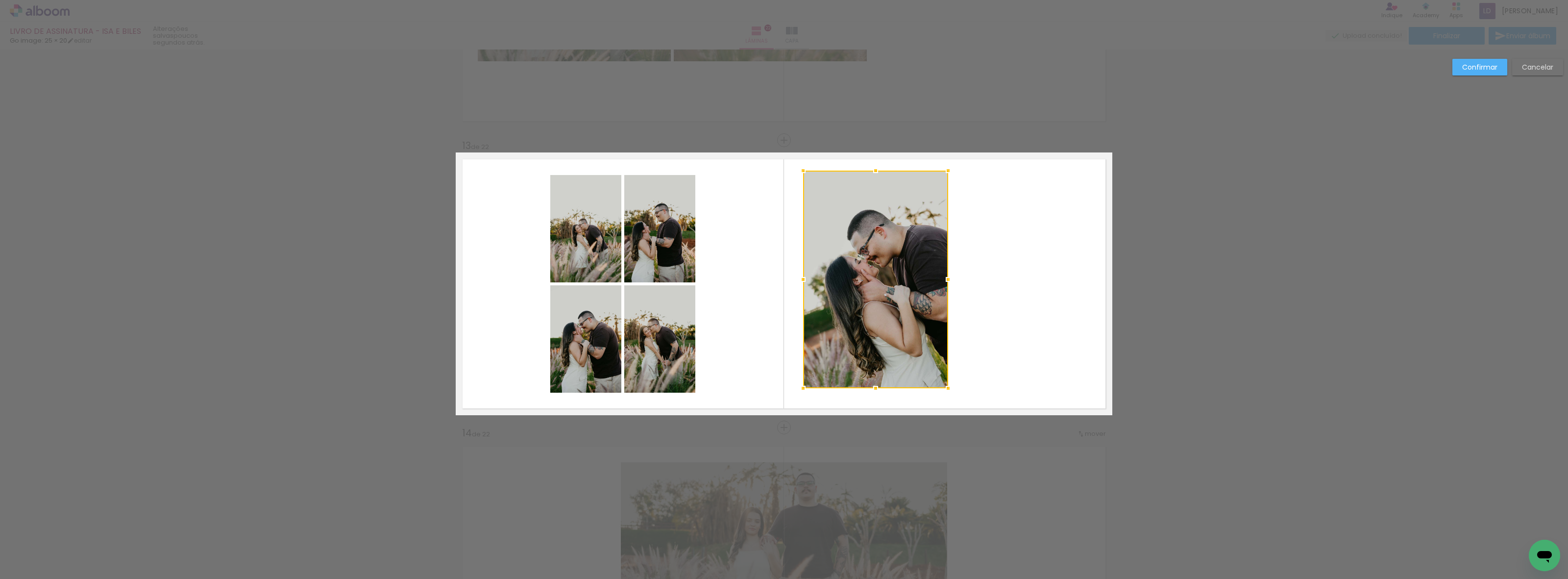
scroll to position [0, 1589]
click at [1472, 61] on paper-button "Confirmar" at bounding box center [1479, 67] width 55 height 17
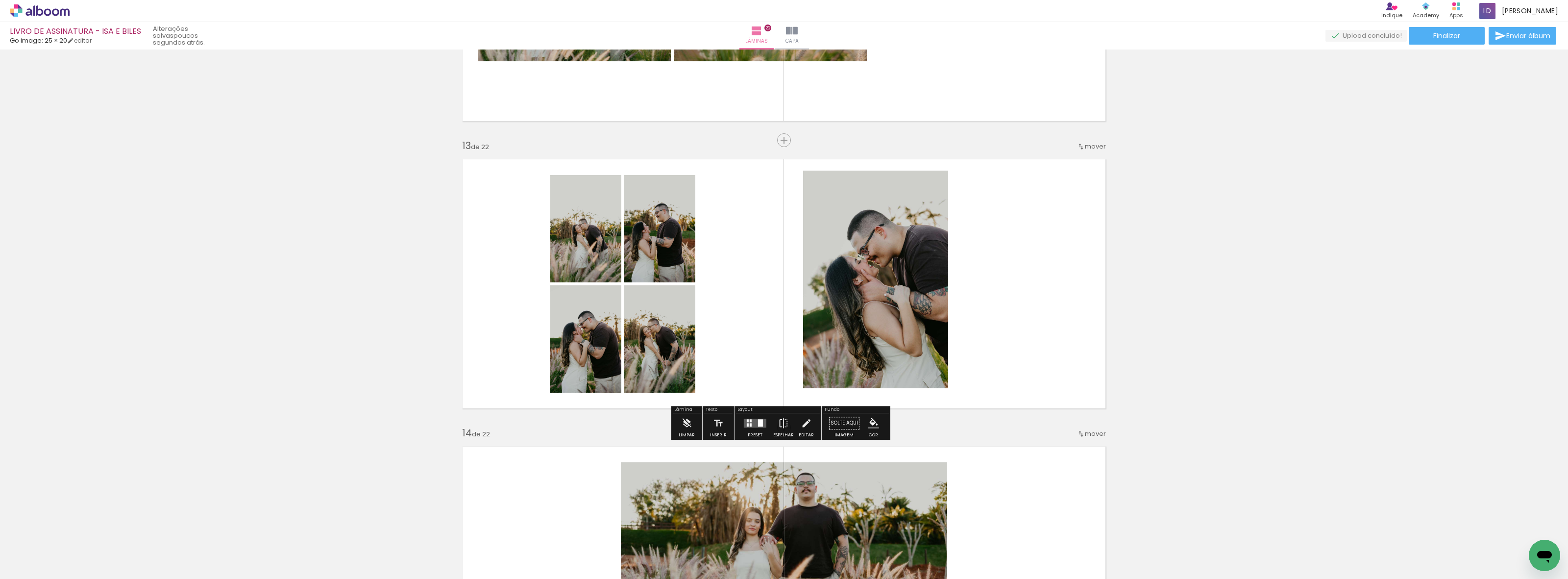
click at [882, 225] on quentale-photo at bounding box center [876, 280] width 145 height 218
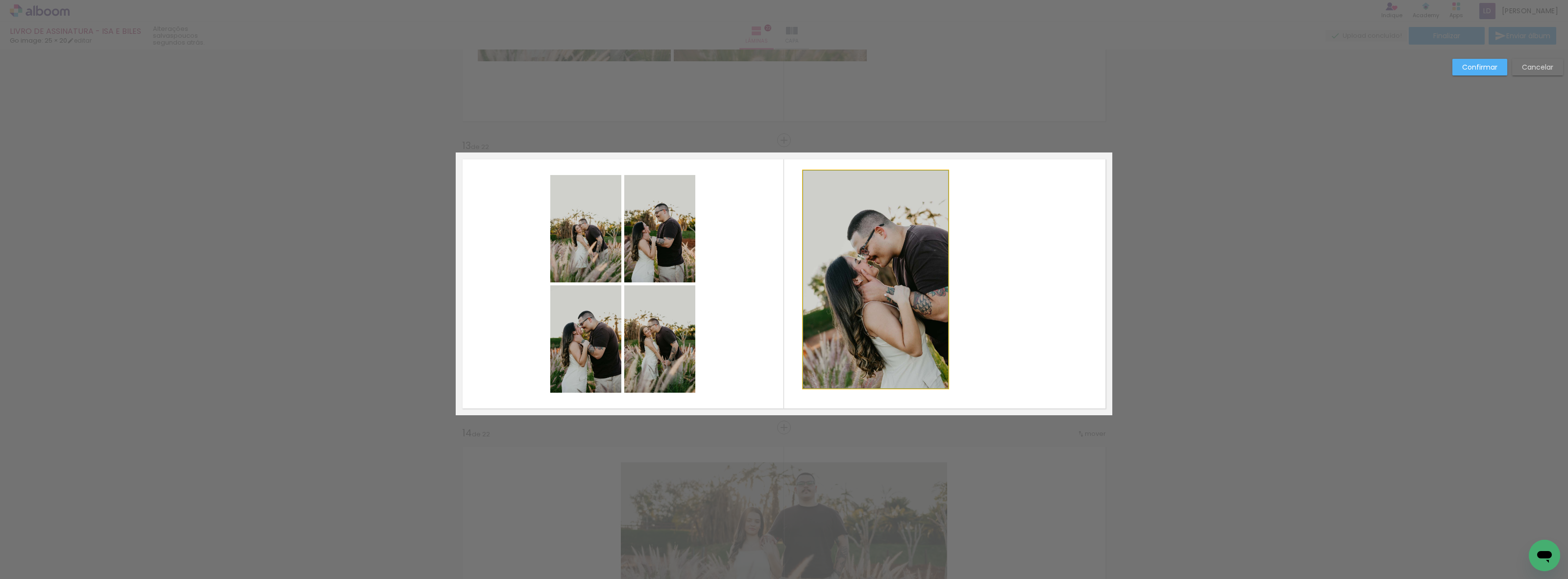
drag, startPoint x: 857, startPoint y: 236, endPoint x: 851, endPoint y: 269, distance: 33.5
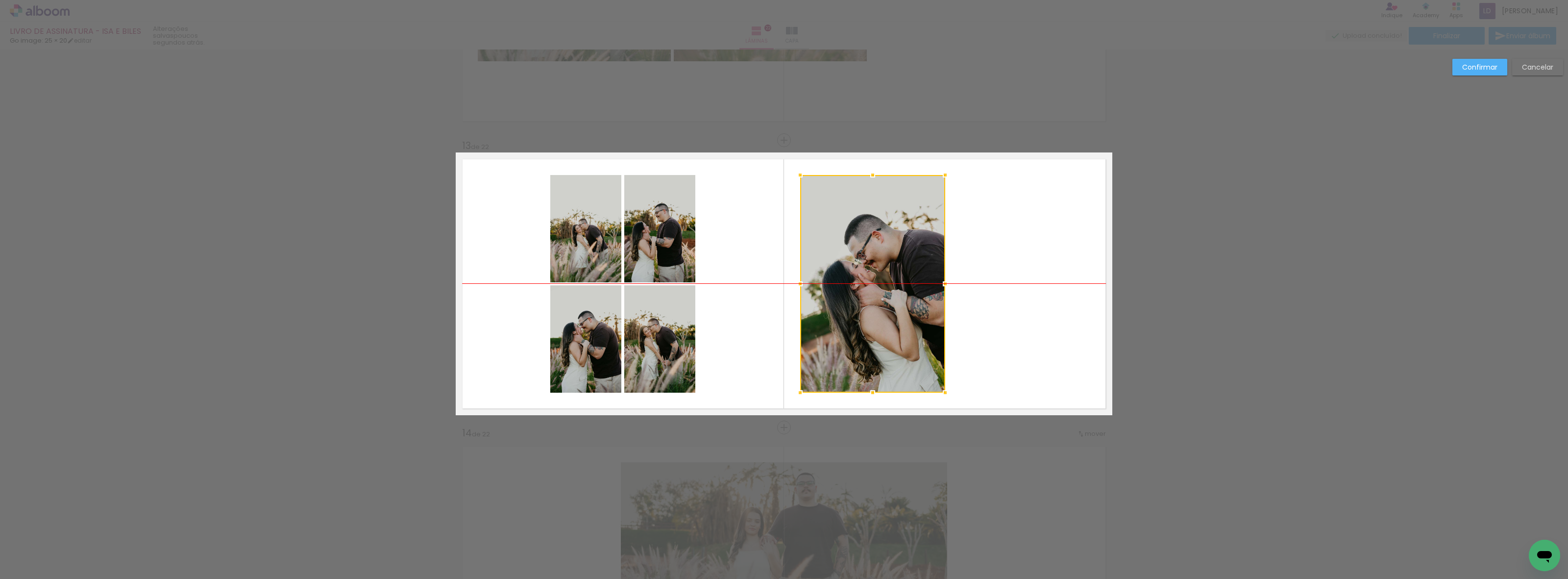
drag, startPoint x: 851, startPoint y: 269, endPoint x: 849, endPoint y: 281, distance: 12.2
click at [849, 281] on div at bounding box center [873, 283] width 145 height 218
click at [0, 0] on slot "Confirmar" at bounding box center [0, 0] width 0 height 0
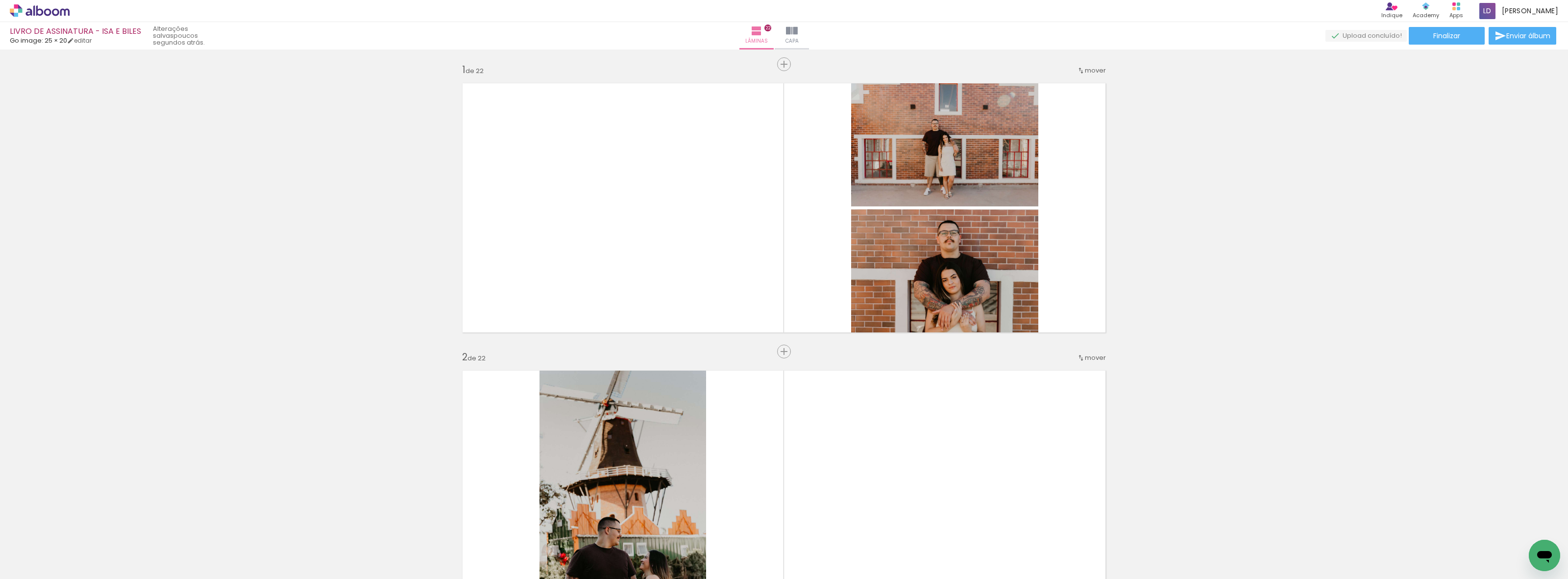
scroll to position [0, 0]
click at [1445, 36] on span "Finalizar" at bounding box center [1447, 35] width 27 height 7
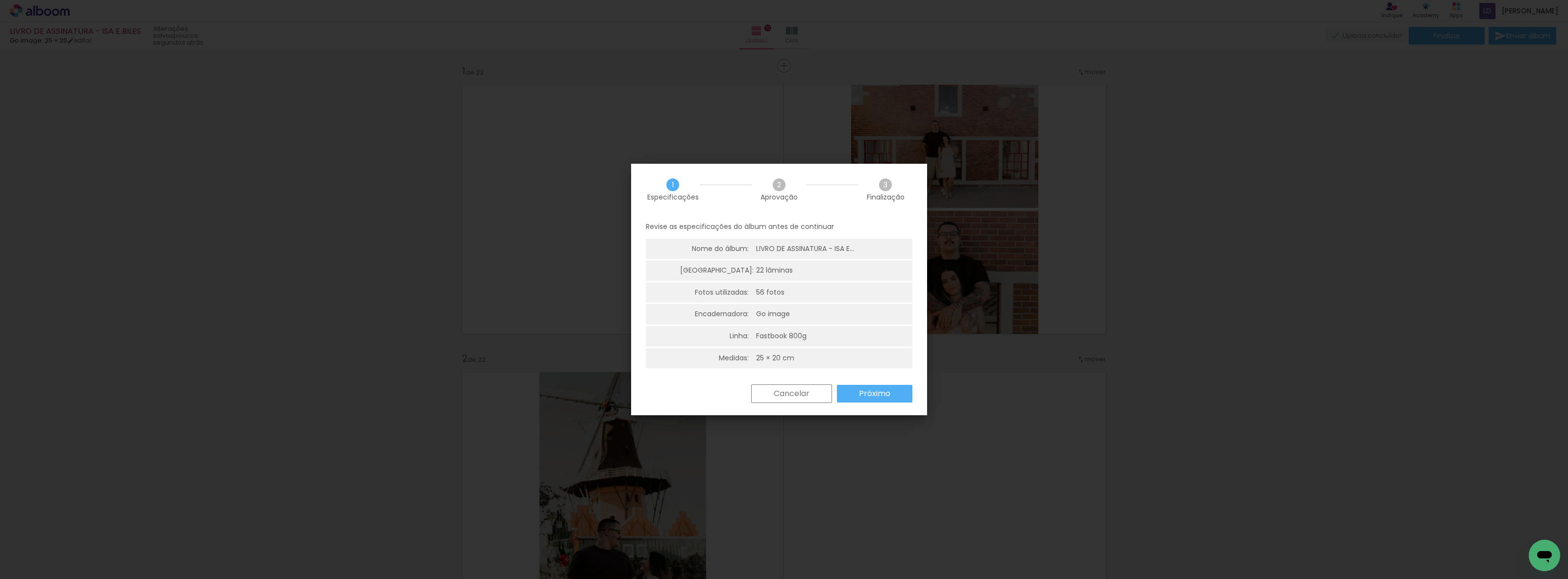
scroll to position [3, 0]
click at [0, 0] on slot "Próximo" at bounding box center [0, 0] width 0 height 0
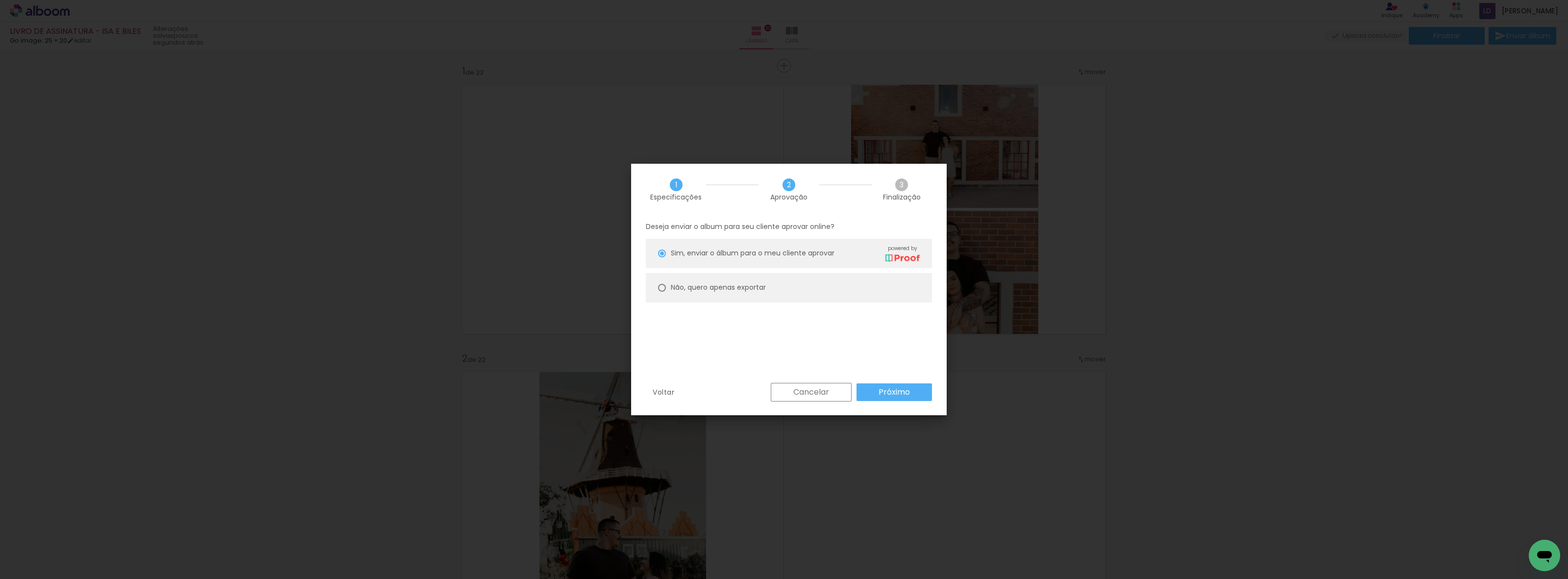
click at [769, 290] on paper-radio-button "Não, quero apenas exportar" at bounding box center [789, 288] width 286 height 30
type paper-radio-button "on"
click at [0, 0] on slot "Próximo" at bounding box center [0, 0] width 0 height 0
type input "Alta, 300 DPI"
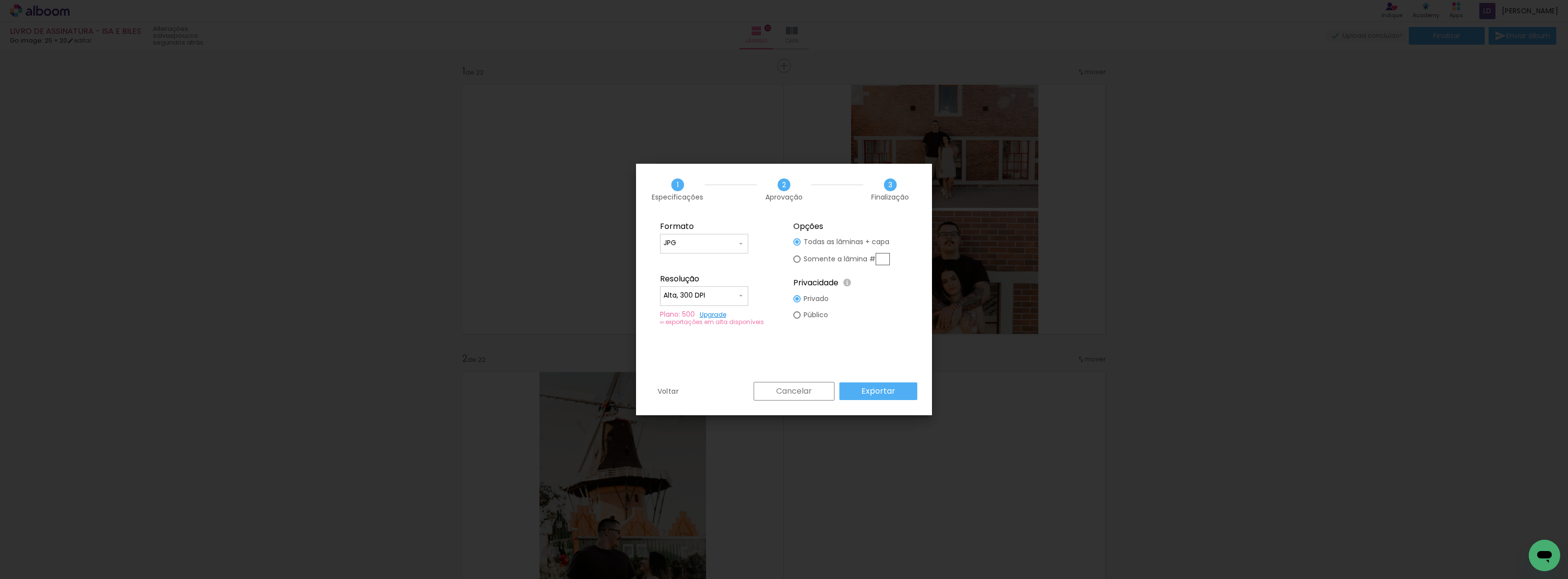
click at [0, 0] on slot "Exportar" at bounding box center [0, 0] width 0 height 0
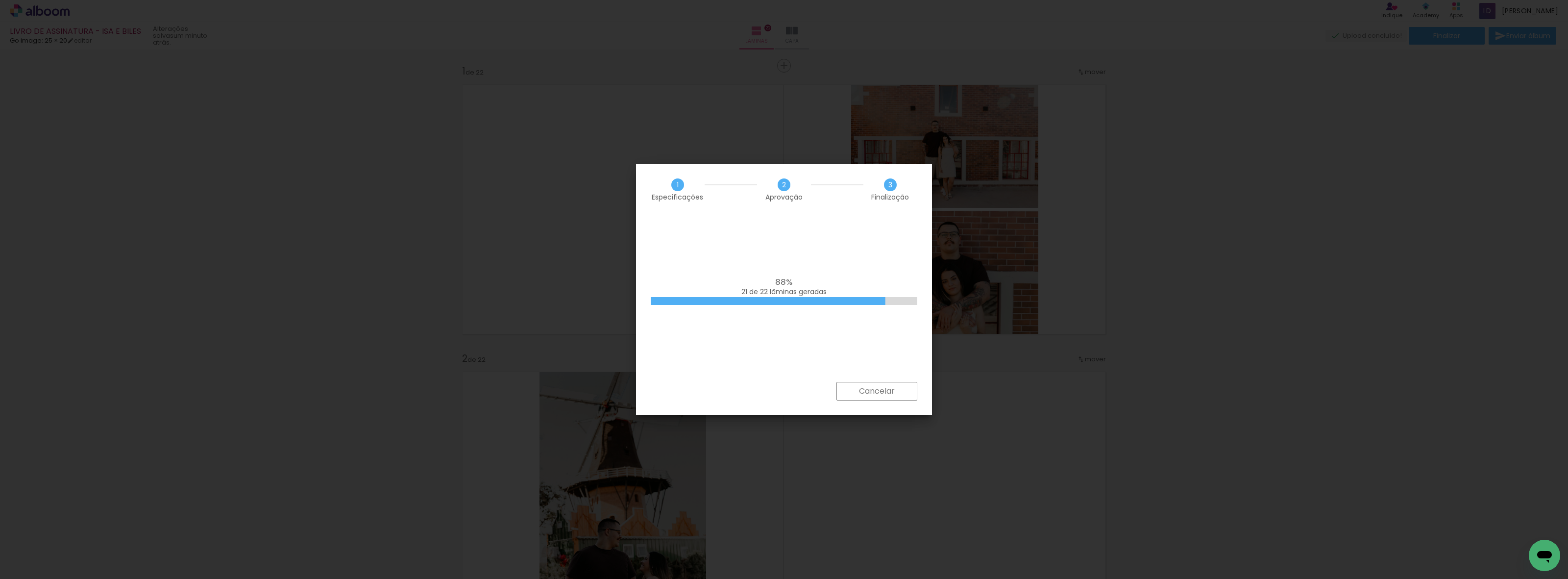
scroll to position [0, 1589]
click at [884, 577] on iron-overlay-backdrop at bounding box center [784, 289] width 1568 height 579
click at [897, 386] on paper-button "Concluir" at bounding box center [879, 390] width 76 height 17
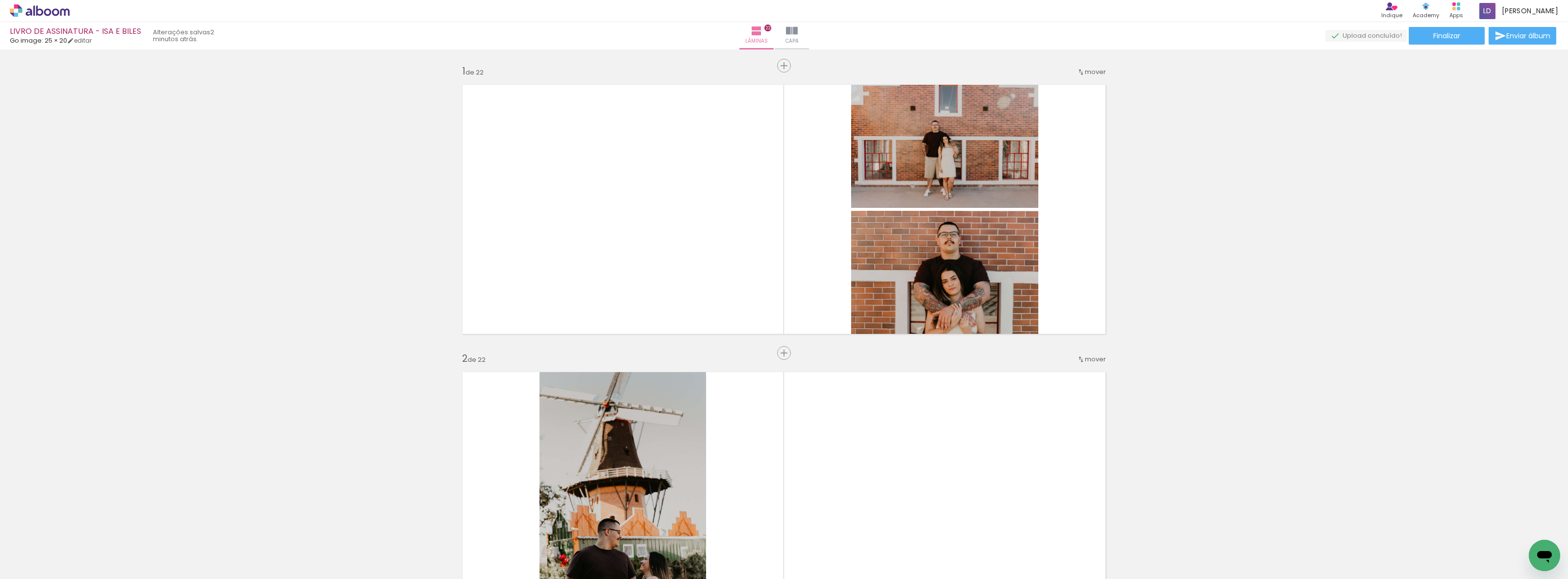
scroll to position [0, 1589]
